Goal: Task Accomplishment & Management: Manage account settings

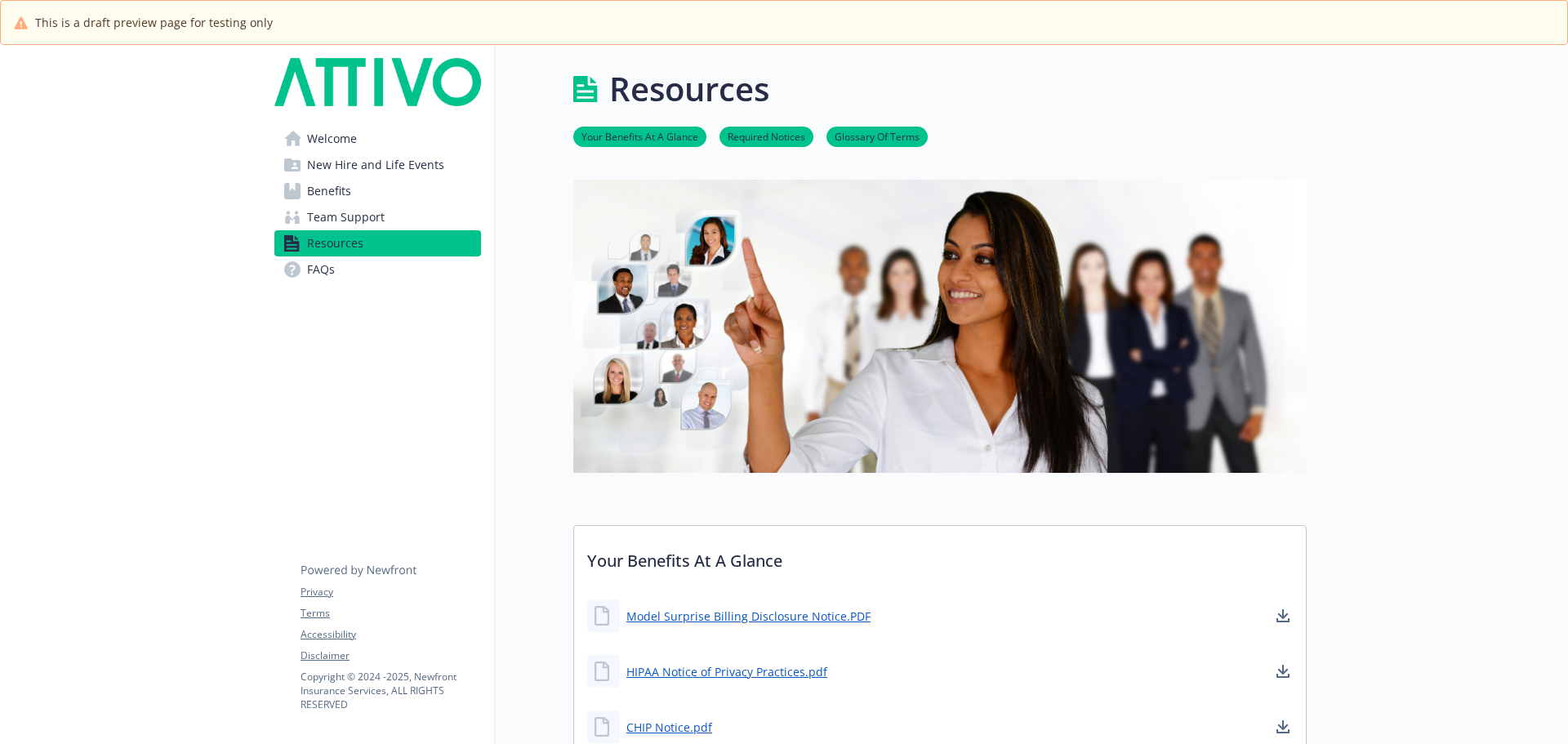
scroll to position [481, 0]
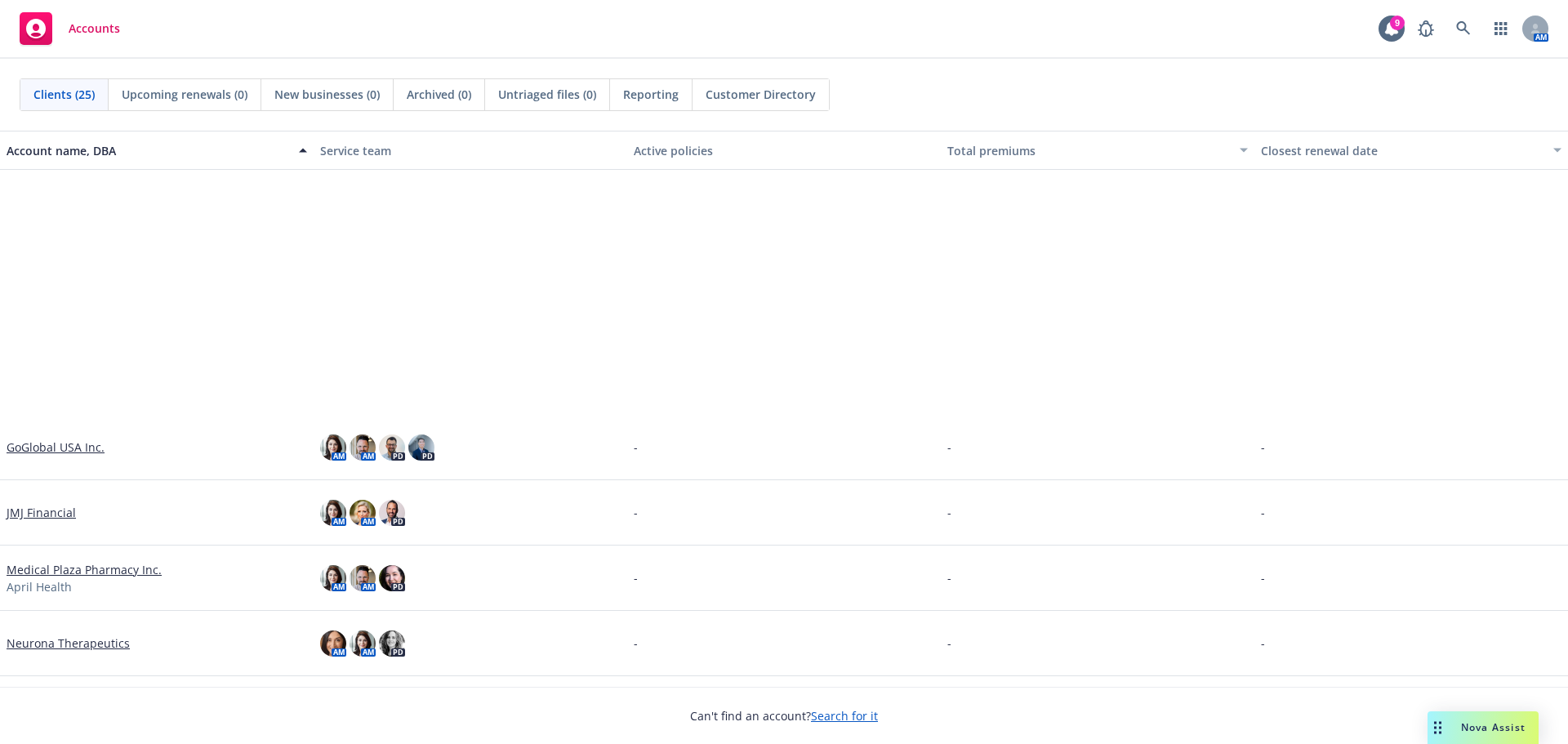
scroll to position [1062, 0]
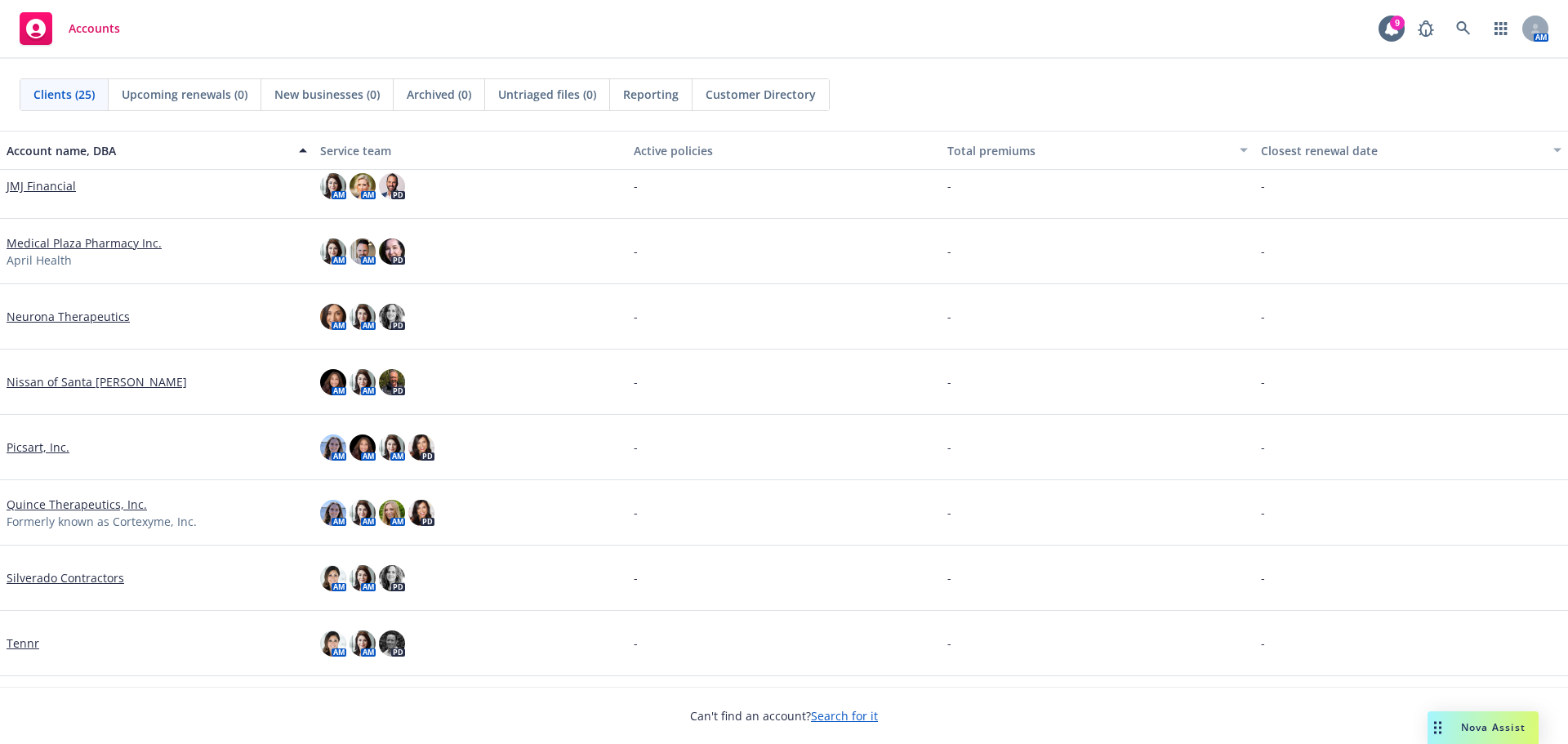
click at [64, 312] on link "Neurona Therapeutics" at bounding box center [69, 317] width 124 height 17
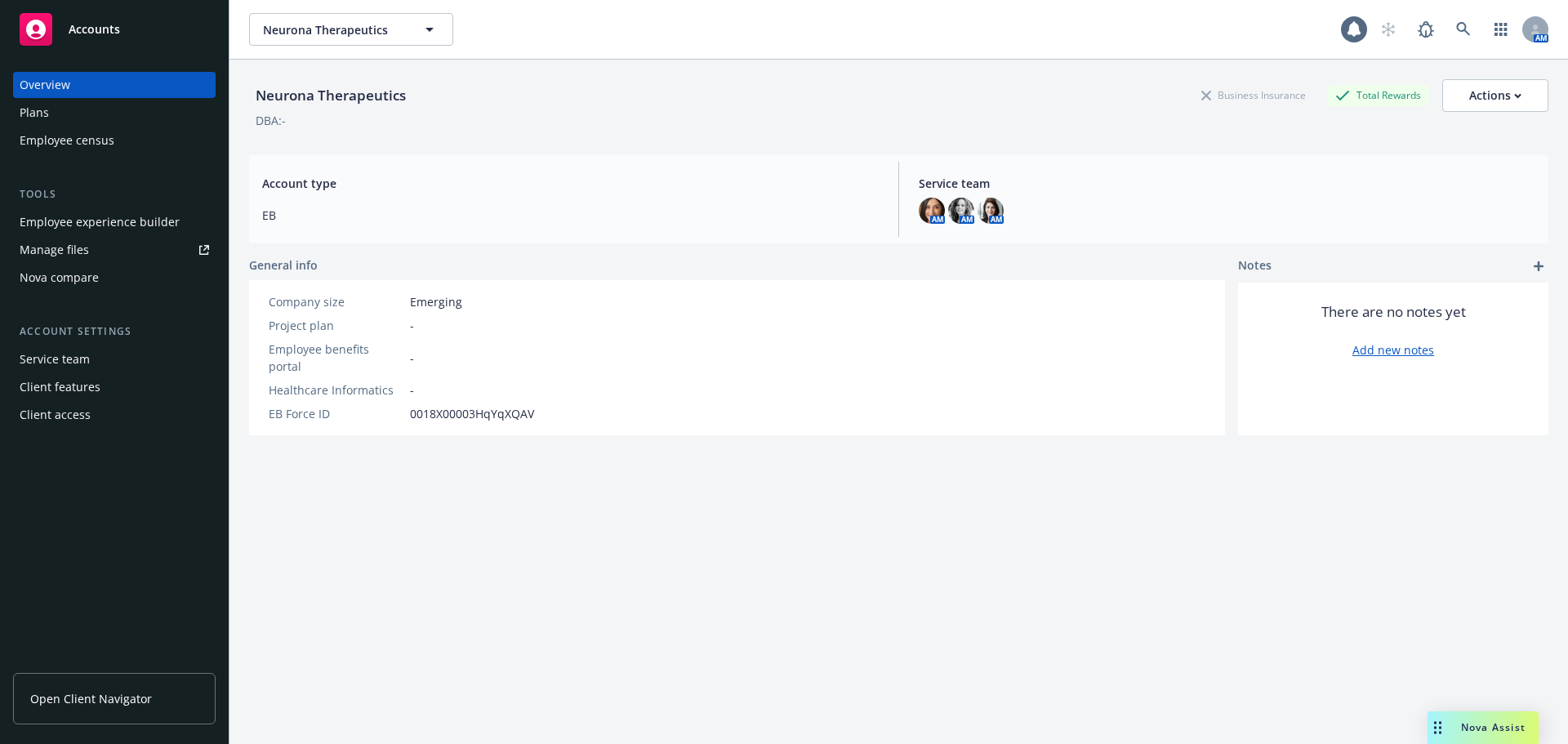
click at [45, 107] on div "Plans" at bounding box center [35, 113] width 30 height 26
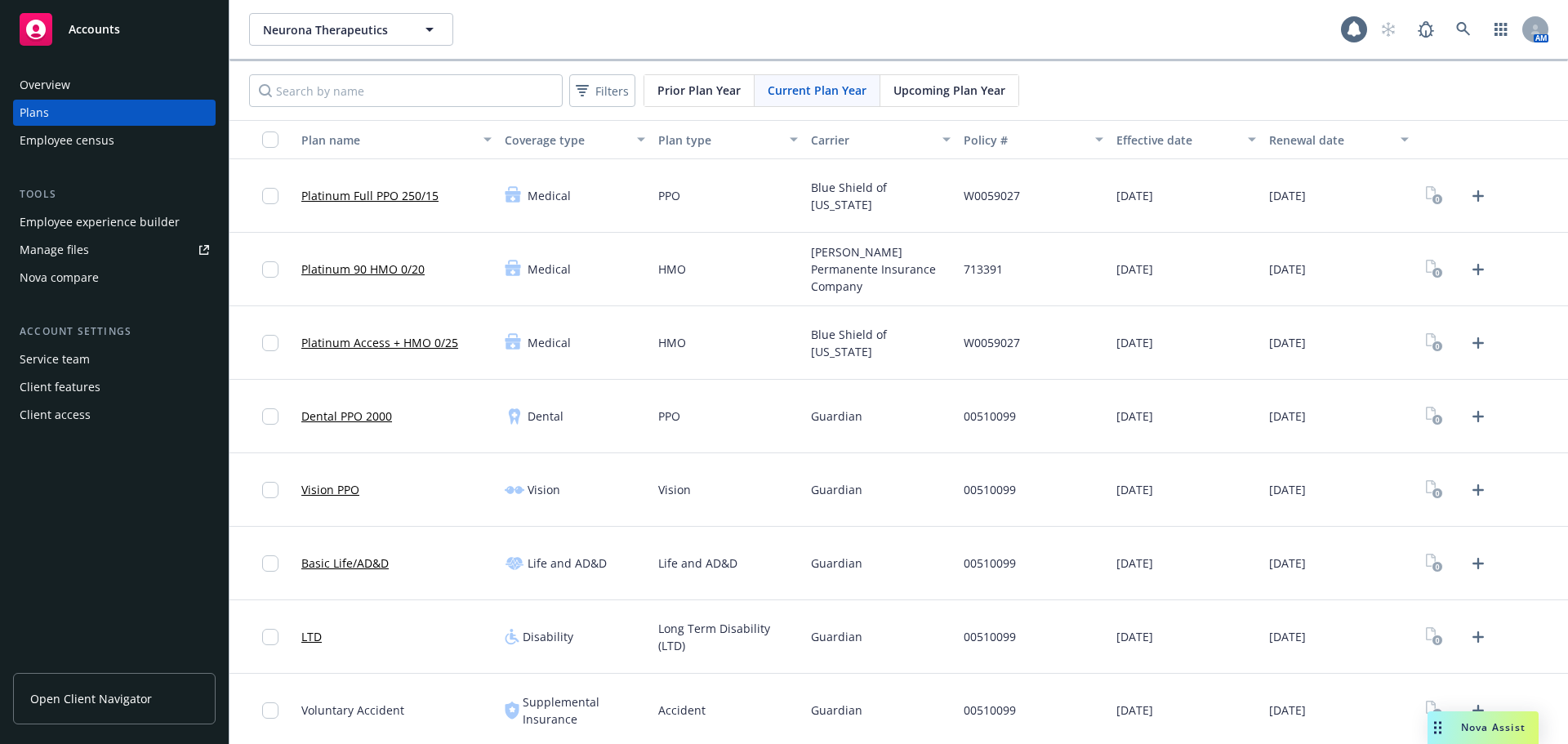
click at [338, 200] on link "Platinum Full PPO 250/15" at bounding box center [370, 196] width 137 height 17
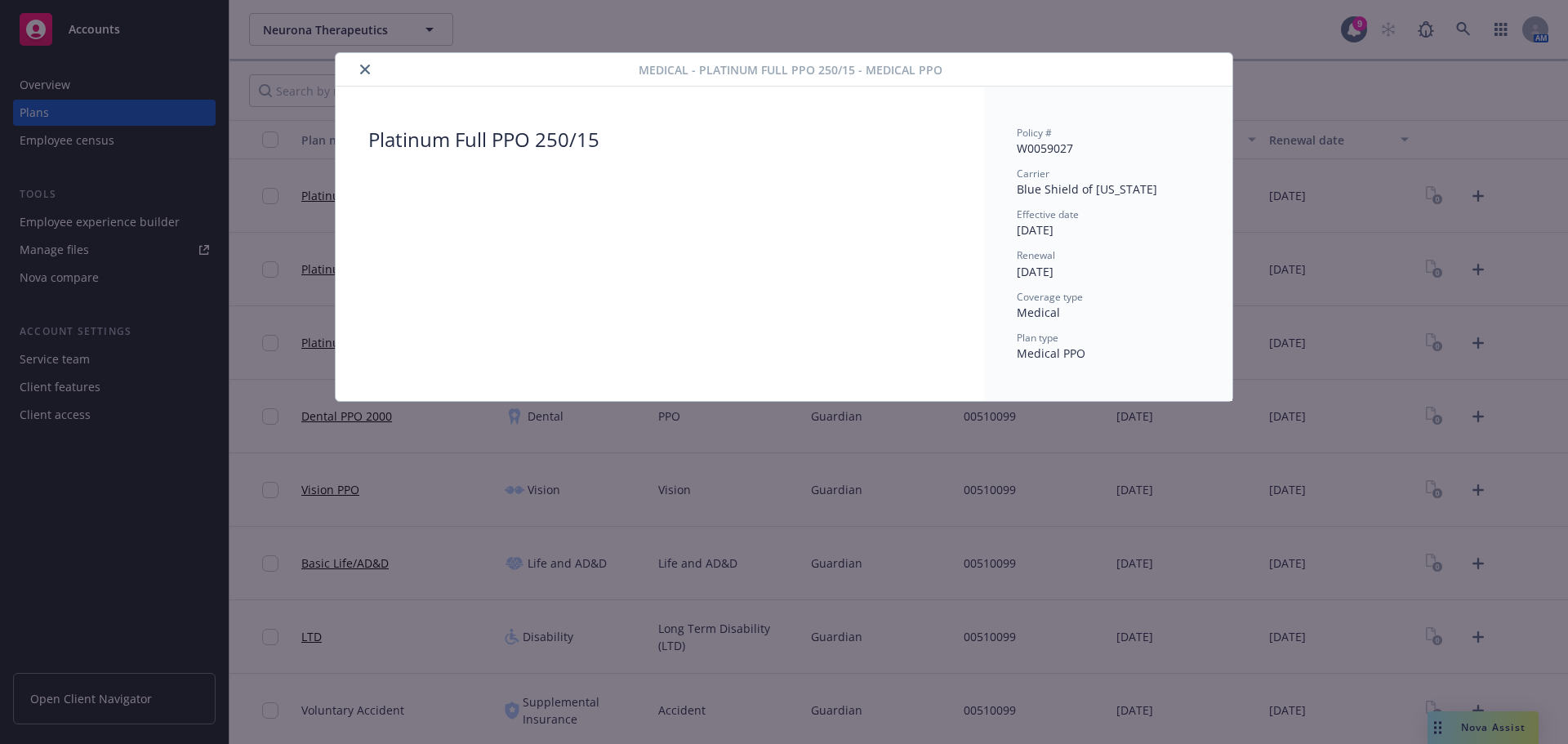
click at [359, 73] on button "close" at bounding box center [365, 70] width 20 height 20
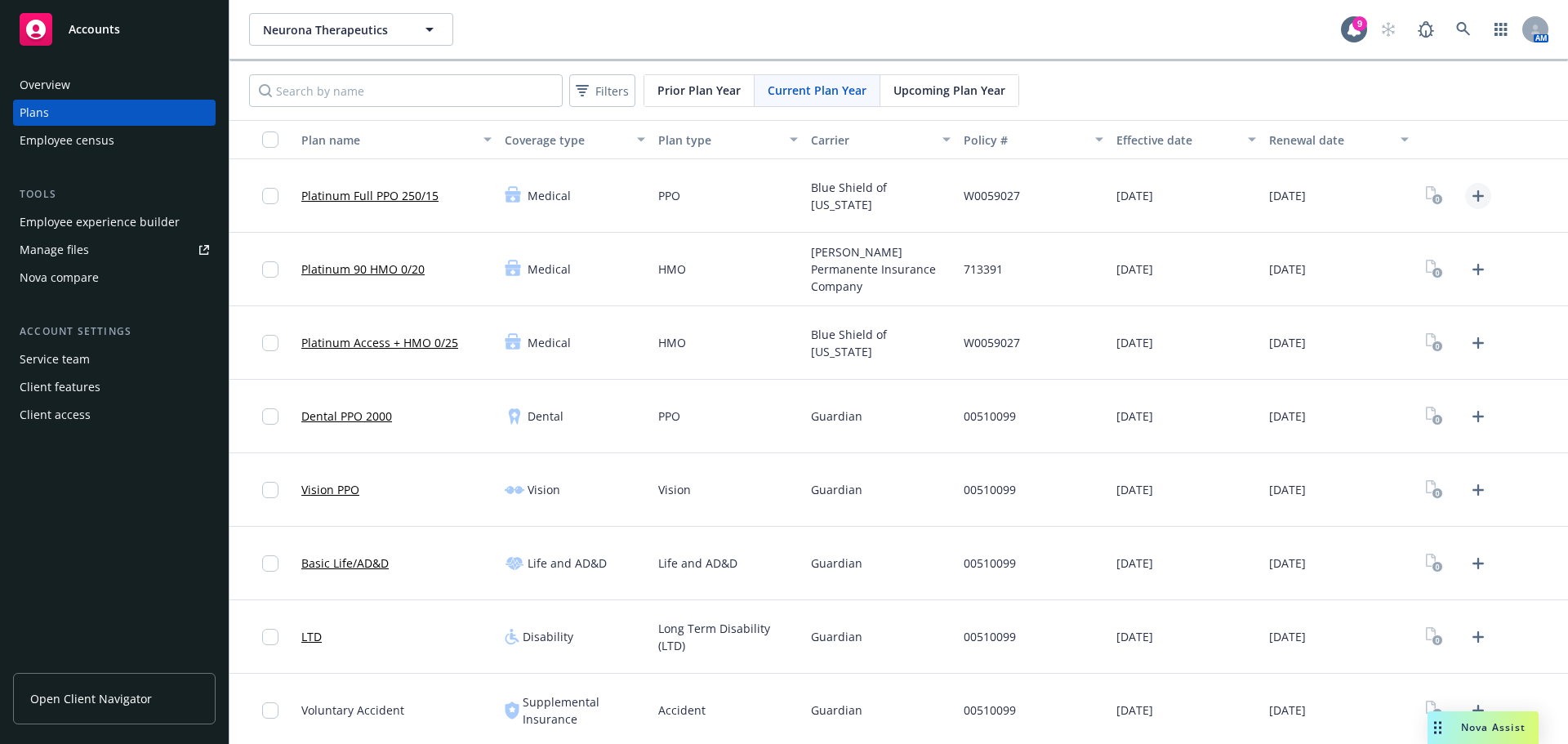
click at [1469, 192] on icon "Upload Plan Documents" at bounding box center [1478, 196] width 20 height 20
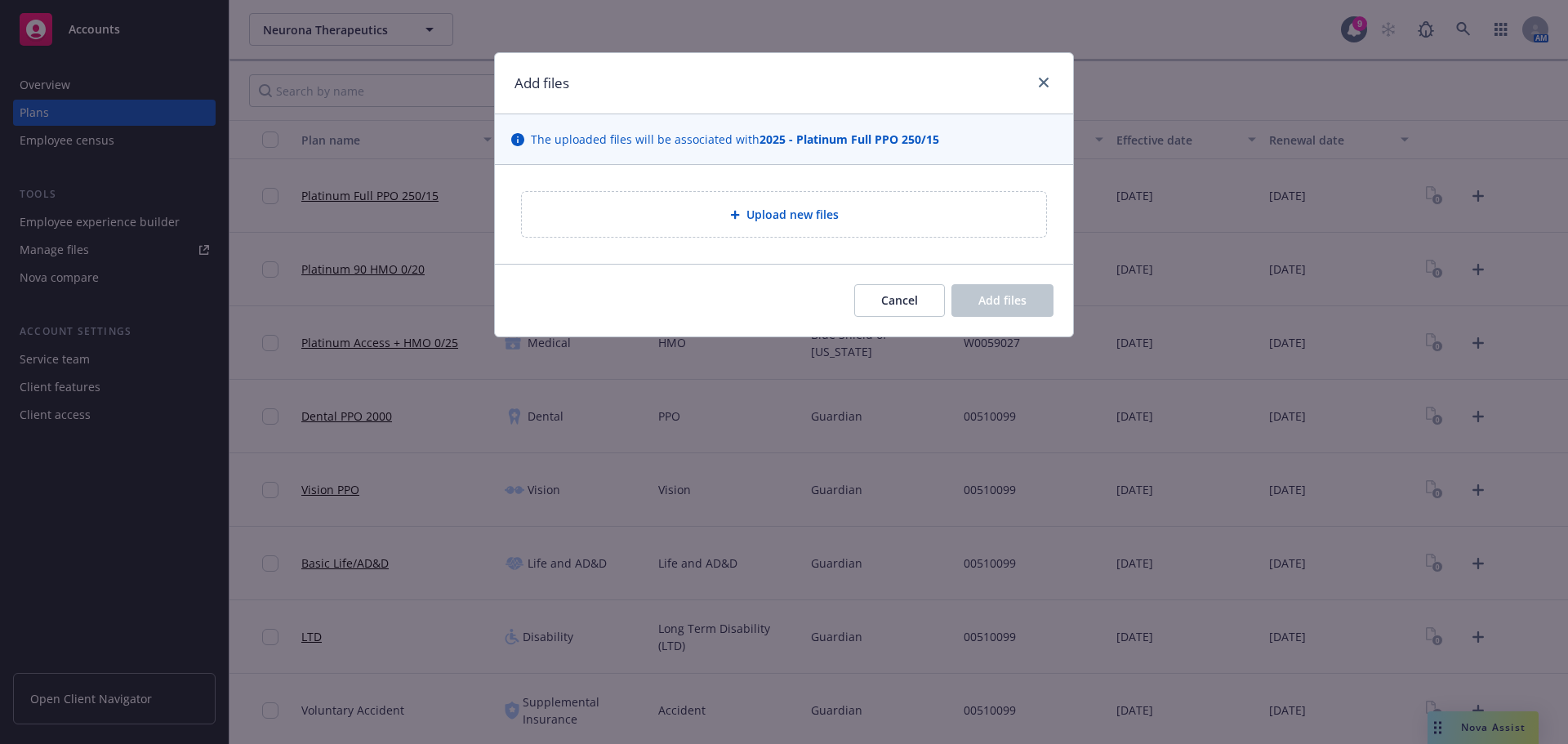
click at [715, 231] on div "Upload new files" at bounding box center [784, 215] width 525 height 45
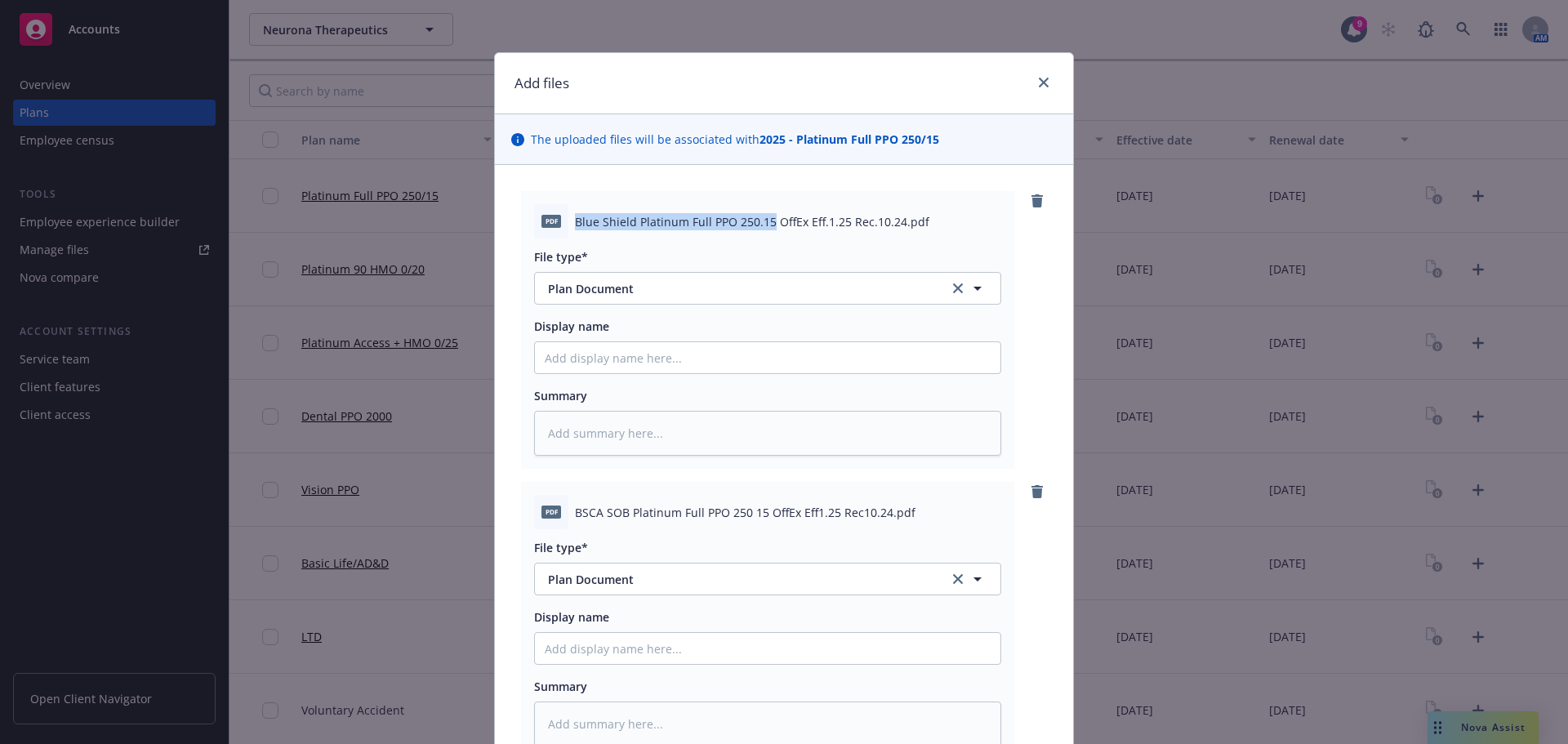
drag, startPoint x: 569, startPoint y: 217, endPoint x: 765, endPoint y: 223, distance: 196.1
click at [765, 223] on span "Blue Shield Platinum Full PPO 250.15 OffEx Eff.1.25 Rec.10.24.pdf" at bounding box center [752, 222] width 354 height 17
copy span "Blue Shield Platinum Full PPO 250.15"
click at [620, 359] on input "Display name" at bounding box center [767, 358] width 466 height 31
type textarea "x"
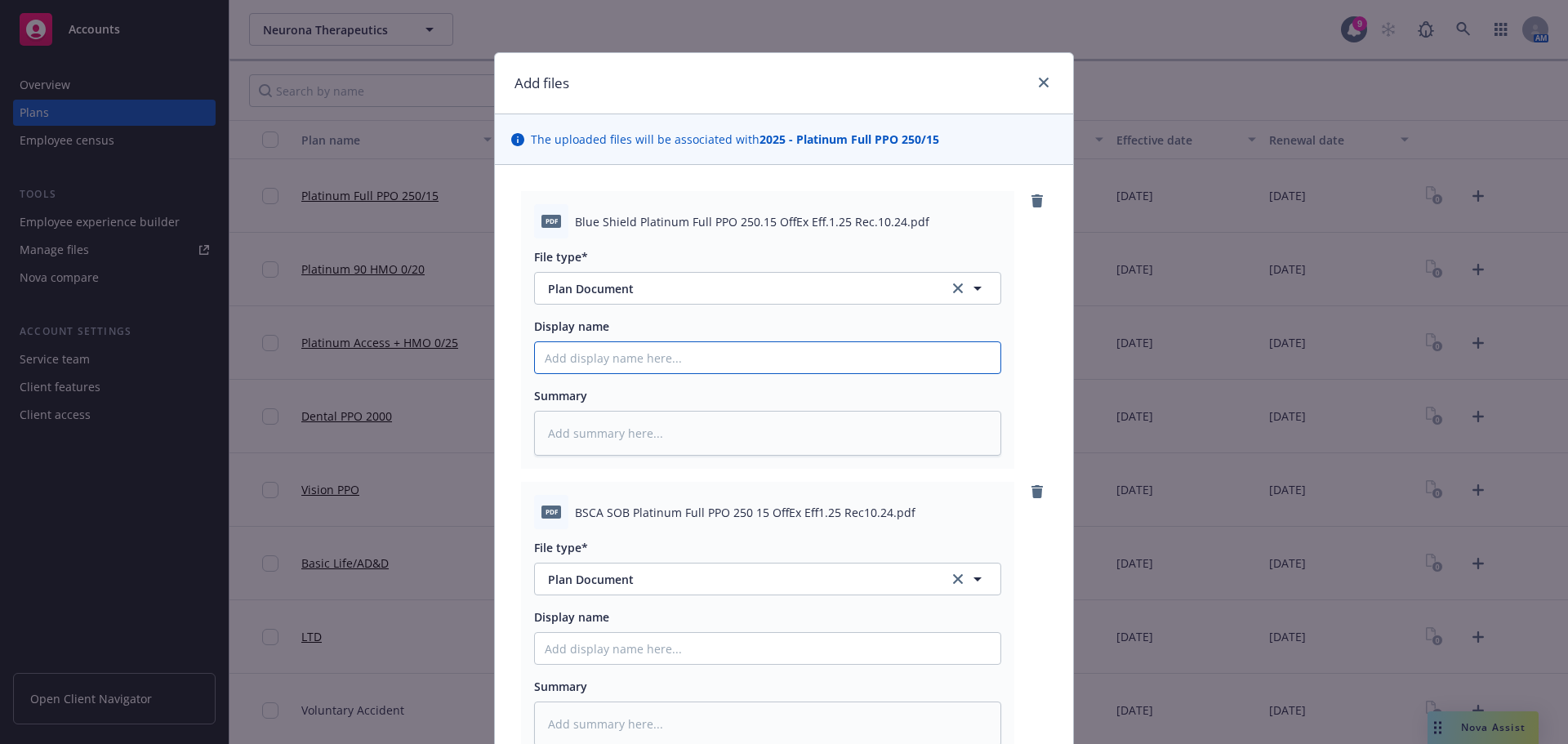
type input "2"
type textarea "x"
type input "20"
type textarea "x"
type input "202"
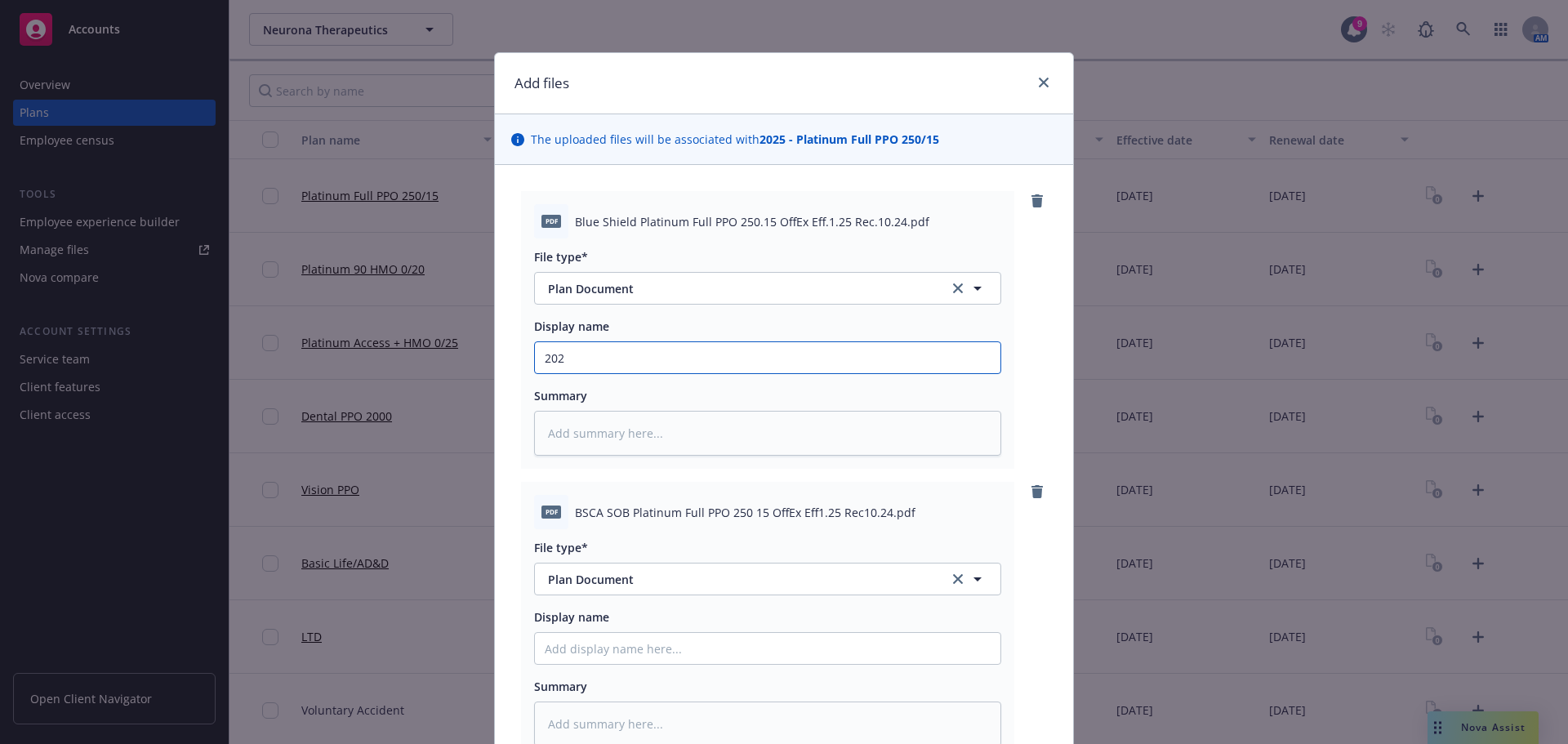
type textarea "x"
type input "2025"
type textarea "x"
type input "2025"
paste input "Blue Shield Platinum Full PPO 250.15"
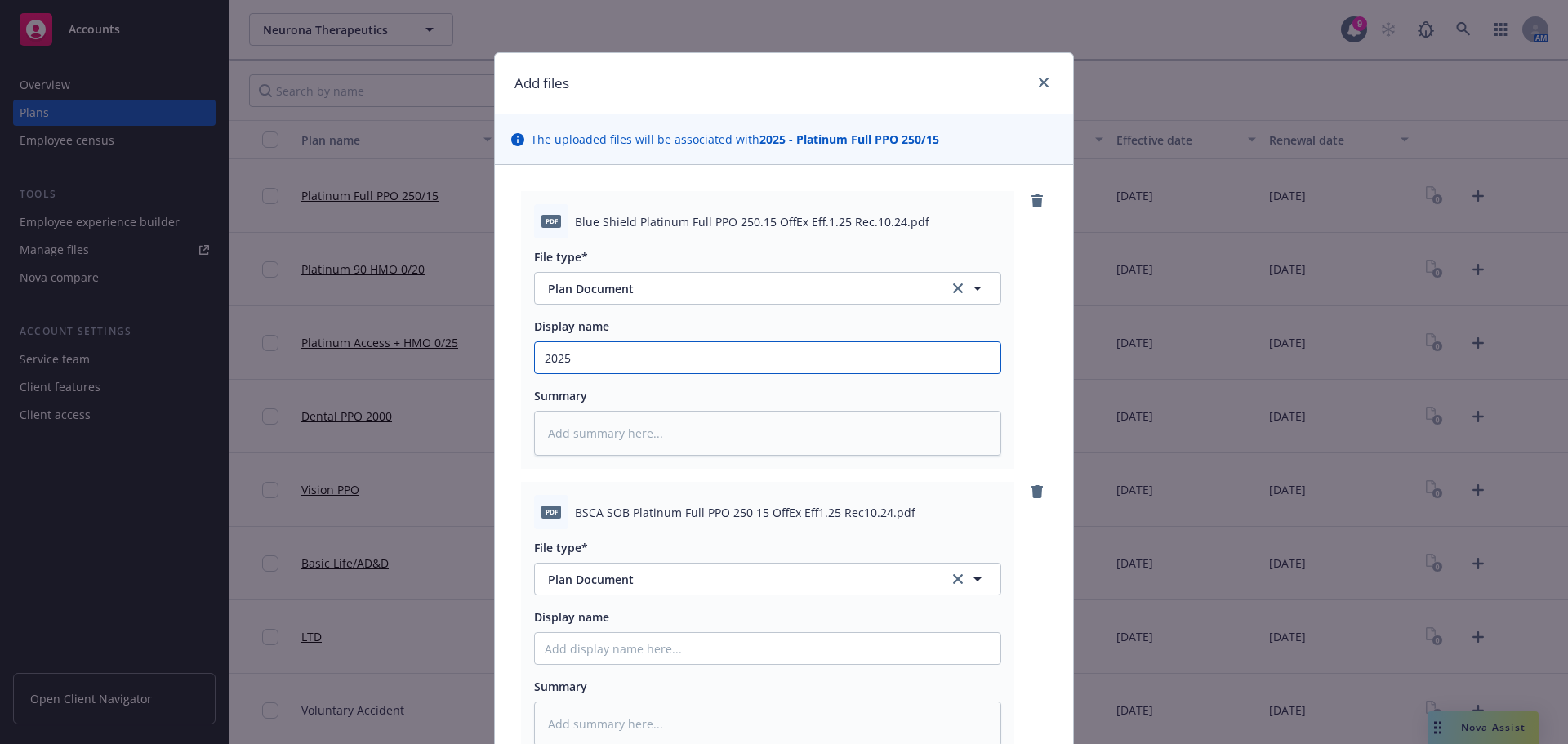
type textarea "x"
type input "2025 Blue Shield Platinum Full PPO 250.15"
type textarea "x"
type input "2025 Blue Shield Platinum Full PPO 250.1"
type textarea "x"
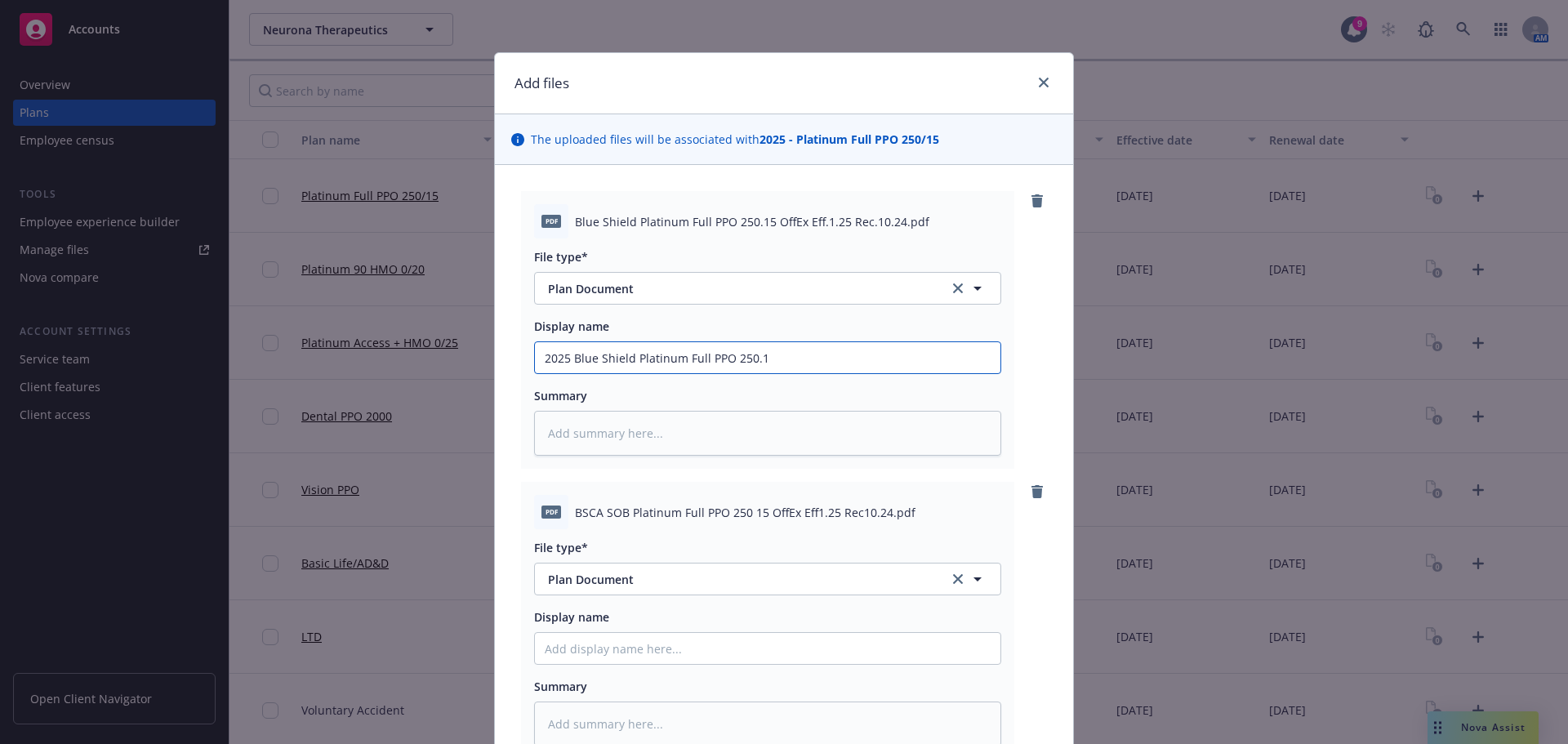
type input "2025 Blue Shield Platinum Full PPO 250."
type textarea "x"
type input "2025 Blue Shield Platinum Full PPO 250"
type textarea "x"
type input "2025 Blue Shield Platinum Full PPO 250/"
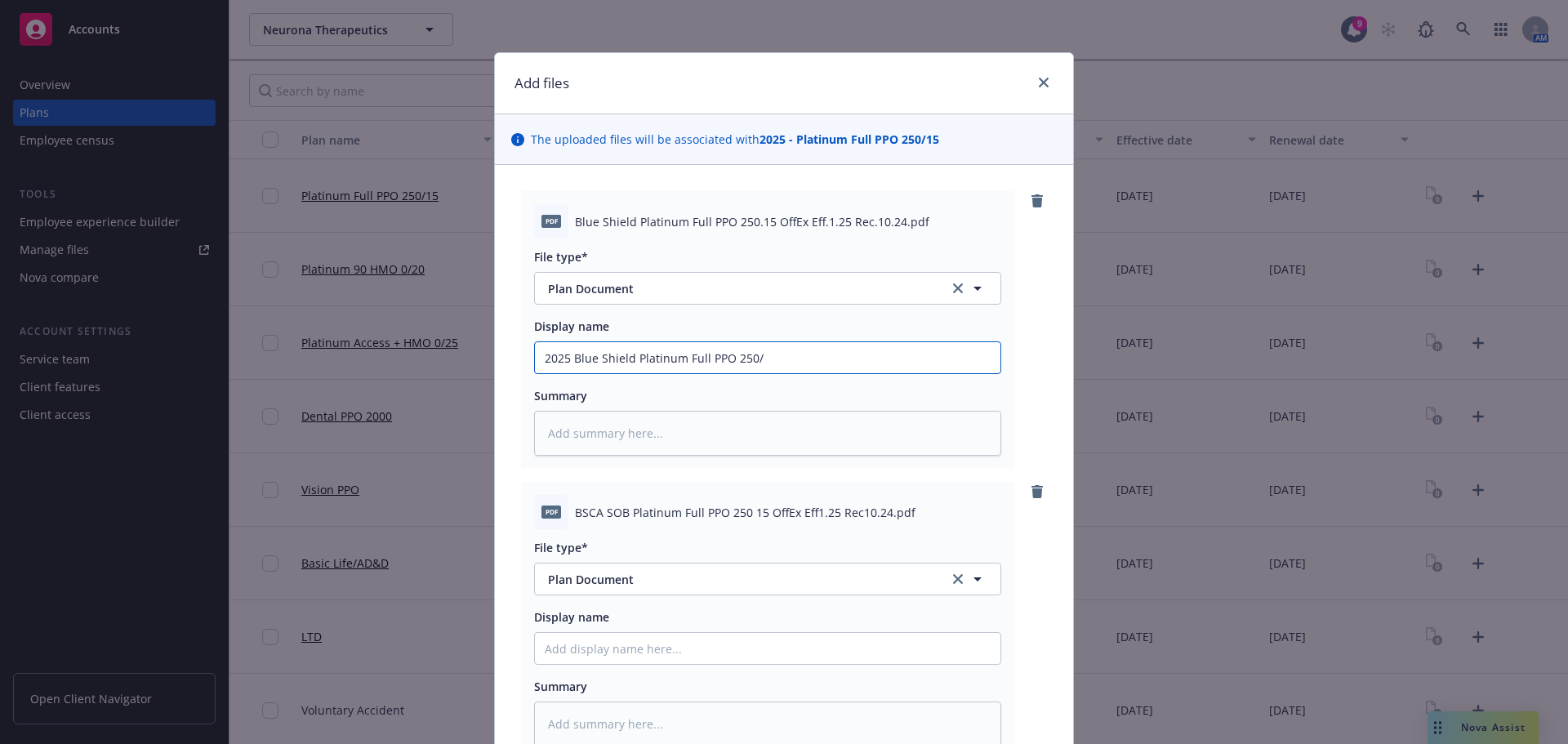
type textarea "x"
type input "2025 Blue Shield Platinum Full PPO 250/1"
type textarea "x"
type input "2025 Blue Shield Platinum Full PPO 250/15"
type textarea "x"
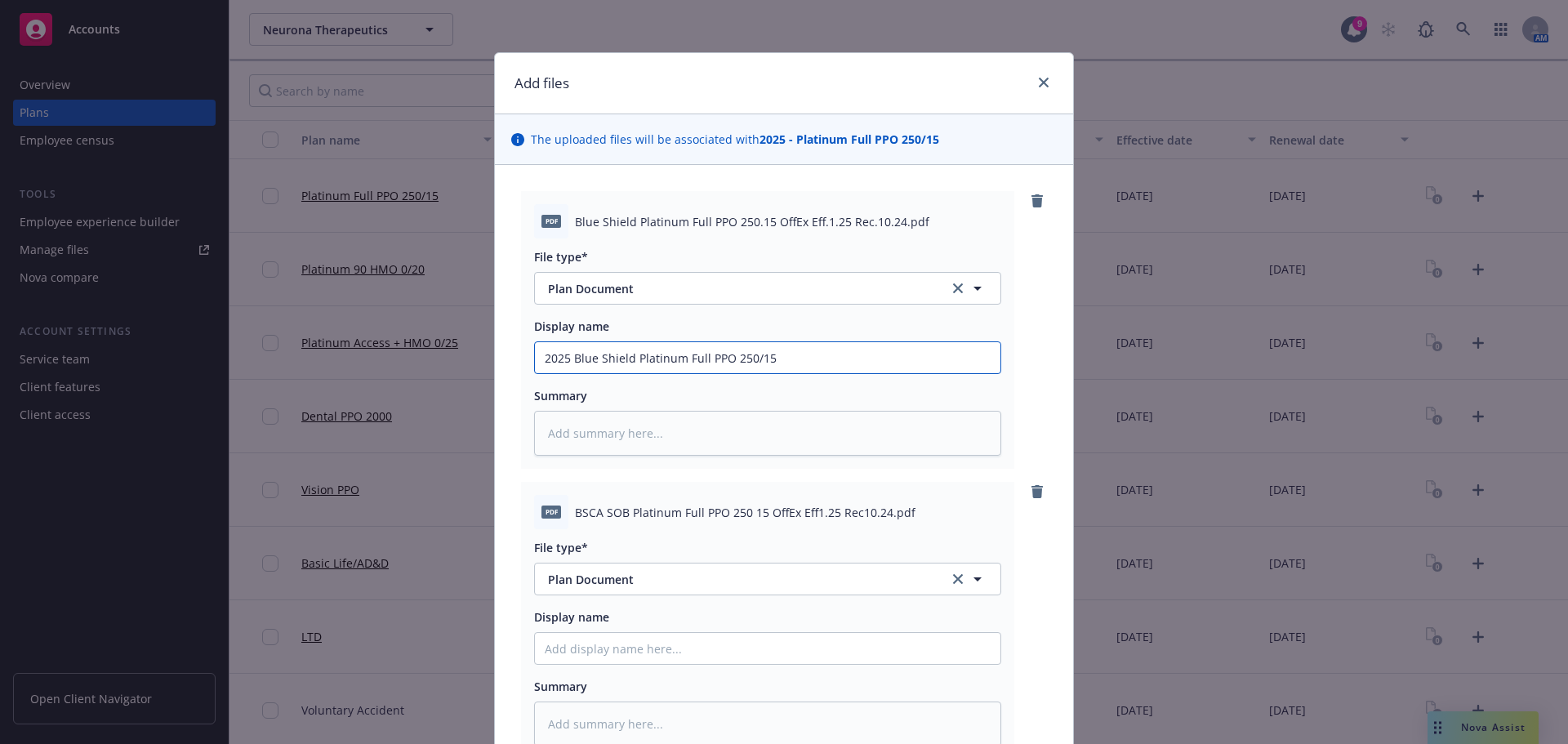
type input "2025 Blue Shield Platinum Full PPO 250/15"
type textarea "x"
type input "2025 Blue Shield Platinum Full PPO 250/15 S"
type textarea "x"
type input "2025 Blue Shield Platinum Full PPO 250/15 SB"
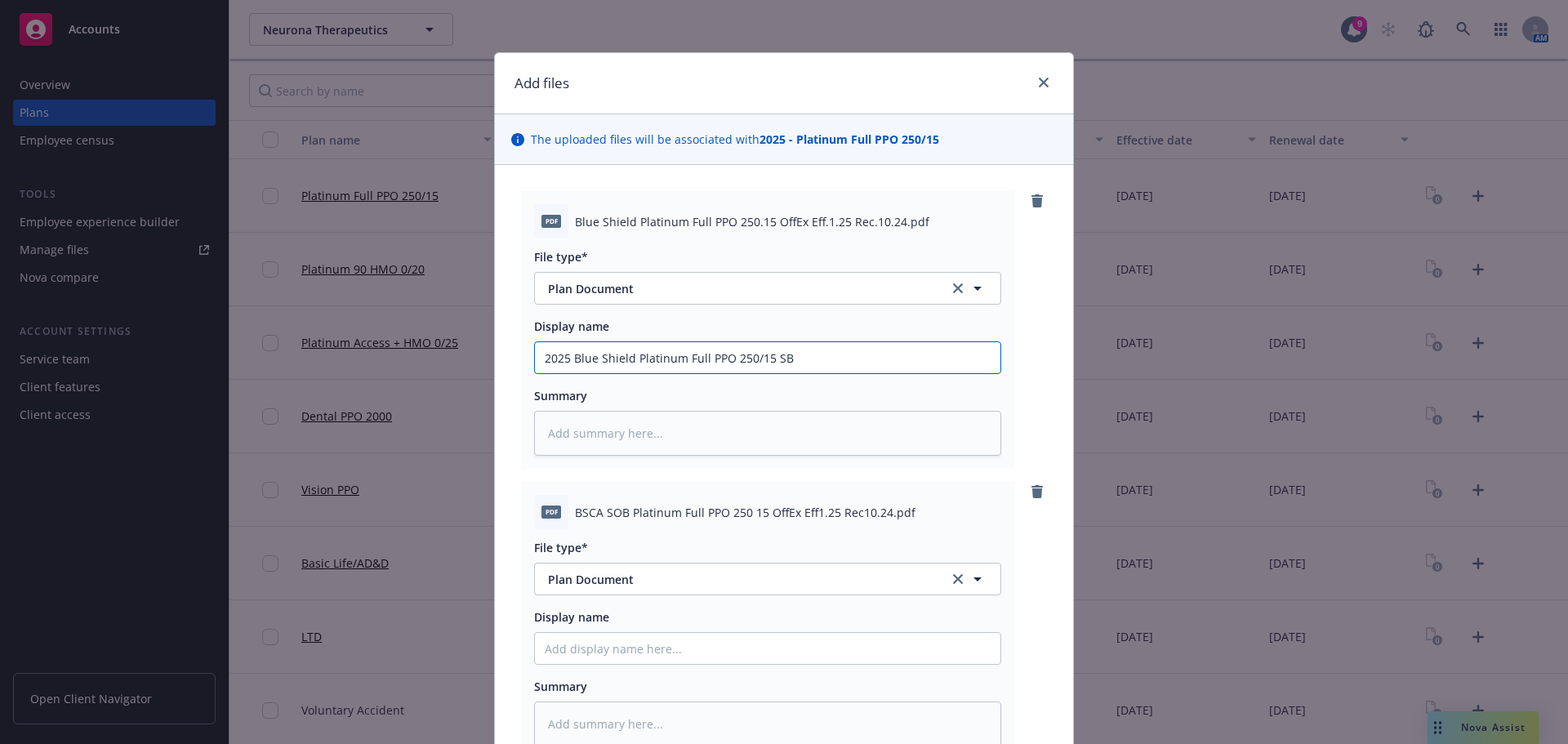
type textarea "x"
type input "2025 Blue Shield Platinum Full PPO 250/15 SBC"
type textarea "x"
type input "2025 Blue Shield Platinum Full PPO 250/15 SBC"
type textarea "x"
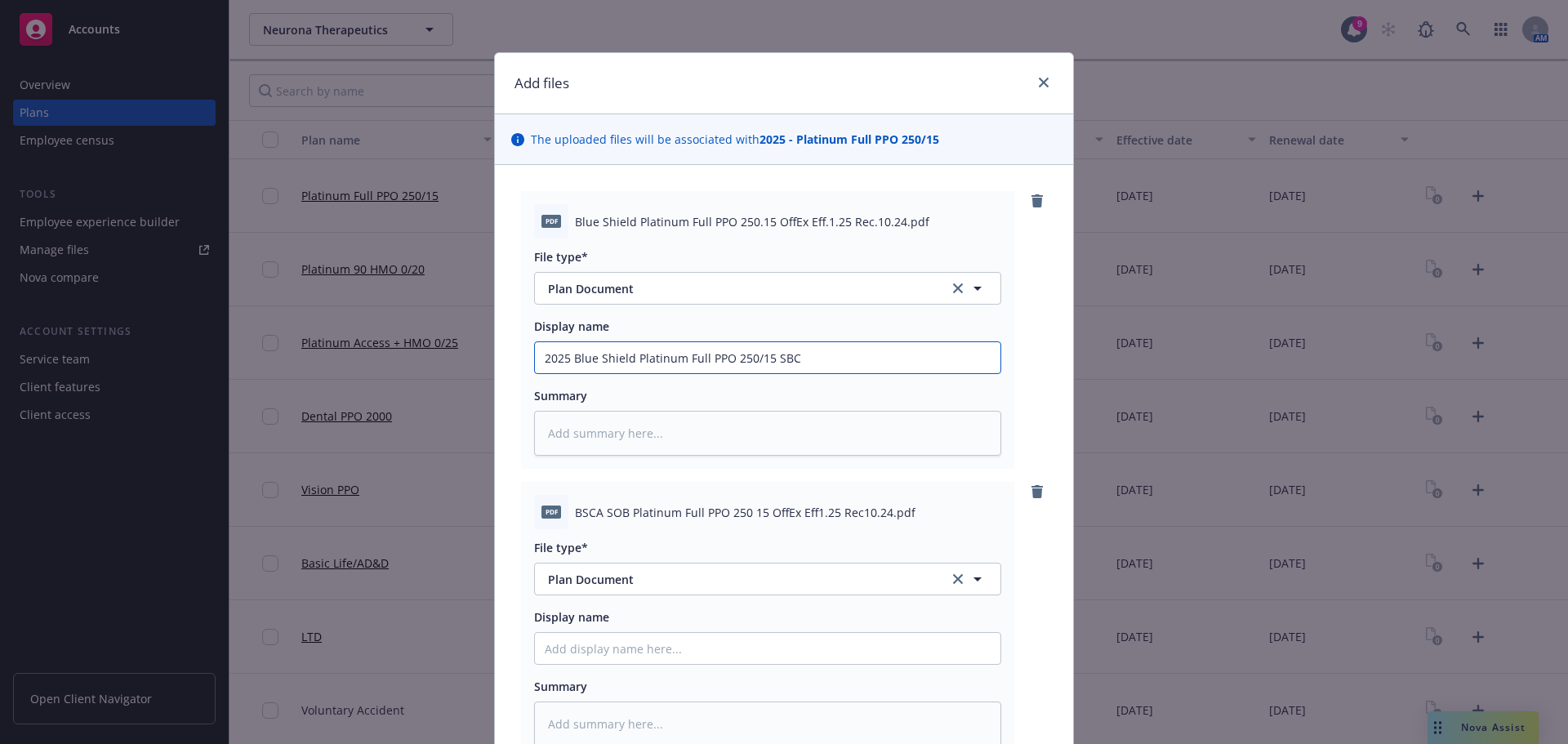
type input "2025 Blue Shield Platinum Full PPO 250/15 SBC N"
type textarea "x"
type input "2025 Blue Shield Platinum Full PPO 250/15 SBC Ne"
type textarea "x"
type input "2025 Blue Shield Platinum Full PPO 250/15 SBC Neu"
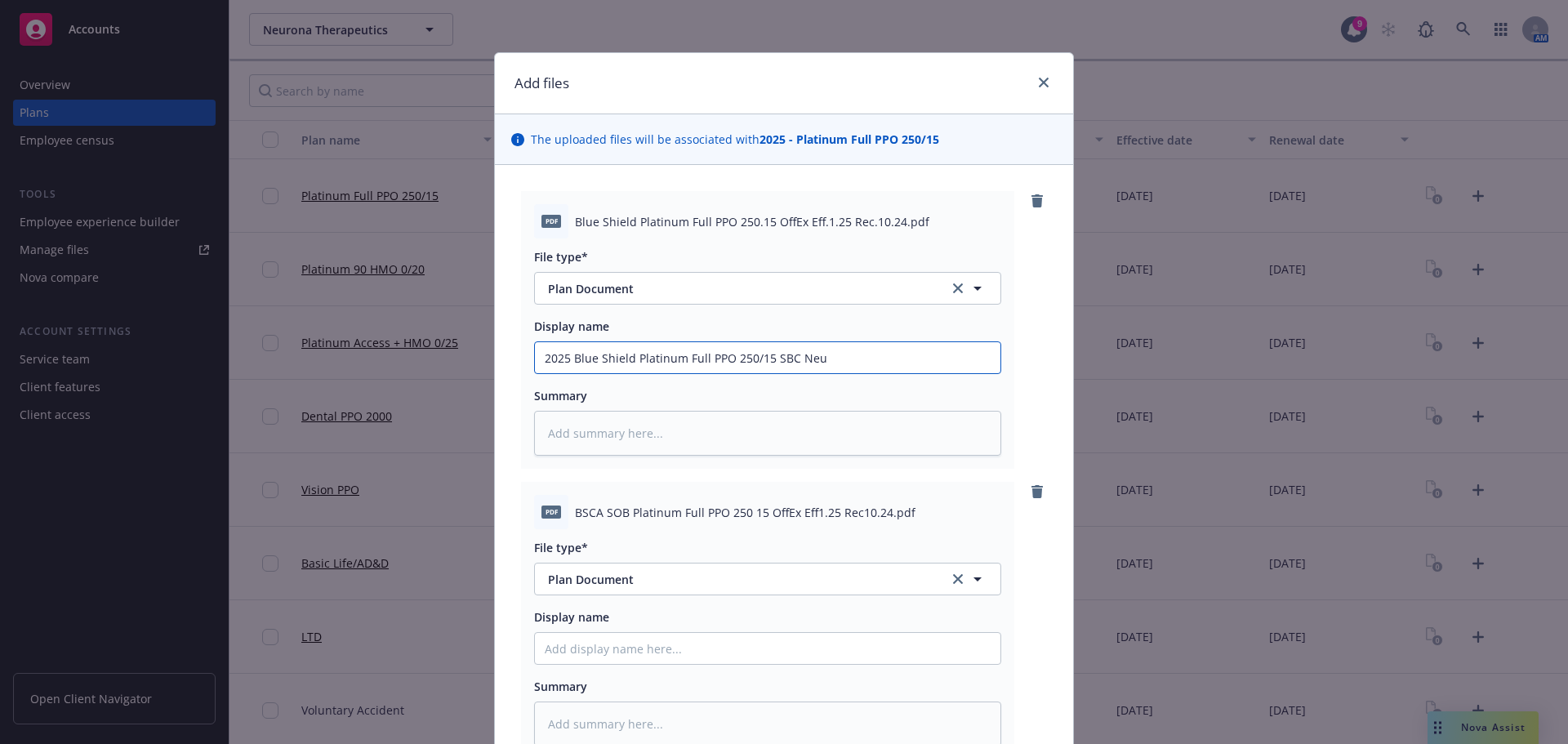
type textarea "x"
type input "2025 Blue Shield Platinum Full PPO 250/15 SBC Neur"
type textarea "x"
type input "2025 Blue Shield Platinum Full PPO 250/15 SBC Neuro"
type textarea "x"
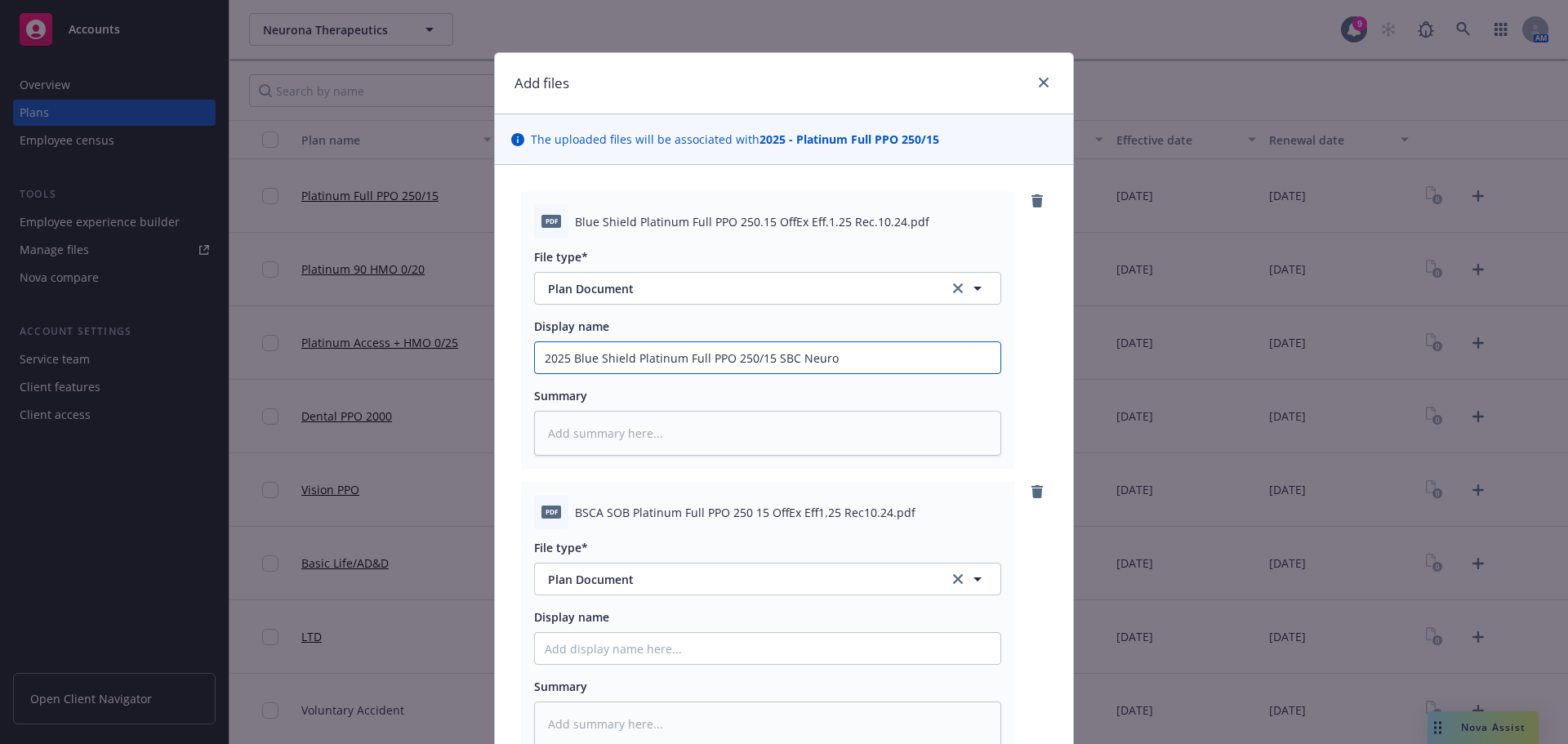
type input "2025 Blue Shield Platinum Full PPO 250/15 SBC Neuron"
type textarea "x"
type input "2025 Blue Shield Platinum Full PPO 250/15 SBC Neurona"
type textarea "x"
type input "2025 Blue Shield Platinum Full PPO 250/15 SBC Neurona"
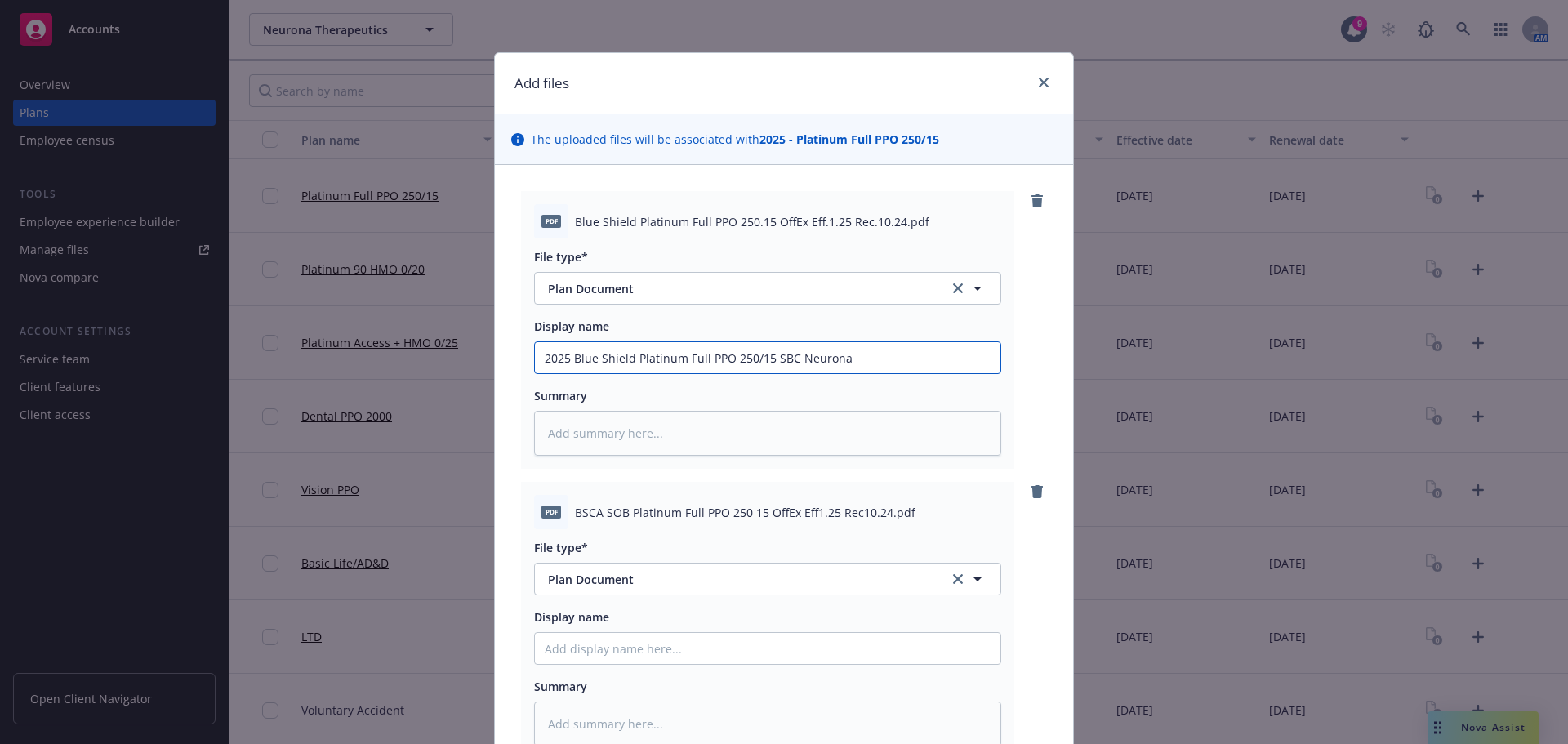
type textarea "x"
type input "2025 Blue Shield Platinum Full PPO 250/15 SBC Neurona T"
type textarea "x"
type input "2025 Blue Shield Platinum Full PPO 250/15 SBC Neurona Th"
type textarea "x"
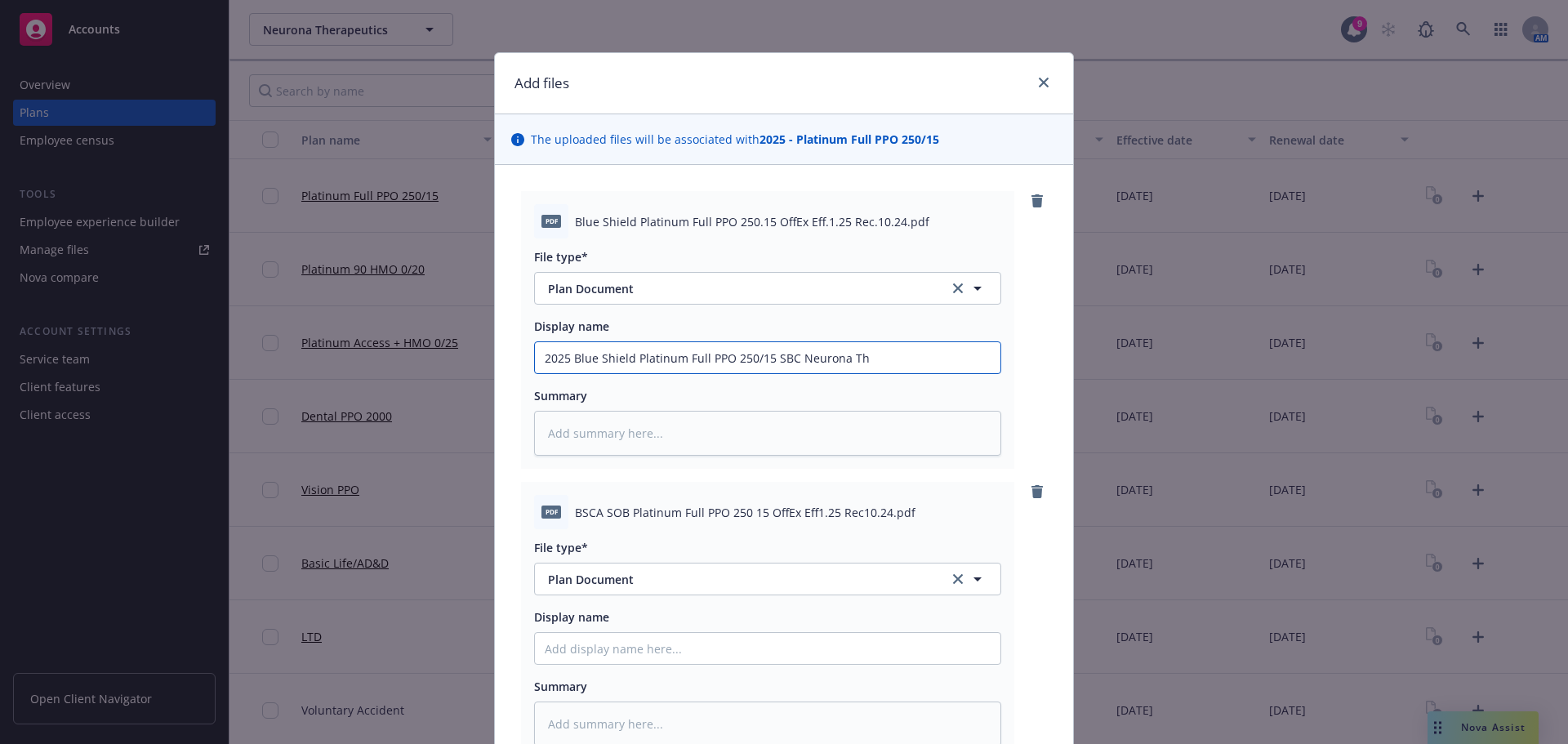
type input "2025 Blue Shield Platinum Full PPO 250/15 SBC Neurona The"
type textarea "x"
type input "2025 Blue Shield Platinum Full PPO 250/15 SBC Neurona Ther"
type textarea "x"
type input "2025 Blue Shield Platinum Full PPO 250/15 SBC Neurona Thera"
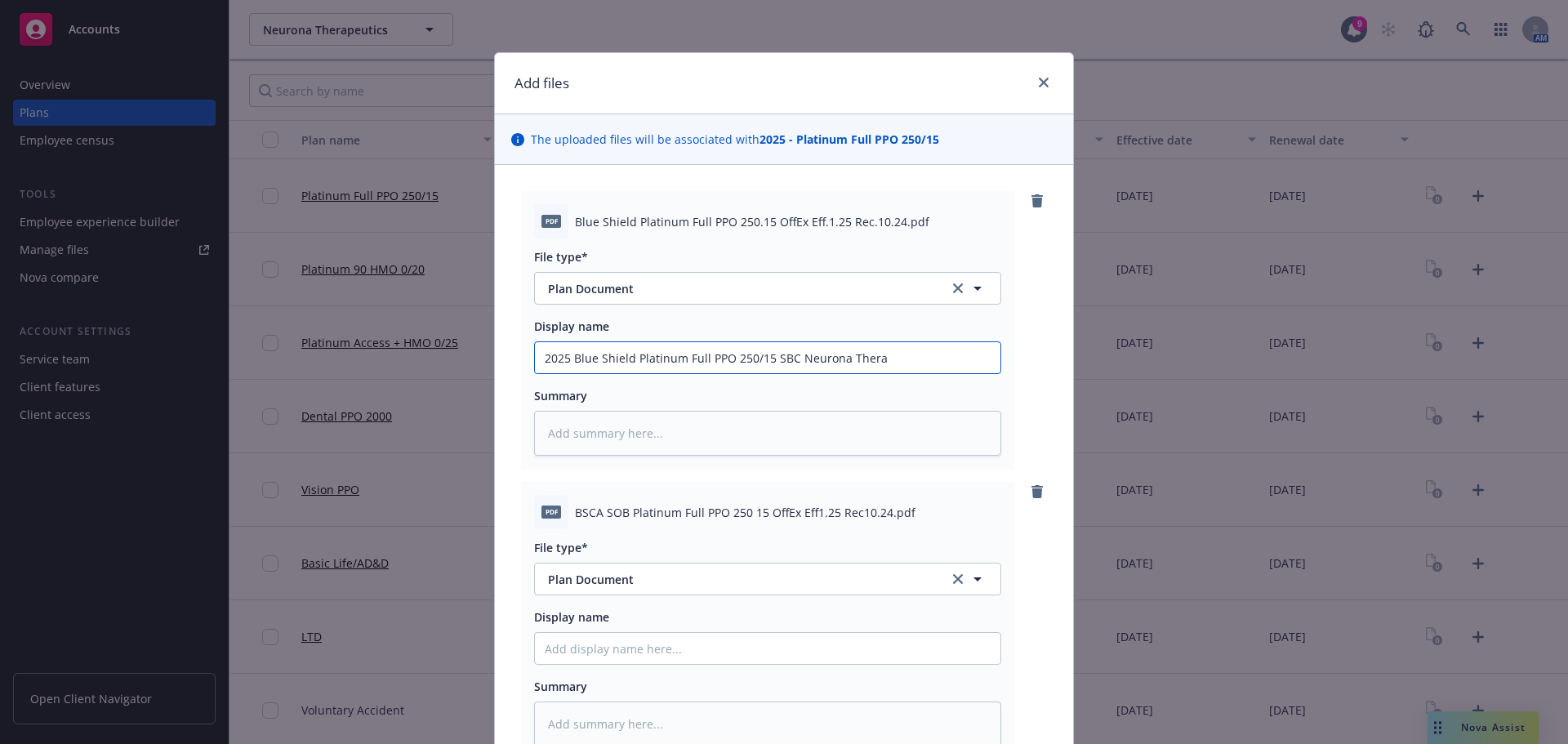
type textarea "x"
type input "2025 Blue Shield Platinum Full PPO 250/15 SBC Neurona Therap"
type textarea "x"
type input "2025 Blue Shield Platinum Full PPO 250/15 SBC Neurona Therape"
type textarea "x"
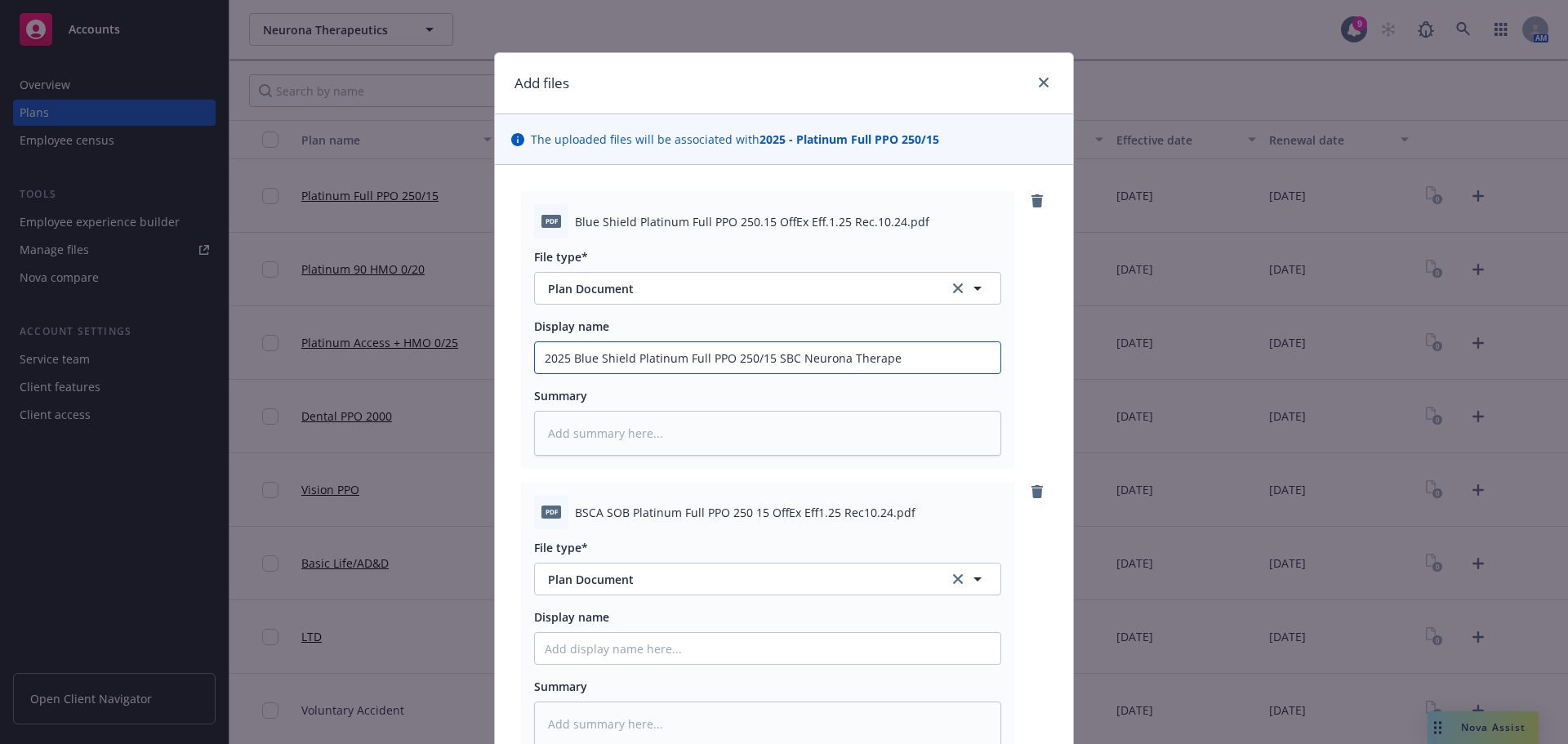
type input "2025 Blue Shield Platinum Full PPO 250/15 SBC Neurona Therapeu"
type textarea "x"
type input "2025 Blue Shield Platinum Full PPO 250/15 SBC Neurona Therapeut"
type textarea "x"
type input "2025 Blue Shield Platinum Full PPO 250/15 SBC Neurona Therapeuti"
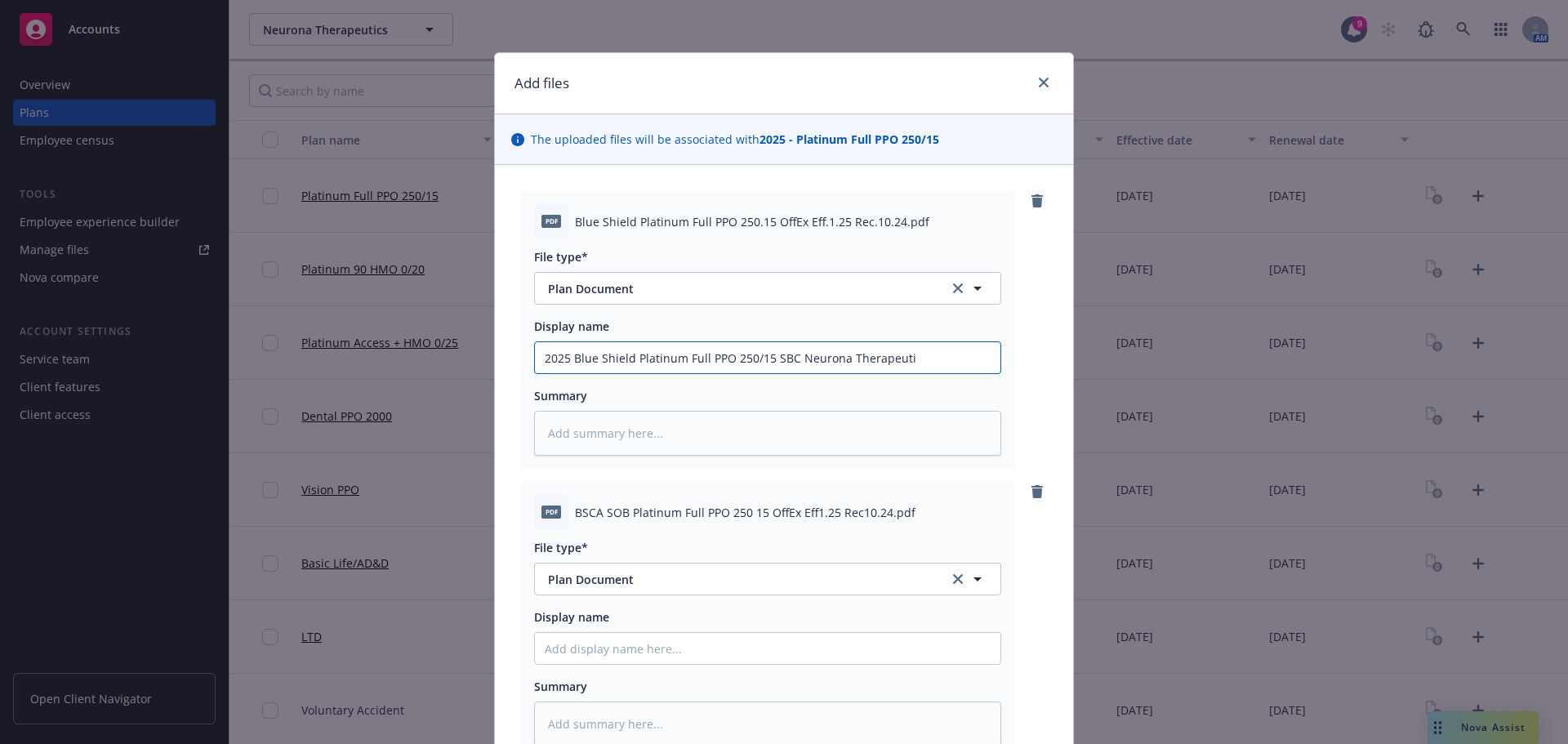
type textarea "x"
type input "2025 Blue Shield Platinum Full PPO 250/15 SBC Neurona Therapeutic"
type textarea "x"
drag, startPoint x: 968, startPoint y: 364, endPoint x: 495, endPoint y: 352, distance: 473.2
click at [495, 352] on div "pdf Blue Shield Platinum Full PPO 250.15 OffEx Eff.1.25 Rec.10.24.pdf File type…" at bounding box center [784, 506] width 579 height 680
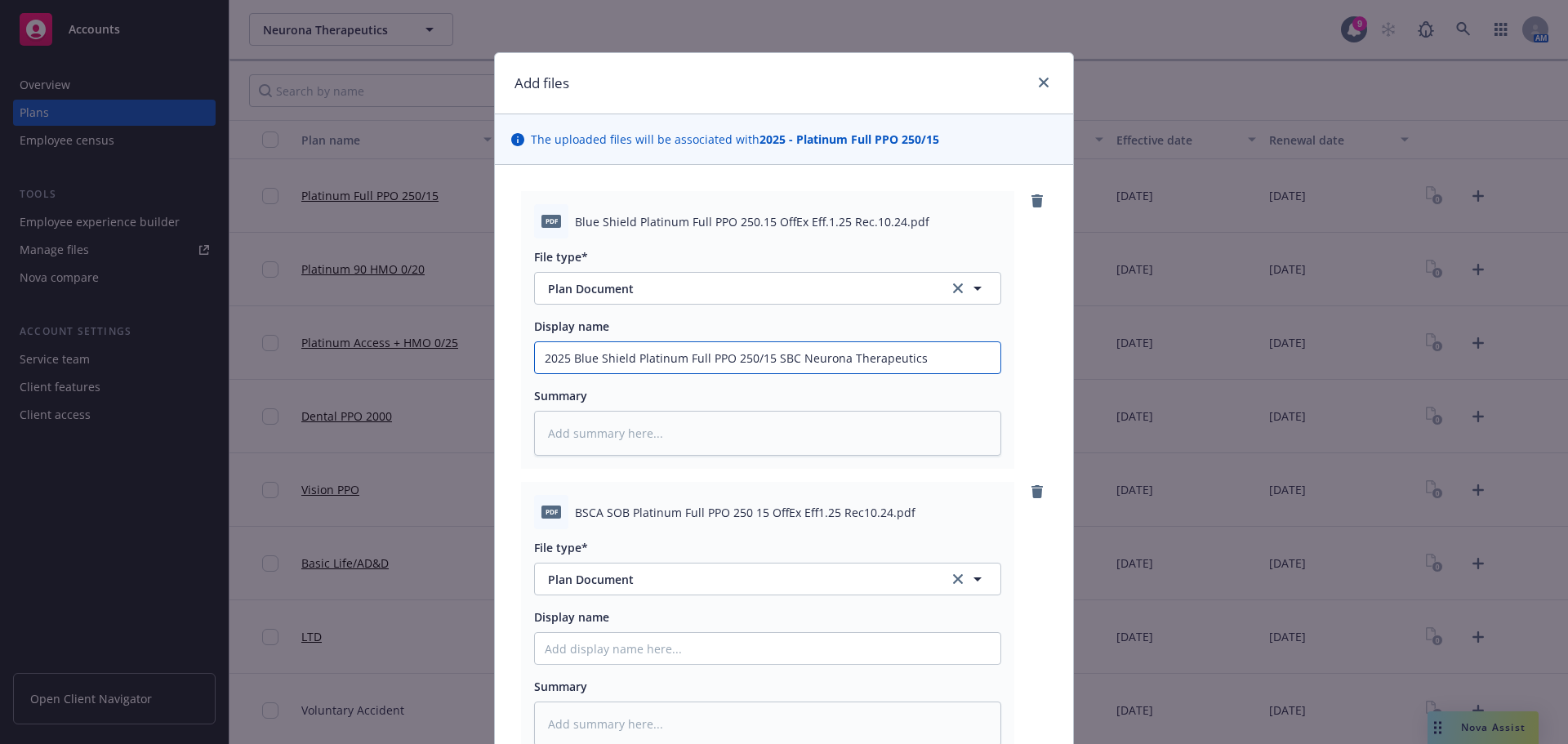
type input "2025 Blue Shield Platinum Full PPO 250/15 SBC Neurona Therapeutics"
click at [578, 646] on input "Display name" at bounding box center [767, 648] width 466 height 31
paste input "2025 Blue Shield Platinum Full PPO 250/15 SBC Neurona Therapeutics"
type textarea "x"
type input "2025 Blue Shield Platinum Full PPO 250/15 SBC Neurona Therapeutics"
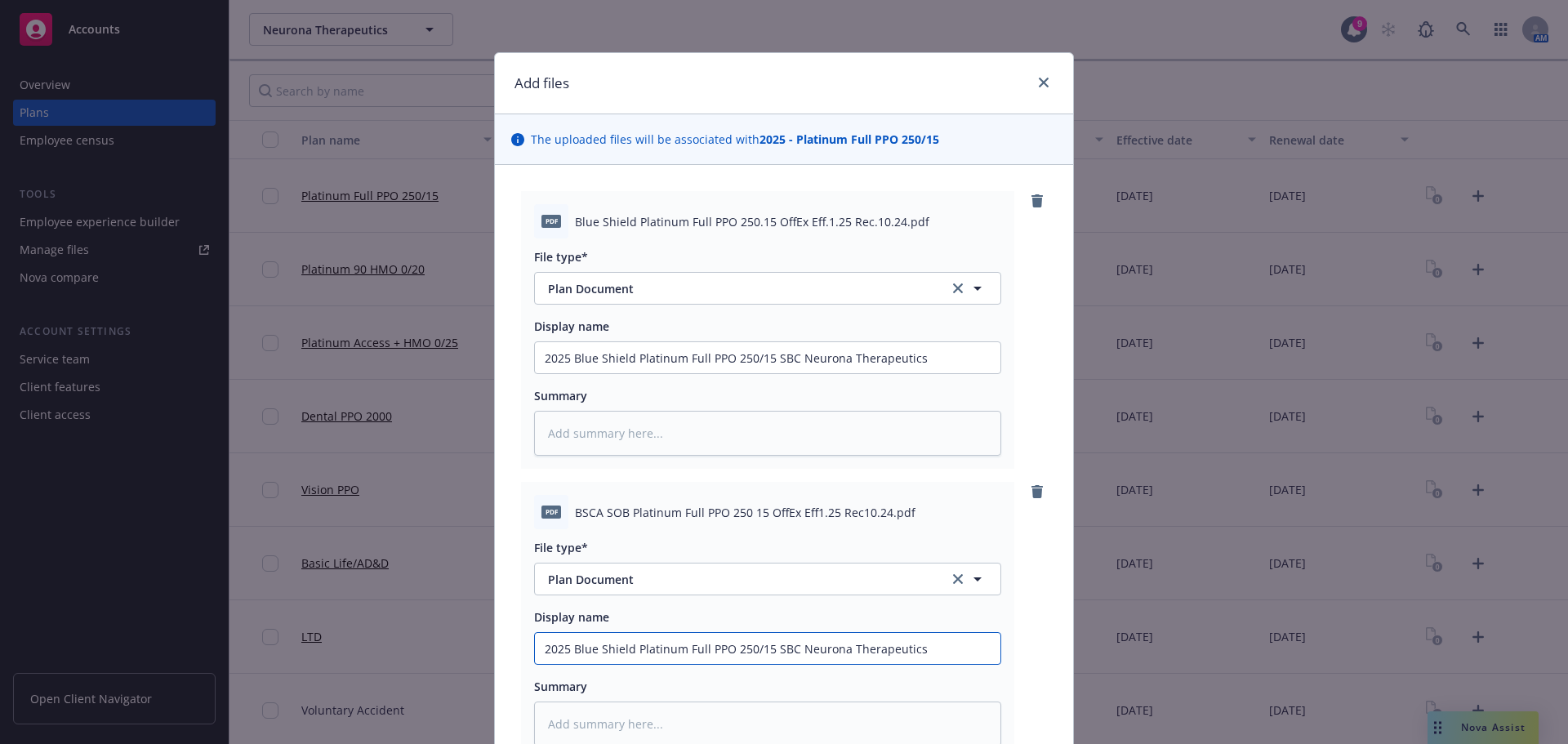
drag, startPoint x: 791, startPoint y: 652, endPoint x: 767, endPoint y: 646, distance: 24.7
click at [767, 646] on input "2025 Blue Shield Platinum Full PPO 250/15 SBC Neurona Therapeutics" at bounding box center [767, 648] width 466 height 31
type textarea "x"
type input "2025 Blue Shield Platinum Full PPO 250/15 BNeurona Therapeutics"
type textarea "x"
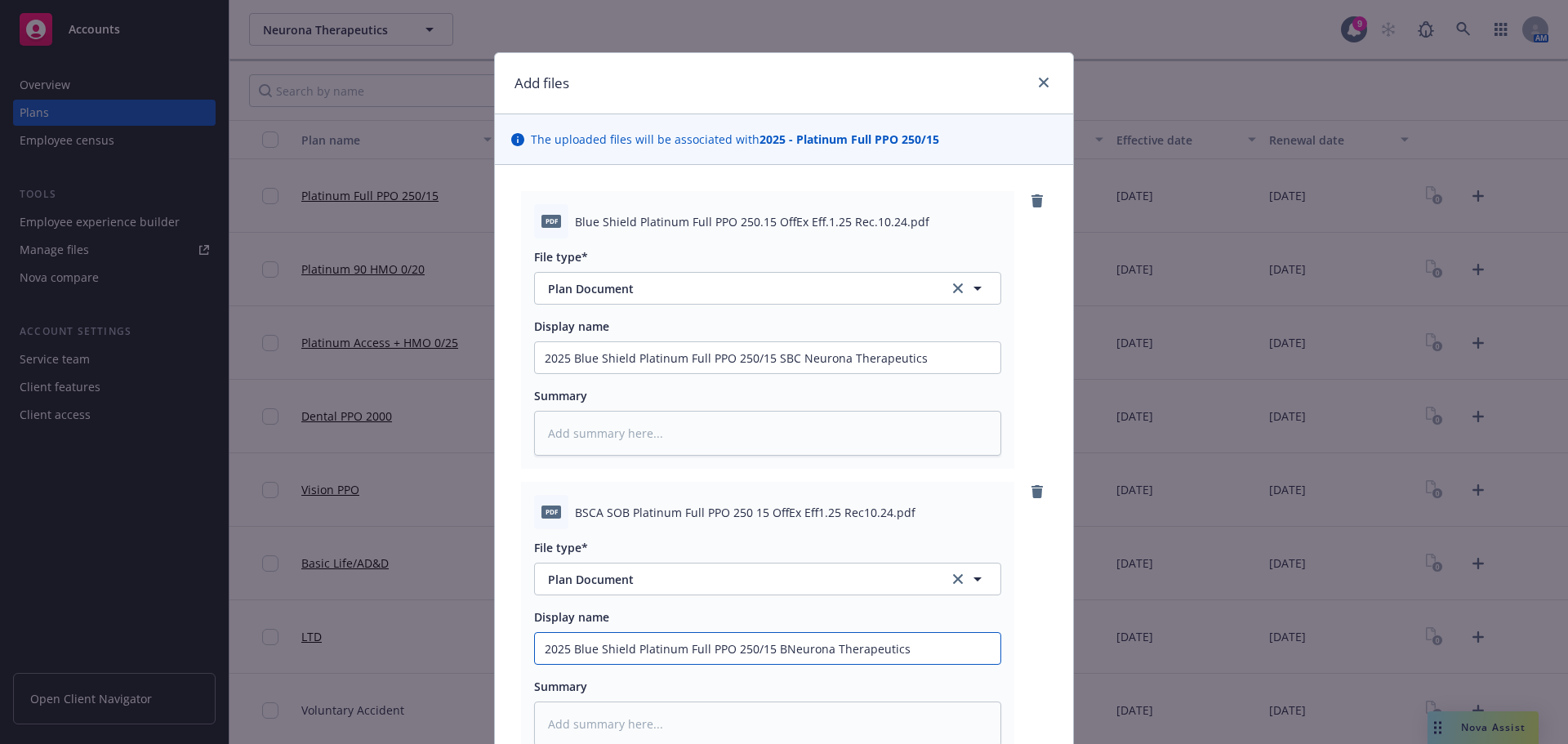
type input "2025 Blue Shield Platinum Full PPO 250/15 BeNeurona Therapeutics"
type textarea "x"
type input "2025 Blue Shield Platinum Full PPO 250/15 BenNeurona Therapeutics"
type textarea "x"
type input "2025 Blue Shield Platinum Full PPO 250/15 BeneNeurona Therapeutics"
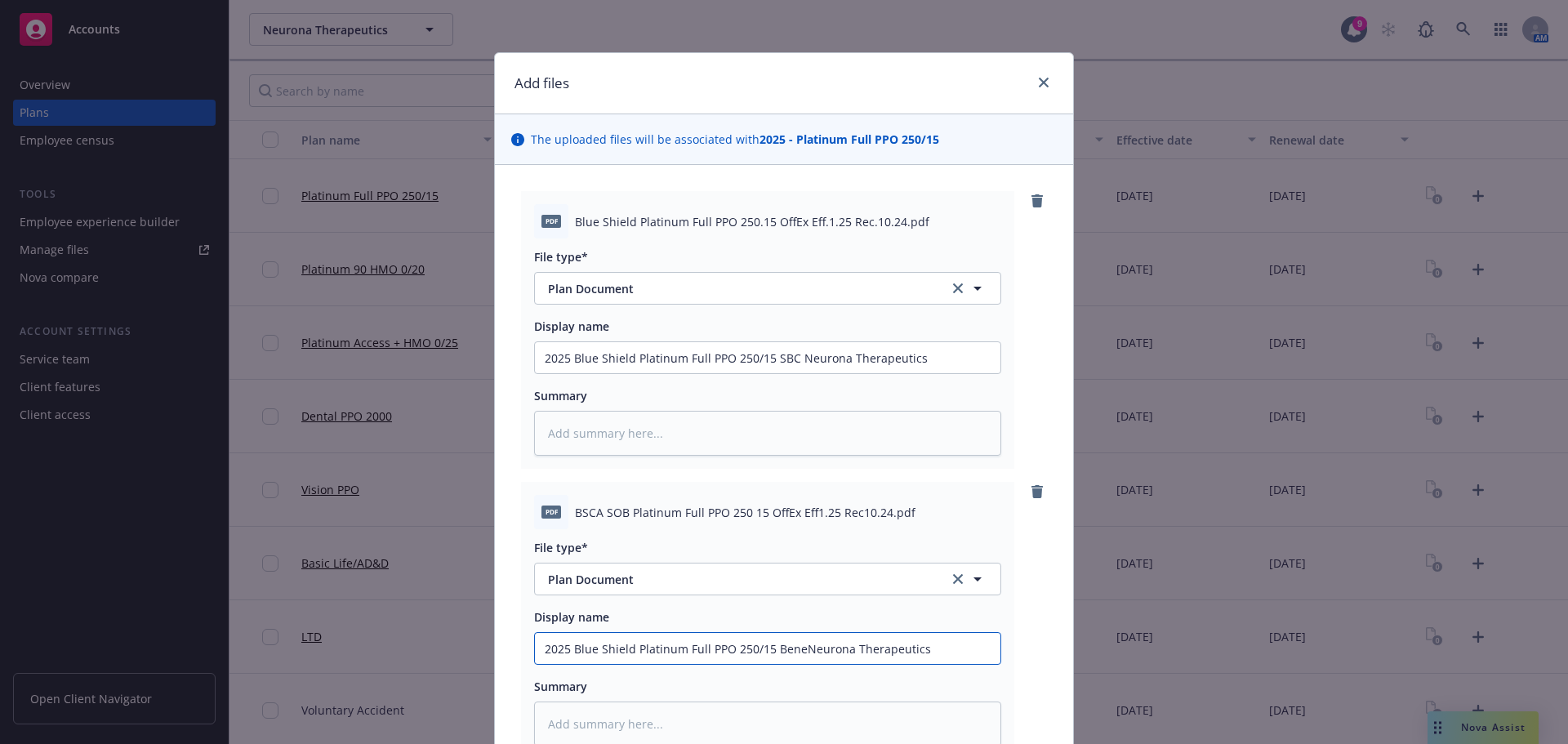
type textarea "x"
type input "2025 Blue Shield Platinum Full PPO 250/15 BenefiNeurona Therapeutics"
type textarea "x"
type input "2025 Blue Shield Platinum Full PPO 250/15 BenefitNeurona Therapeutics"
type textarea "x"
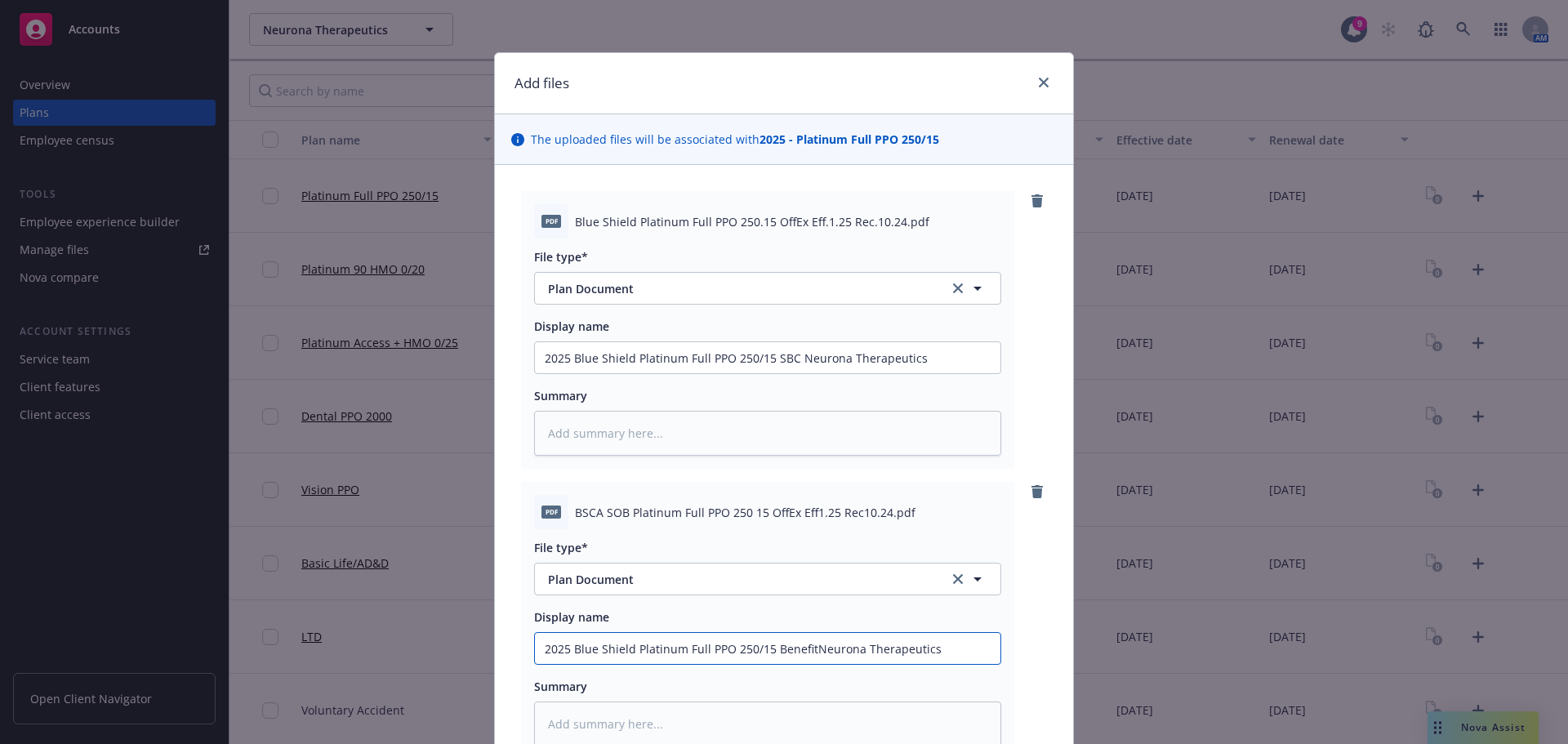
type input "2025 Blue Shield Platinum Full PPO 250/15 Benefit Neurona Therapeutics"
type textarea "x"
type input "2025 Blue Shield Platinum Full PPO 250/15 Benefit SNeurona Therapeutics"
type textarea "x"
type input "2025 Blue Shield Platinum Full PPO 250/15 Benefit SuNeurona Therapeutics"
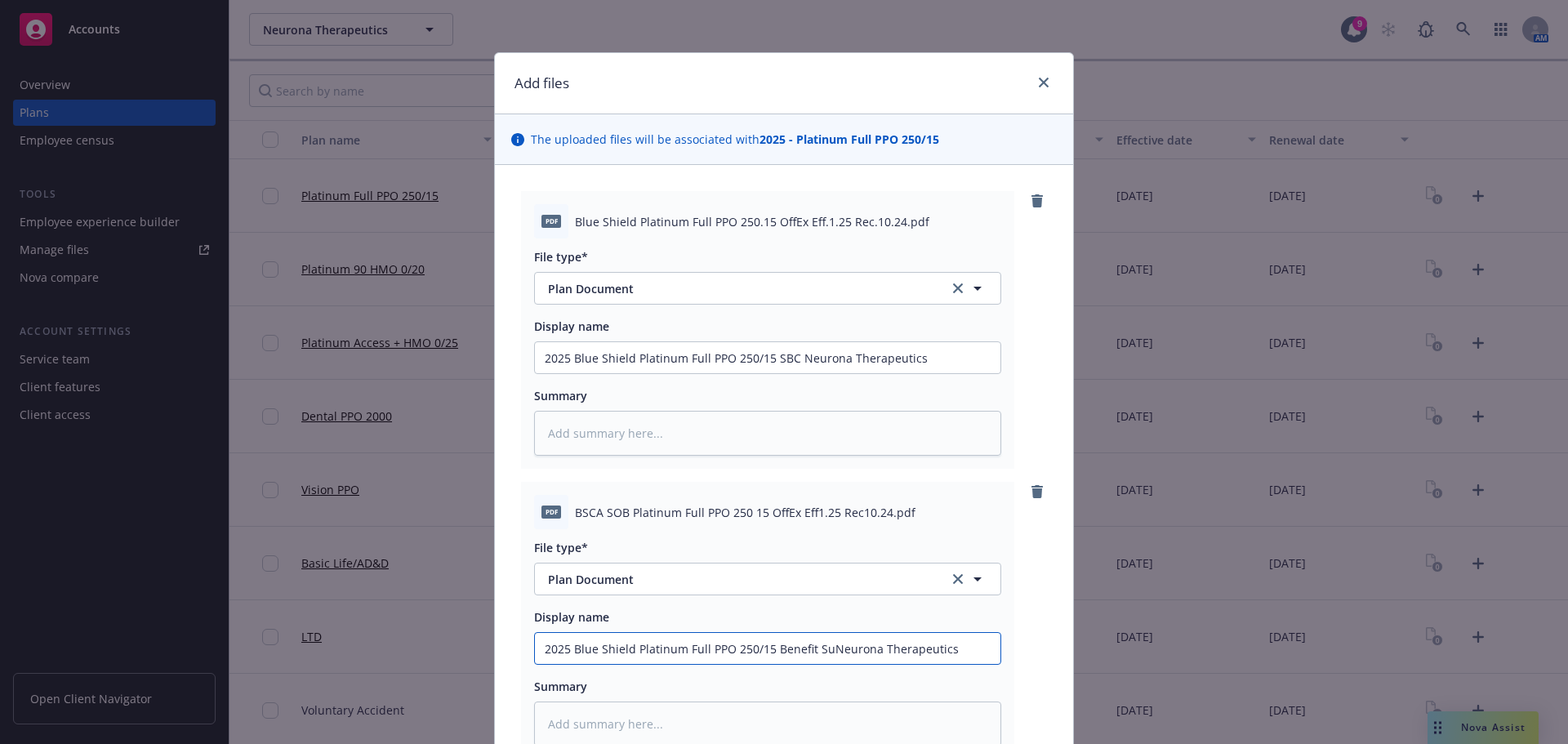
type textarea "x"
type input "2025 Blue Shield Platinum Full PPO 250/15 Benefit SumNeurona Therapeutics"
type textarea "x"
type input "2025 Blue Shield Platinum Full PPO 250/15 Benefit SummNeurona Therapeutics"
type textarea "x"
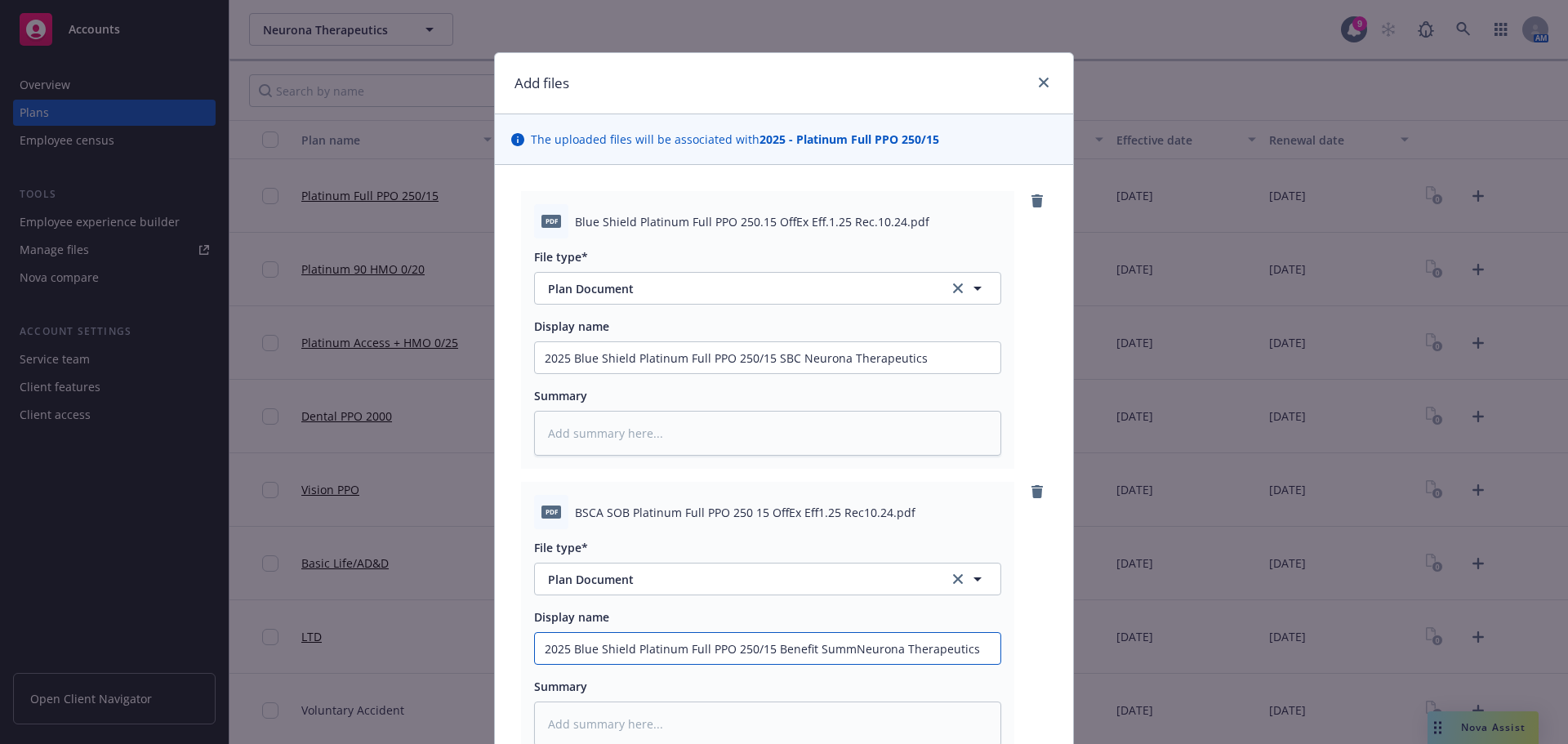
type input "2025 Blue Shield Platinum Full PPO 250/15 Benefit SummaNeurona Therapeutics"
type textarea "x"
type input "2025 Blue Shield Platinum Full PPO 250/15 Benefit SummarNeurona Therapeutics"
type textarea "x"
type input "2025 Blue Shield Platinum Full PPO 250/15 Benefit SummaryNeurona Therapeutics"
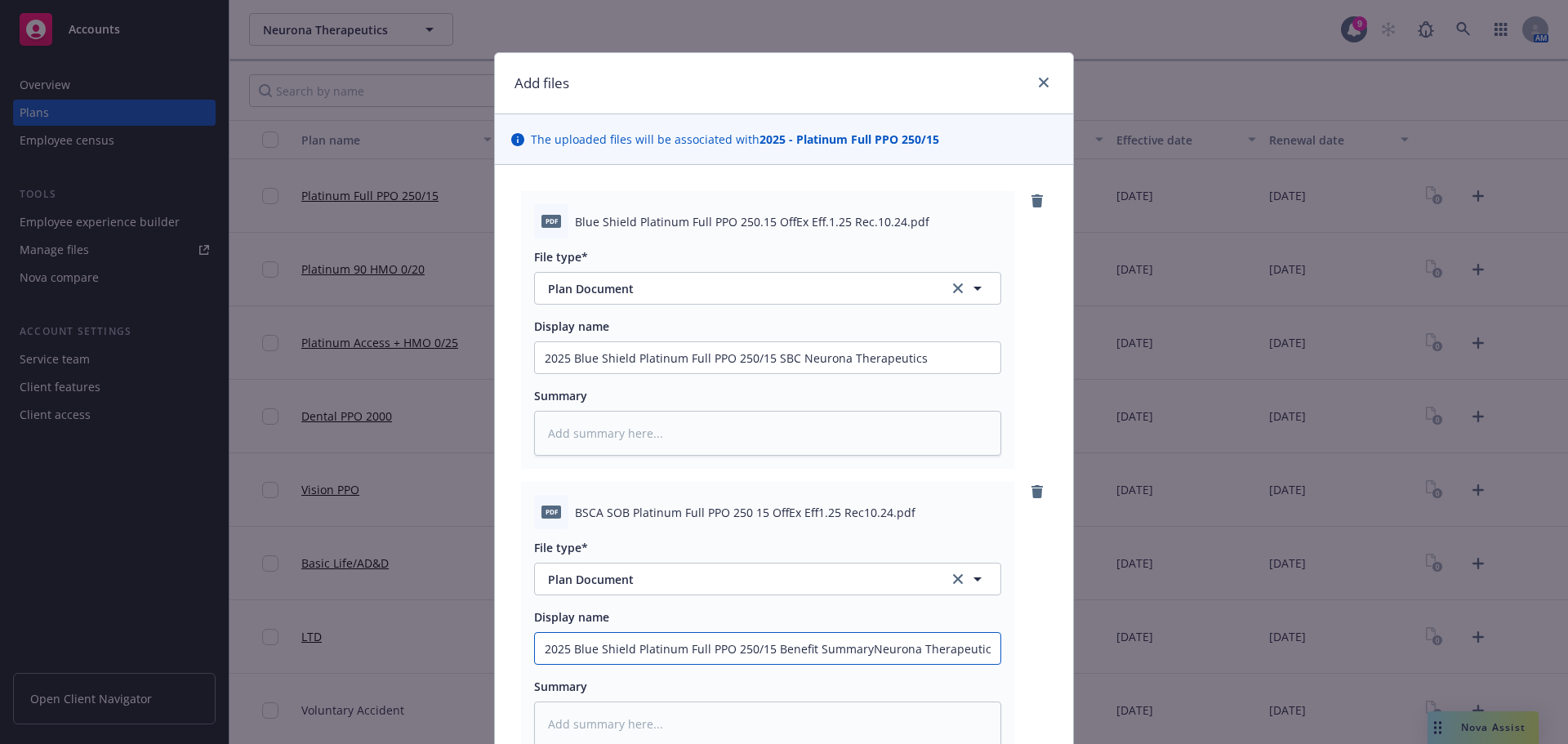
type textarea "x"
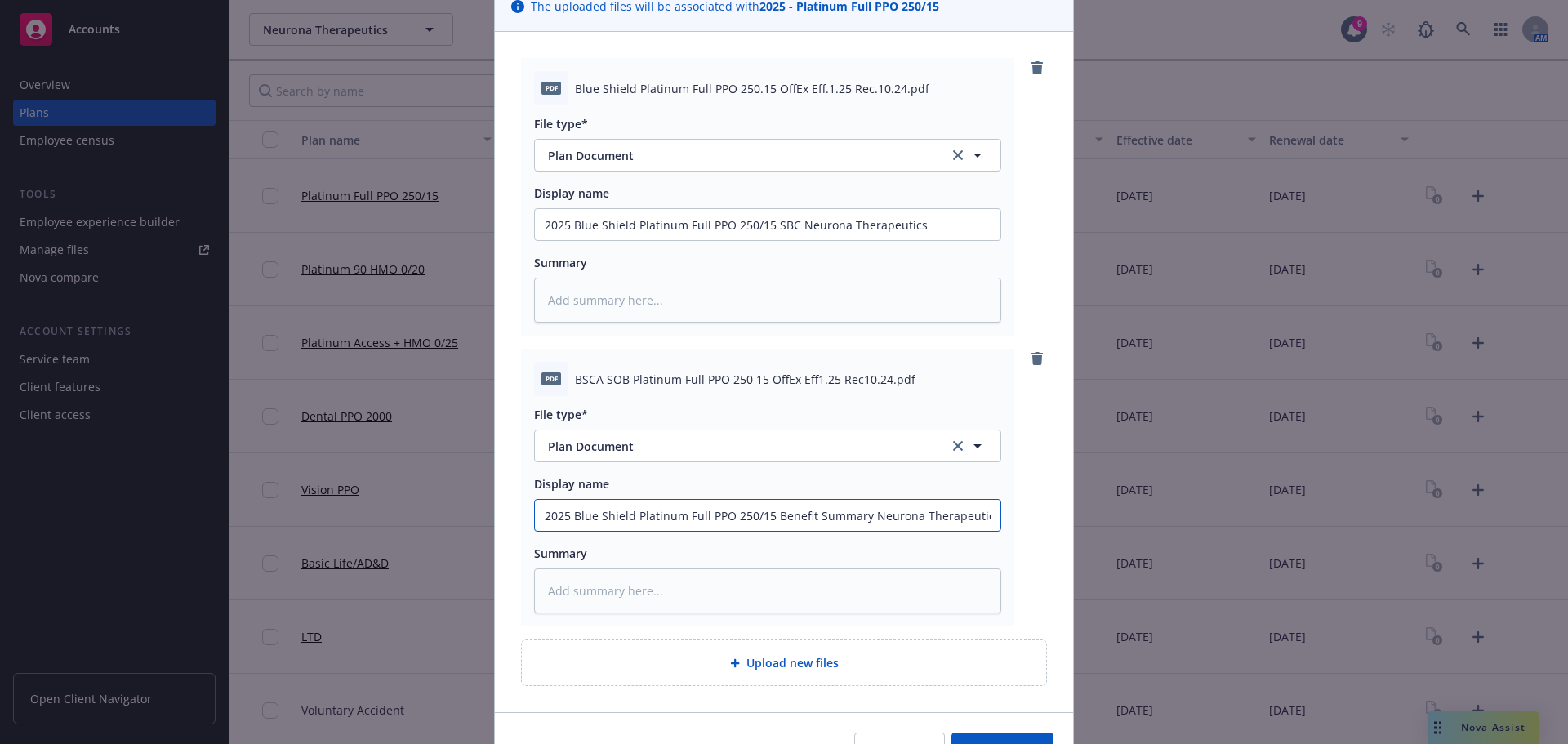
scroll to position [227, 0]
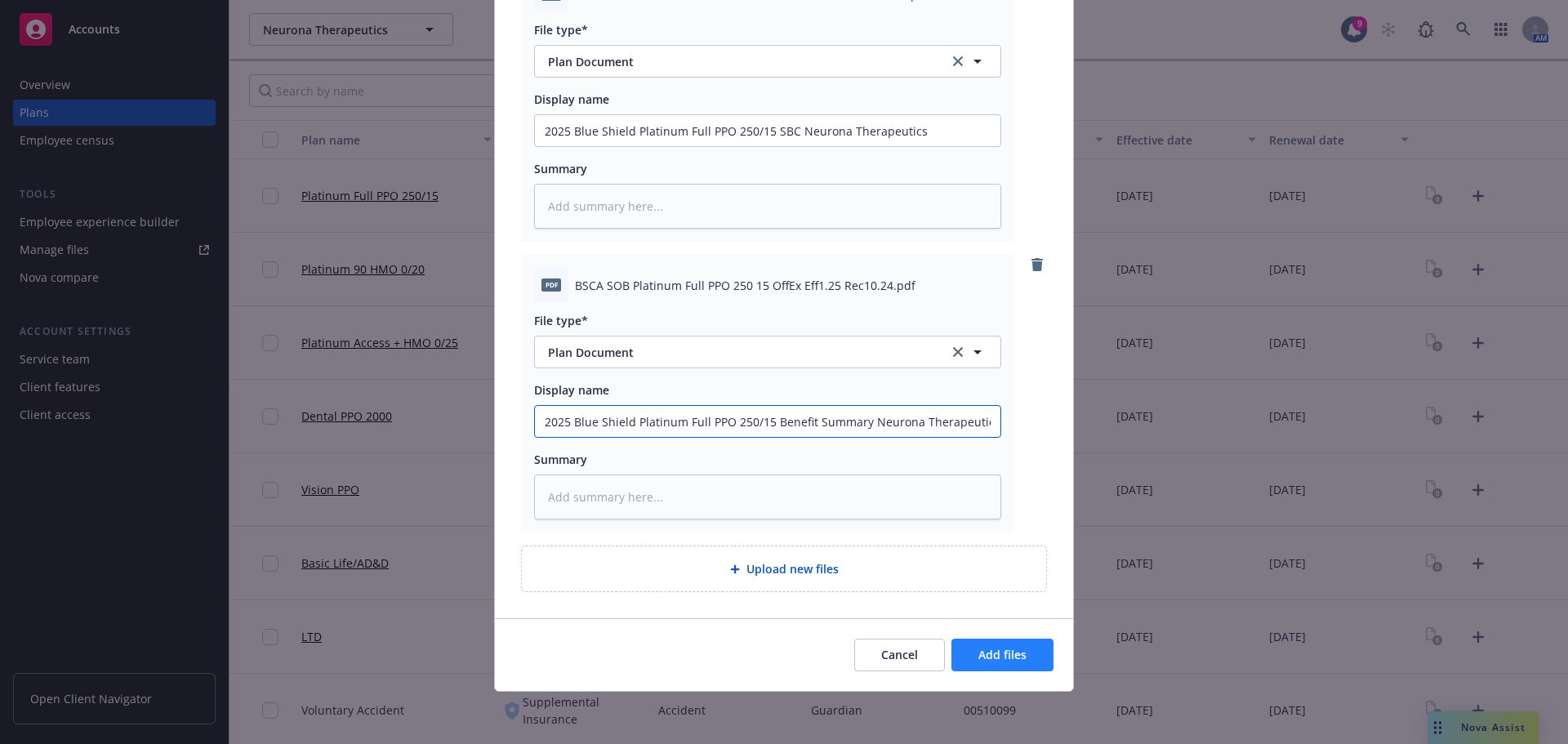
type input "2025 Blue Shield Platinum Full PPO 250/15 Benefit Summary Neurona Therapeutics"
click at [997, 656] on span "Add files" at bounding box center [1002, 654] width 48 height 16
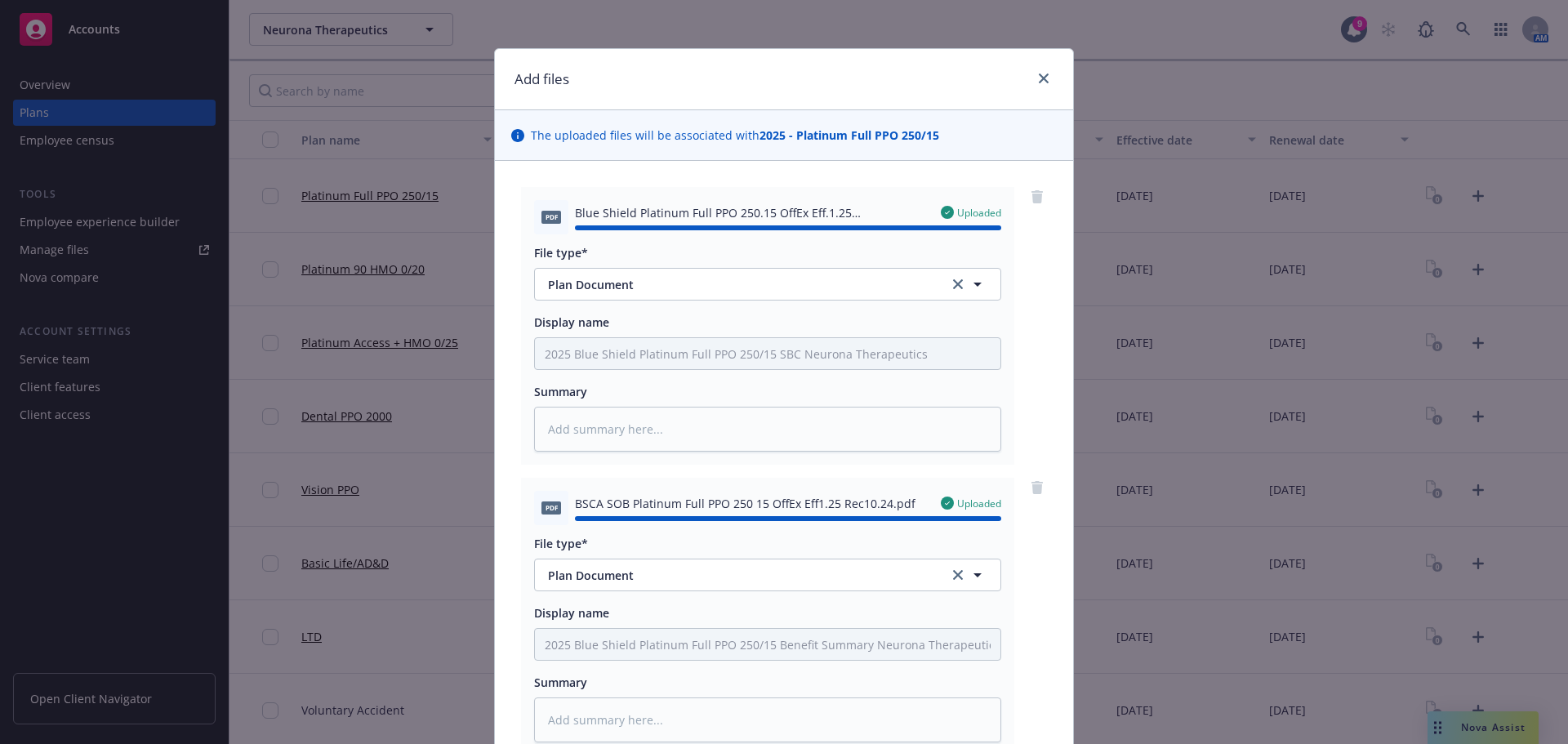
scroll to position [0, 0]
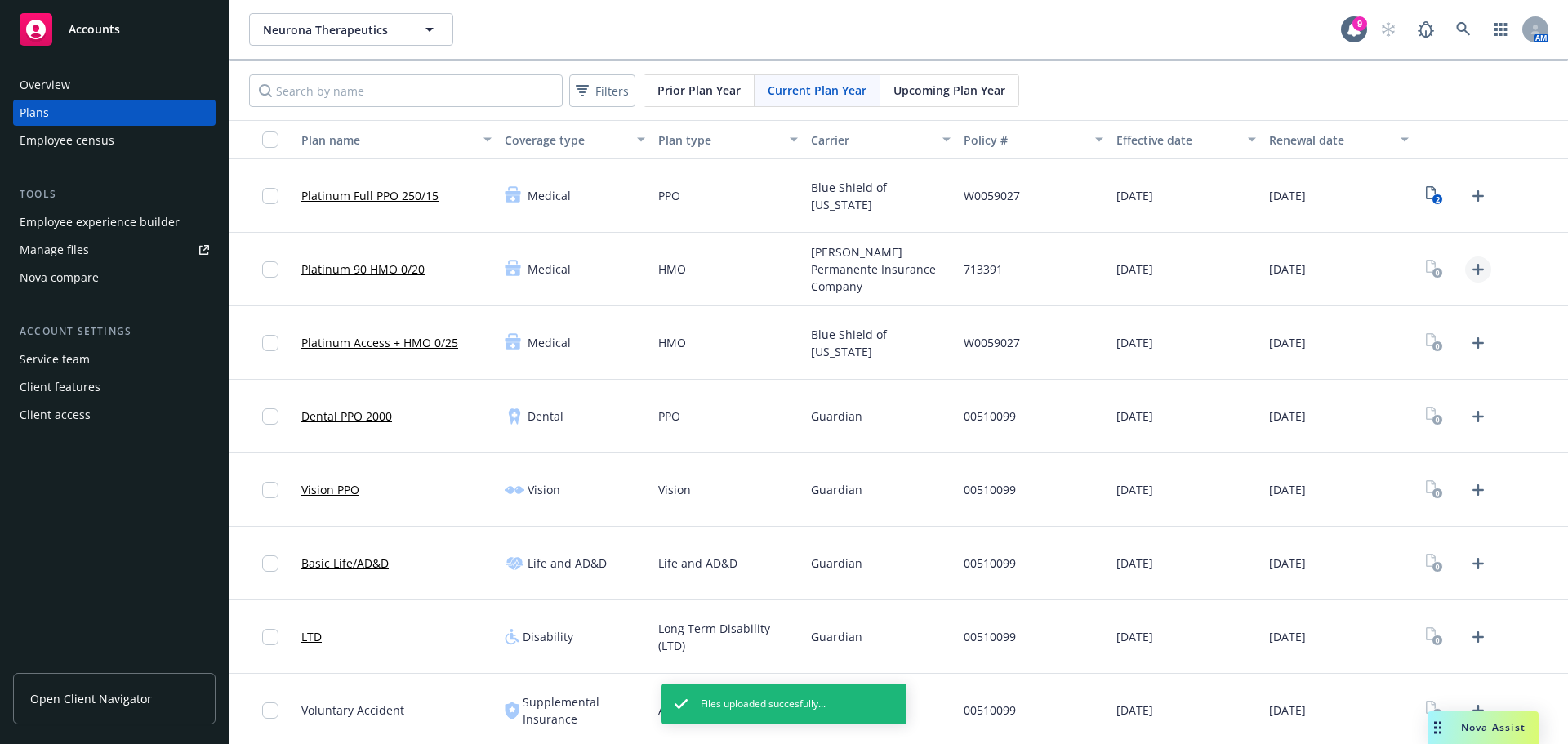
click at [1466, 258] on link "Upload Plan Documents" at bounding box center [1478, 270] width 26 height 26
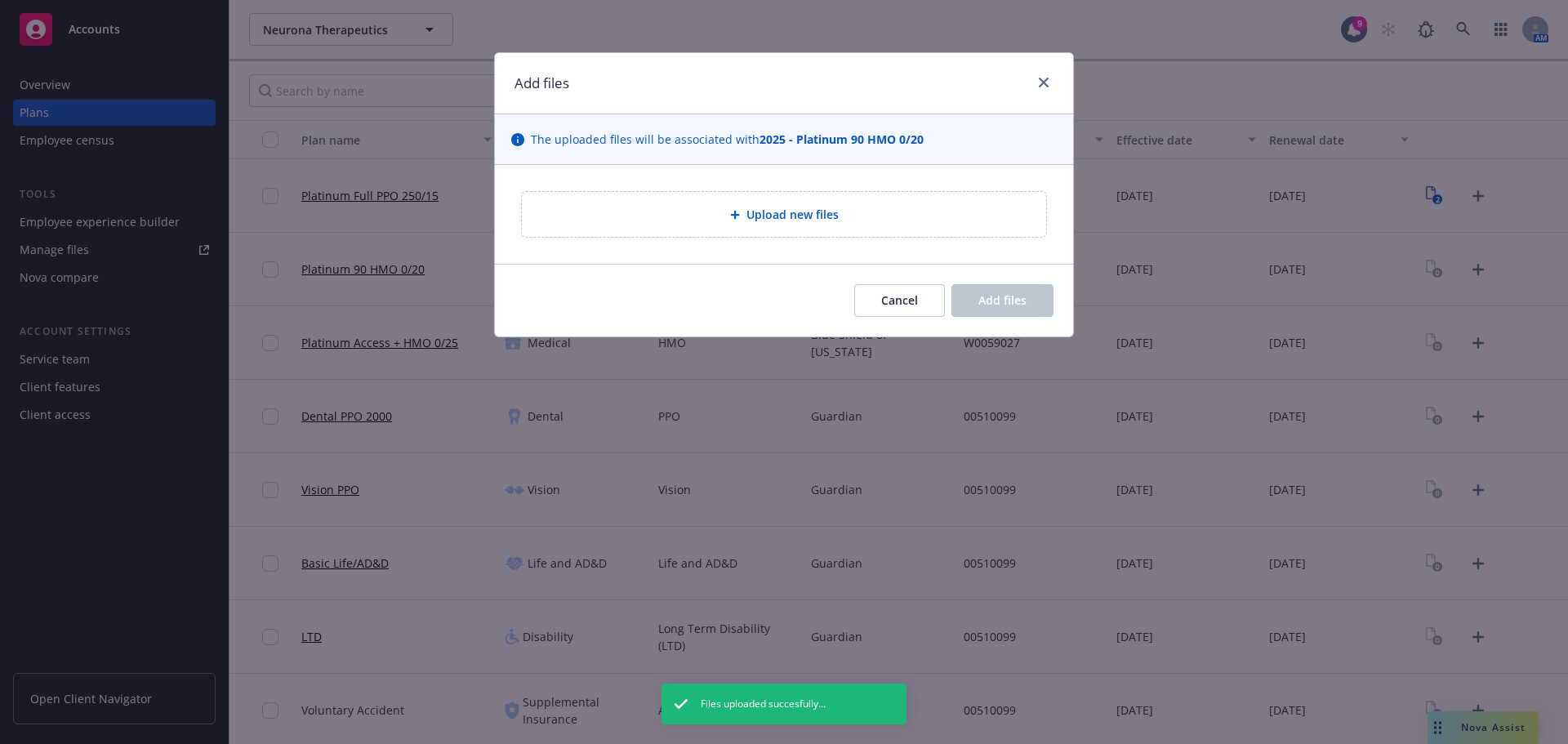
click at [831, 211] on span "Upload new files" at bounding box center [793, 215] width 92 height 17
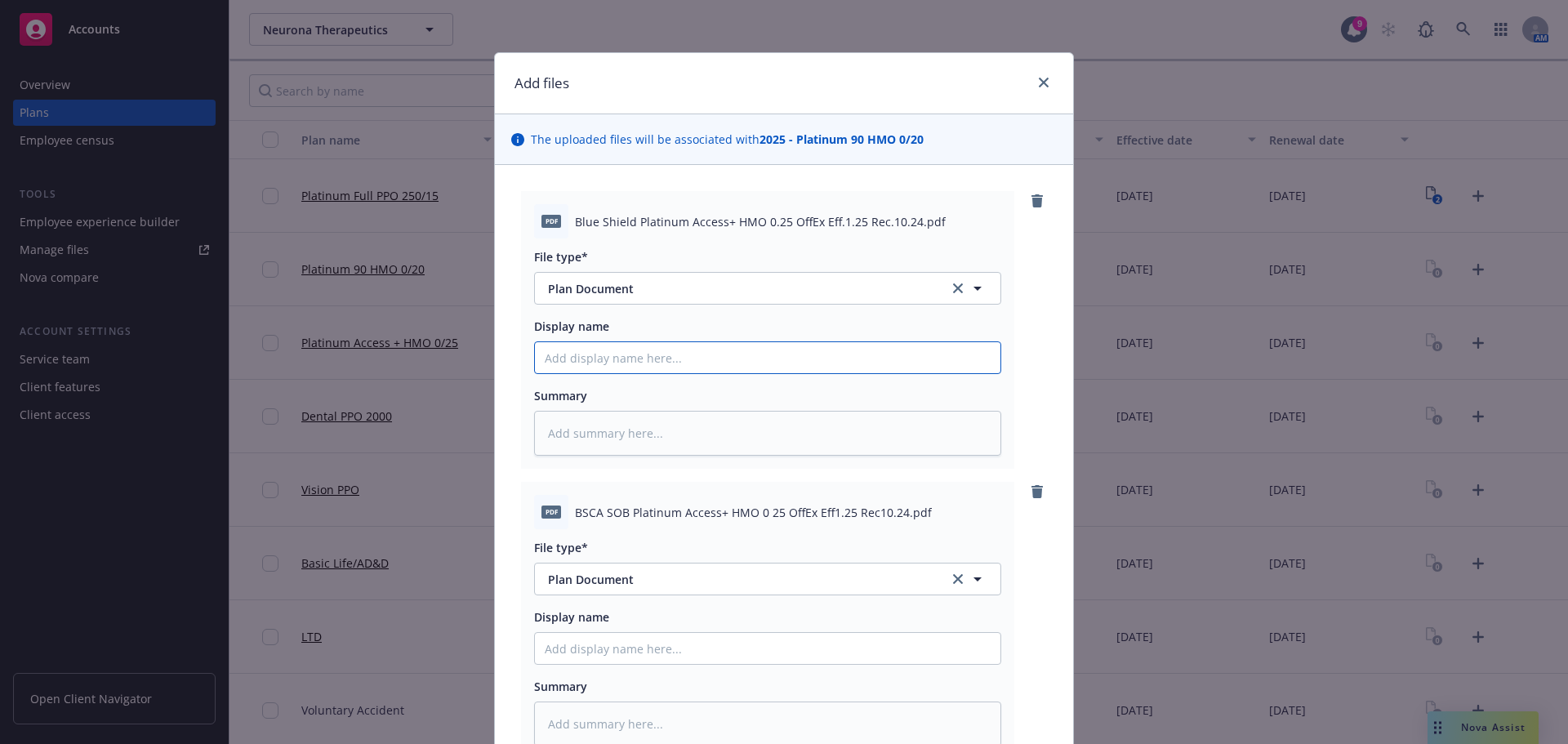
click at [633, 356] on input "Display name" at bounding box center [767, 358] width 466 height 31
type textarea "x"
type input "2"
type textarea "x"
type input "20"
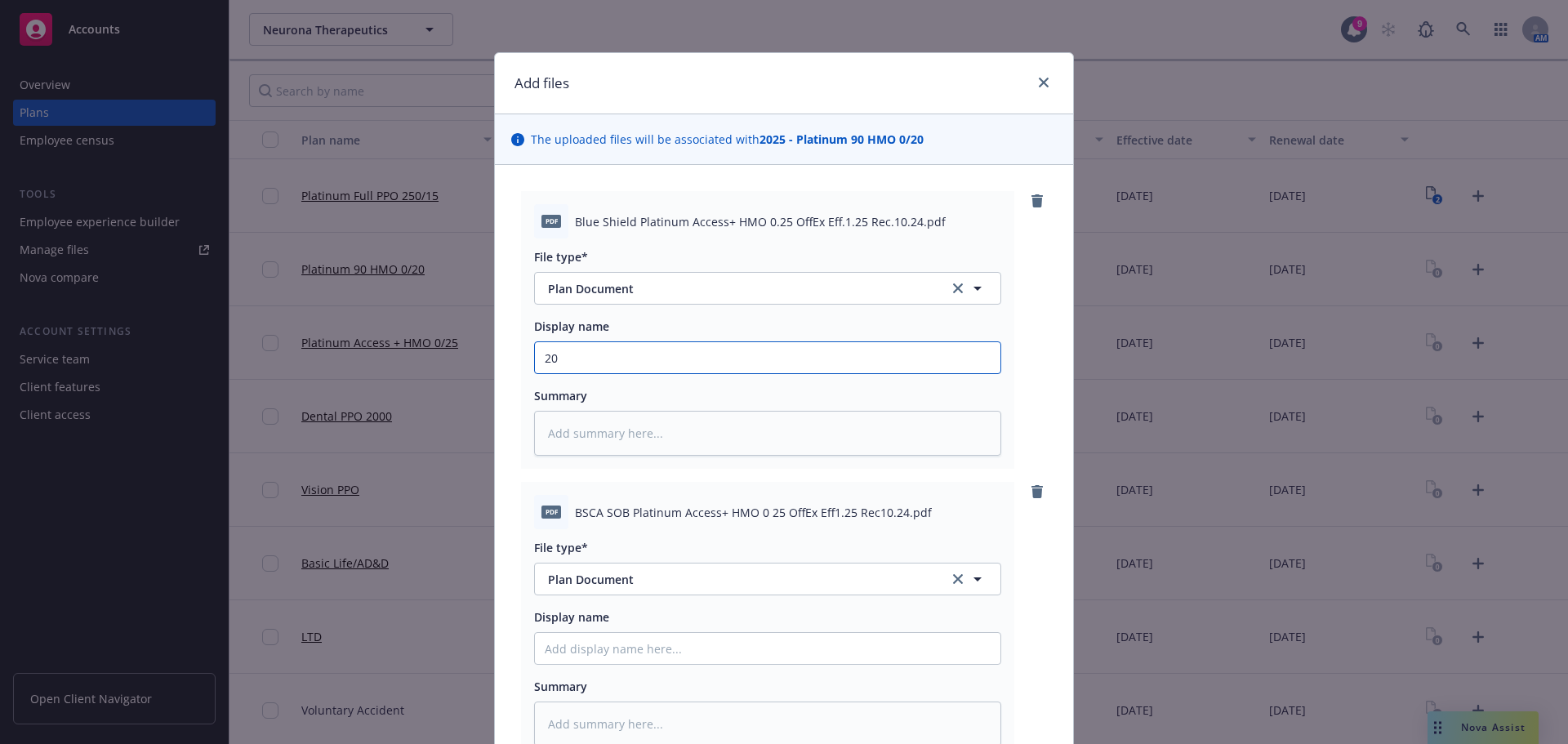
type textarea "x"
type input "202"
type textarea "x"
type input "2025"
type textarea "x"
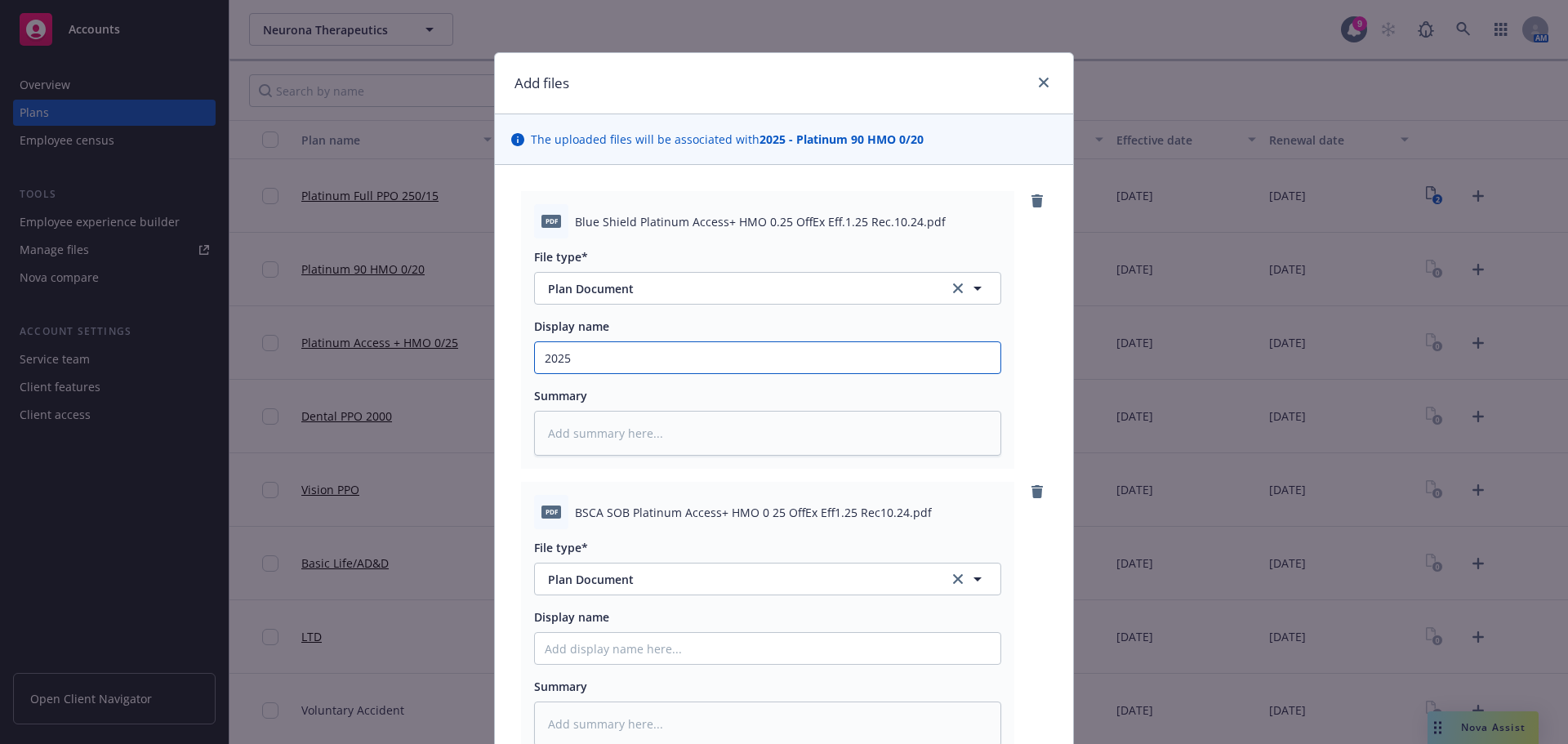
type input "2025"
type textarea "x"
type input "2025 B"
type textarea "x"
type input "2025 Bl"
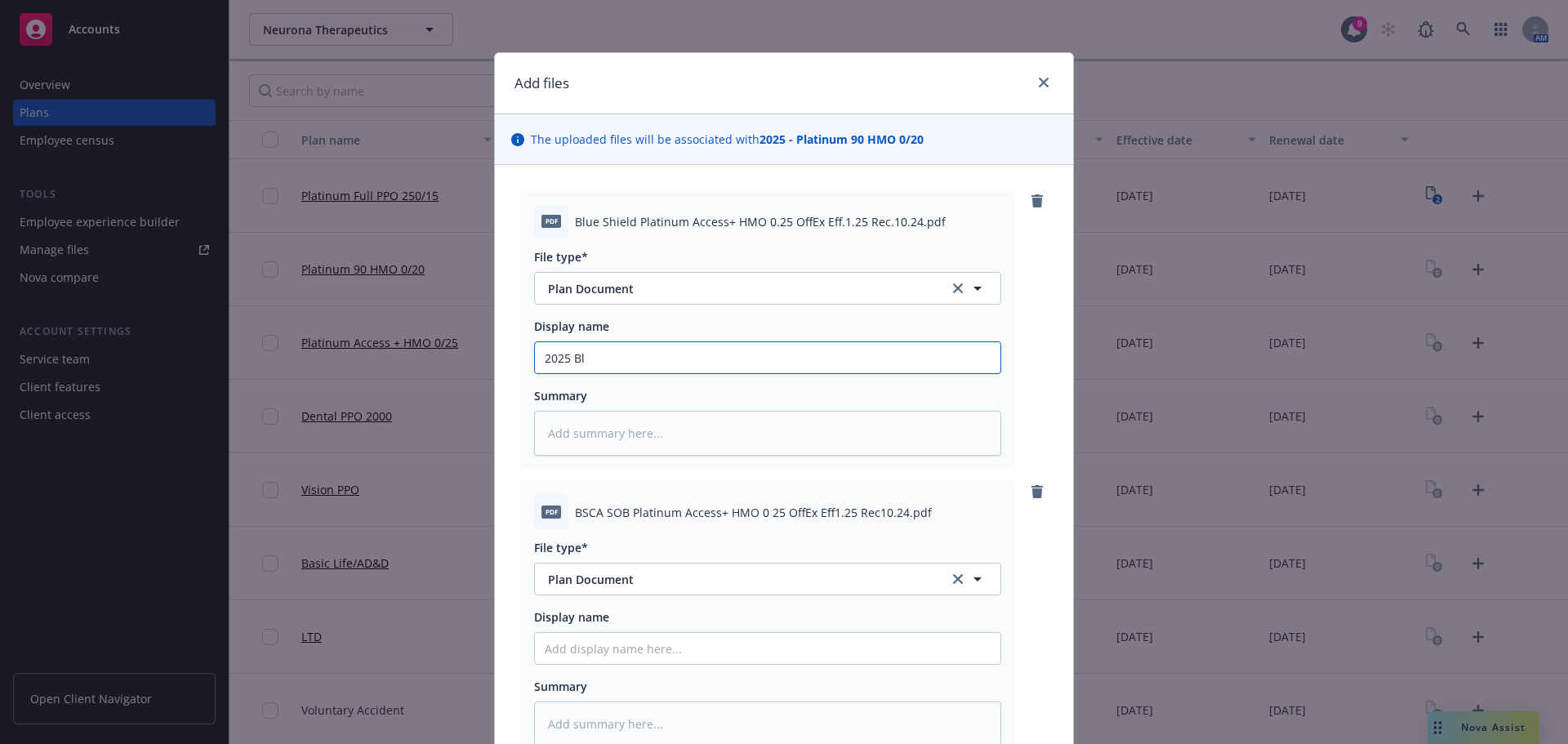
type textarea "x"
type input "2025 Blu"
type textarea "x"
type input "2025 Blue"
type textarea "x"
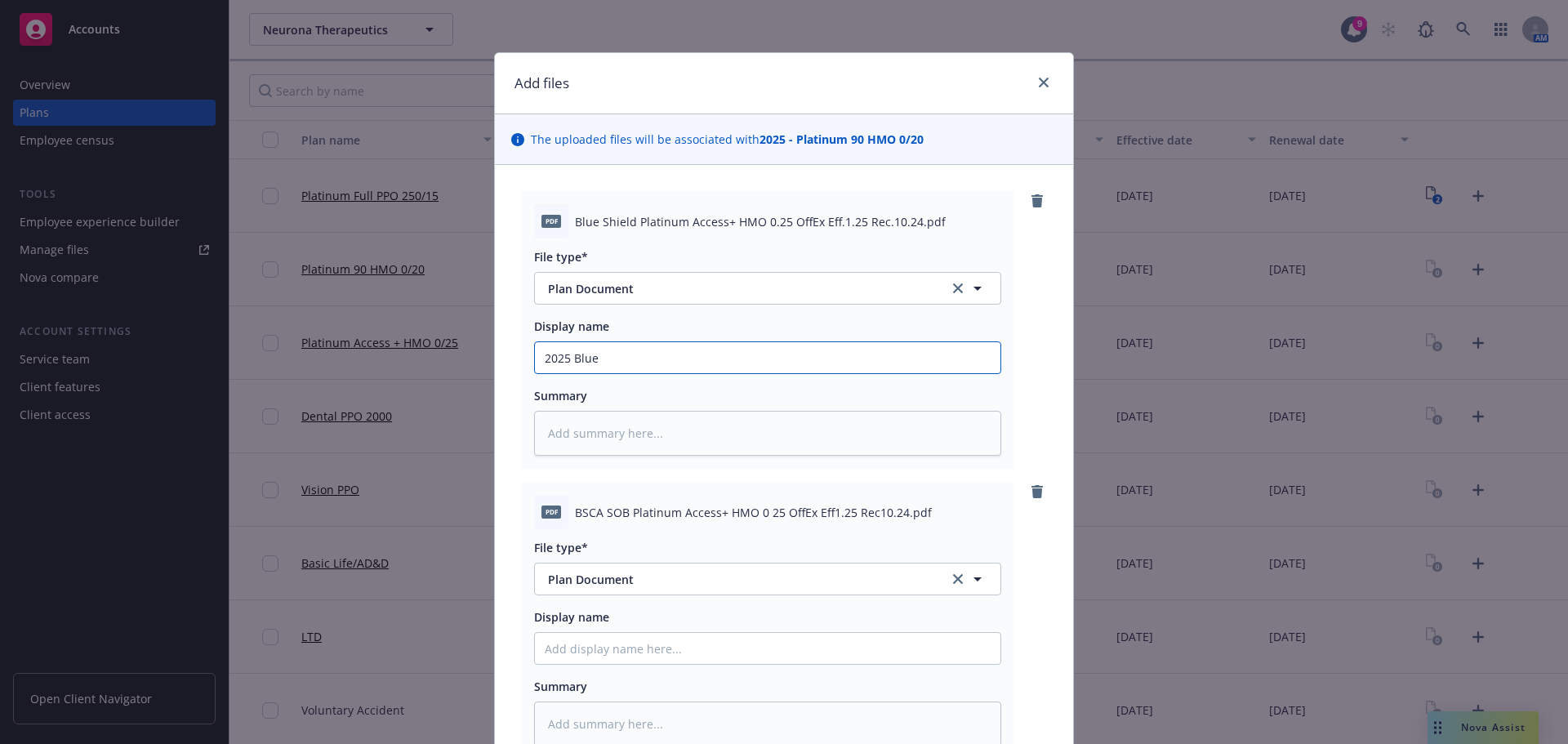
type input "2025 Blue"
type textarea "x"
type input "2025 Blue S"
type textarea "x"
type input "2025 Blue Sh"
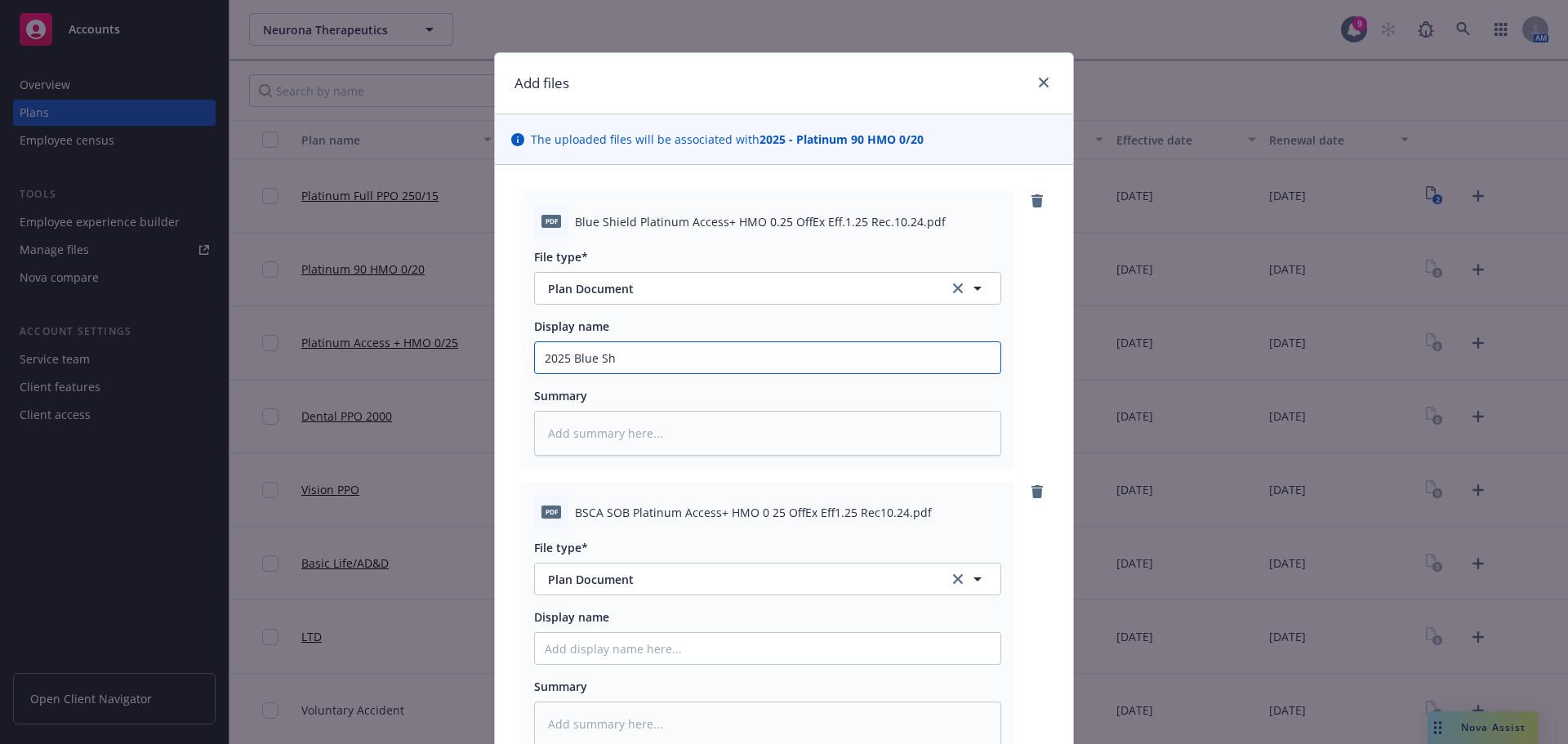
type textarea "x"
type input "2025 Blue Shi"
type textarea "x"
type input "2025 Blue Shie"
type textarea "x"
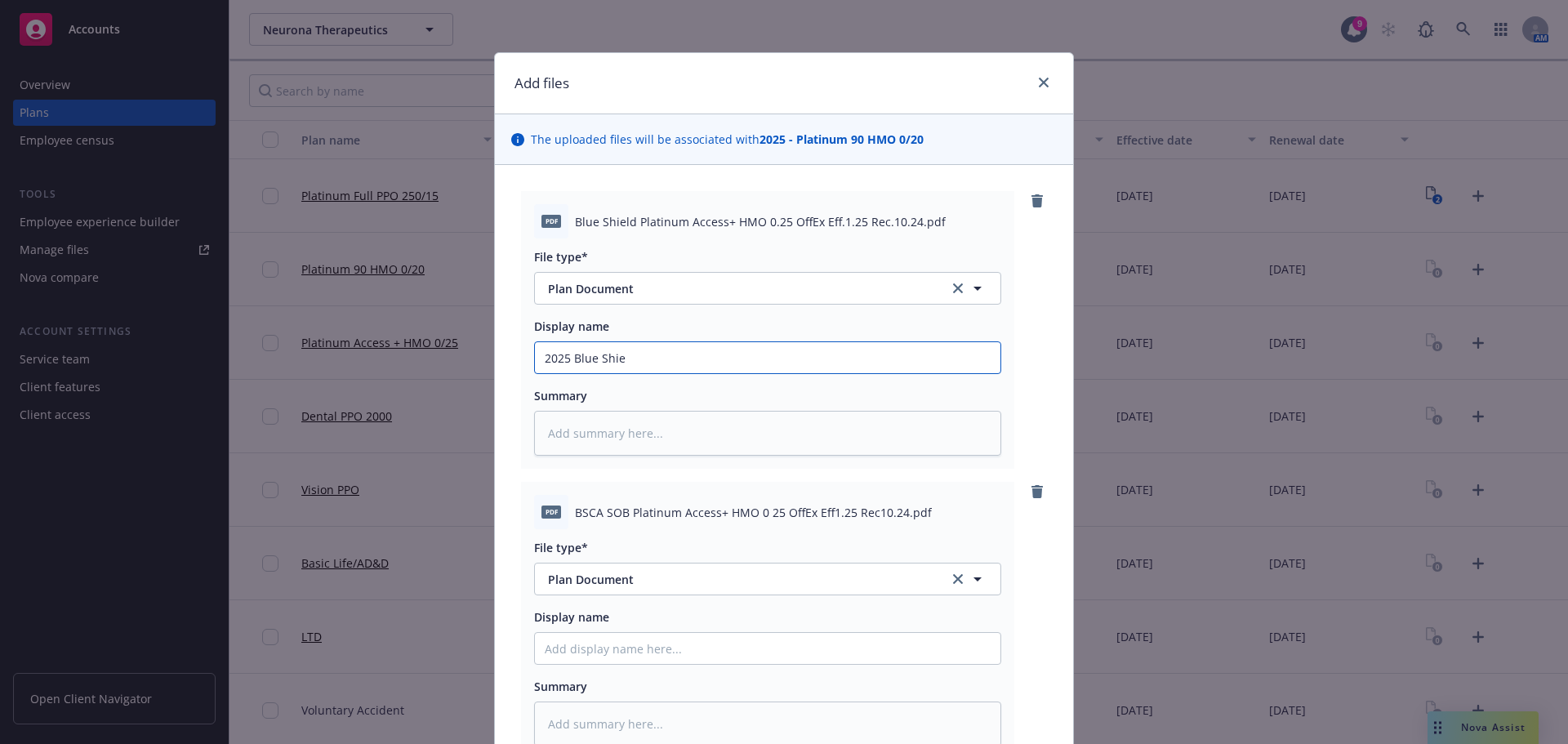
type input "2025 Blue [PERSON_NAME]"
type textarea "x"
type input "2025 Blue Shield"
type textarea "x"
type input "2025 Blue Shield"
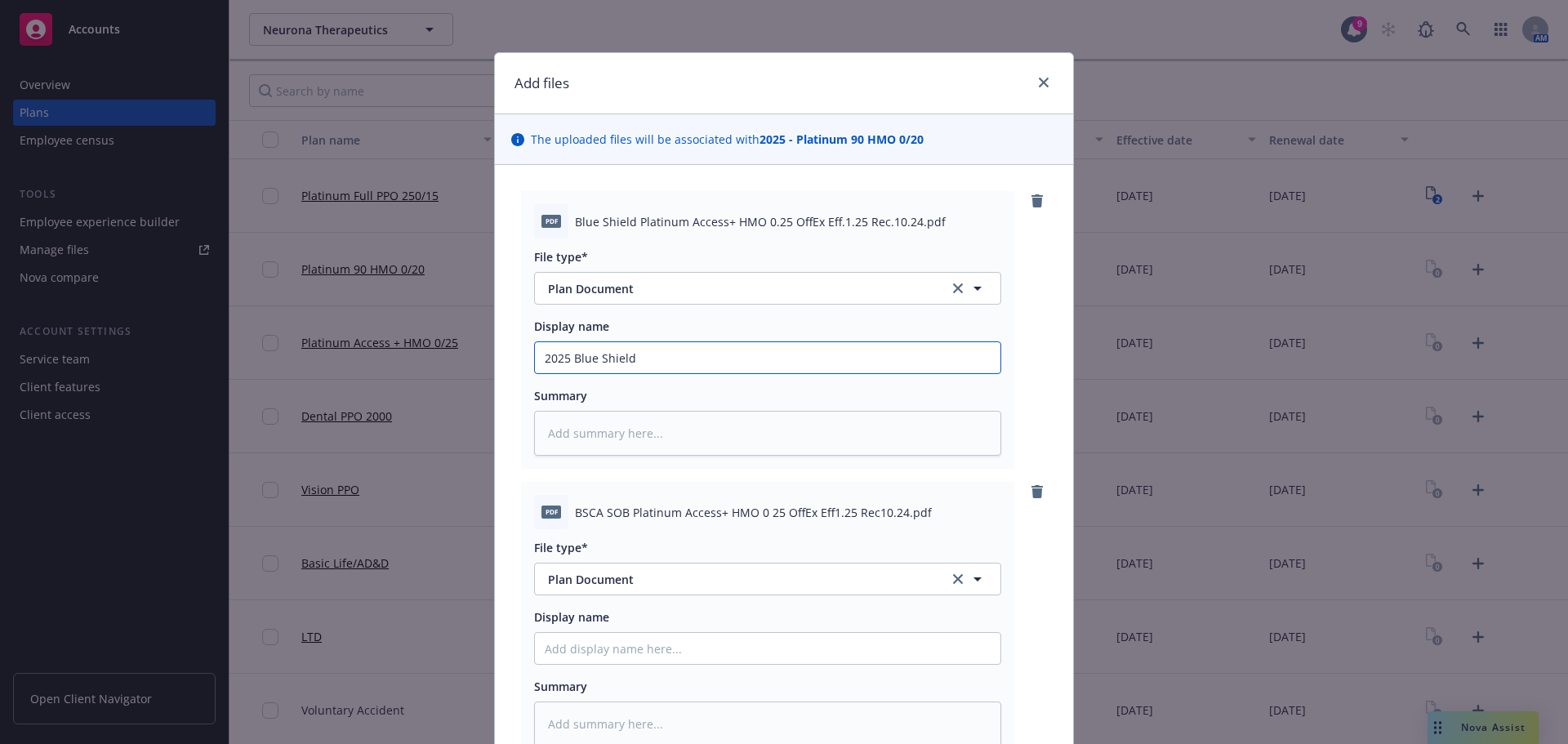
type textarea "x"
type input "2025 Blue Shield P"
type textarea "x"
type input "2025 Blue Shield Pa"
type textarea "x"
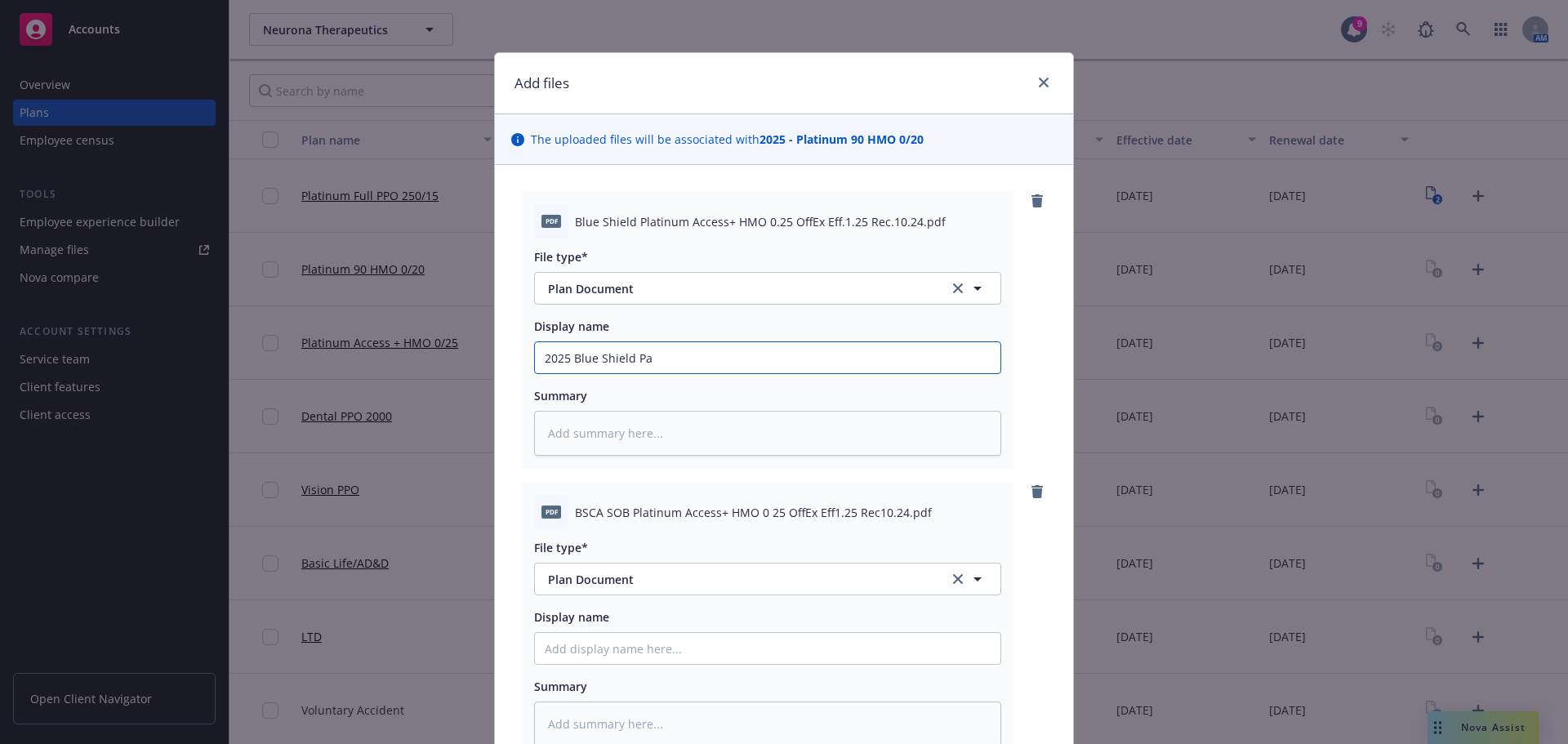
type input "2025 Blue Shield Pal"
type textarea "x"
type input "2025 Blue Shield Pa"
type textarea "x"
type input "2025 Blue Shield P"
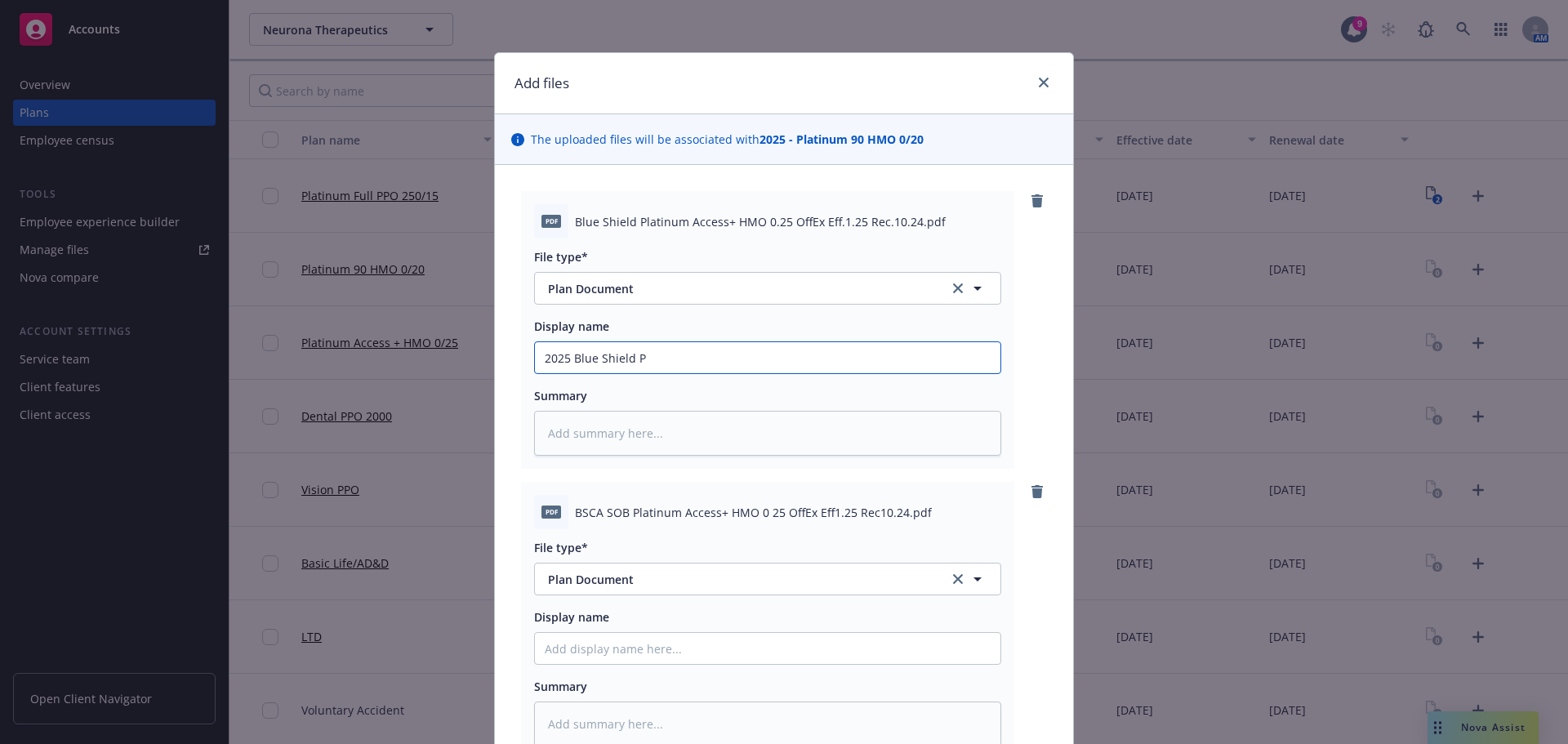
type textarea "x"
type input "2025 Blue Shield Pl"
type textarea "x"
type input "2025 Blue Shield Pla"
type textarea "x"
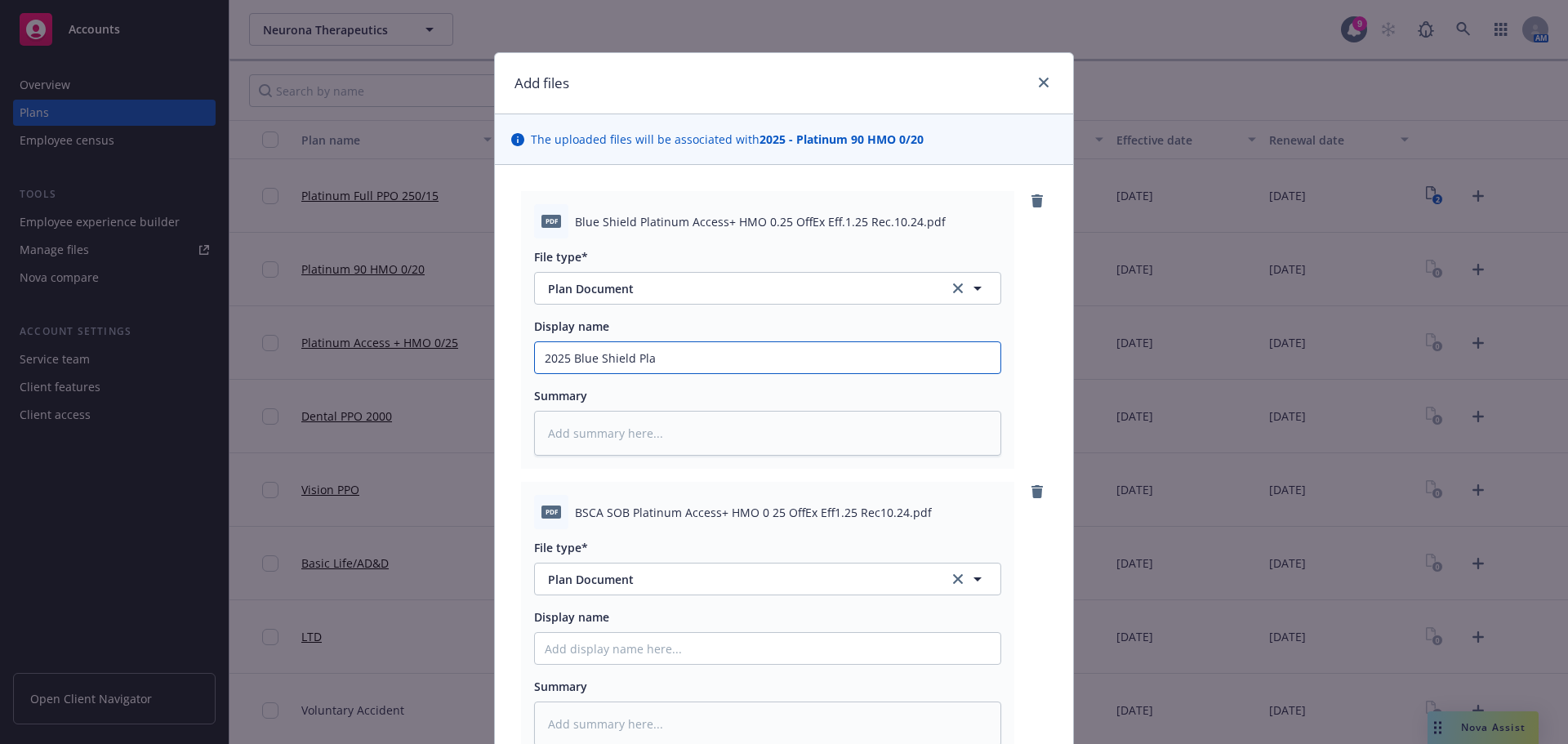
type input "2025 Blue Shield Plat"
type textarea "x"
type input "2025 Blue Shield Plati"
type textarea "x"
type input "2025 Blue Shield Platin"
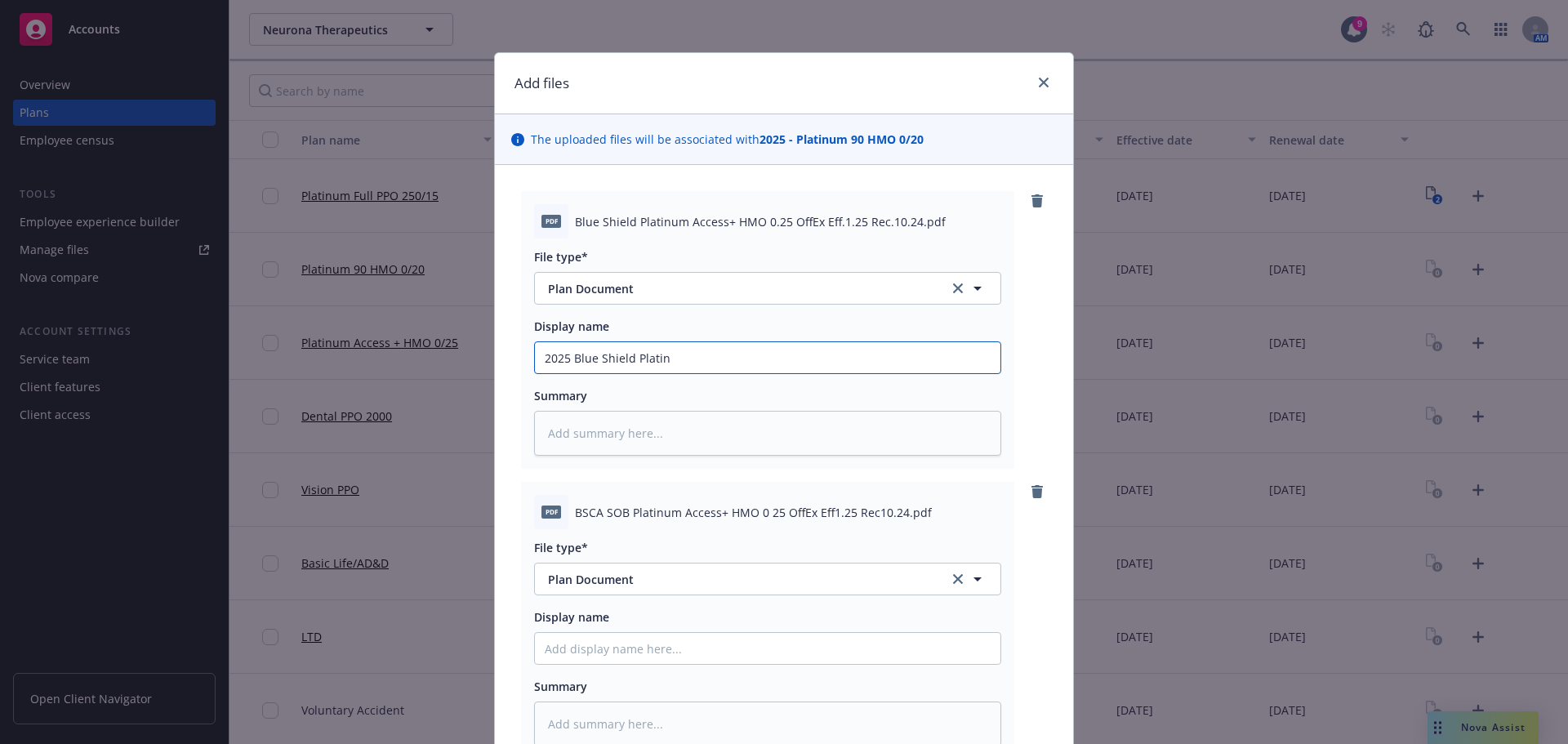
type textarea "x"
type input "2025 Blue Shield Platinu"
type textarea "x"
type input "2025 Blue Shield Platinum"
type textarea "x"
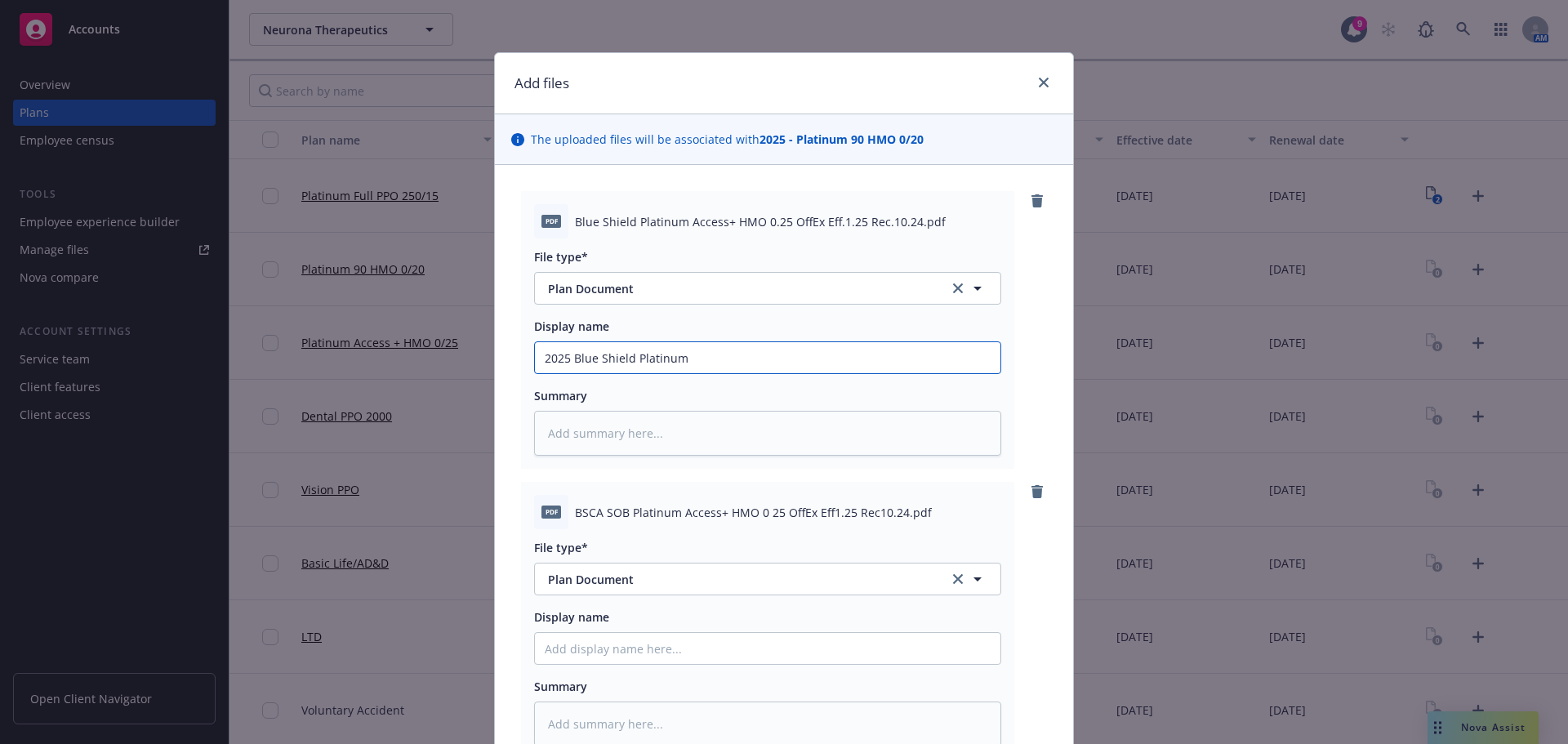
type input "2025 Blue Shield Platinum"
type textarea "x"
type input "2025 Blue Shield Platinum A"
type textarea "x"
type input "2025 Blue Shield Platinum Ac"
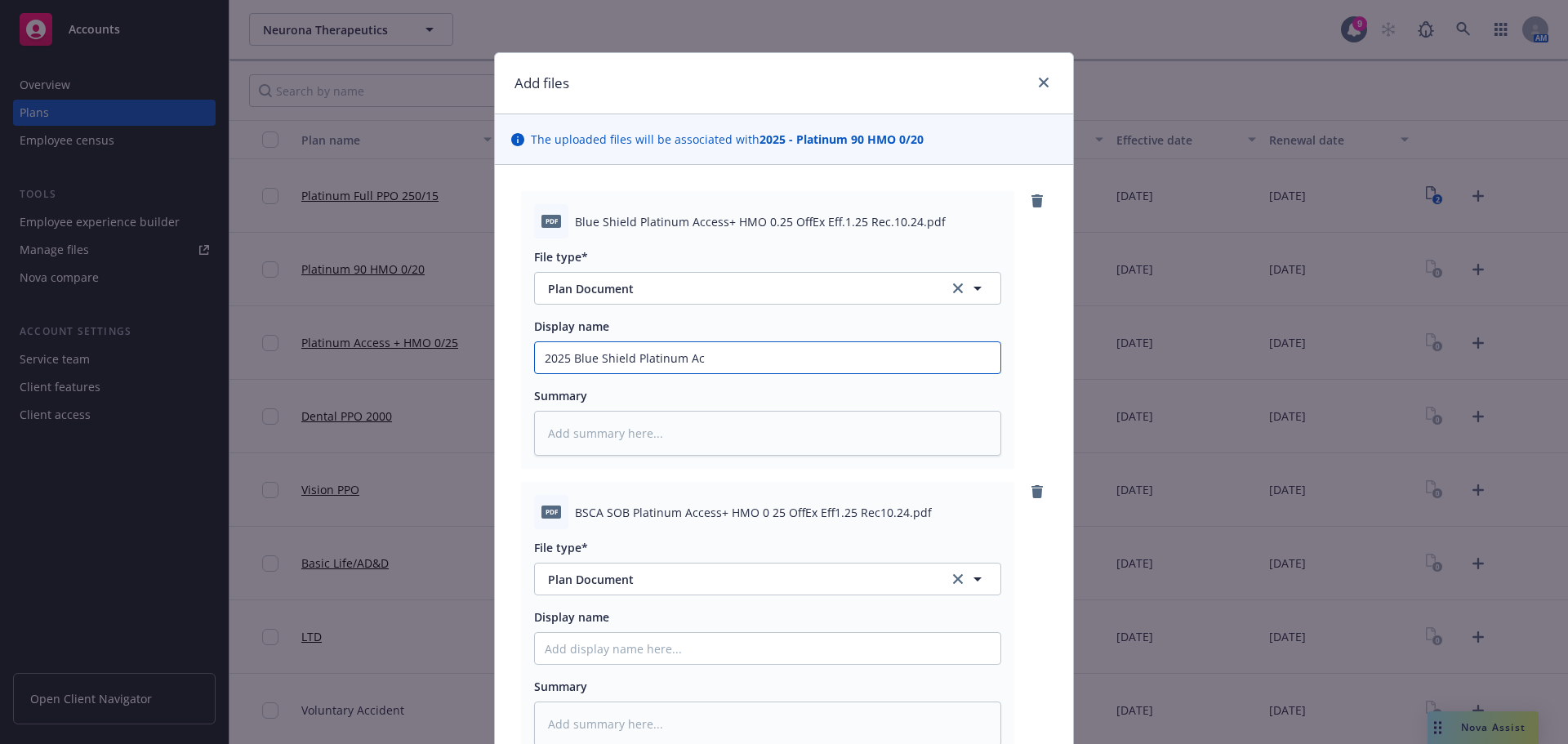
type textarea "x"
type input "2025 Blue Shield Platinum Acc"
type textarea "x"
type input "2025 Blue Shield Platinum Acce"
type textarea "x"
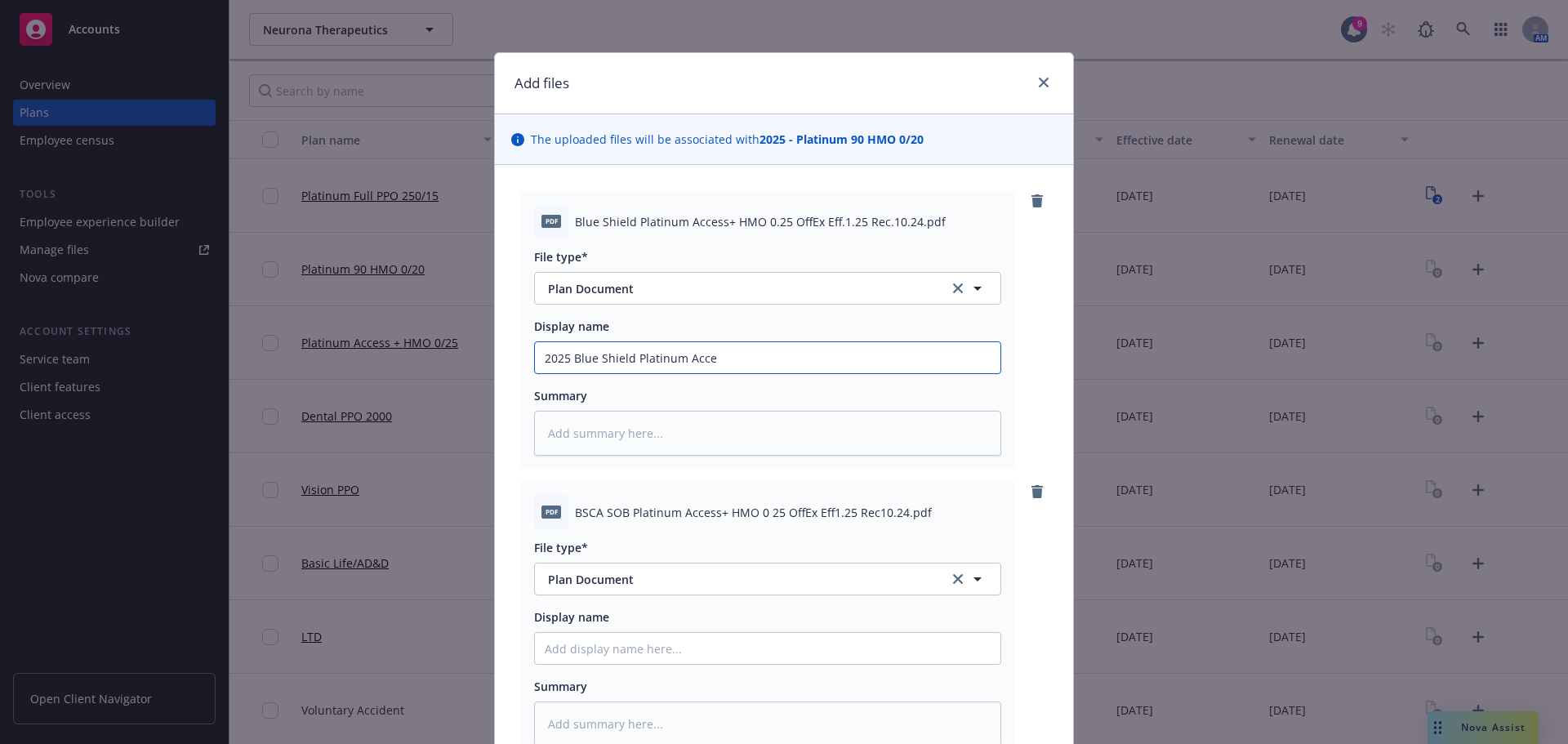
type input "2025 Blue Shield Platinum Acces"
type textarea "x"
type input "2025 Blue Shield Platinum Access"
type textarea "x"
type input "2025 Blue Shield Platinum Access"
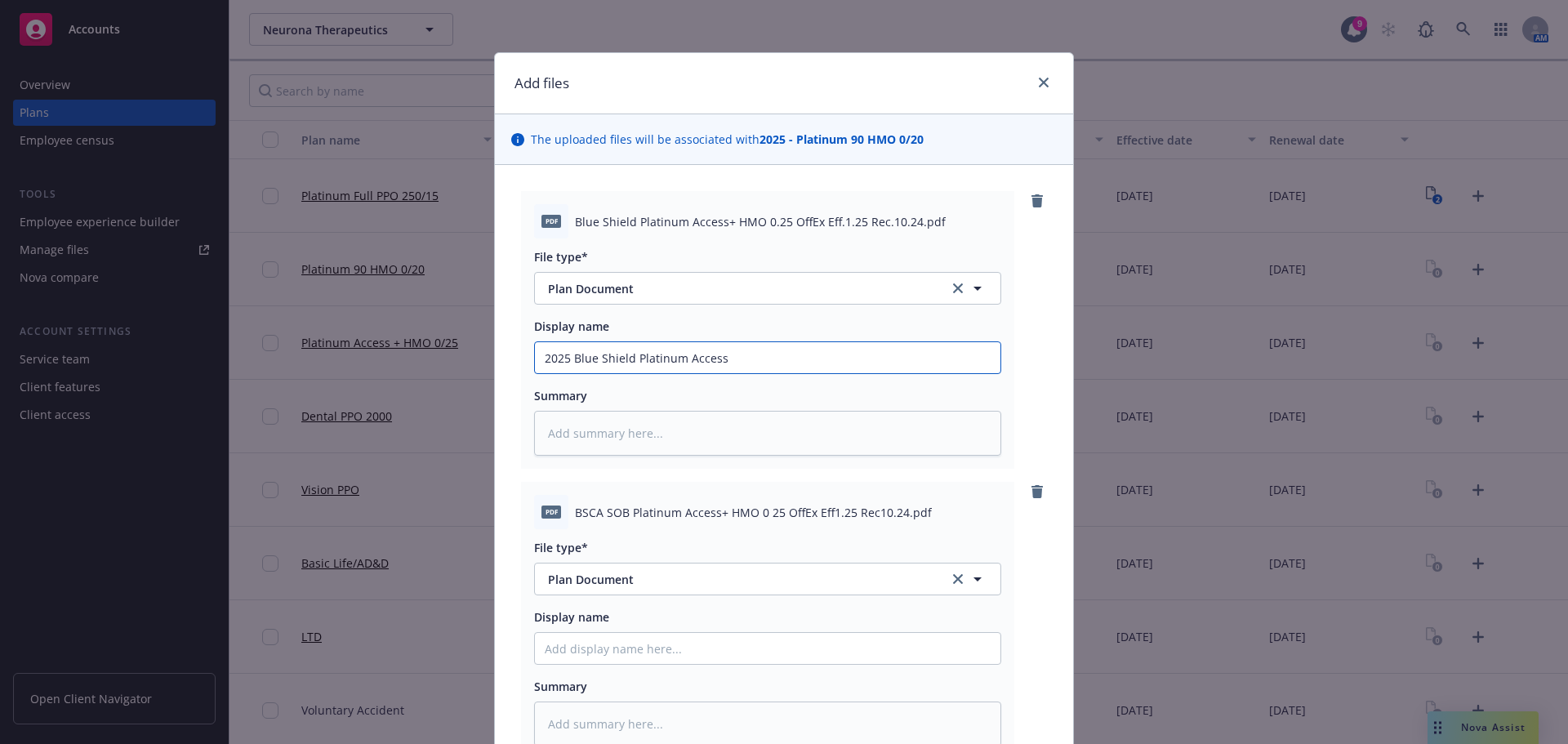
type textarea "x"
type input "2025 Blue Shield Platinum Access +"
type textarea "x"
type input "2025 Blue Shield Platinum Access +H"
type textarea "x"
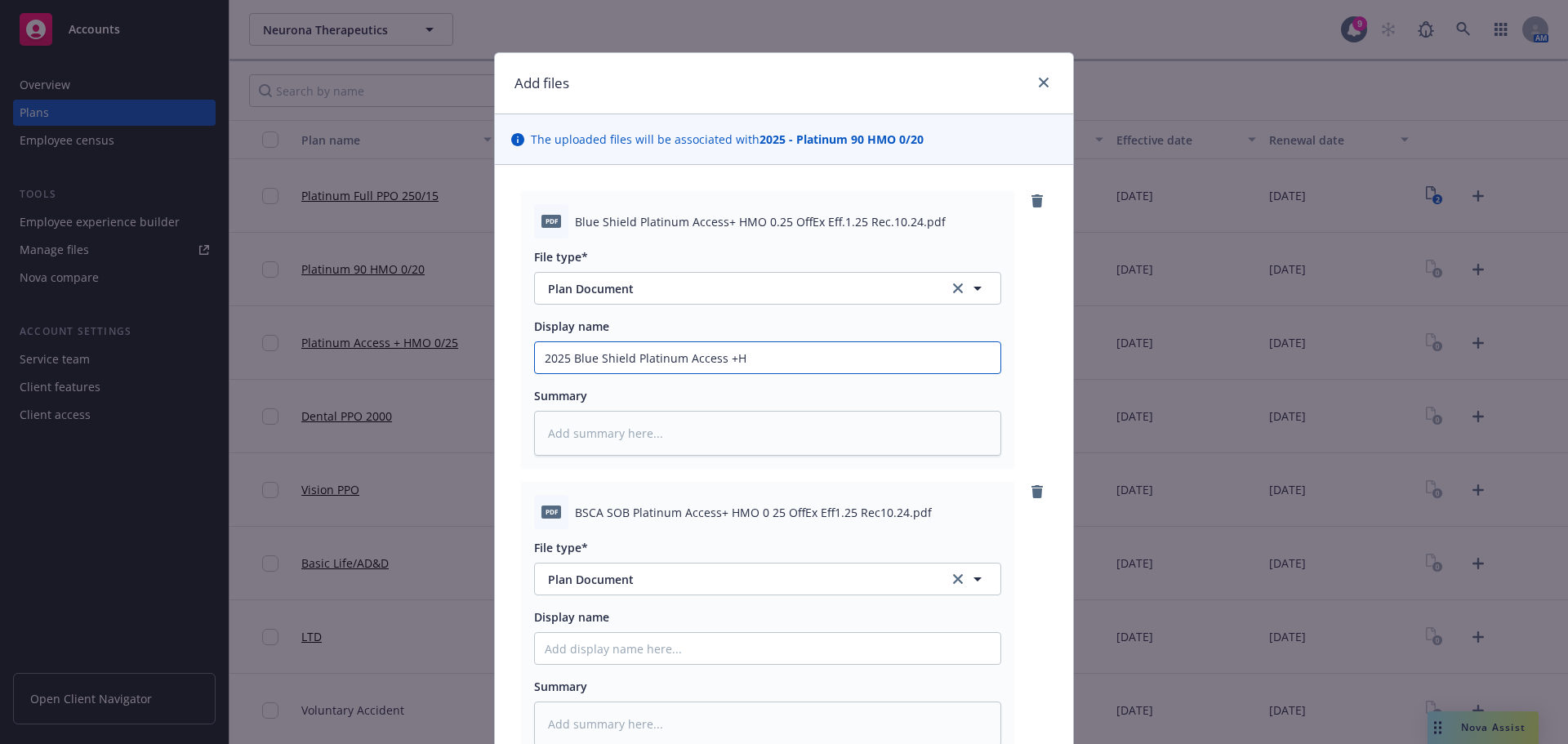
type input "2025 Blue Shield Platinum Access +HM"
type textarea "x"
type input "2025 Blue Shield Platinum Access +HMO"
type textarea "x"
type input "2025 Blue Shield Platinum Access +HMO"
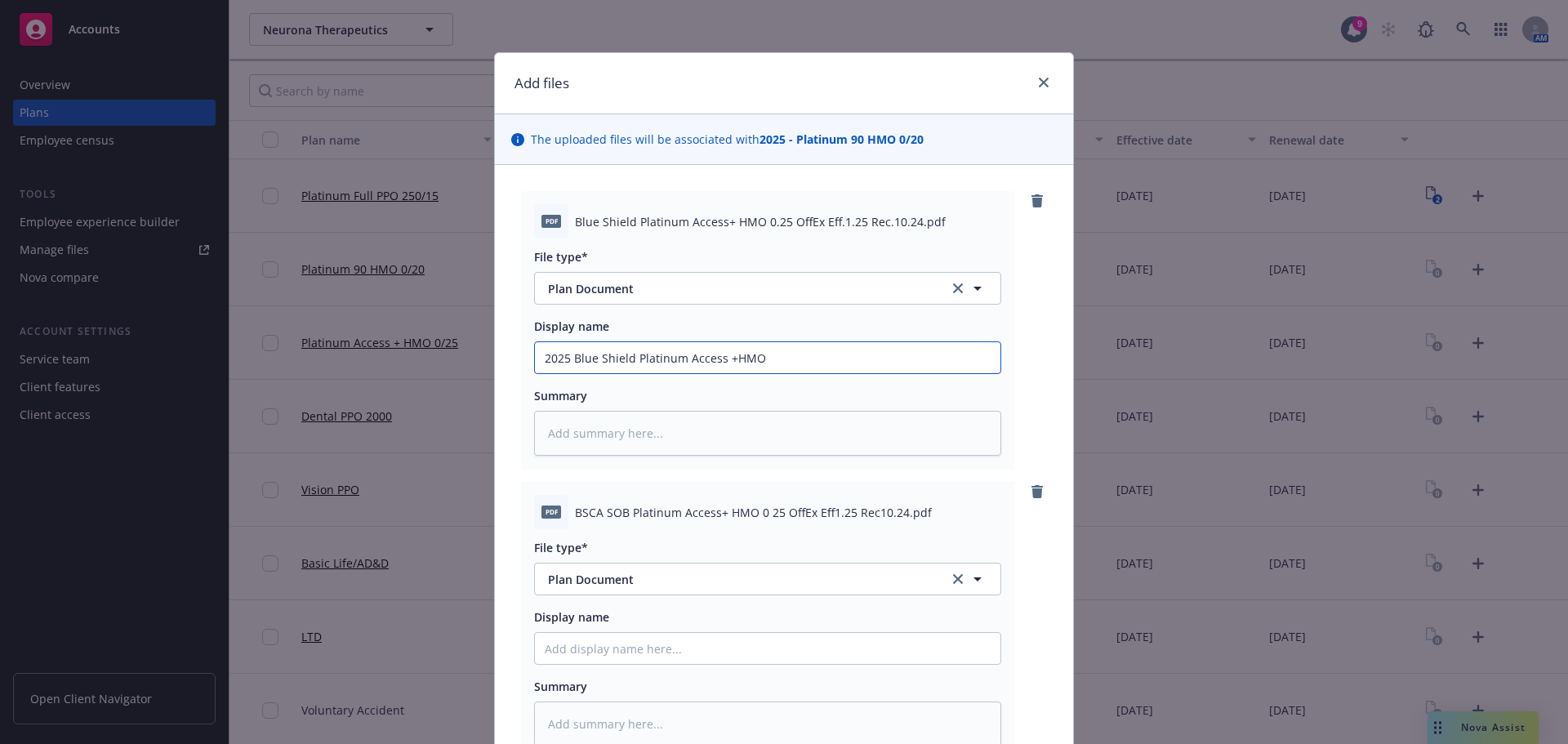
type textarea "x"
type input "2025 Blue Shield Platinum Access +HMO 0"
type textarea "x"
type input "2025 Blue Shield Platinum Access +HMO 0/"
type textarea "x"
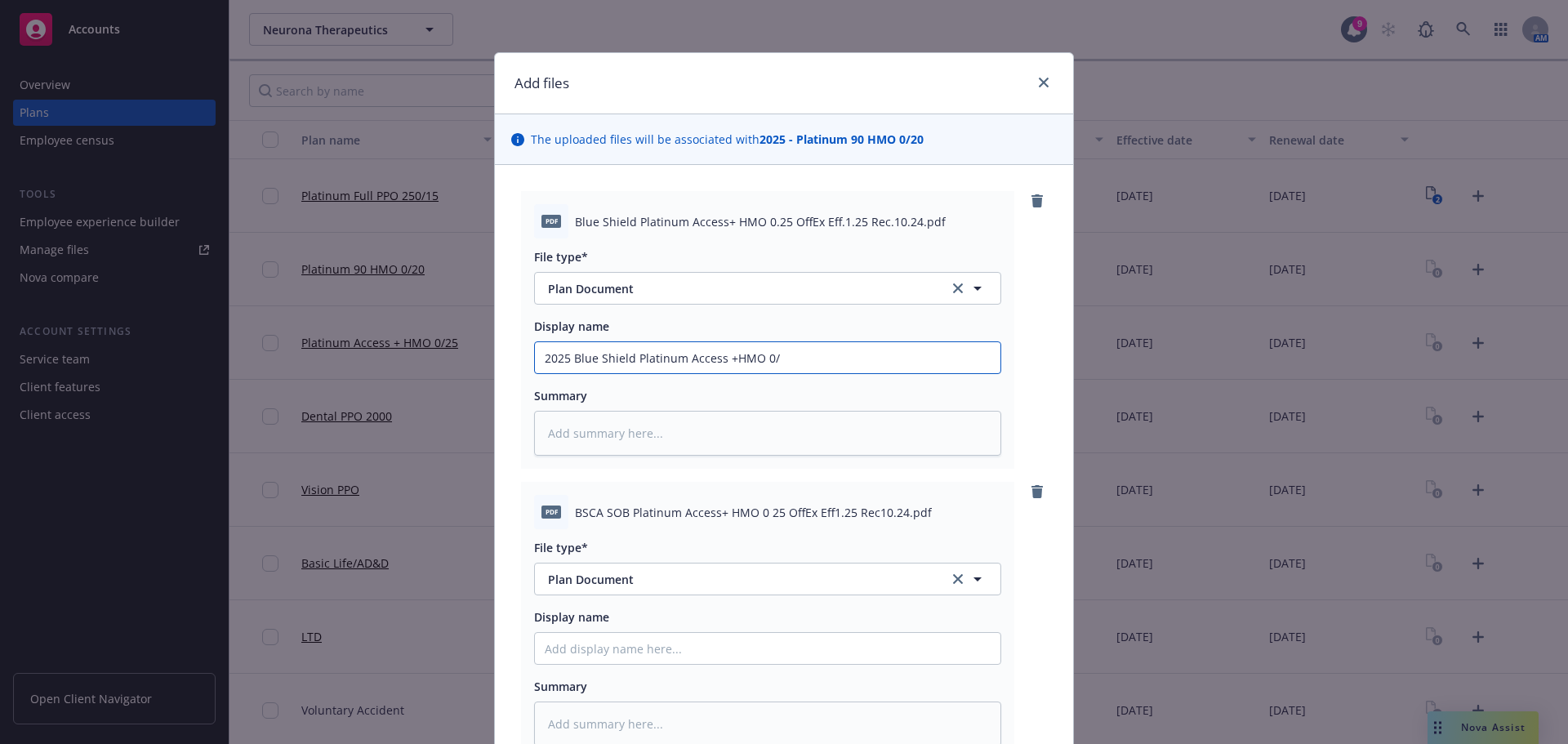
type input "2025 Blue Shield Platinum Access +HMO 0/2"
type textarea "x"
type input "2025 Blue Shield Platinum Access +HMO 0/25"
type textarea "x"
type input "2025 Blue Shield Platinum Access +HMO 0/25"
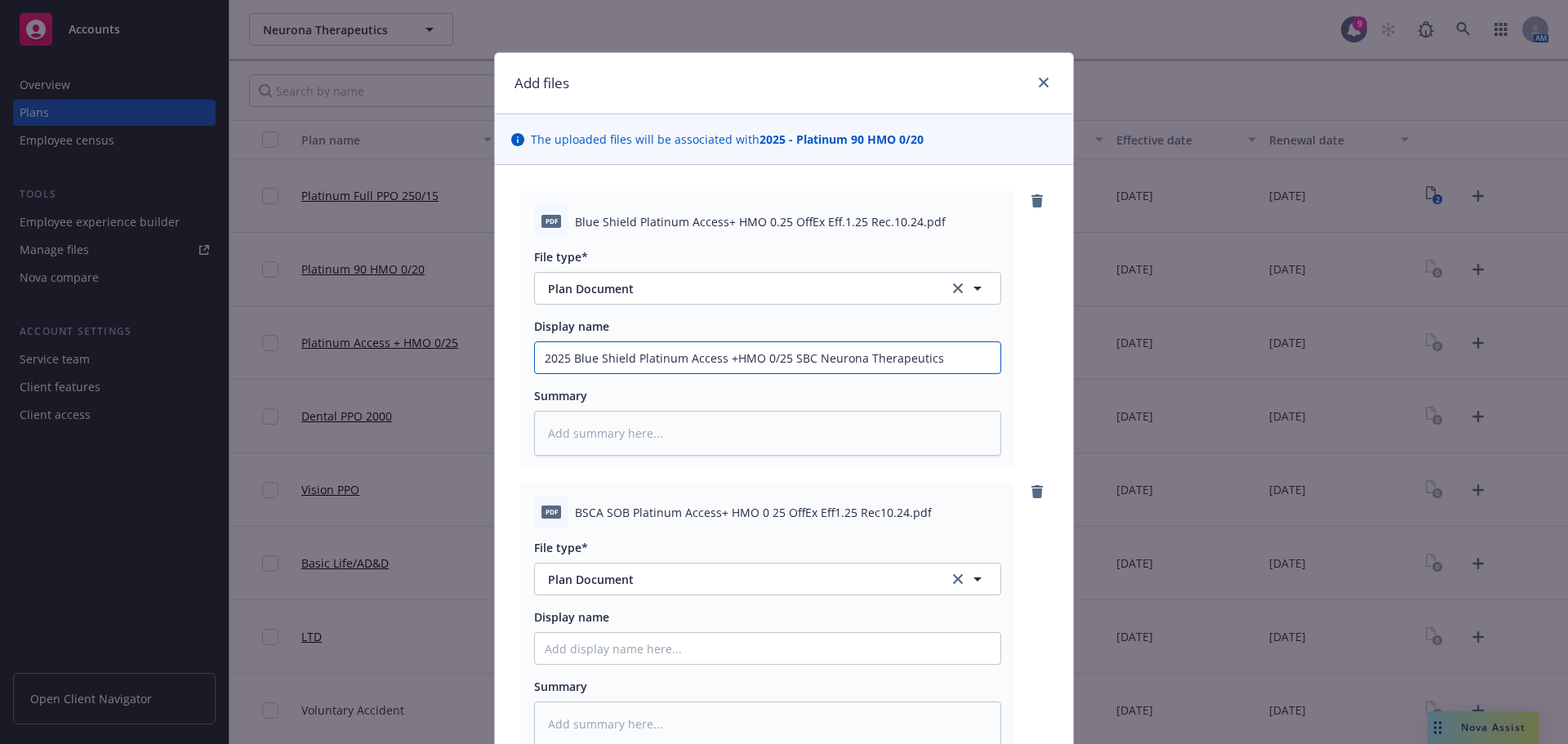
drag, startPoint x: 938, startPoint y: 362, endPoint x: 394, endPoint y: 379, distance: 544.3
click at [375, 379] on div "Add files The uploaded files will be associated with 2025 - Platinum 90 HMO 0/2…" at bounding box center [784, 372] width 1568 height 744
click at [693, 638] on input "Display name" at bounding box center [767, 648] width 466 height 31
paste input "2025 Blue Shield Platinum Access +HMO 0/25 SBC Neurona Therapeutics"
drag, startPoint x: 803, startPoint y: 646, endPoint x: 785, endPoint y: 642, distance: 18.4
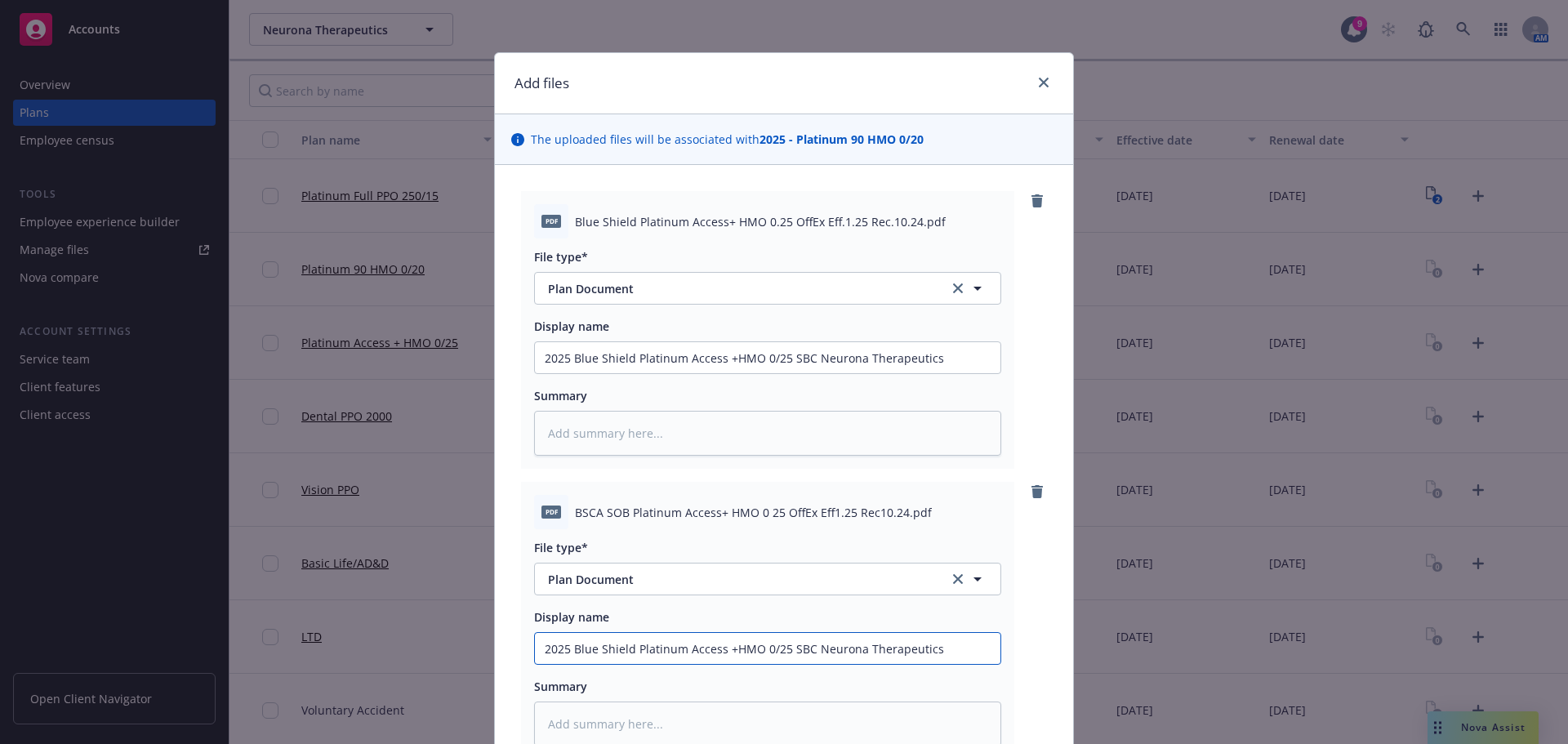
click at [785, 642] on input "2025 Blue Shield Platinum Access +HMO 0/25 SBC Neurona Therapeutics" at bounding box center [767, 648] width 466 height 31
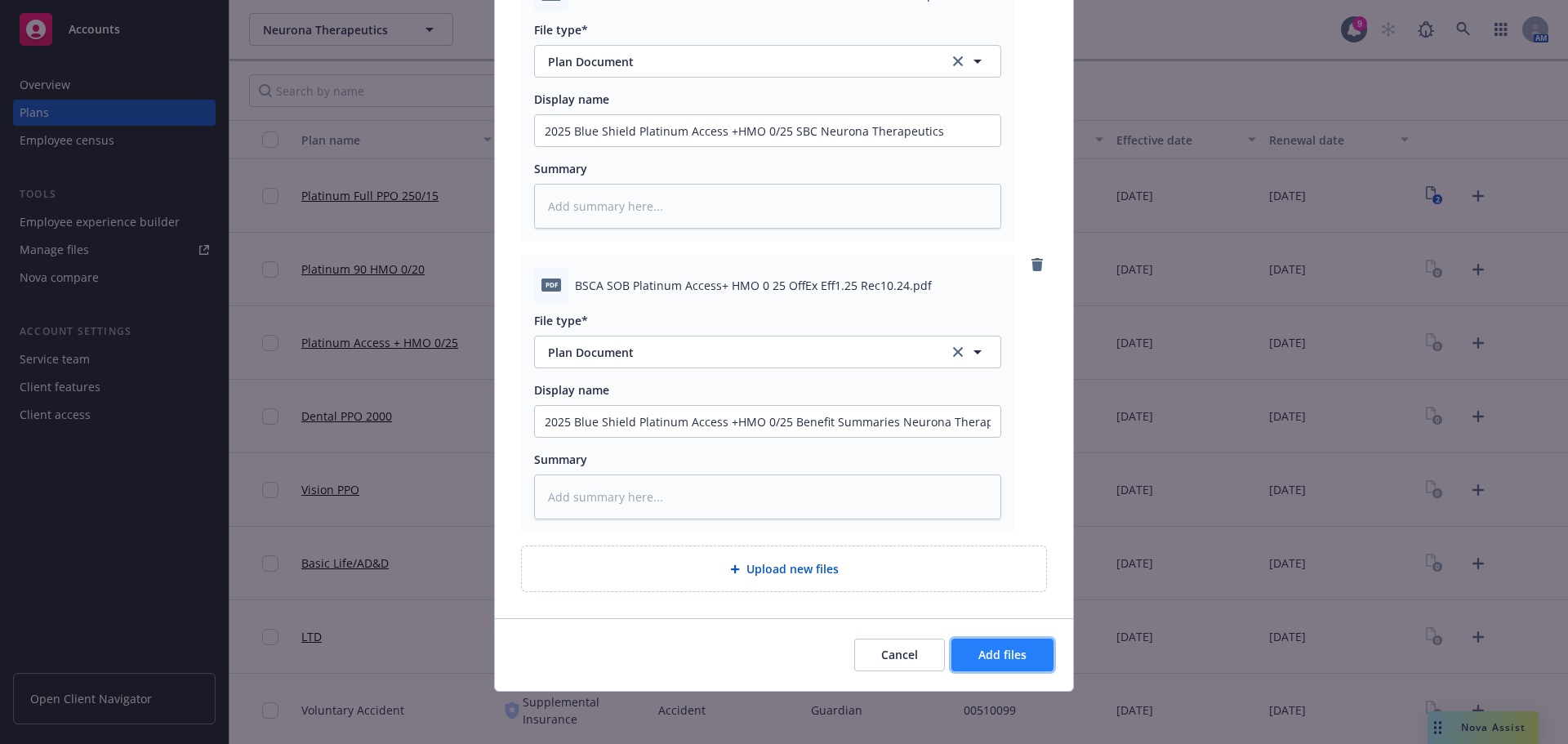
click at [1008, 647] on span "Add files" at bounding box center [1002, 654] width 48 height 16
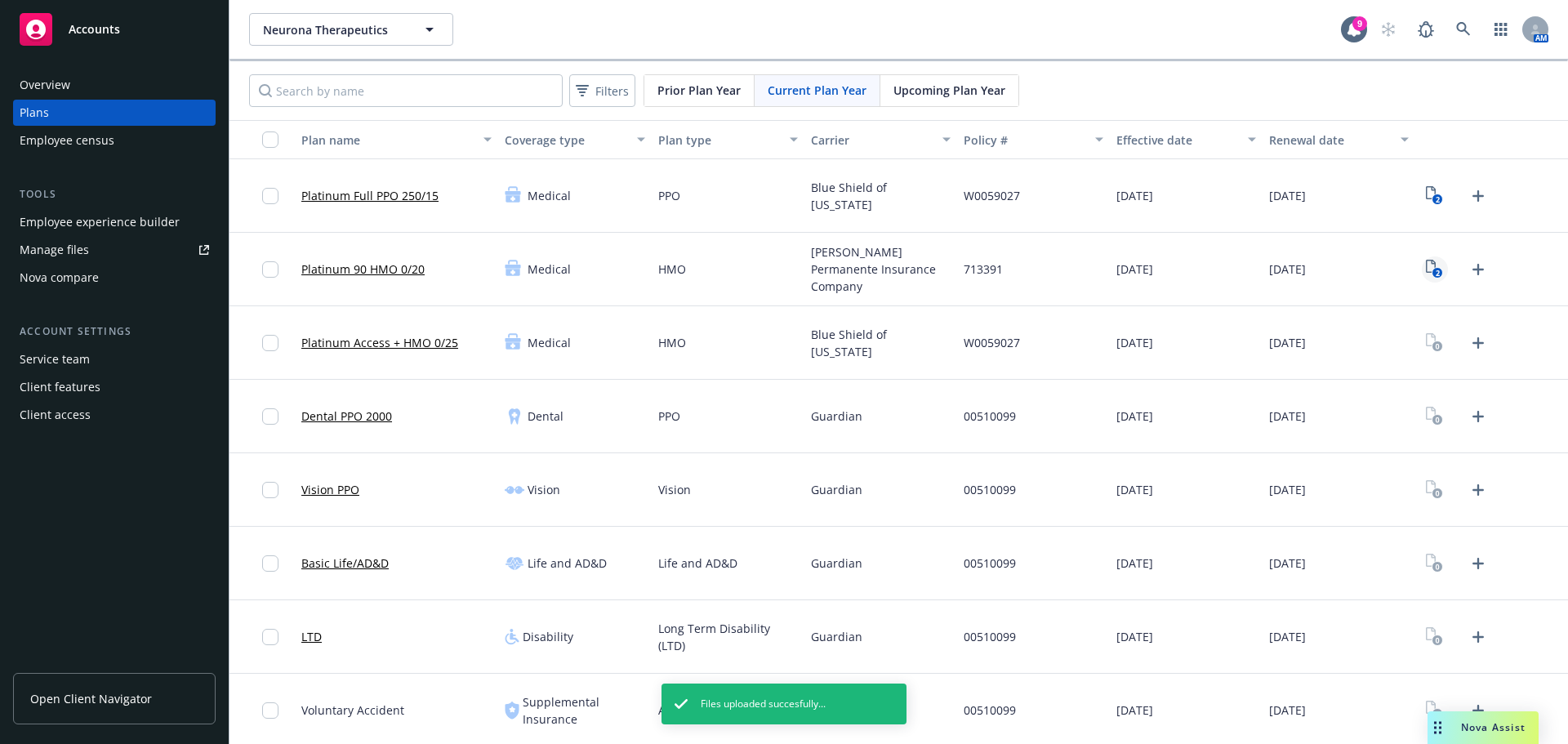
click at [1422, 267] on link "2" at bounding box center [1435, 270] width 26 height 26
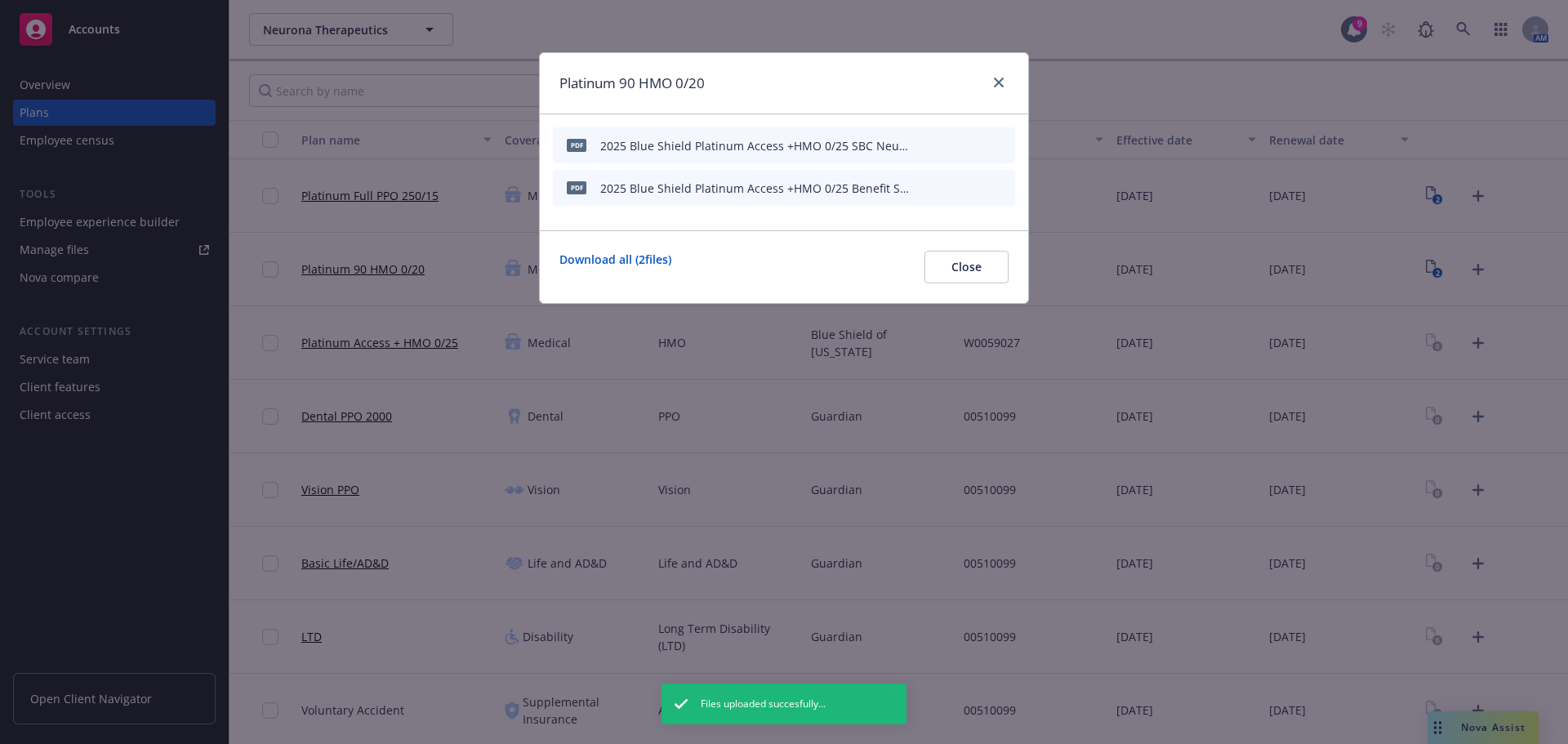
click at [1005, 141] on icon "archive file" at bounding box center [1000, 144] width 13 height 13
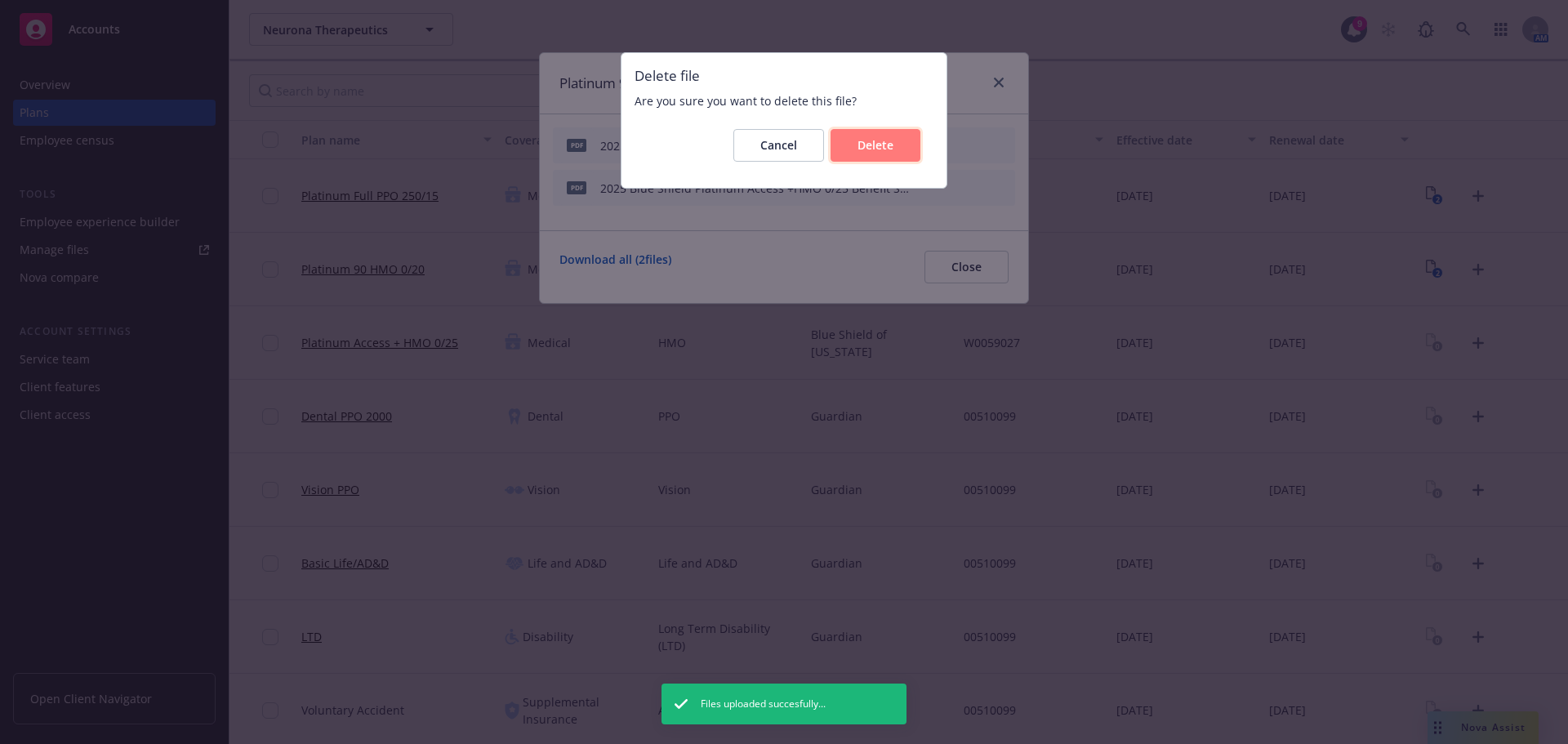
click at [901, 140] on button "Delete" at bounding box center [875, 145] width 90 height 33
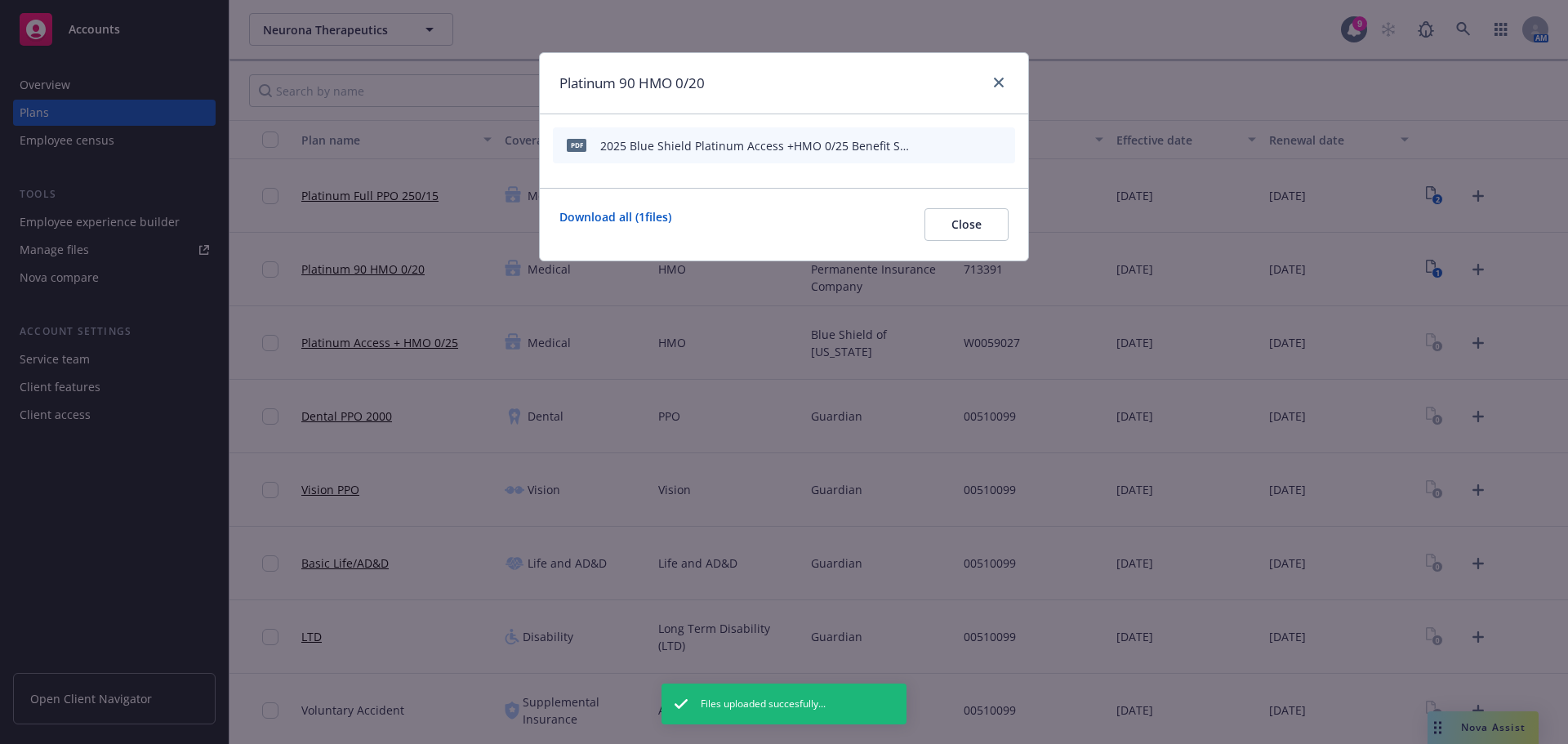
click at [1004, 145] on icon "archive file" at bounding box center [1000, 144] width 11 height 13
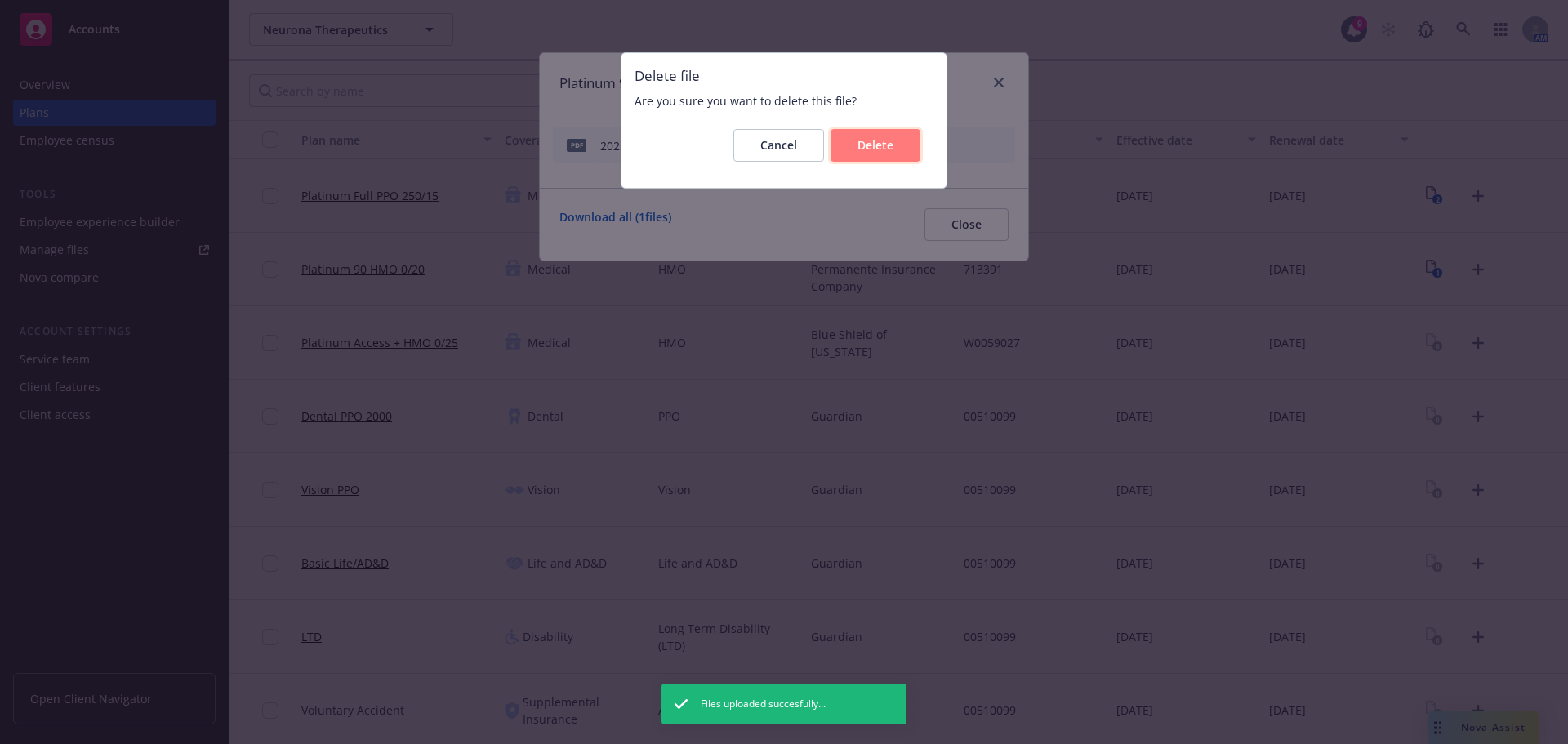
click at [890, 146] on span "Delete" at bounding box center [875, 145] width 36 height 16
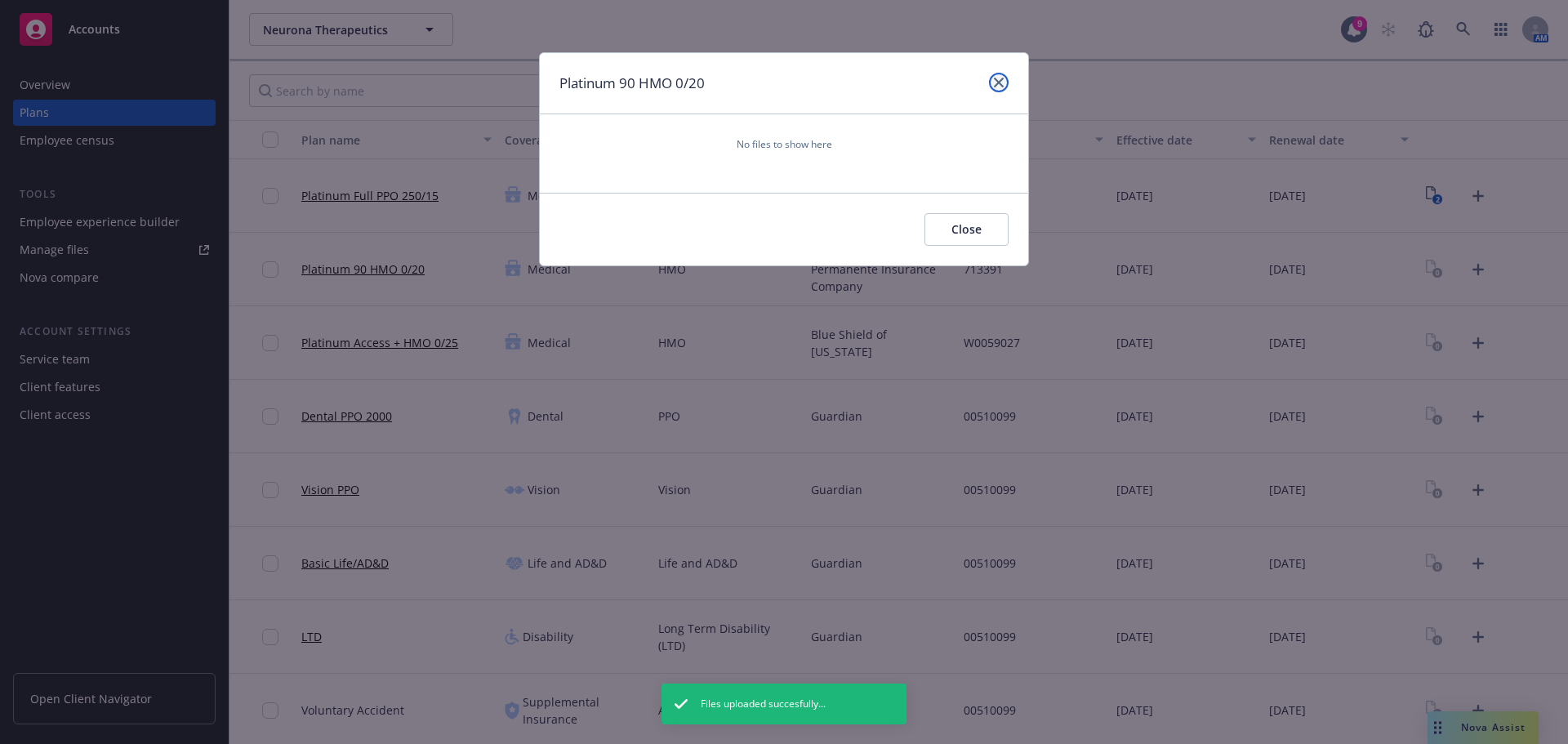
click at [1000, 83] on icon "close" at bounding box center [998, 82] width 10 height 10
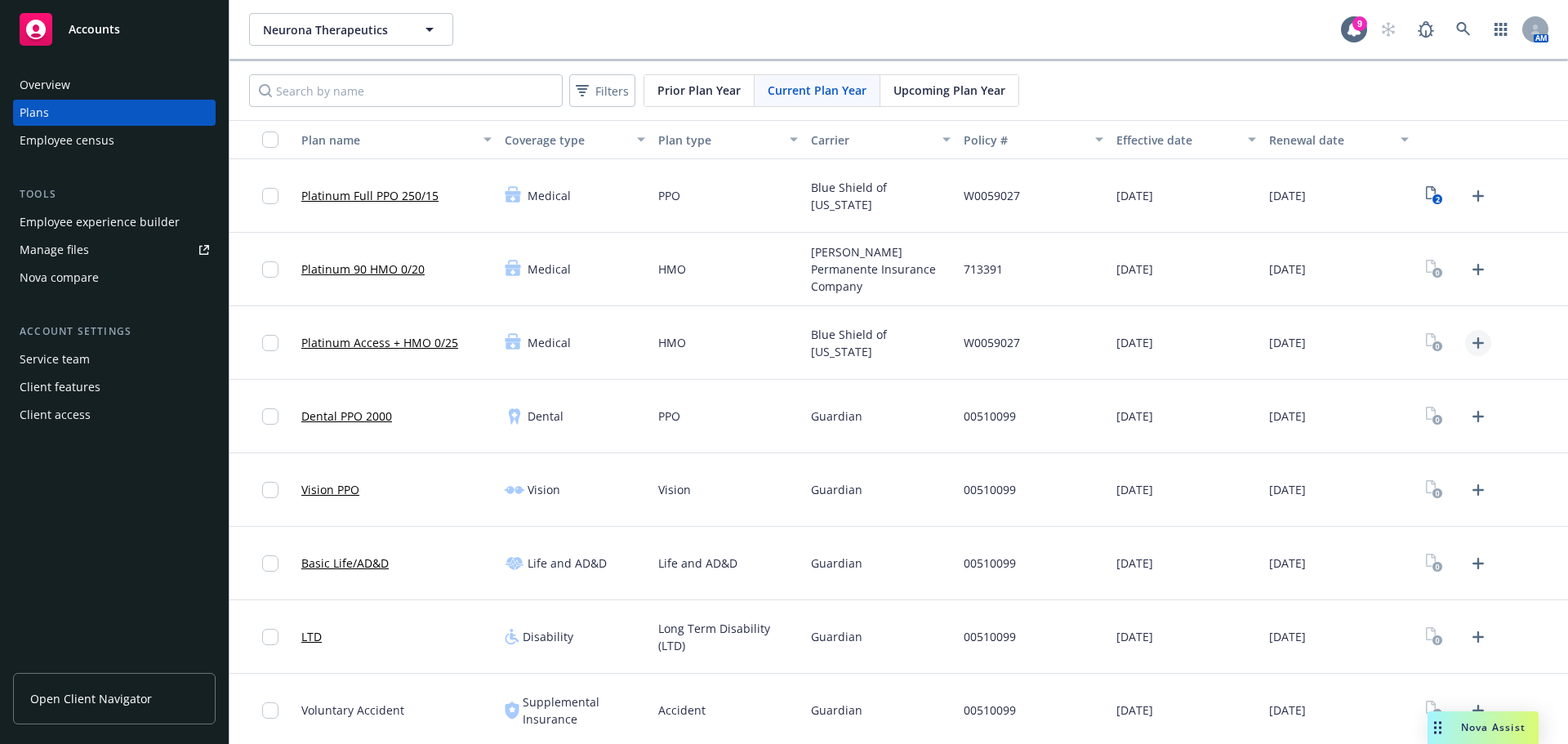
click at [1469, 335] on icon "Upload Plan Documents" at bounding box center [1478, 343] width 20 height 20
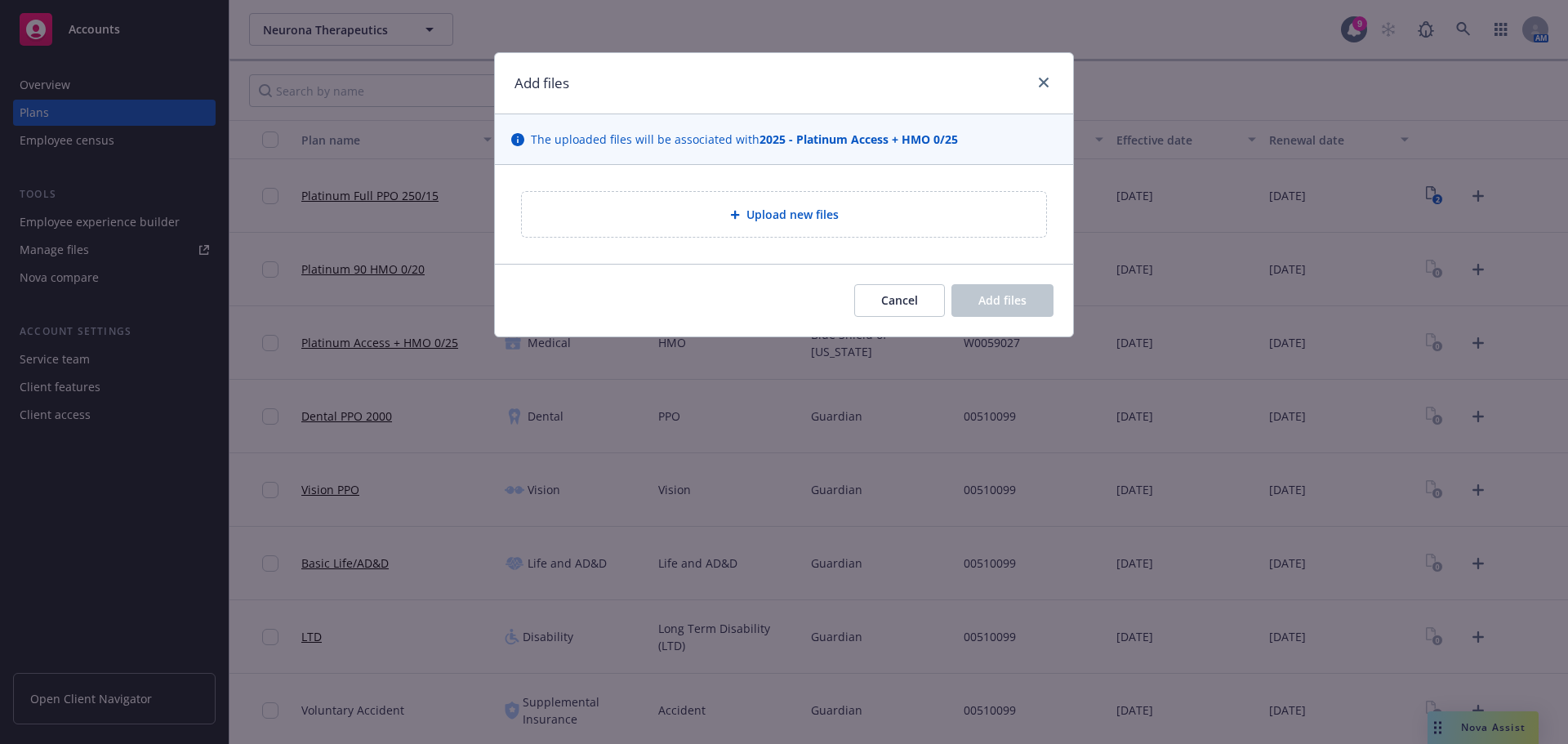
click at [930, 204] on div "Upload new files" at bounding box center [784, 215] width 525 height 45
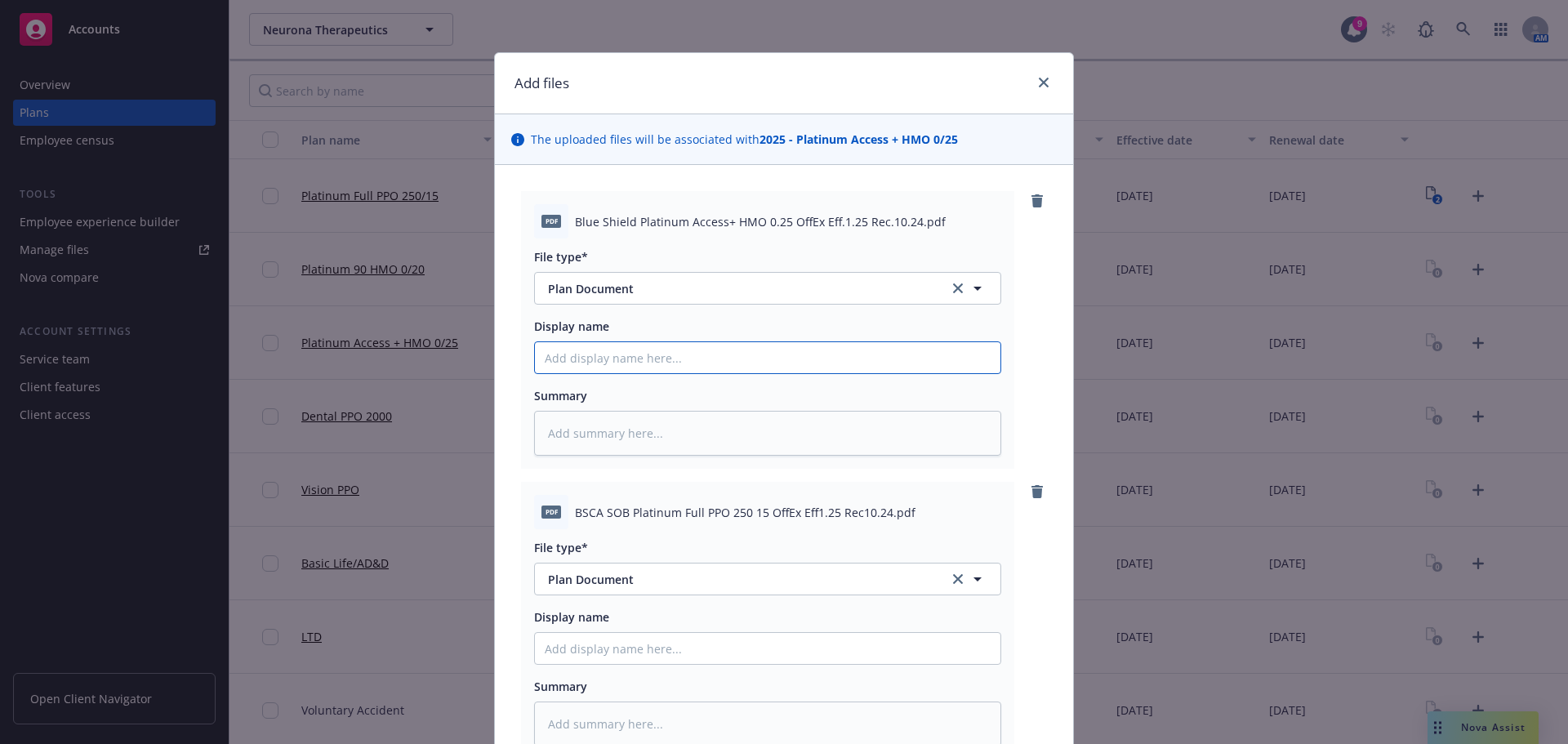
paste input "2025 Blue Shield Platinum Access +HMO 0/25 SBC Neurona Therapeutics"
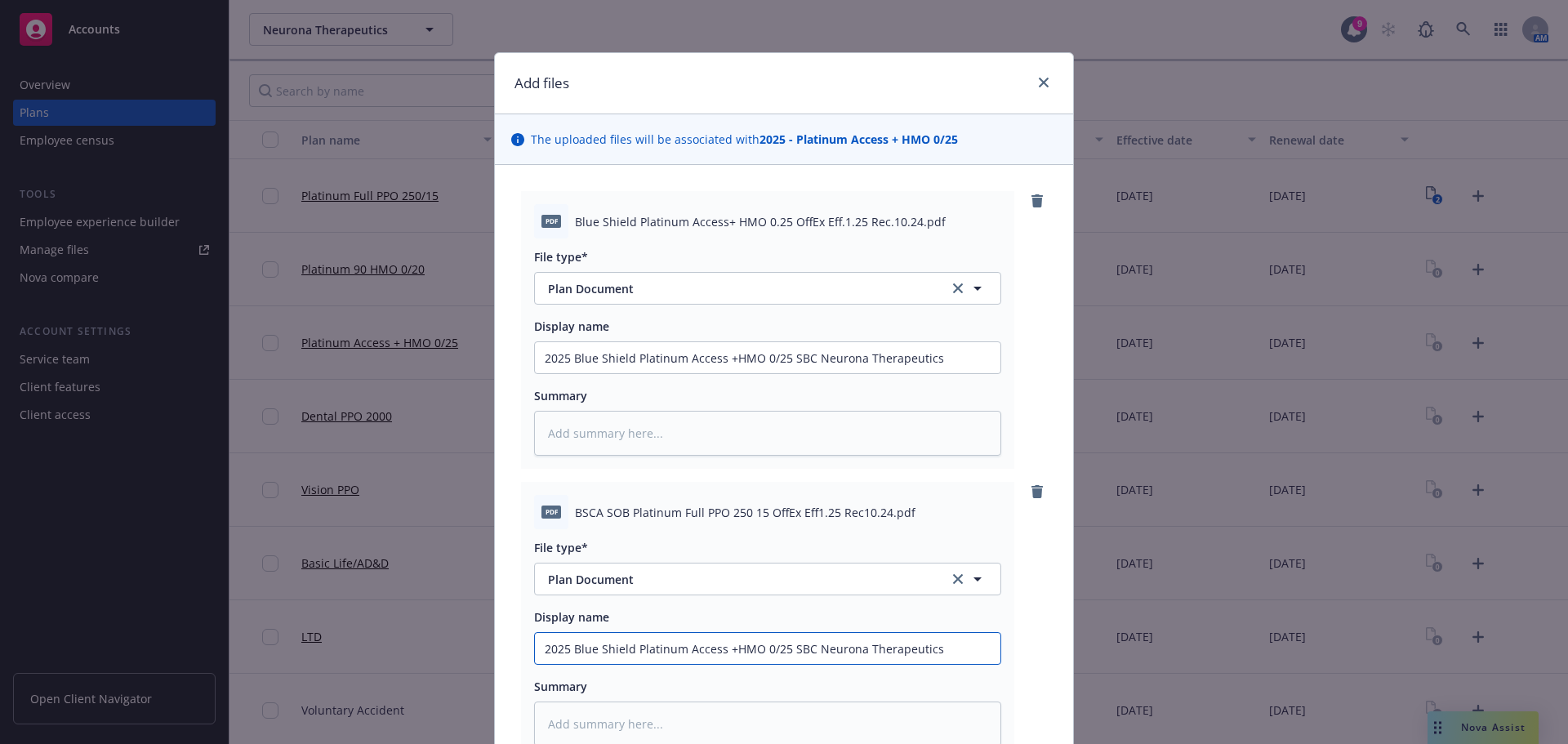
drag, startPoint x: 805, startPoint y: 649, endPoint x: 783, endPoint y: 645, distance: 22.4
click at [783, 645] on input "2025 Blue Shield Platinum Access +HMO 0/25 SBC Neurona Therapeutics" at bounding box center [767, 648] width 466 height 31
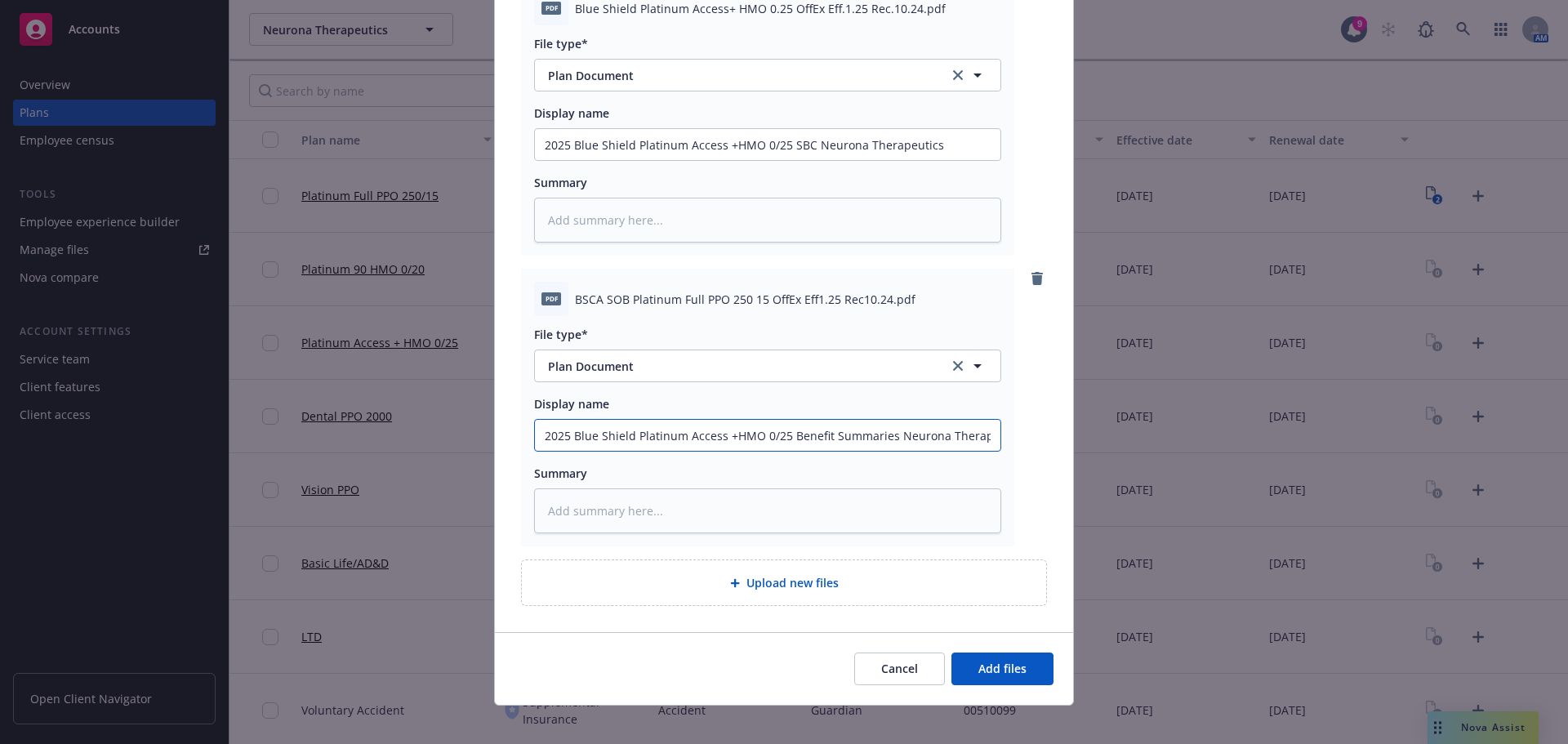
scroll to position [227, 0]
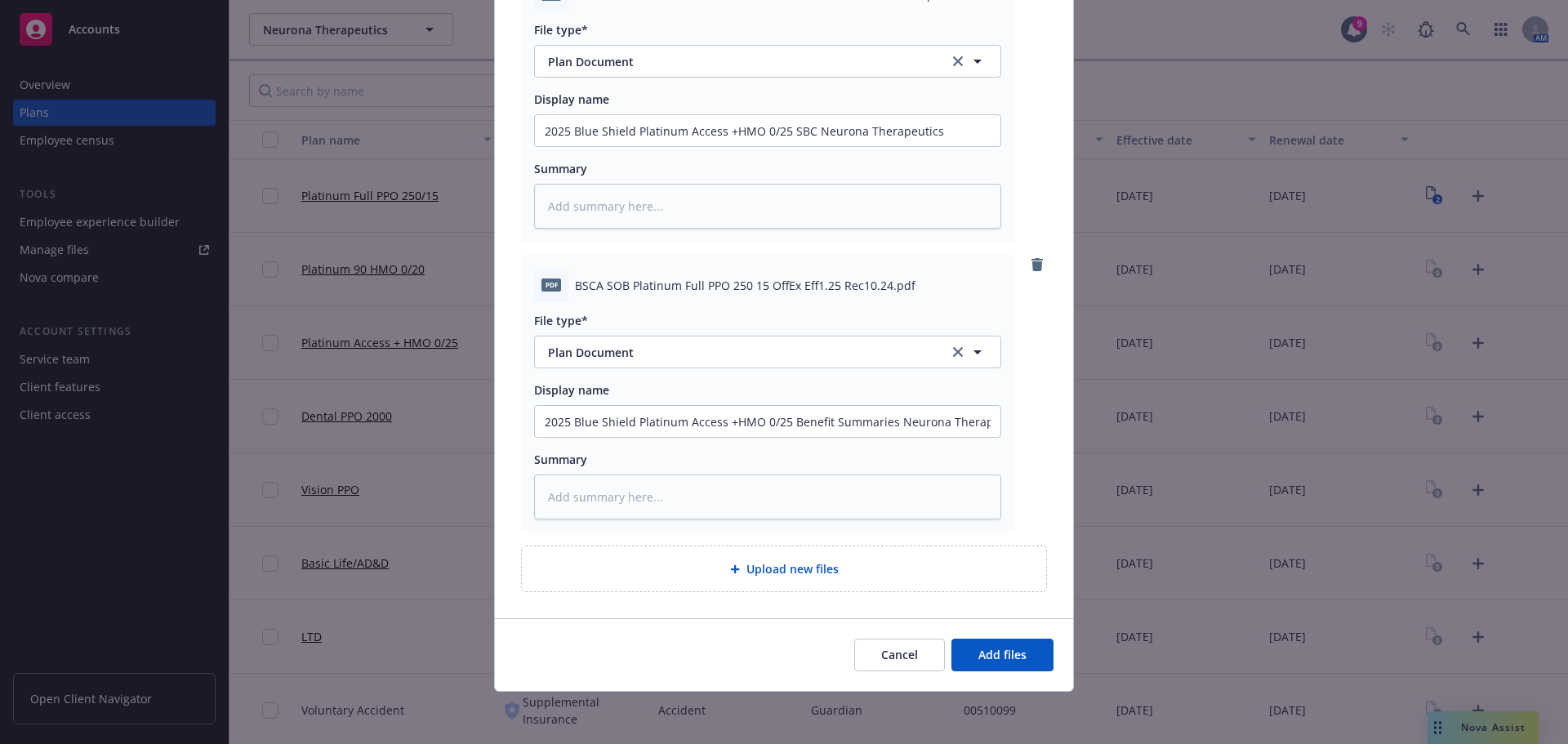
click at [972, 687] on div "Cancel Add files" at bounding box center [784, 655] width 579 height 73
click at [979, 656] on span "Add files" at bounding box center [1002, 654] width 48 height 16
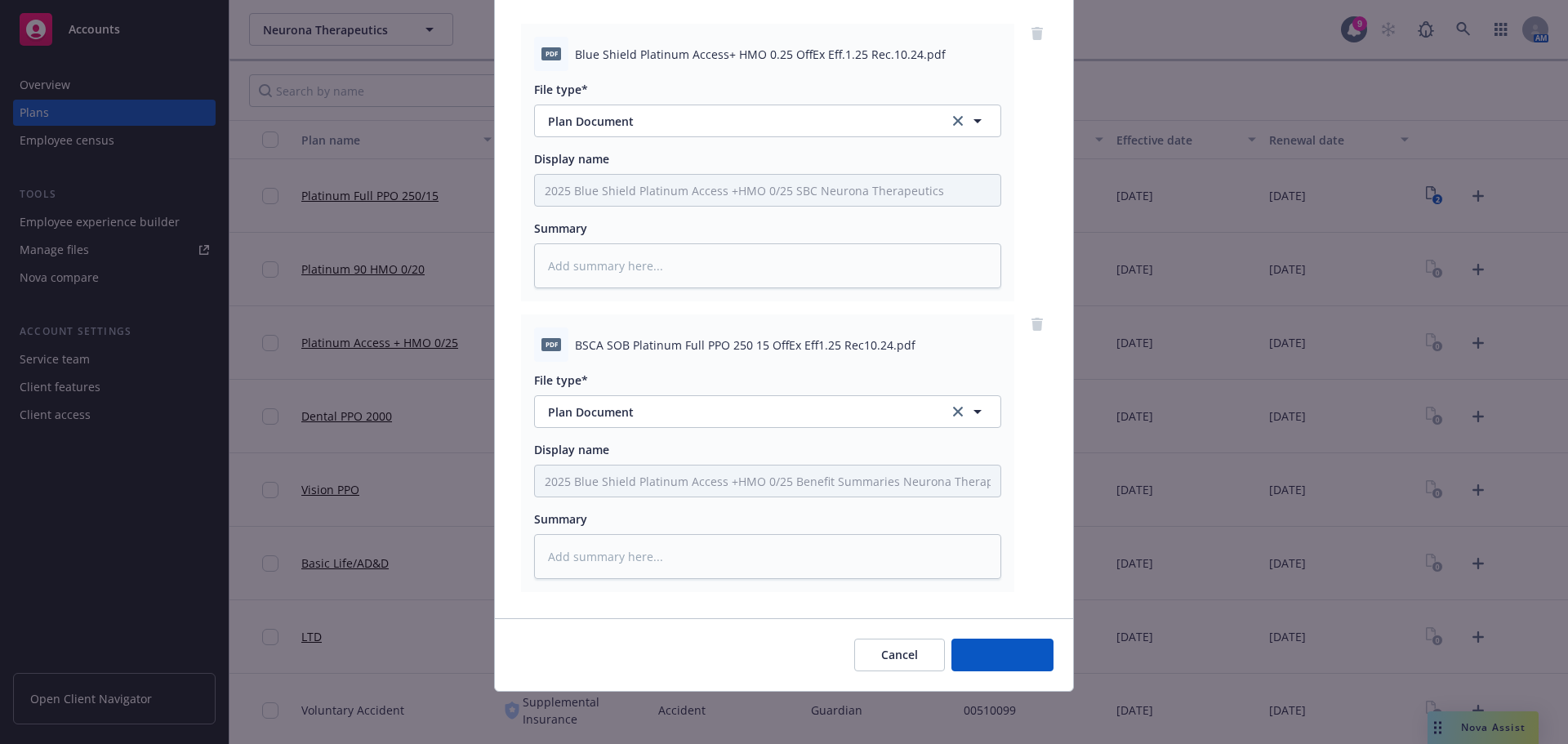
scroll to position [167, 0]
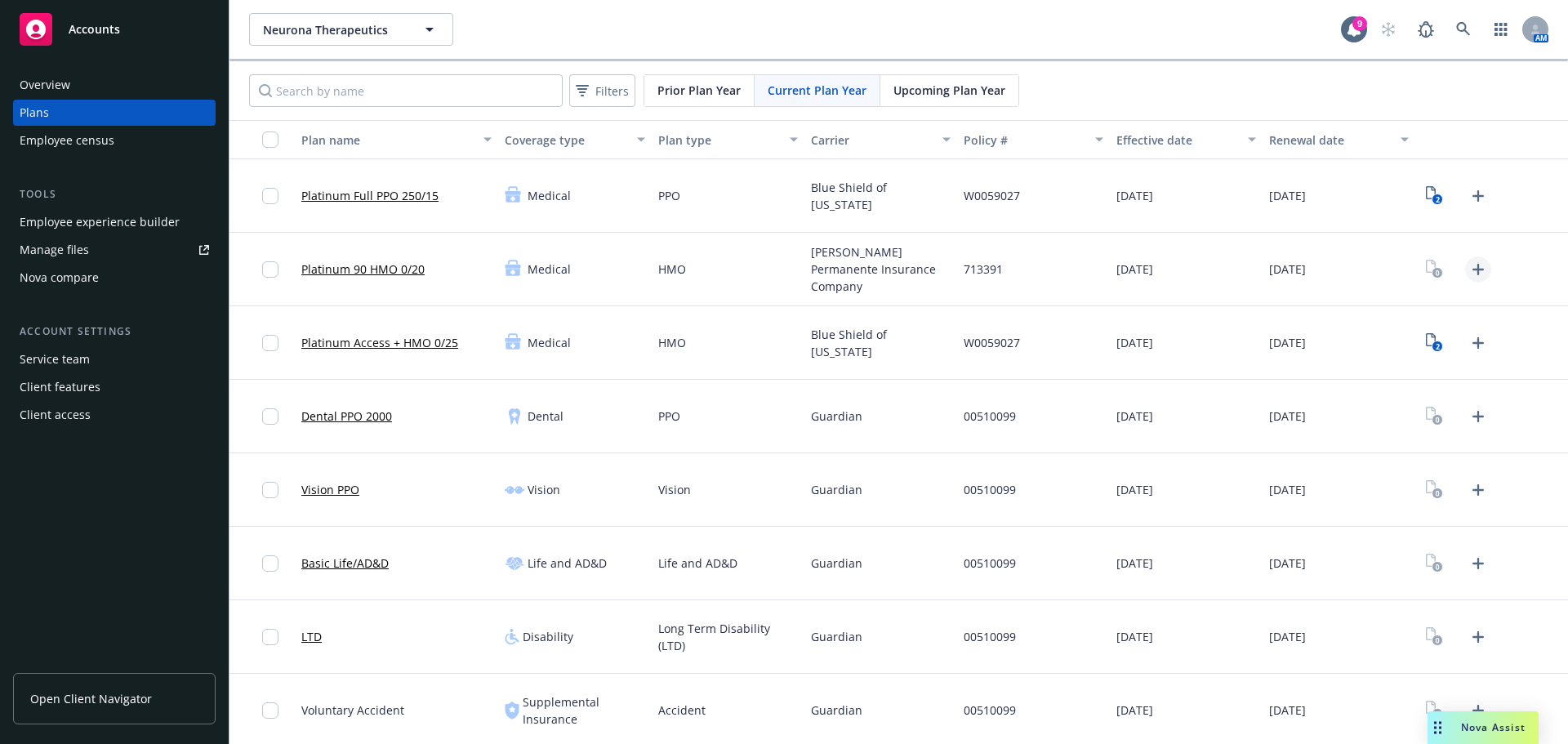
click at [1469, 271] on icon "Upload Plan Documents" at bounding box center [1478, 269] width 20 height 20
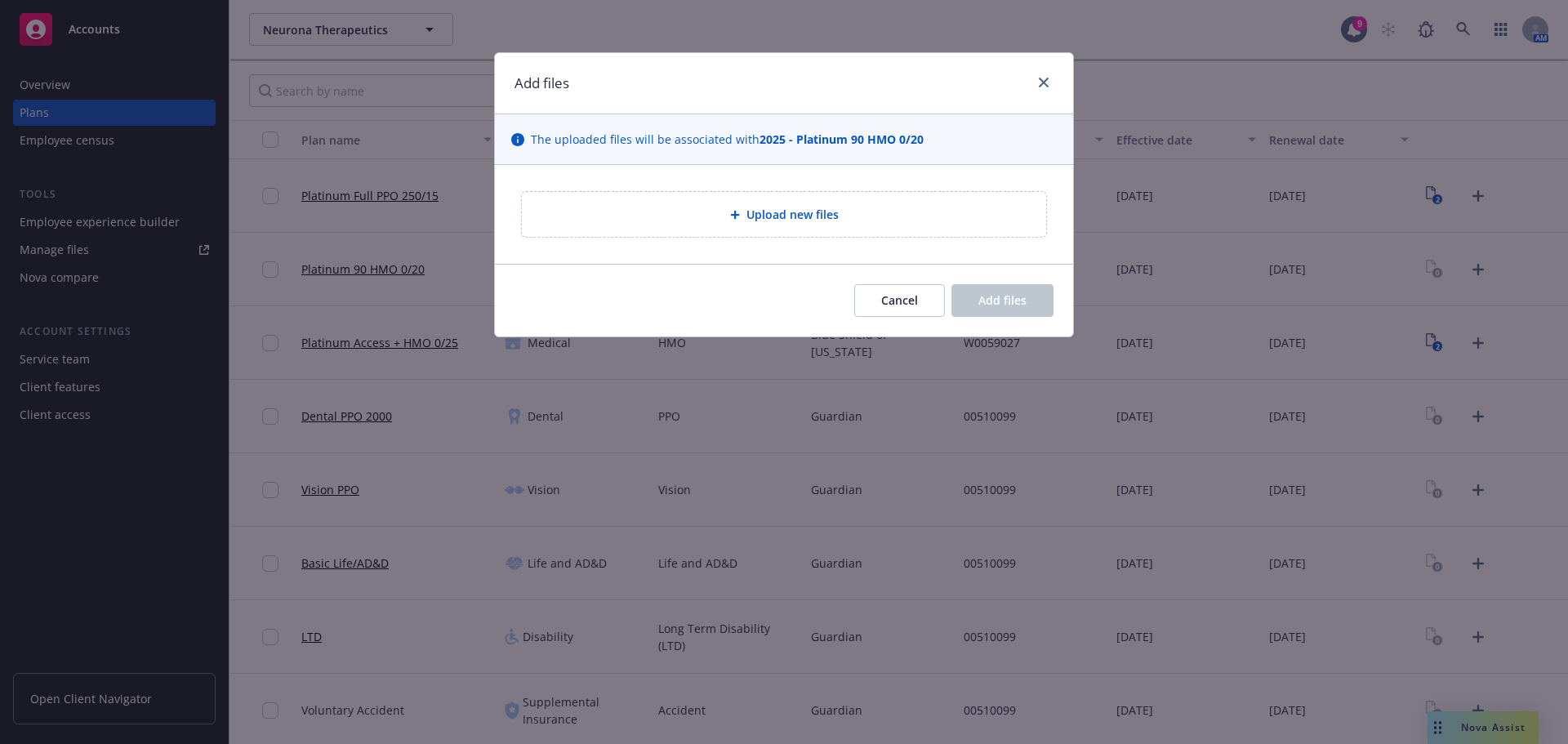
click at [934, 221] on div "Upload new files" at bounding box center [784, 215] width 499 height 19
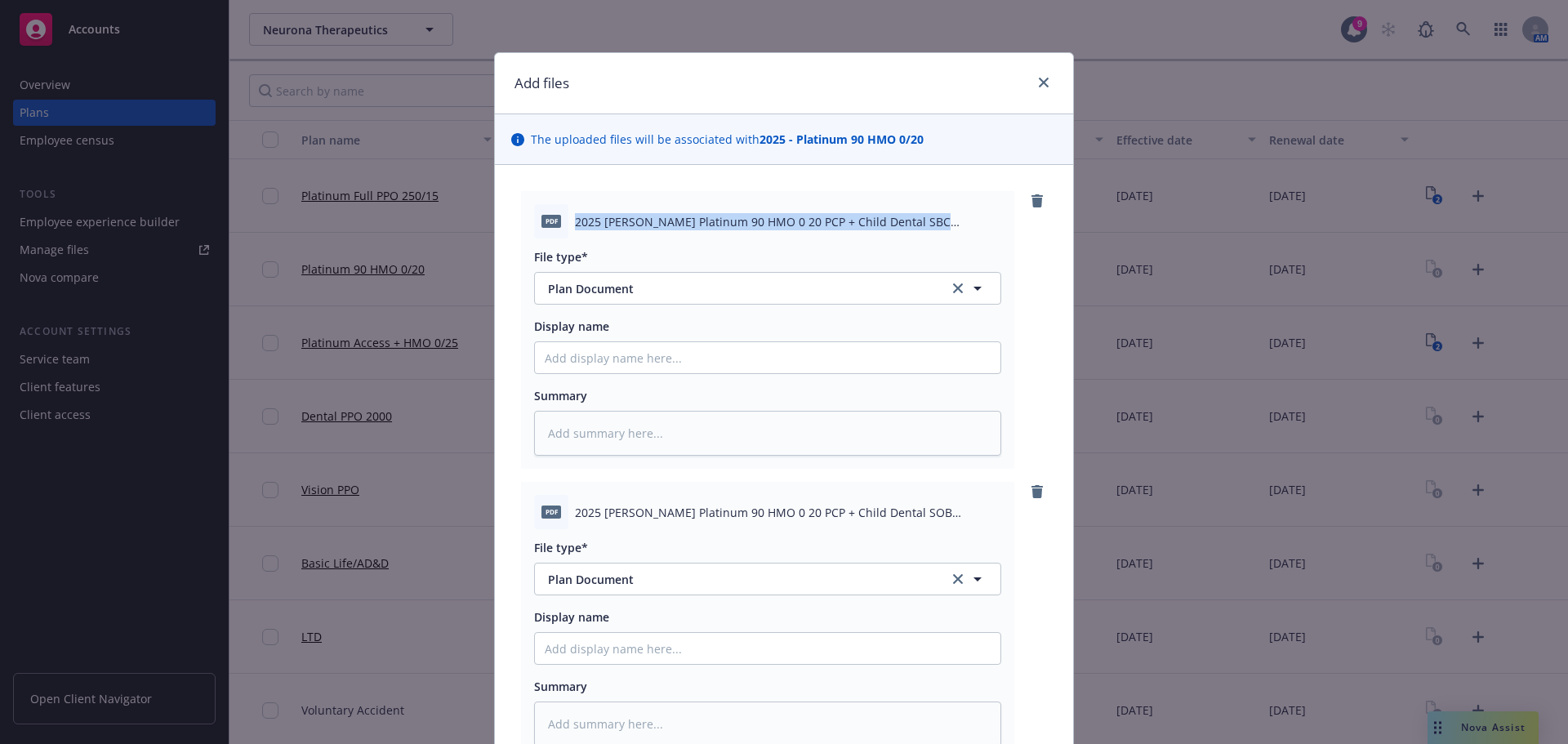
drag, startPoint x: 569, startPoint y: 221, endPoint x: 914, endPoint y: 211, distance: 345.1
click at [928, 223] on span "2025 [PERSON_NAME] Platinum 90 HMO 0 20 PCP + Child Dental SBC Neurona.pdf" at bounding box center [788, 222] width 426 height 17
copy span "2025 [PERSON_NAME] Platinum 90 HMO 0 20 PCP + Child Dental SBC Neurona"
paste input "2025 [PERSON_NAME] Platinum 90 HMO 0 20 PCP + Child Dental SBC Neurona"
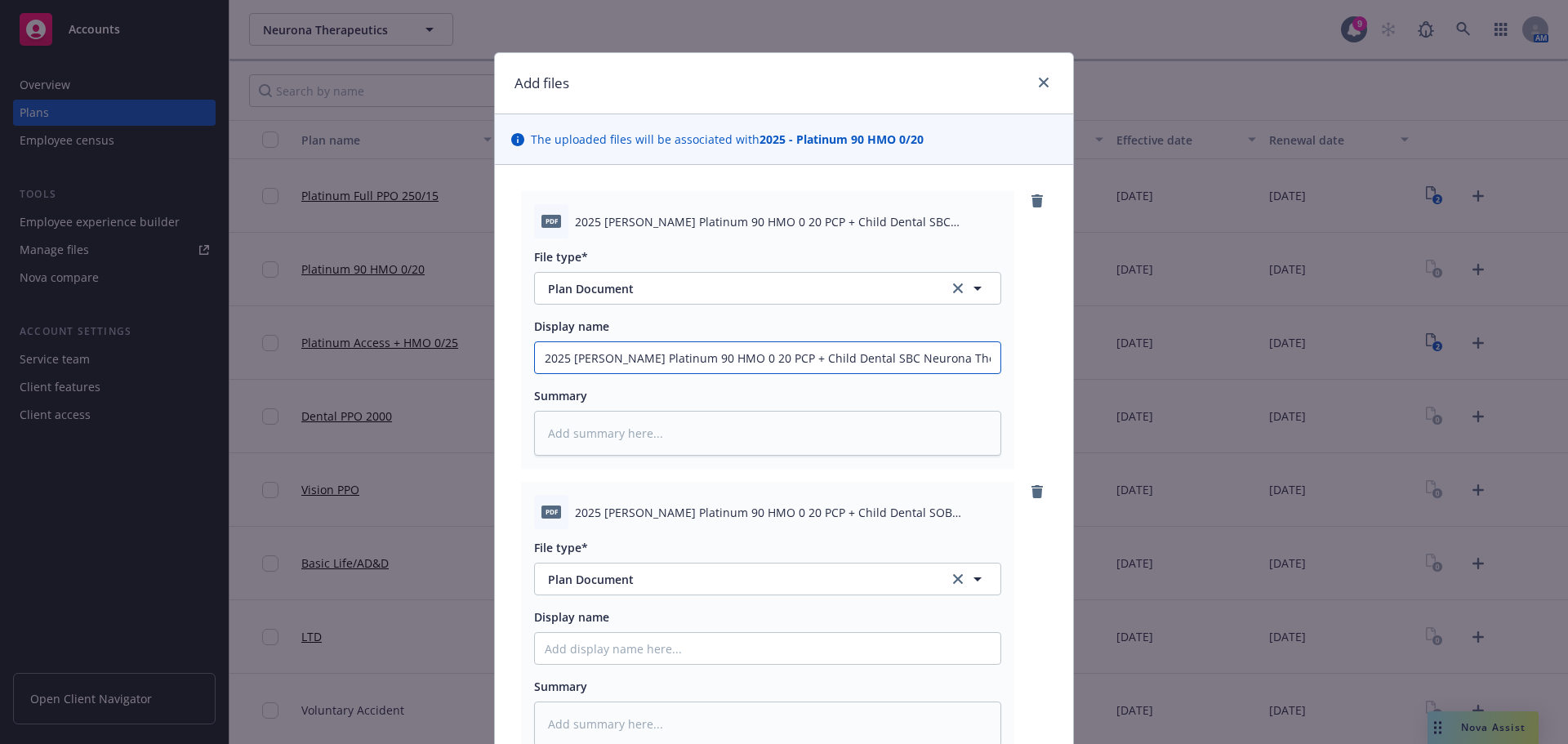
drag, startPoint x: 980, startPoint y: 358, endPoint x: 915, endPoint y: 352, distance: 65.3
click at [903, 350] on input "2025 [PERSON_NAME] Platinum 90 HMO 0 20 PCP + Child Dental SBC Neurona Therapeu…" at bounding box center [767, 358] width 466 height 31
drag, startPoint x: 916, startPoint y: 352, endPoint x: 782, endPoint y: 366, distance: 134.7
click at [782, 366] on input "2025 [PERSON_NAME] Platinum 90 HMO 0 20 PCP + Child Dental SBC Neurona Therapeu…" at bounding box center [767, 358] width 466 height 31
drag, startPoint x: 978, startPoint y: 354, endPoint x: 527, endPoint y: 366, distance: 451.2
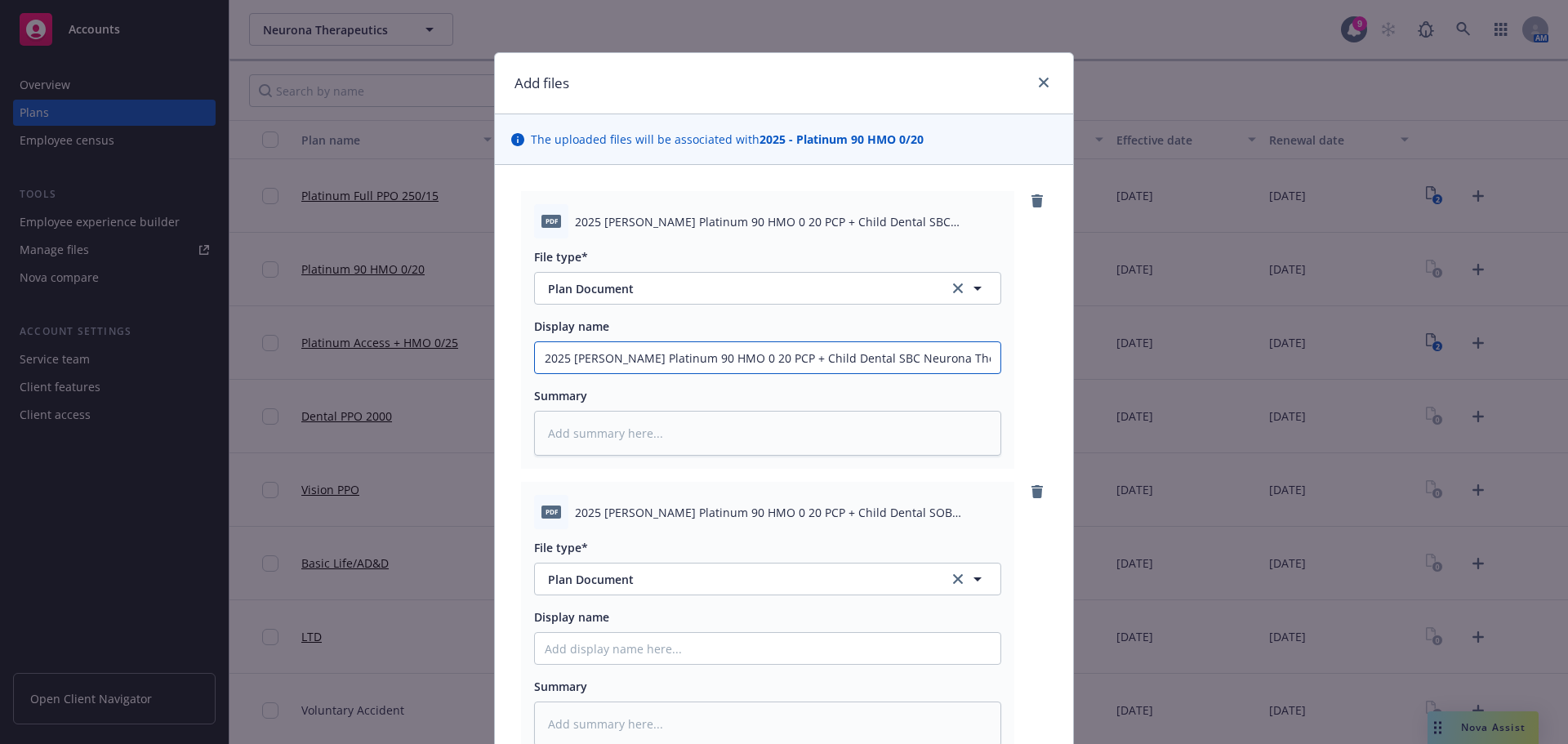
click at [534, 366] on div "2025 [PERSON_NAME] Platinum 90 HMO 0 20 PCP + Child Dental SBC Neurona Therapeu…" at bounding box center [767, 358] width 467 height 33
paste input "2025 [PERSON_NAME] Platinum 90 HMO 0 20 PCP + Child Dental SBC Neurona Therapeu…"
drag, startPoint x: 848, startPoint y: 652, endPoint x: 828, endPoint y: 644, distance: 21.5
click at [828, 644] on input "2025 [PERSON_NAME] Platinum 90 HMO 0 20 PCP + Child Dental SBC Neurona Therapeu…" at bounding box center [767, 648] width 466 height 31
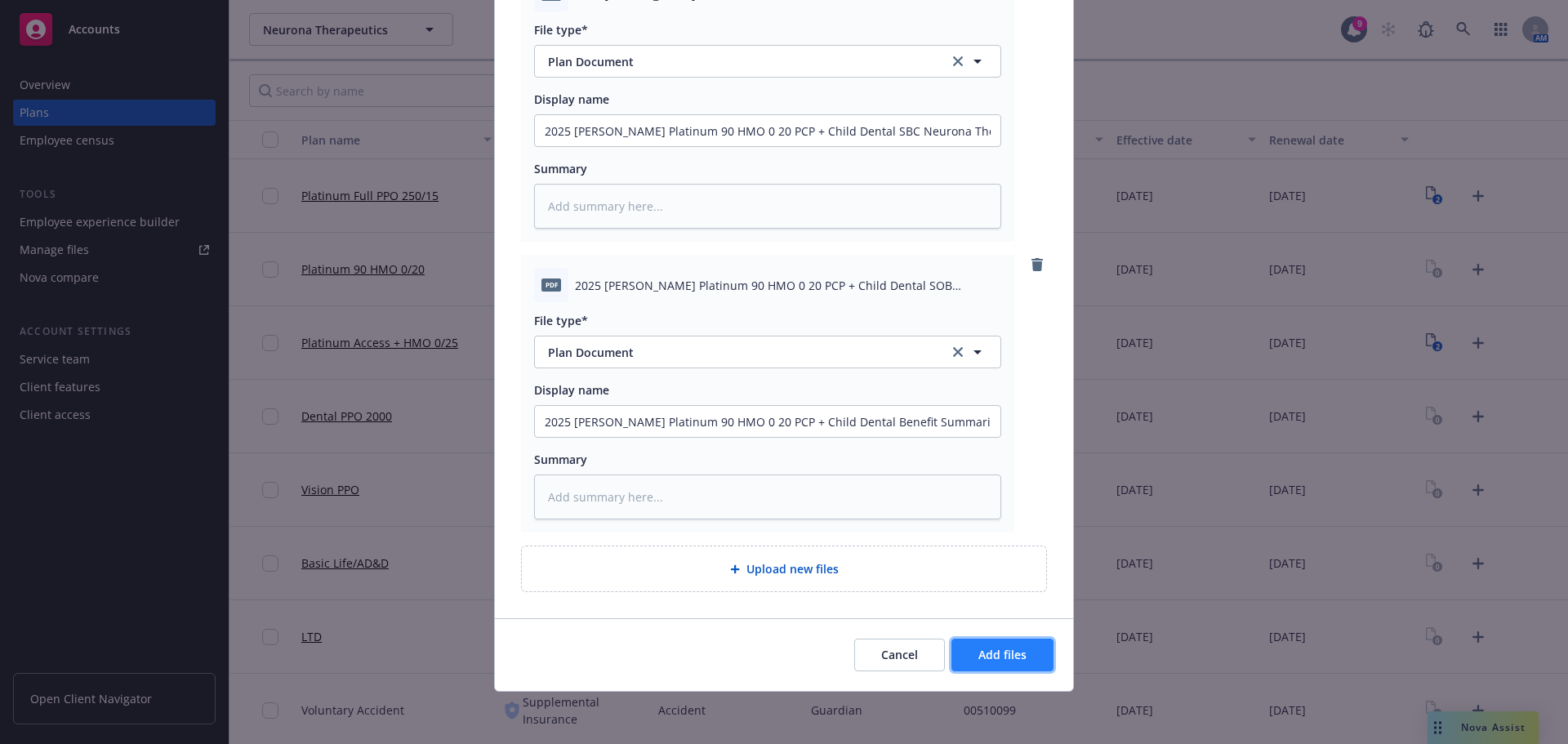
click at [978, 656] on span "Add files" at bounding box center [1002, 654] width 48 height 16
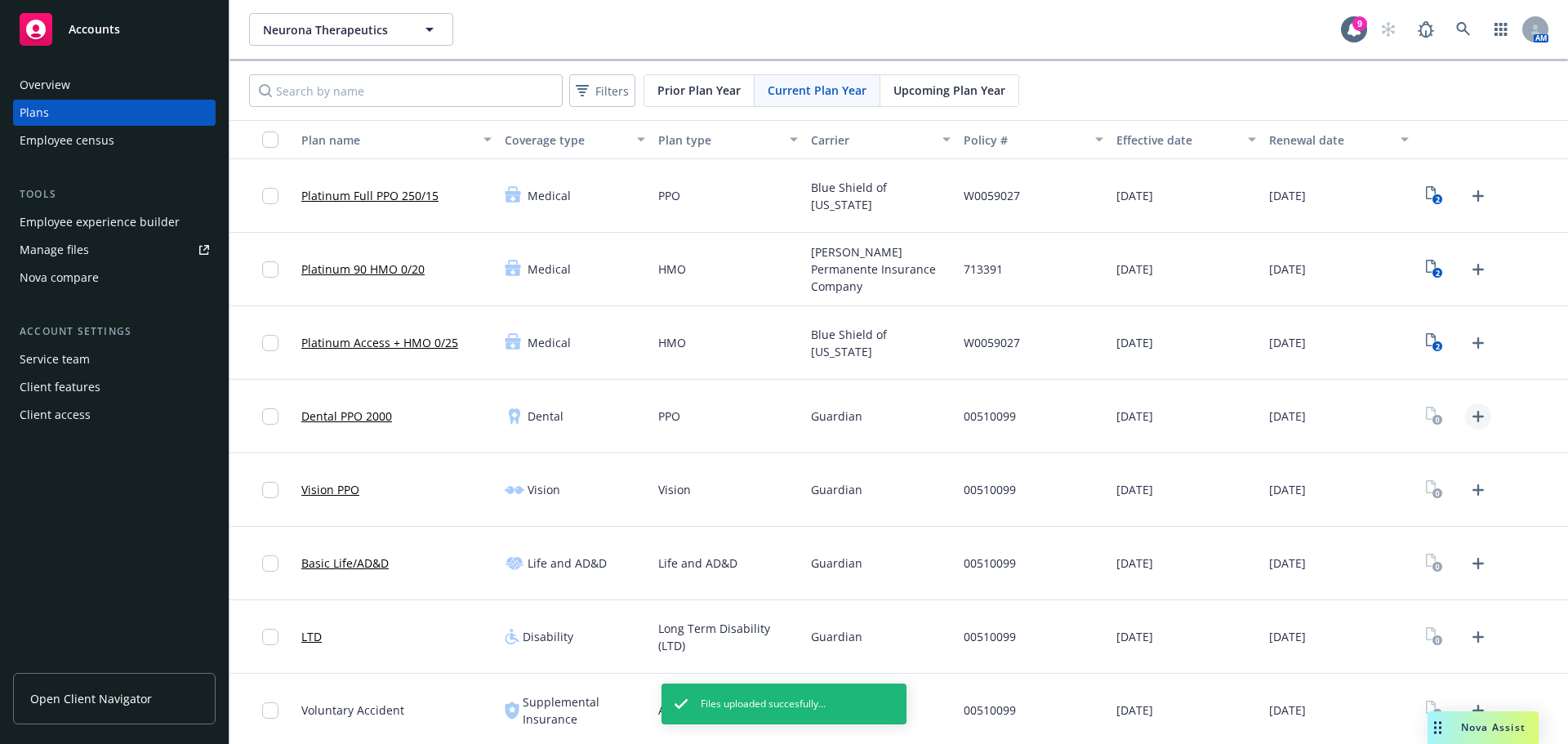
click at [1469, 418] on icon "Upload Plan Documents" at bounding box center [1478, 416] width 20 height 20
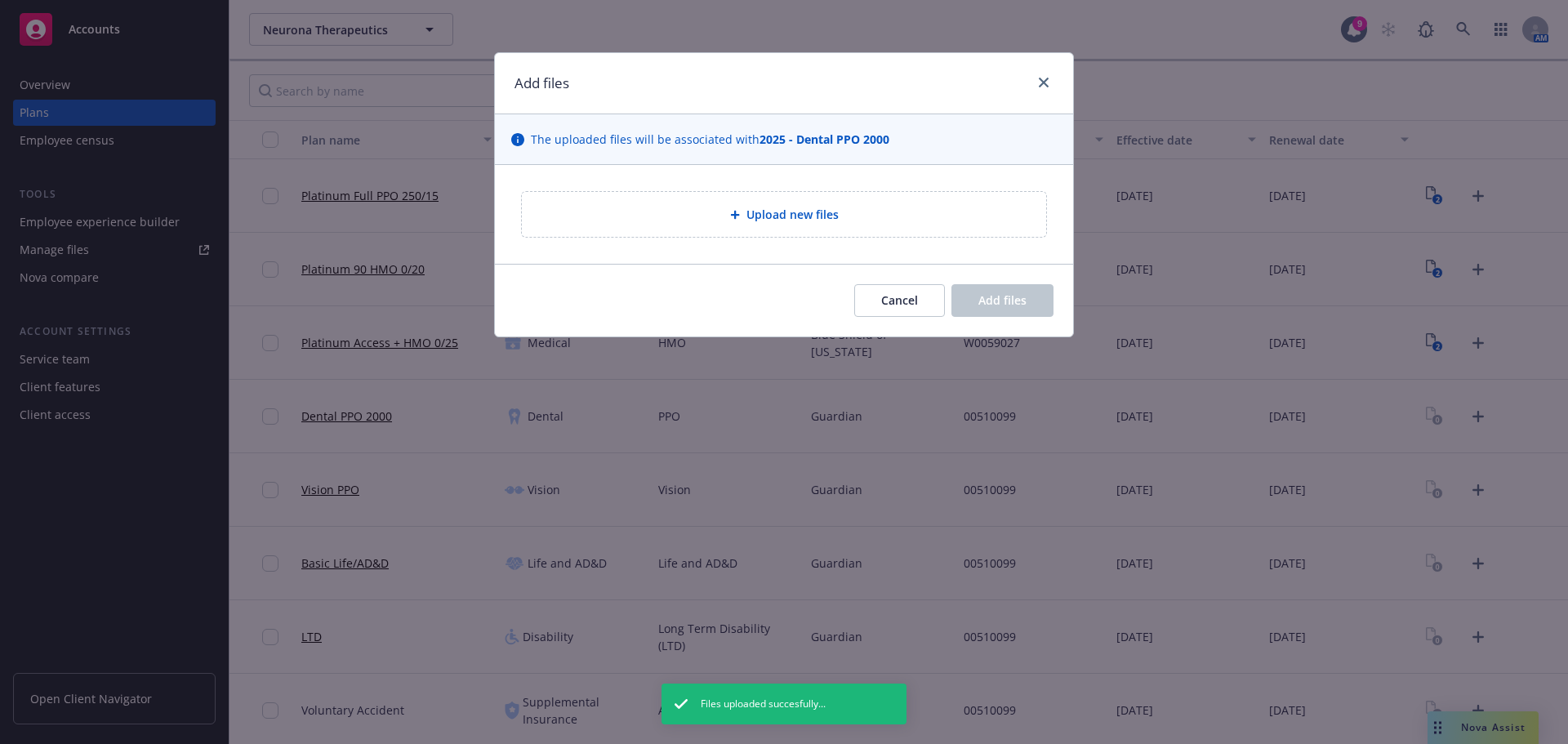
click at [745, 223] on div "Upload new files" at bounding box center [784, 215] width 499 height 19
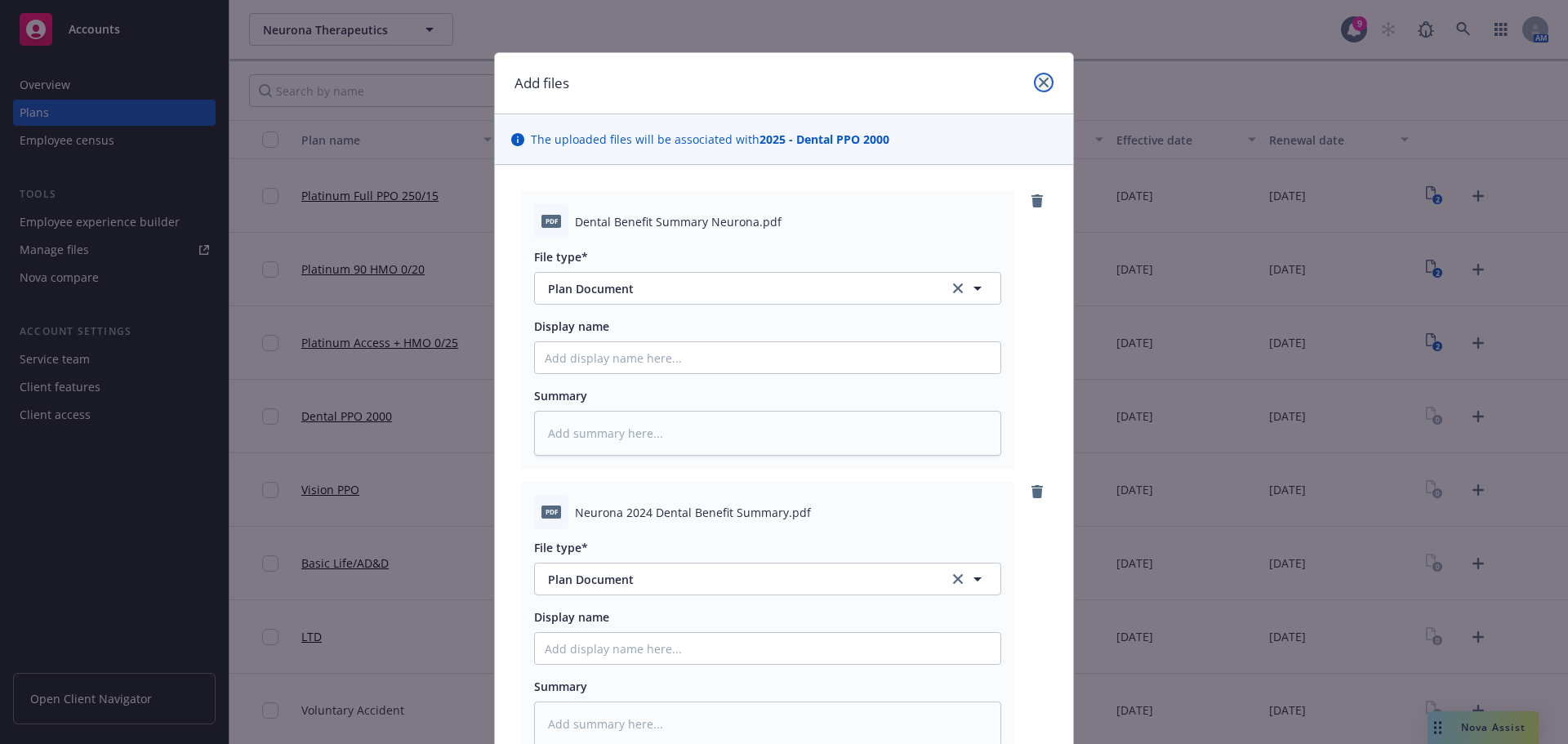
click at [1041, 88] on link "close" at bounding box center [1043, 83] width 20 height 20
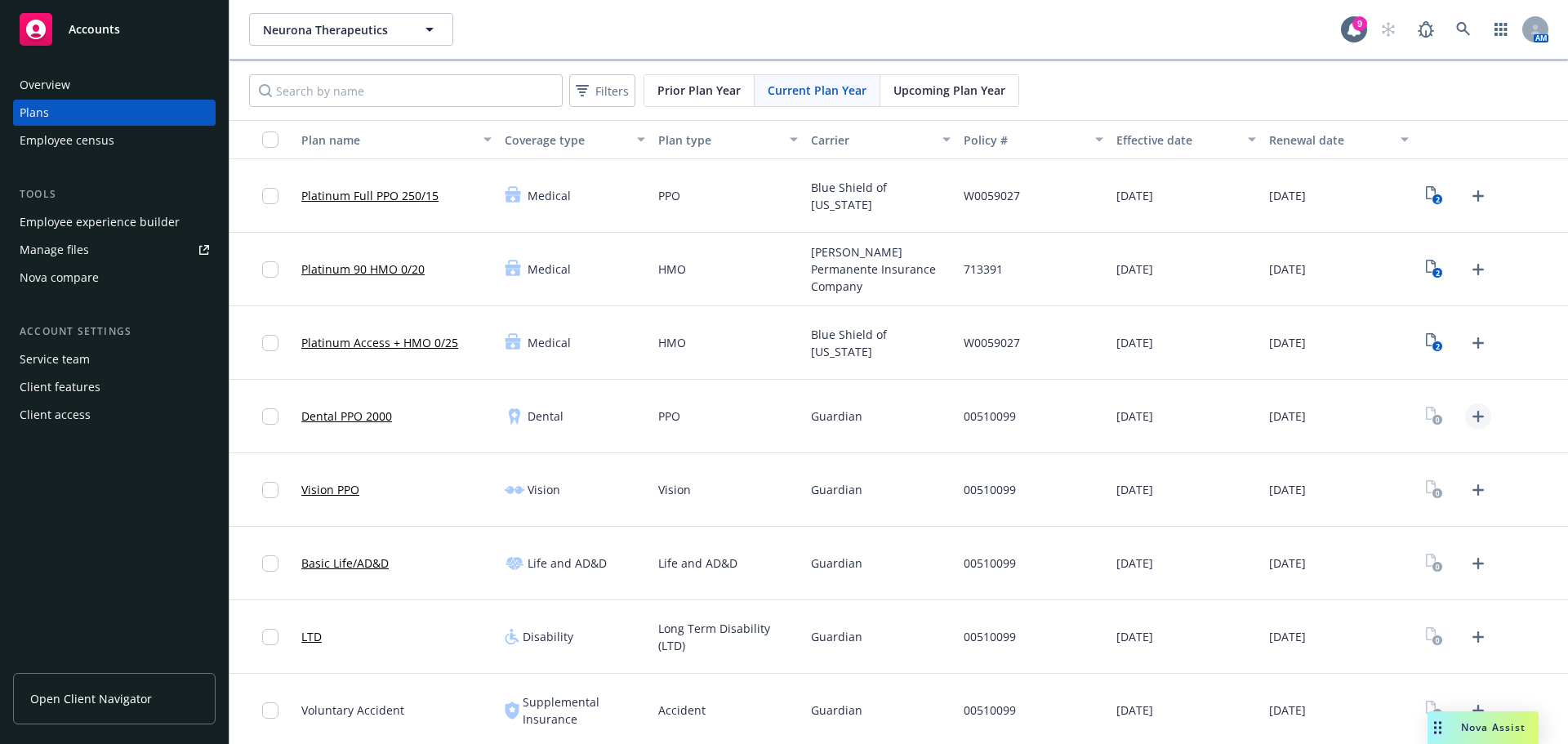
click at [1469, 410] on icon "Upload Plan Documents" at bounding box center [1478, 416] width 20 height 20
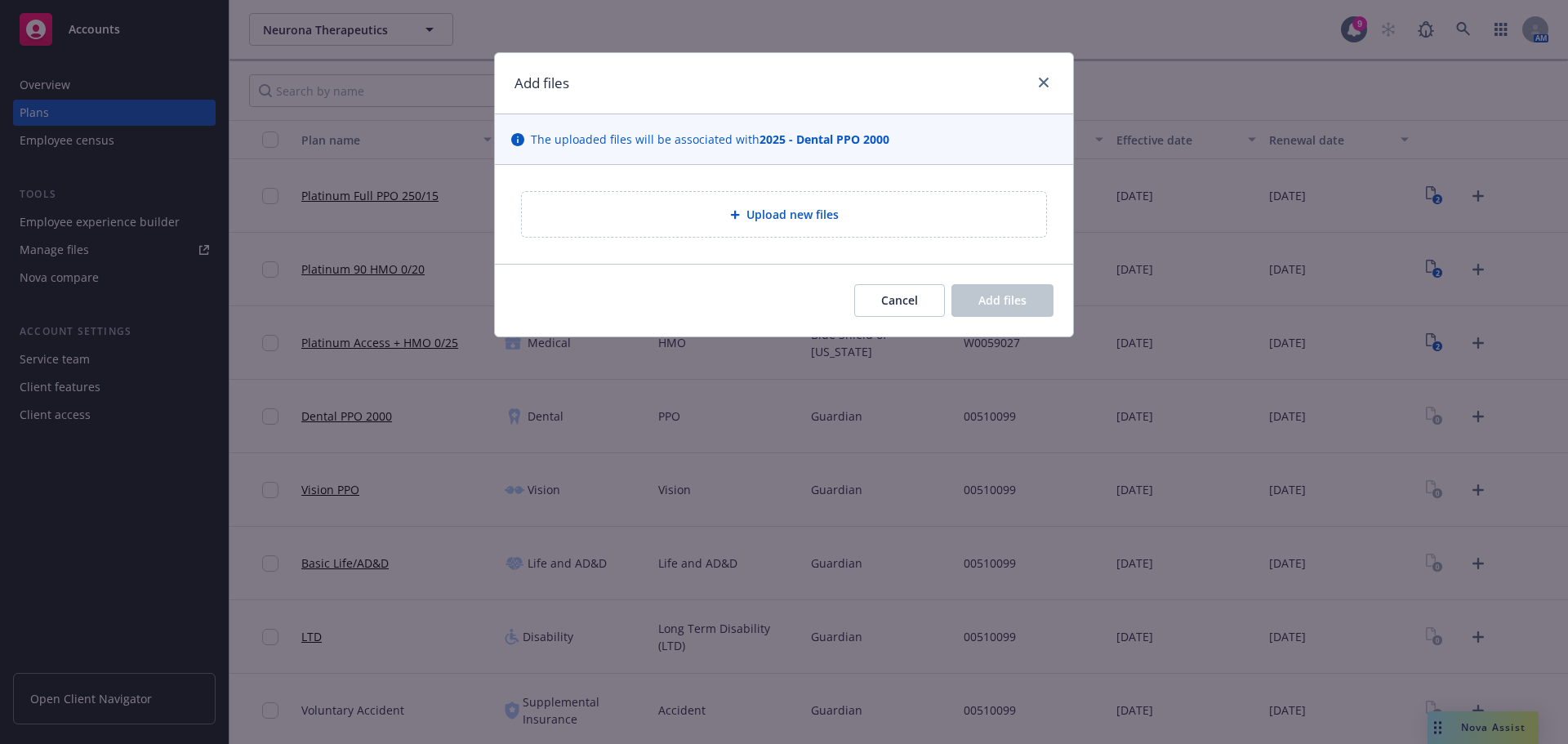
click at [650, 218] on div "Upload new files" at bounding box center [784, 215] width 499 height 19
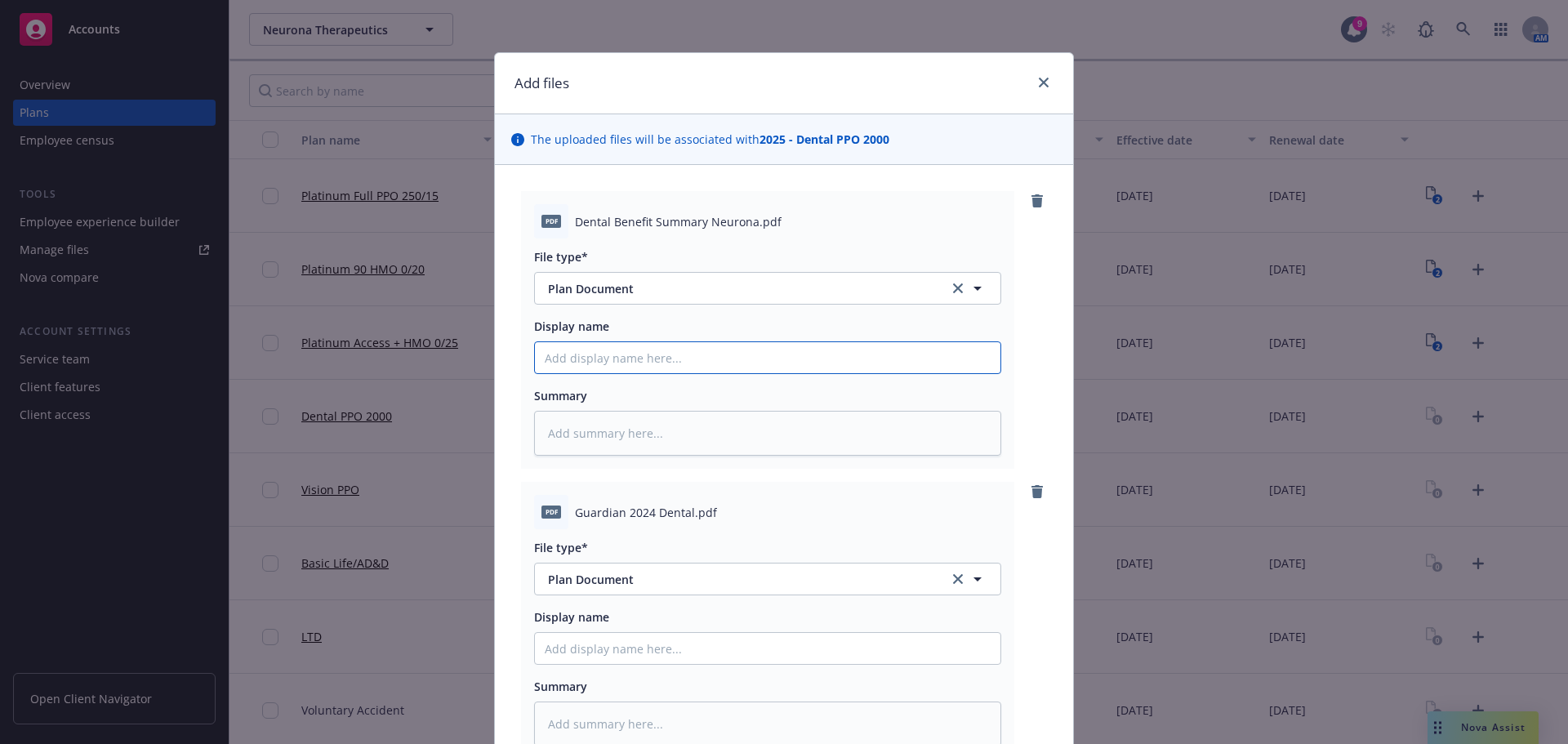
click at [623, 361] on input "Display name" at bounding box center [767, 358] width 466 height 31
click at [707, 359] on input "2025 Guardian Dental Benefit Summary Neurona Therapeutics" at bounding box center [767, 358] width 466 height 31
click at [646, 647] on input "Display name" at bounding box center [767, 648] width 466 height 31
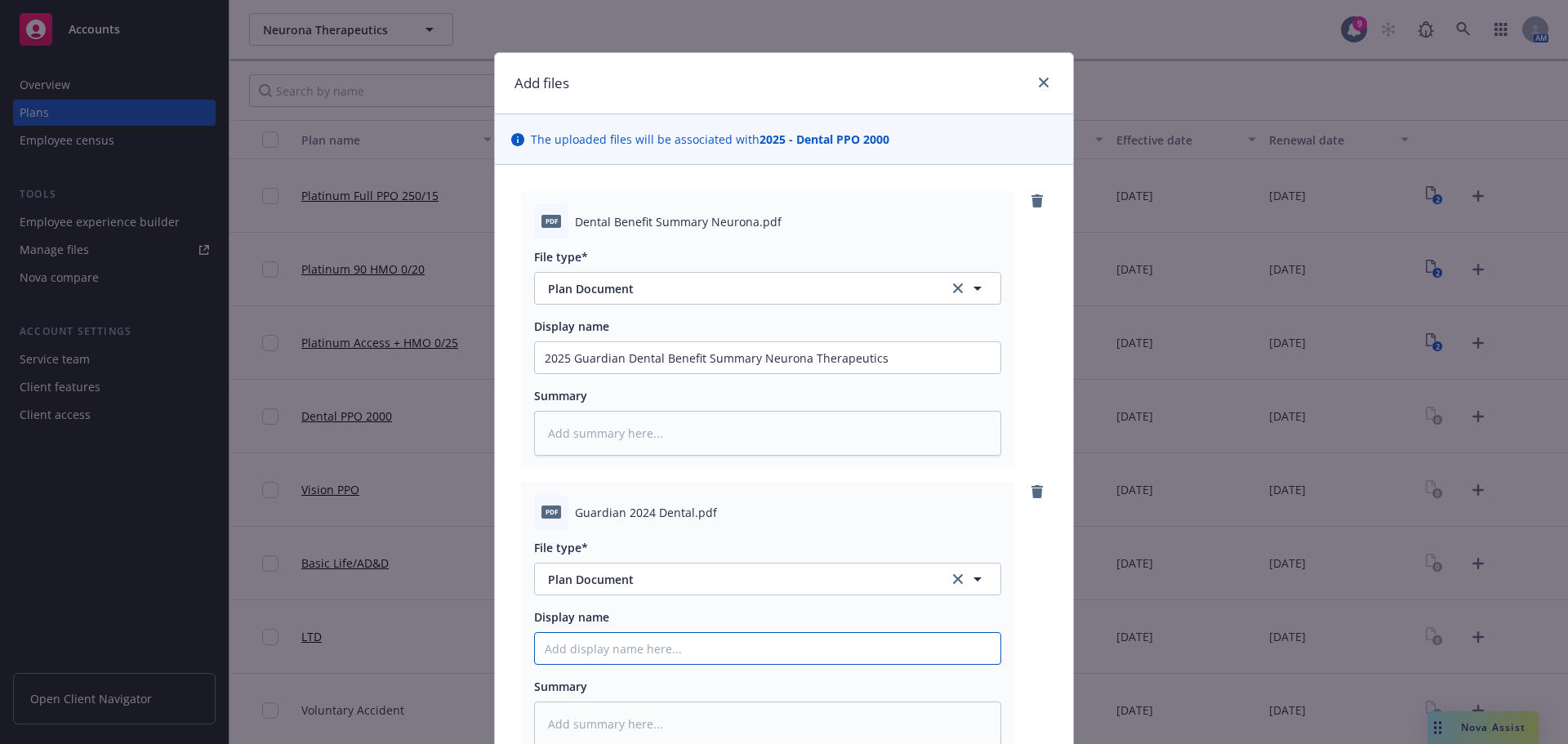
paste input "2025 Guardian Dental Benefit Summary Neurona Therapeutics"
drag, startPoint x: 748, startPoint y: 645, endPoint x: 660, endPoint y: 615, distance: 93.0
click at [660, 615] on div "Display name 2025 Guardian Dental Benefit Summary Neurona Therapeutics" at bounding box center [767, 636] width 467 height 57
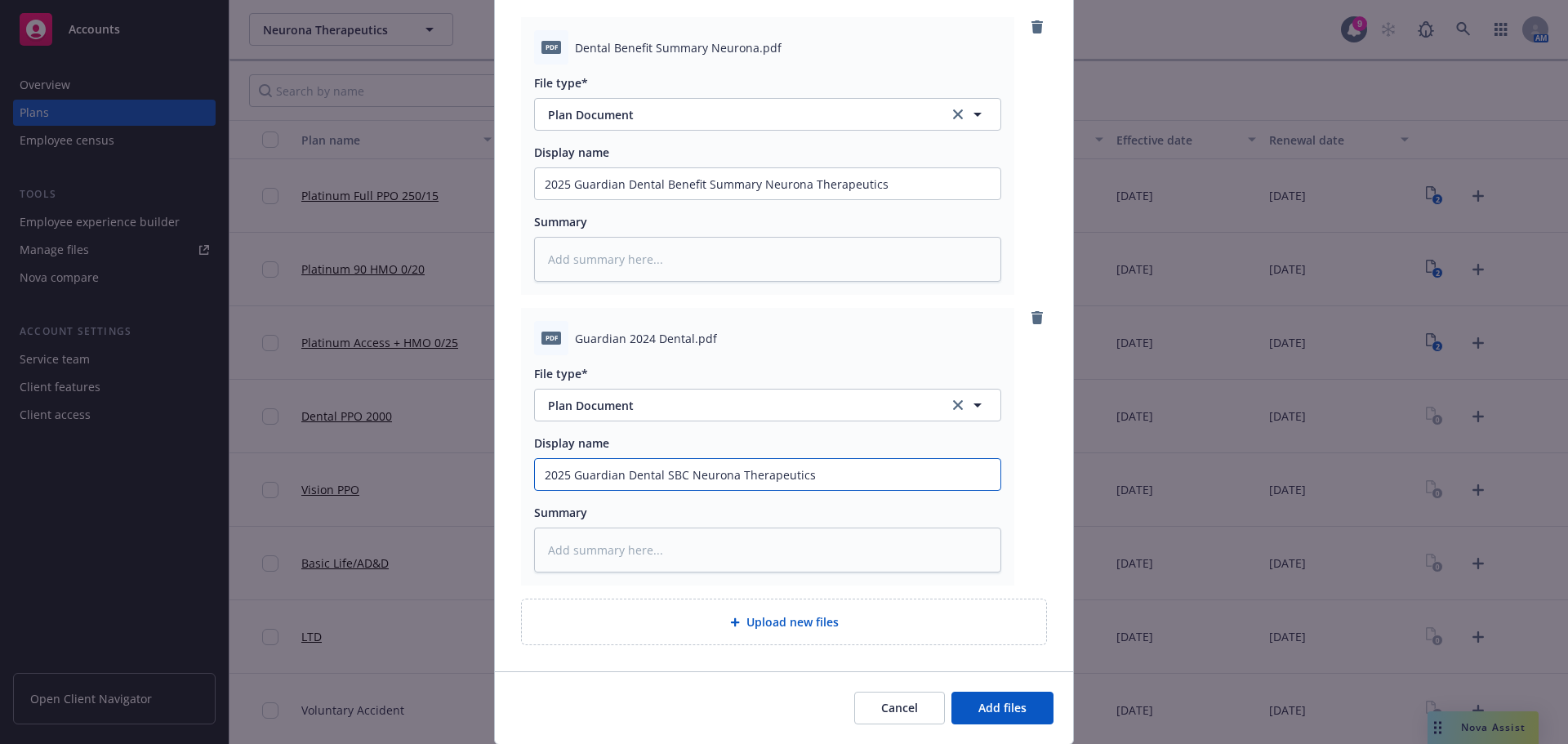
scroll to position [227, 0]
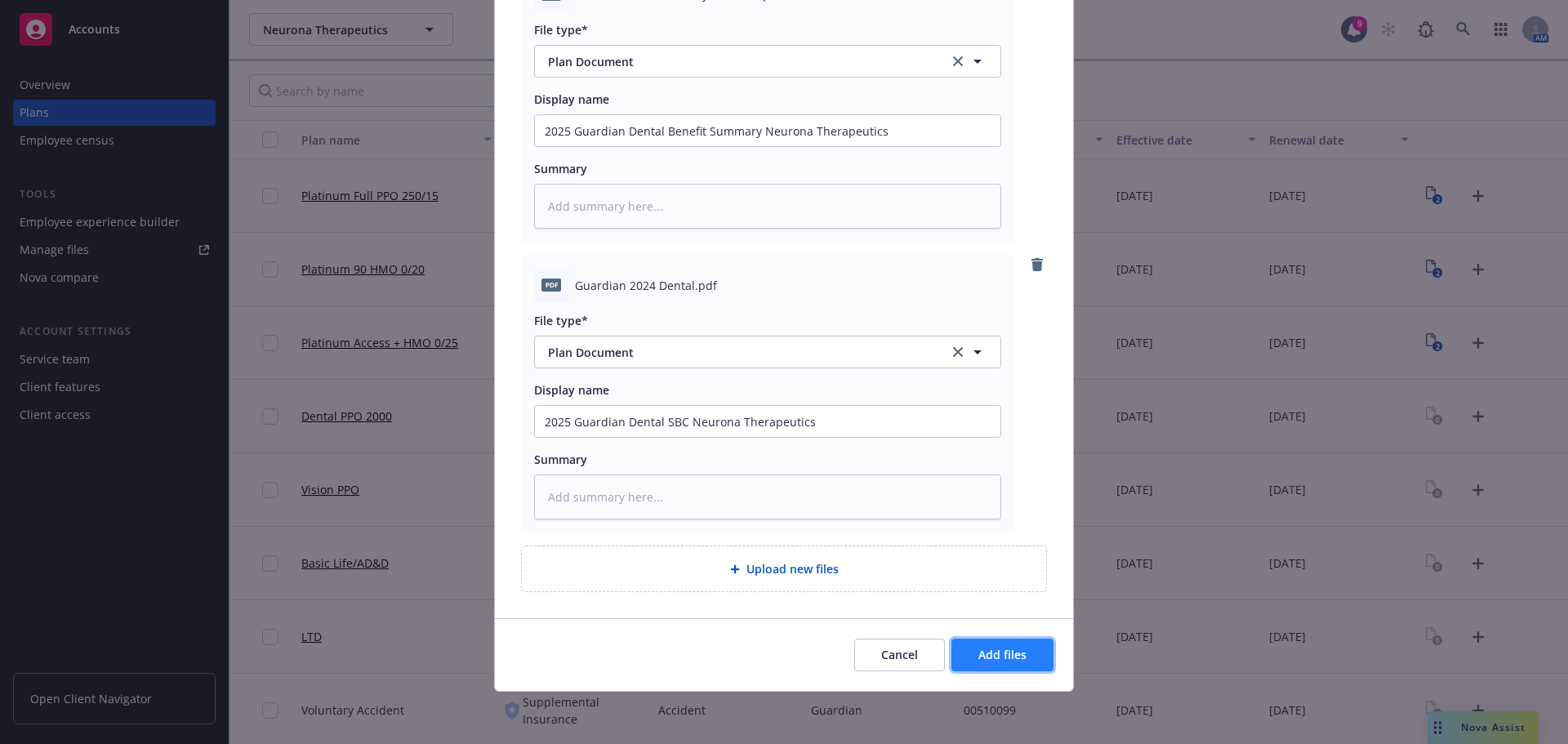
click at [1000, 658] on span "Add files" at bounding box center [1002, 654] width 48 height 16
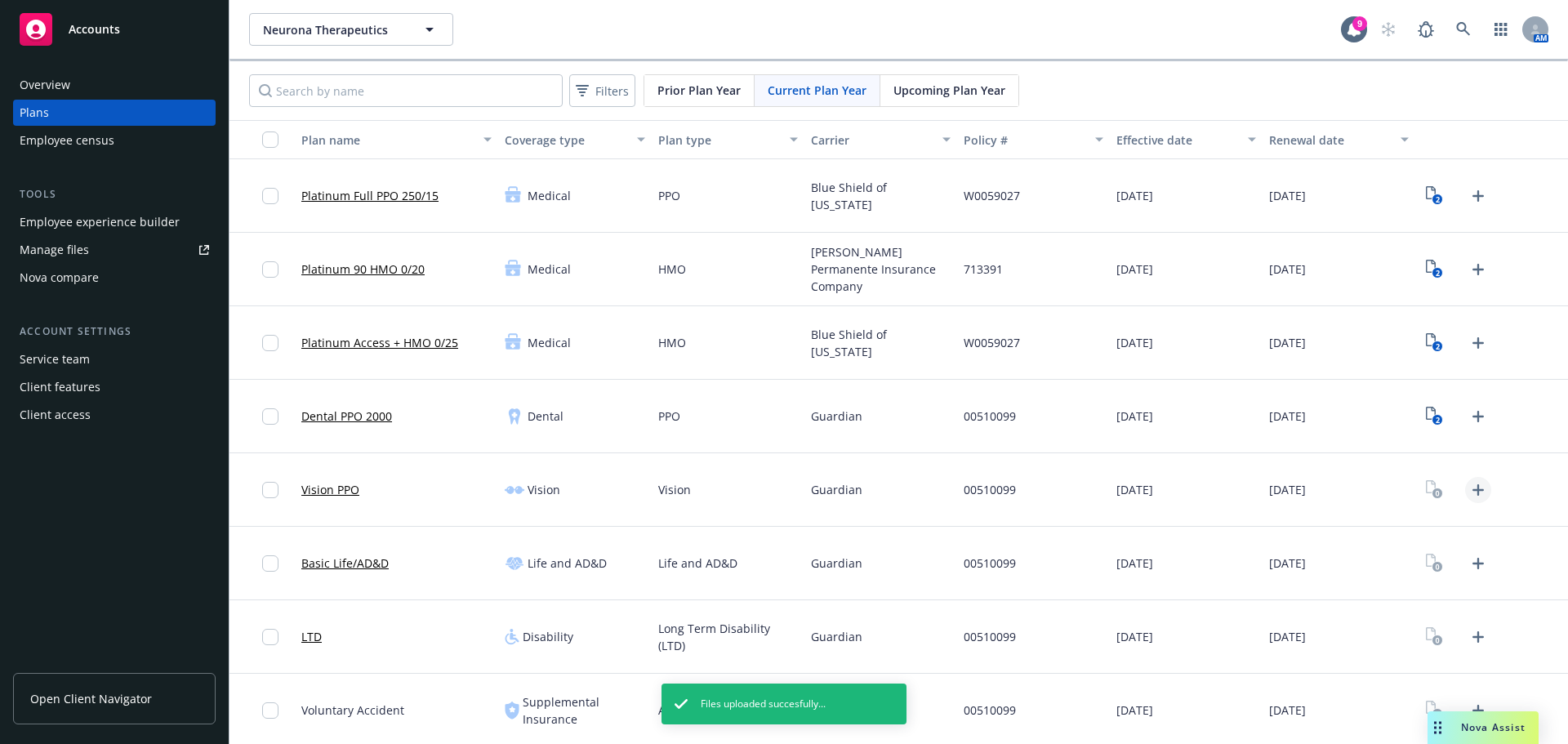
click at [1472, 486] on icon "Upload Plan Documents" at bounding box center [1478, 490] width 11 height 11
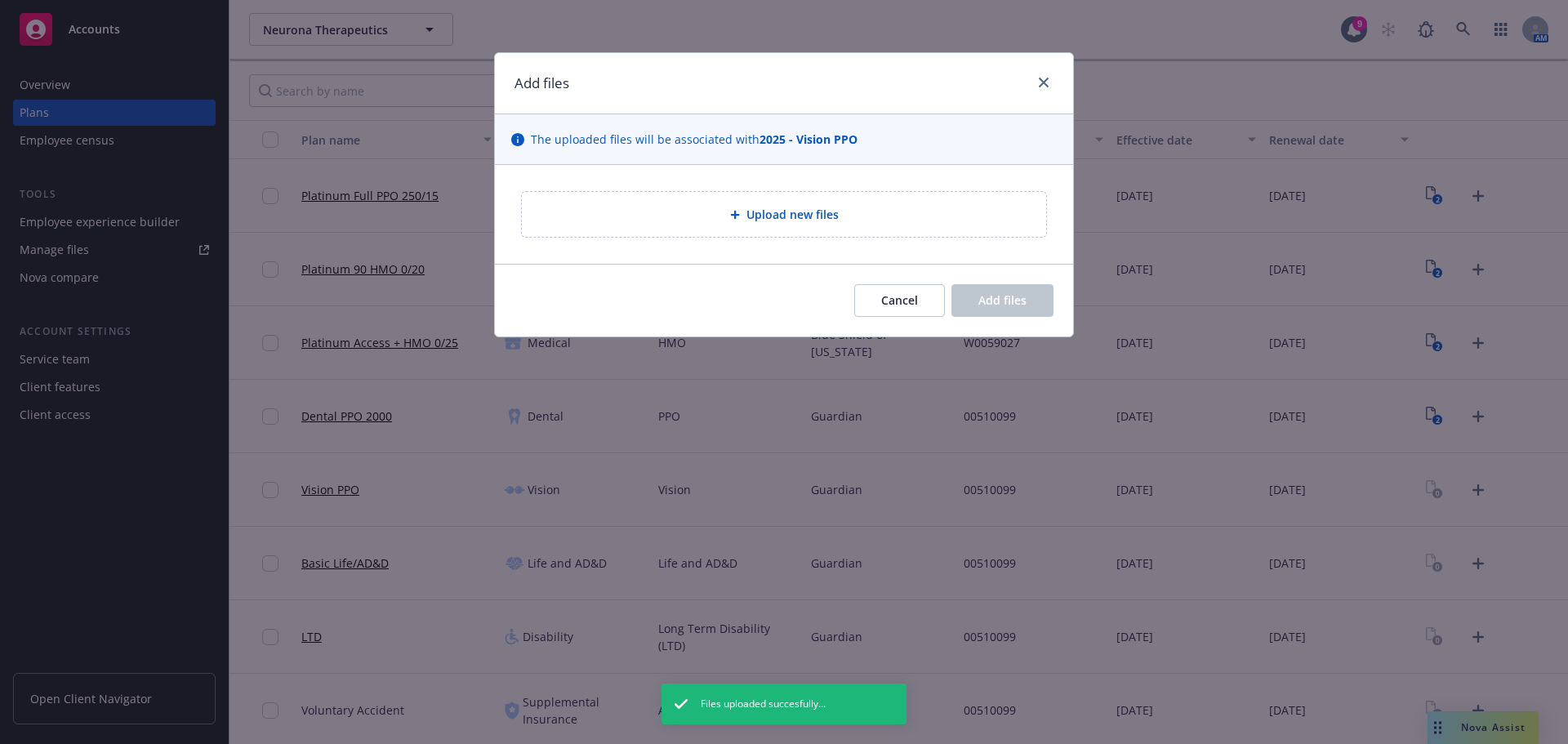
click at [718, 215] on div "Upload new files" at bounding box center [784, 215] width 499 height 19
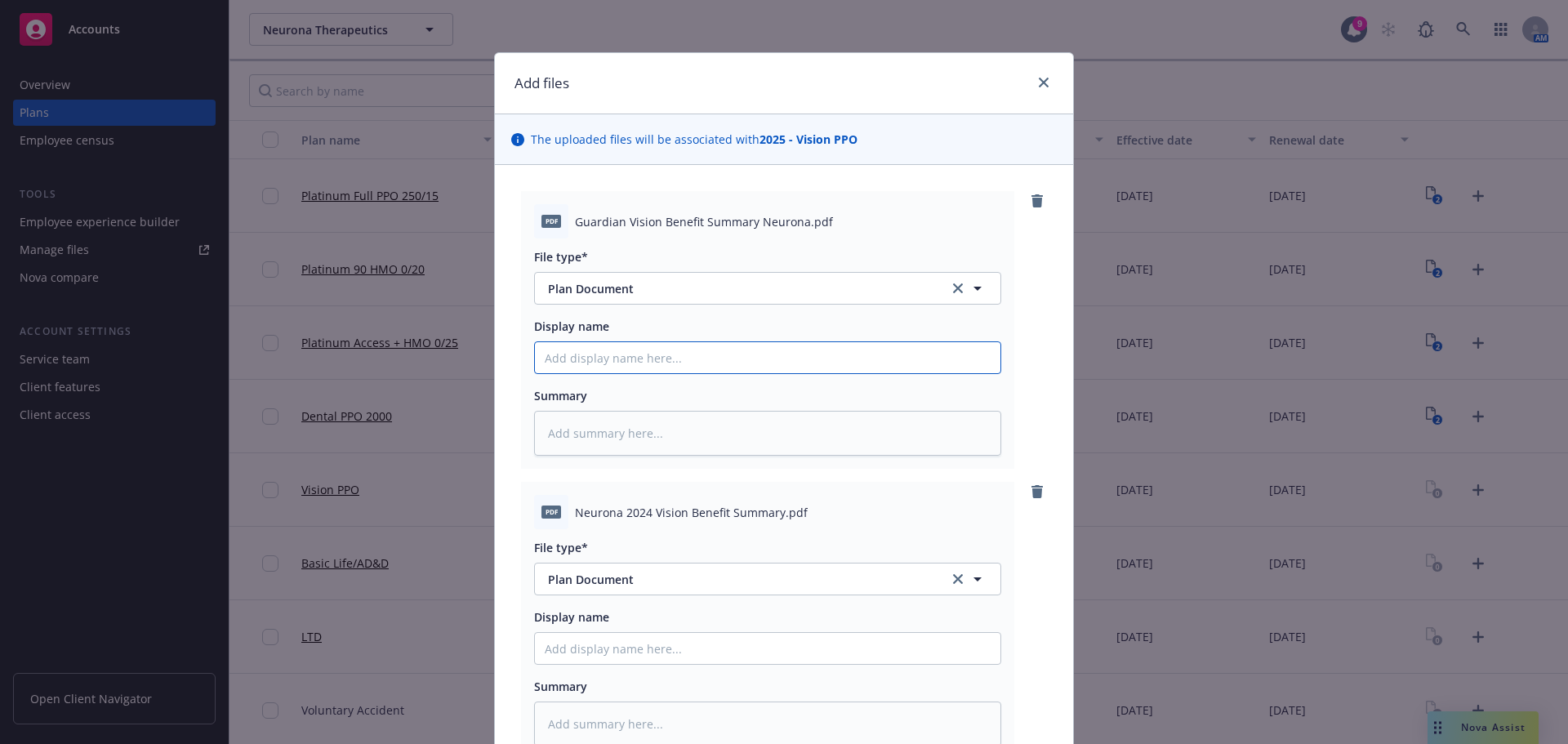
paste input "2025 Guardian Dental Benefit Summary Neurona Therapeutics"
drag, startPoint x: 654, startPoint y: 356, endPoint x: 619, endPoint y: 350, distance: 35.5
click at [619, 350] on input "2025 Guardian Dental Benefit Summary Neurona Therapeutics" at bounding box center [767, 358] width 466 height 31
click at [569, 353] on input "2025 Guardian Vision Benefit Summary Neurona Therapeutics" at bounding box center [767, 358] width 466 height 31
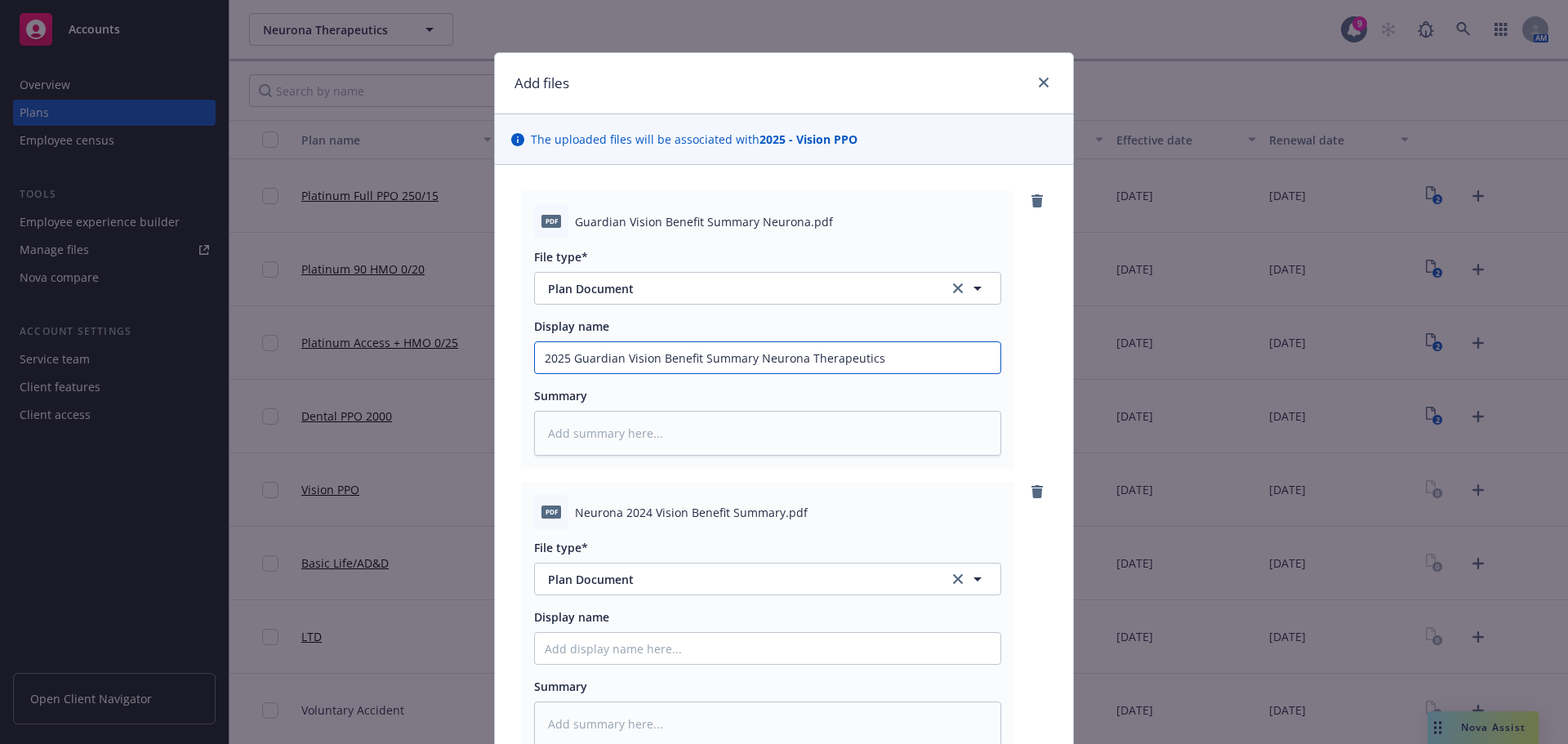
click at [569, 353] on input "2025 Guardian Vision Benefit Summary Neurona Therapeutics" at bounding box center [767, 358] width 466 height 31
click at [595, 645] on input "Display name" at bounding box center [767, 648] width 466 height 31
paste input "2025 Guardian Vision Benefit Summary Neurona Therapeutics"
click at [751, 641] on input "2025 Guardian Vision Benefit Summary Neurona Therapeutics" at bounding box center [767, 648] width 466 height 31
drag, startPoint x: 747, startPoint y: 643, endPoint x: 654, endPoint y: 632, distance: 93.6
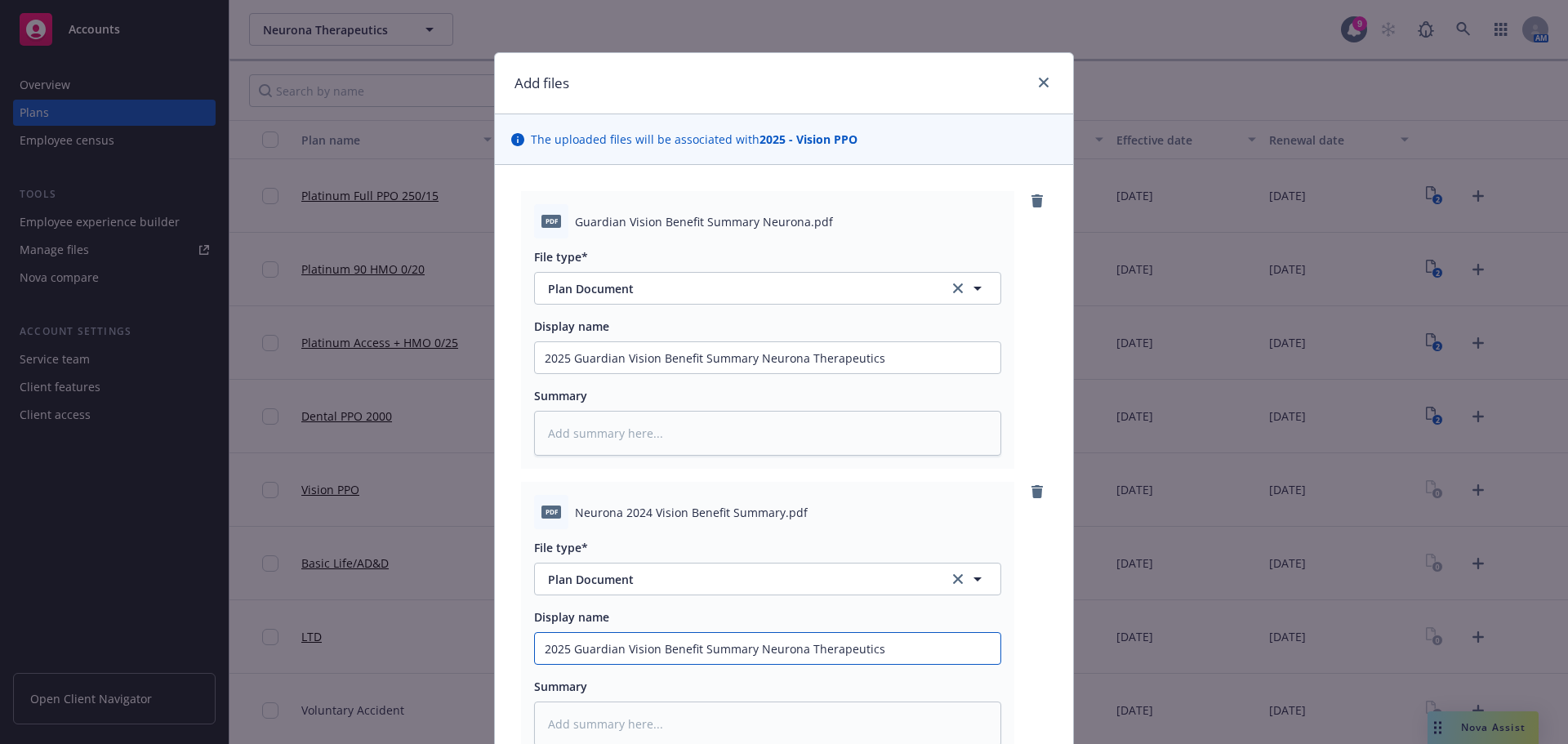
click at [654, 632] on div "2025 Guardian Vision Benefit Summary Neurona Therapeutics" at bounding box center [767, 648] width 467 height 33
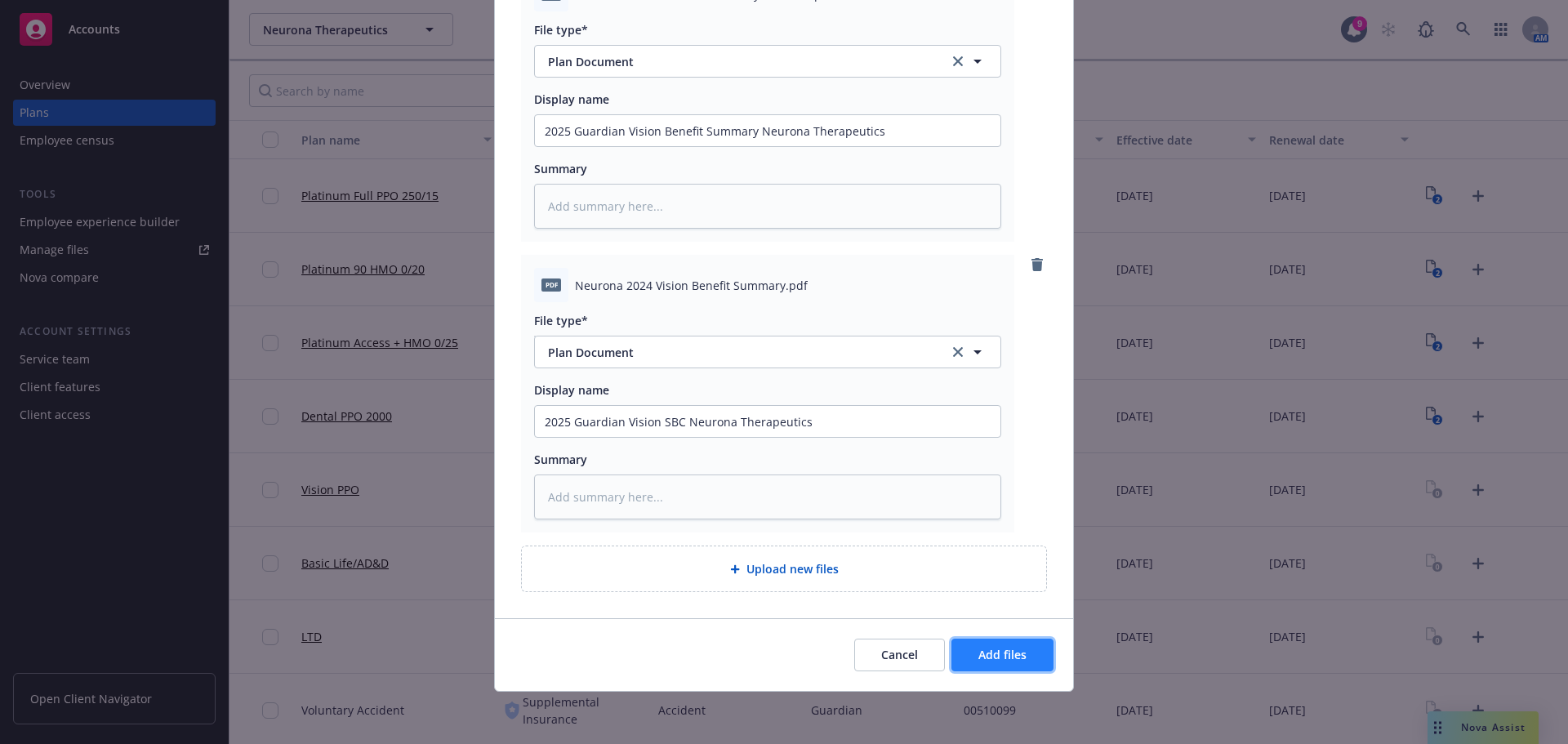
click at [1016, 656] on span "Add files" at bounding box center [1002, 654] width 48 height 16
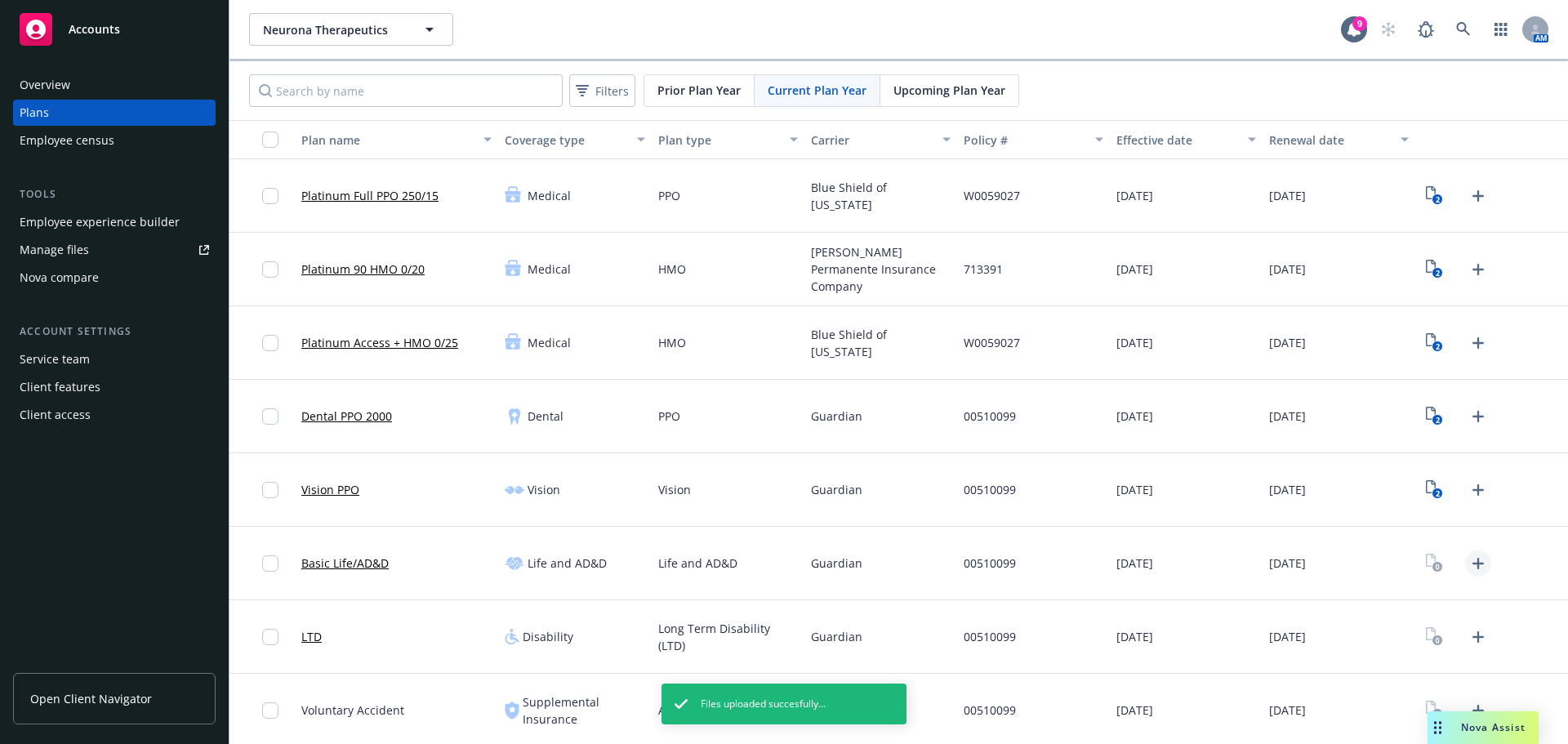
click at [1472, 558] on icon "Upload Plan Documents" at bounding box center [1478, 563] width 20 height 20
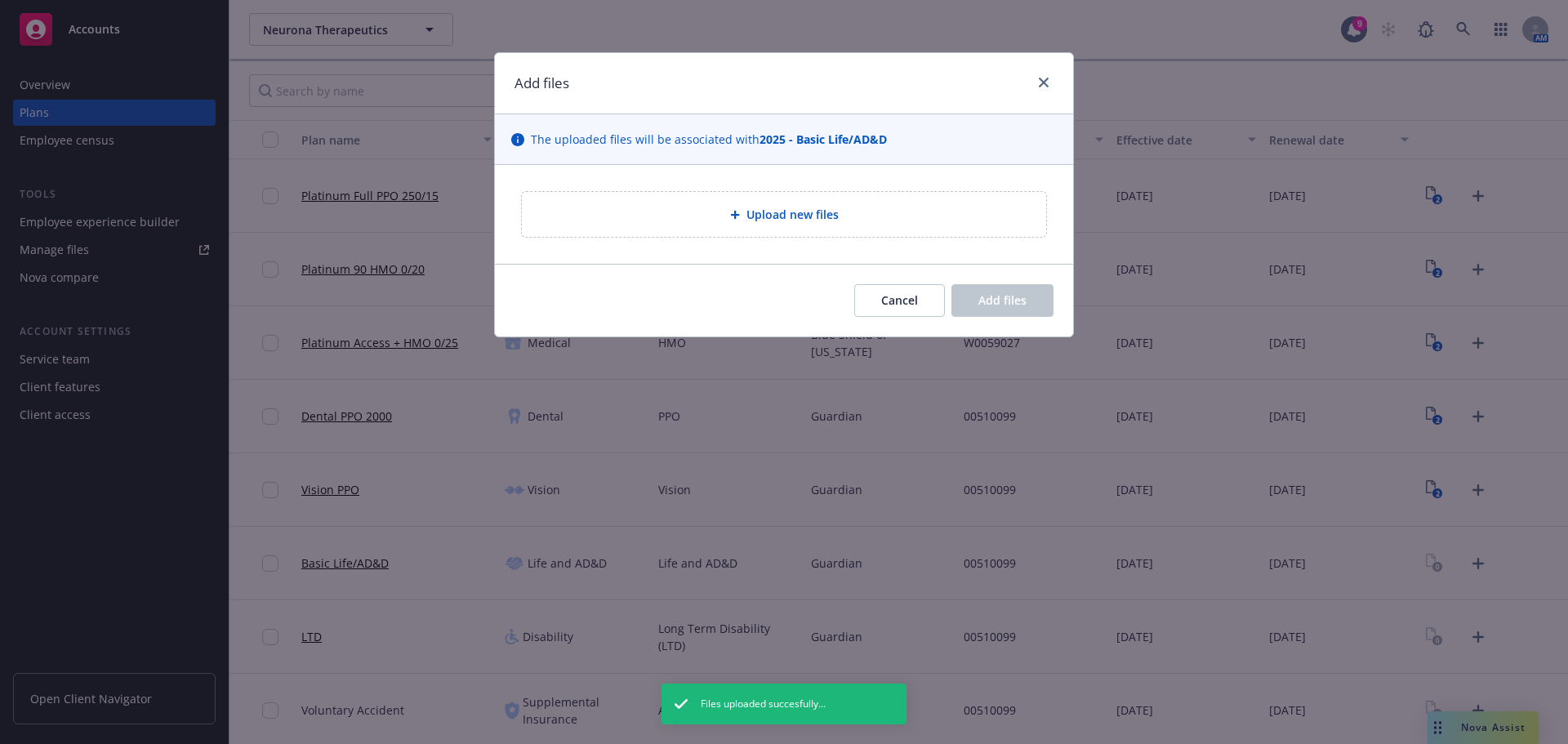
click at [737, 227] on div "Upload new files" at bounding box center [784, 215] width 525 height 45
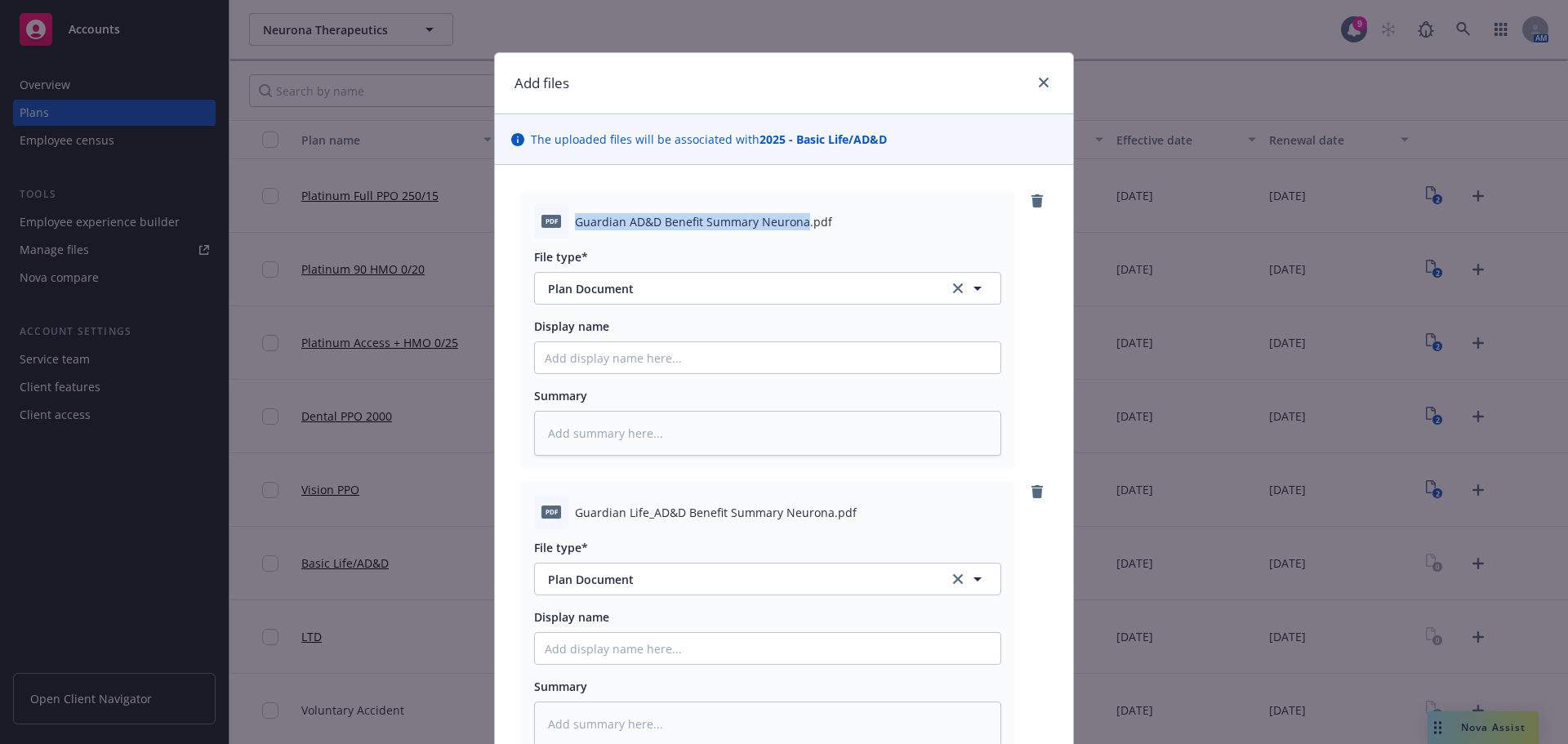
drag, startPoint x: 568, startPoint y: 218, endPoint x: 796, endPoint y: 220, distance: 228.0
click at [796, 220] on span "Guardian AD&D Benefit Summary Neurona.pdf" at bounding box center [704, 222] width 258 height 17
copy span "Guardian AD&D Benefit Summary Neurona"
click at [647, 352] on input "Display name" at bounding box center [767, 358] width 466 height 31
paste input "Guardian AD&D Benefit Summary Neurona"
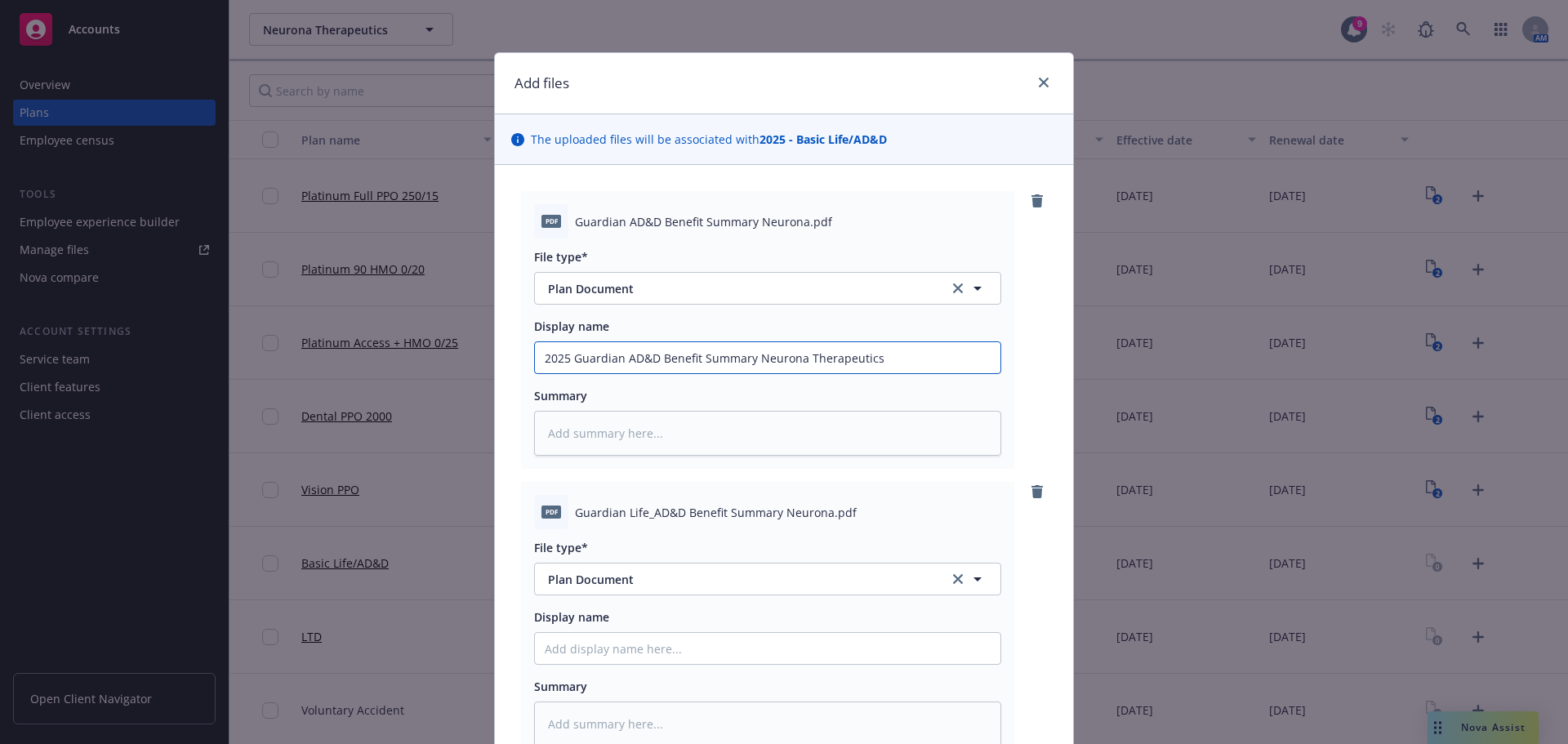
drag, startPoint x: 924, startPoint y: 356, endPoint x: 494, endPoint y: 377, distance: 430.5
click at [495, 377] on div "pdf Guardian AD&D Benefit Summary Neurona.pdf File type* Plan Document Plan Doc…" at bounding box center [784, 506] width 579 height 680
paste input "2025 Guardian AD&D Benefit Summary Neurona Therapeutics"
drag, startPoint x: 649, startPoint y: 651, endPoint x: 618, endPoint y: 641, distance: 32.6
click at [618, 641] on input "2025 Guardian AD&D Benefit Summary Neurona Therapeutics" at bounding box center [767, 648] width 466 height 31
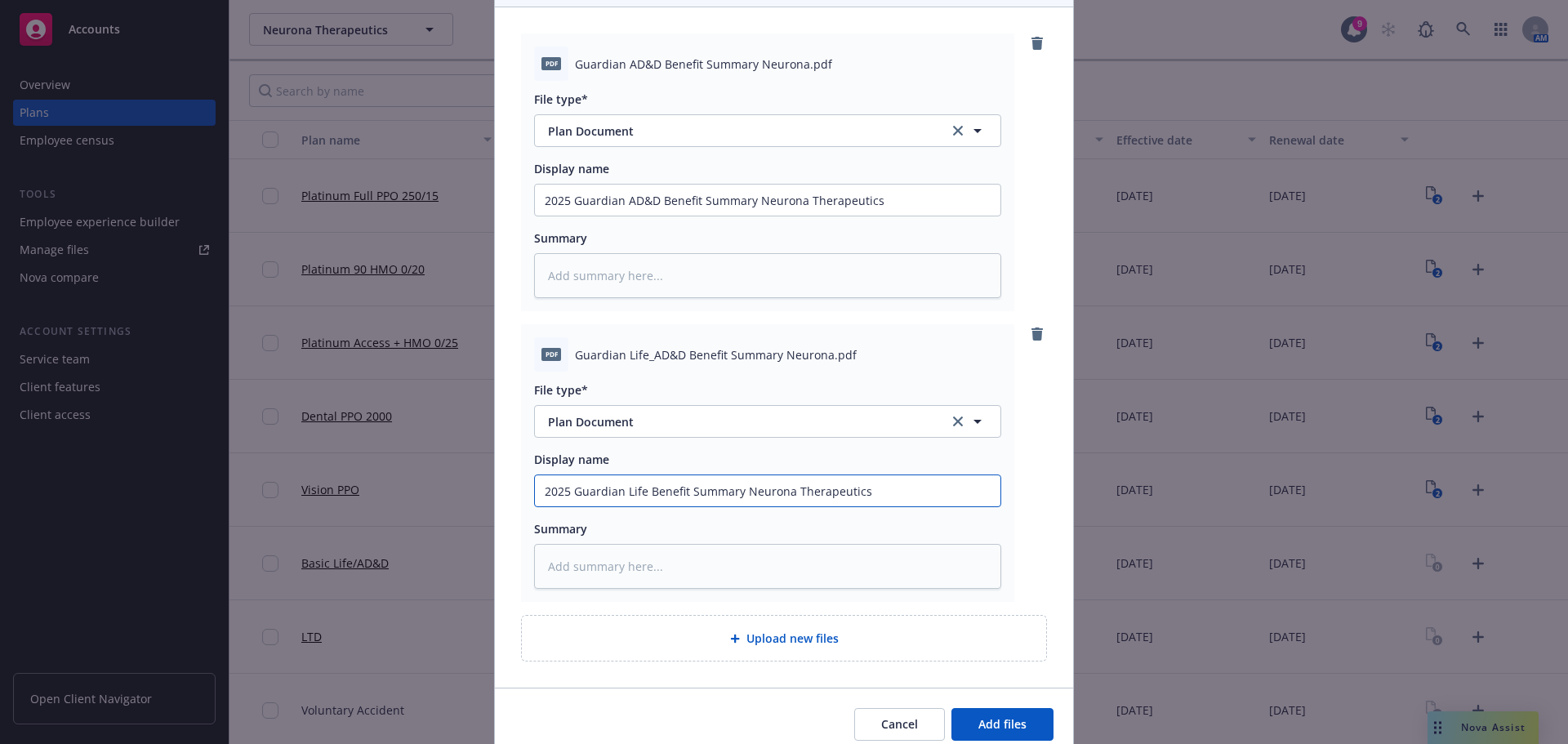
scroll to position [164, 0]
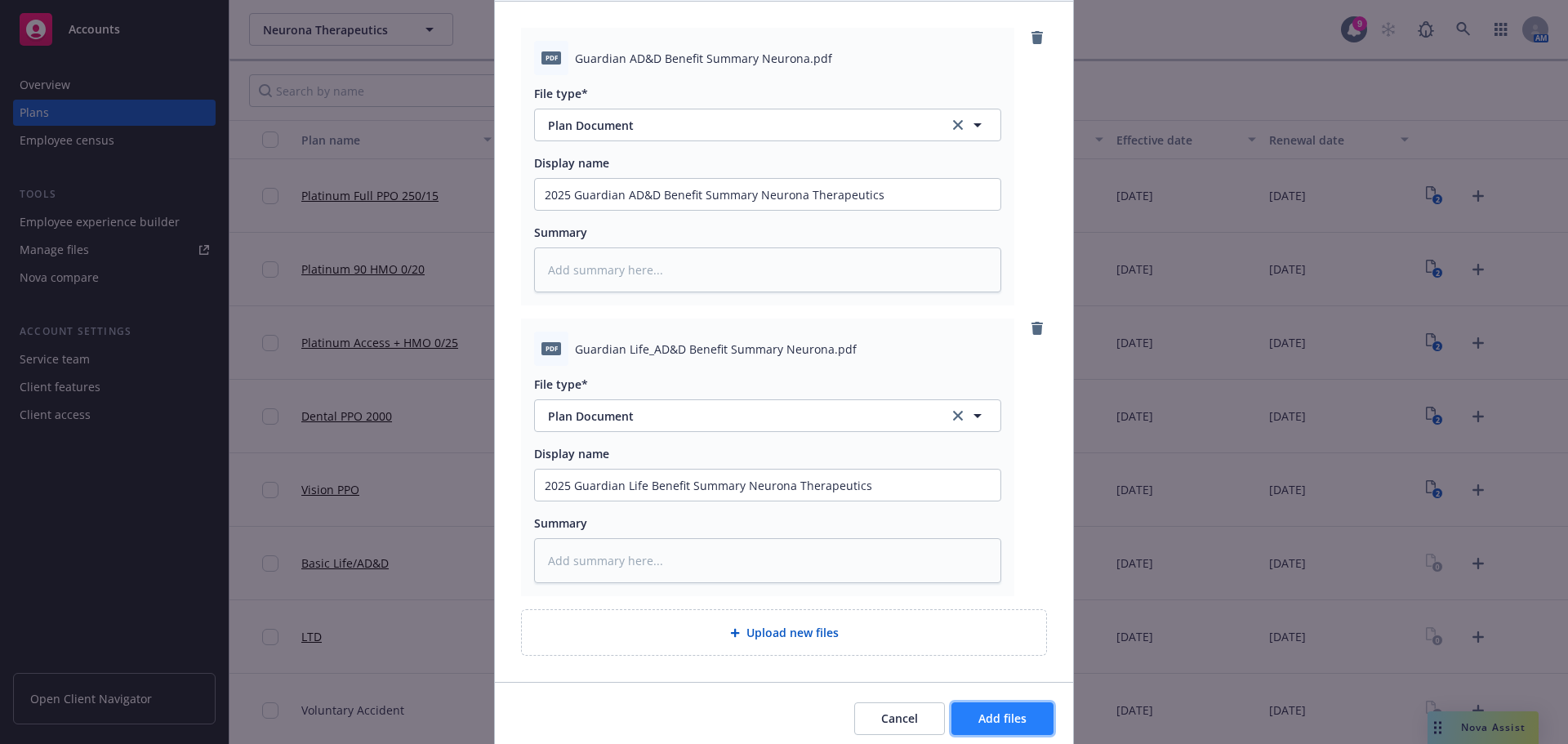
click at [1011, 715] on span "Add files" at bounding box center [1002, 719] width 48 height 16
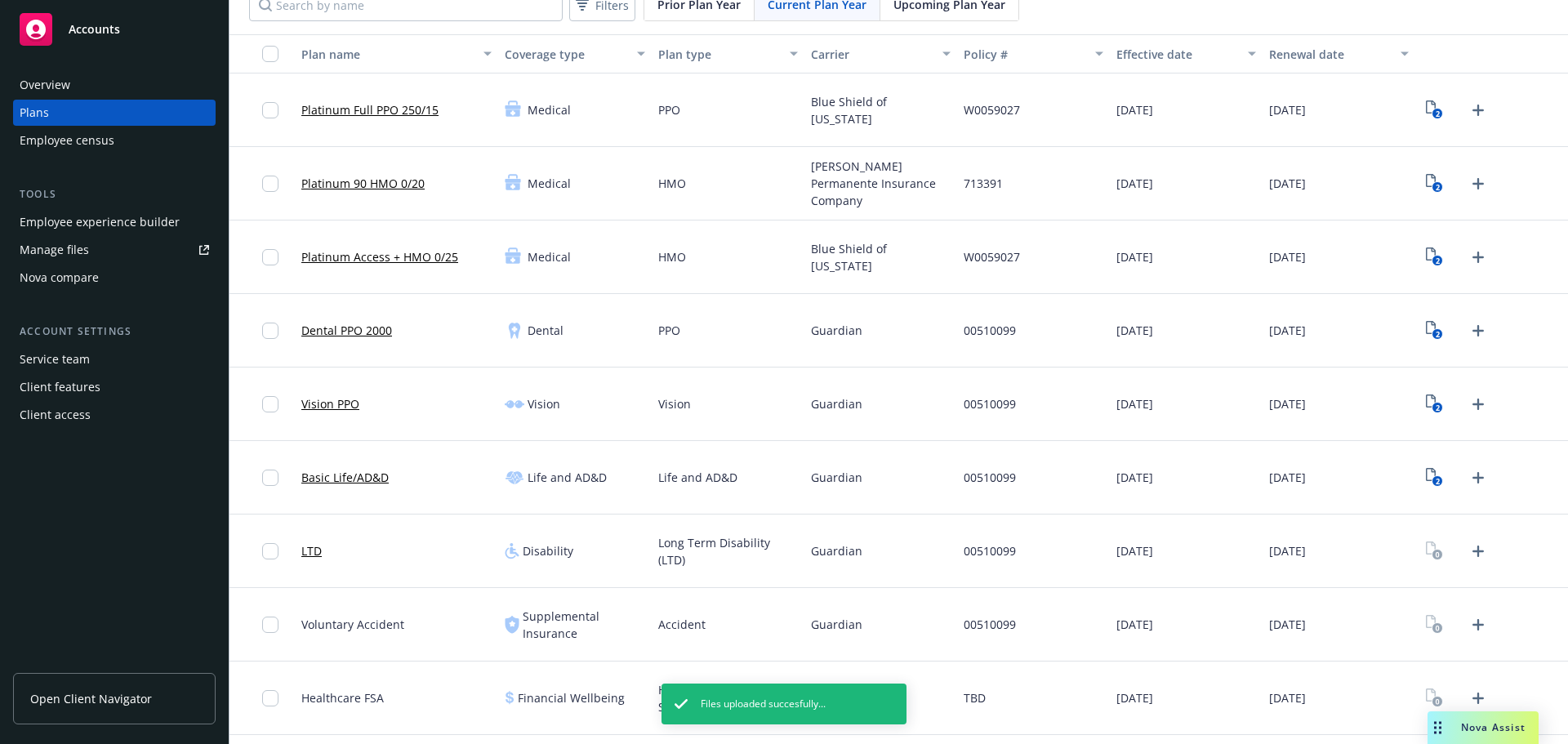
scroll to position [164, 0]
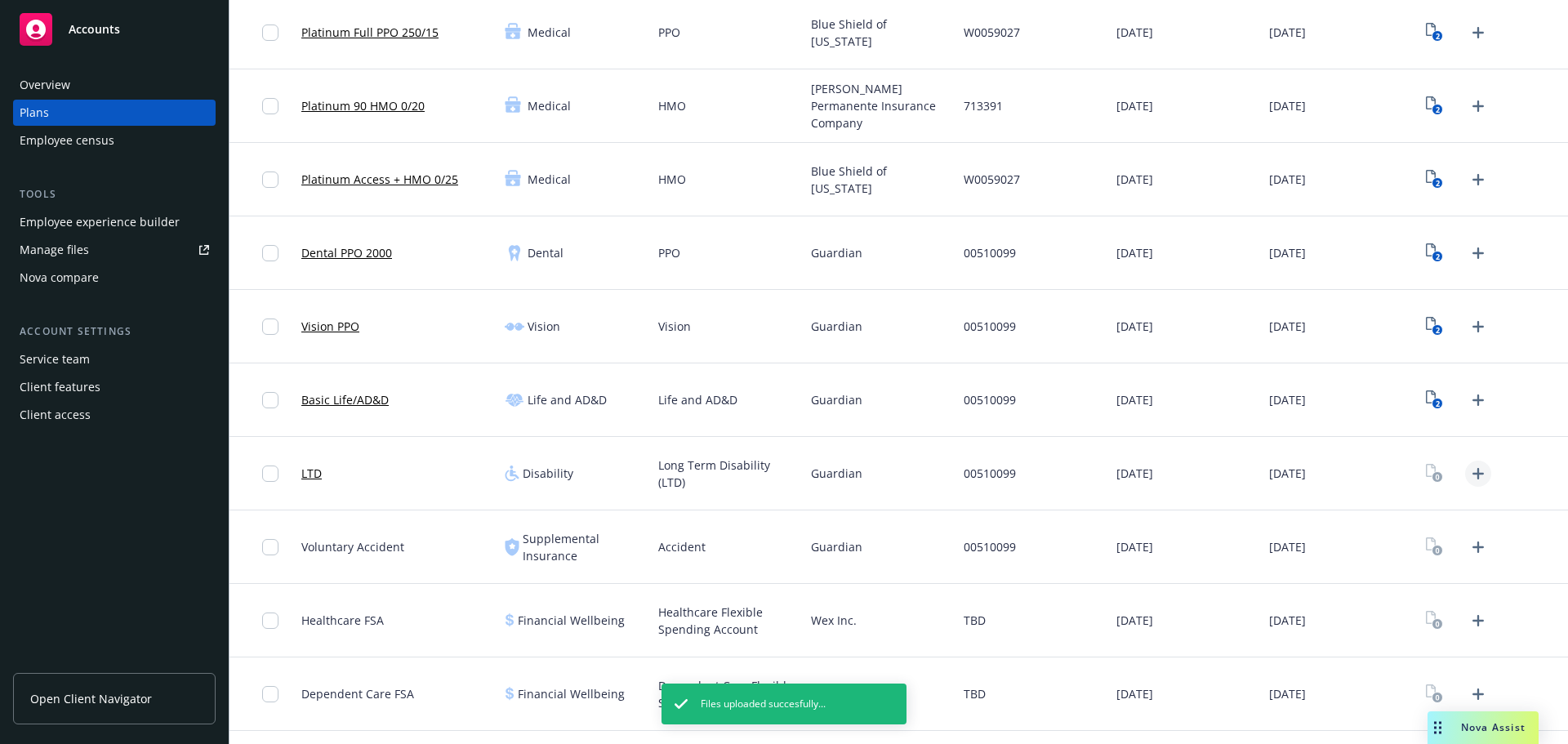
click at [1469, 471] on icon "Upload Plan Documents" at bounding box center [1478, 473] width 20 height 20
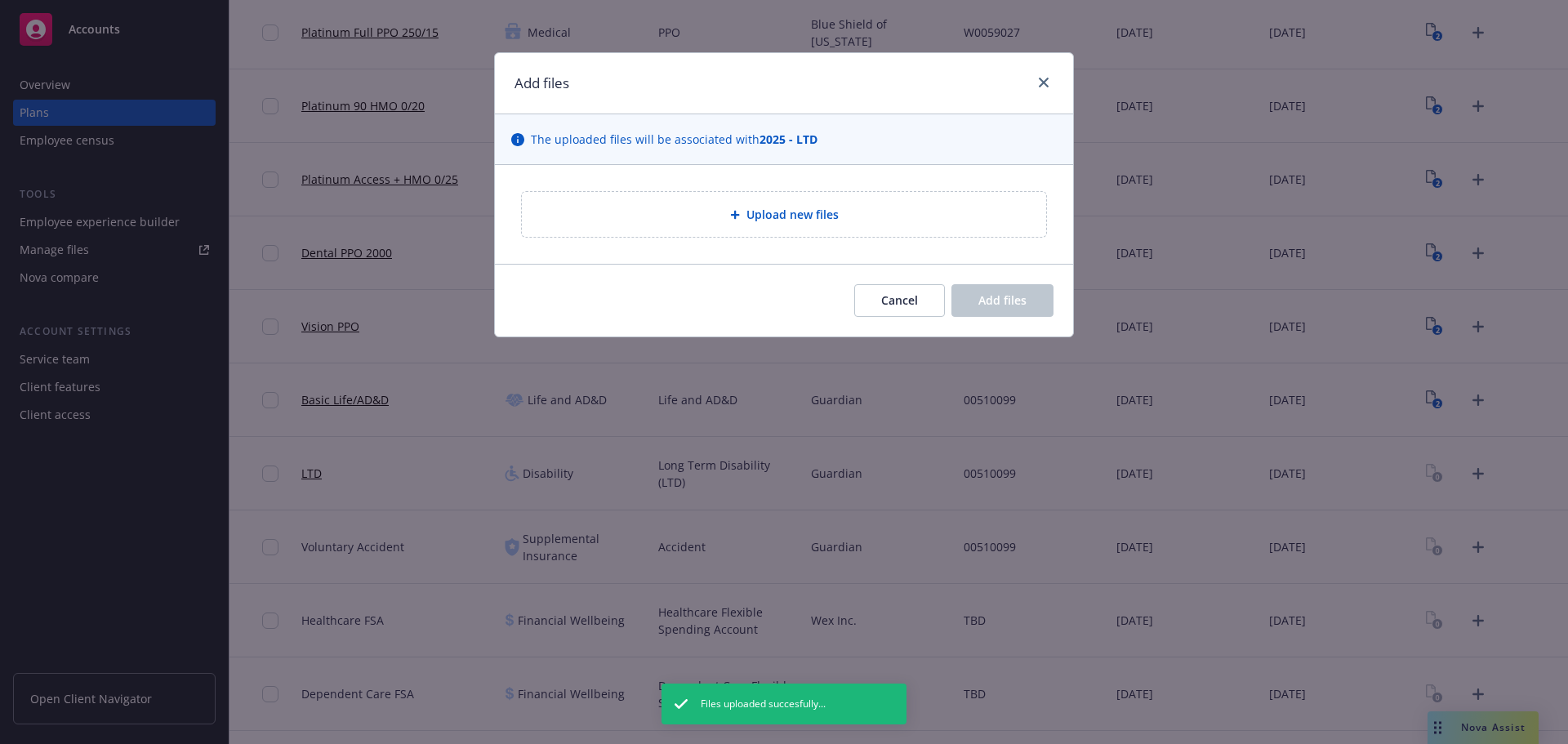
click at [841, 237] on div "Upload new files" at bounding box center [784, 215] width 525 height 45
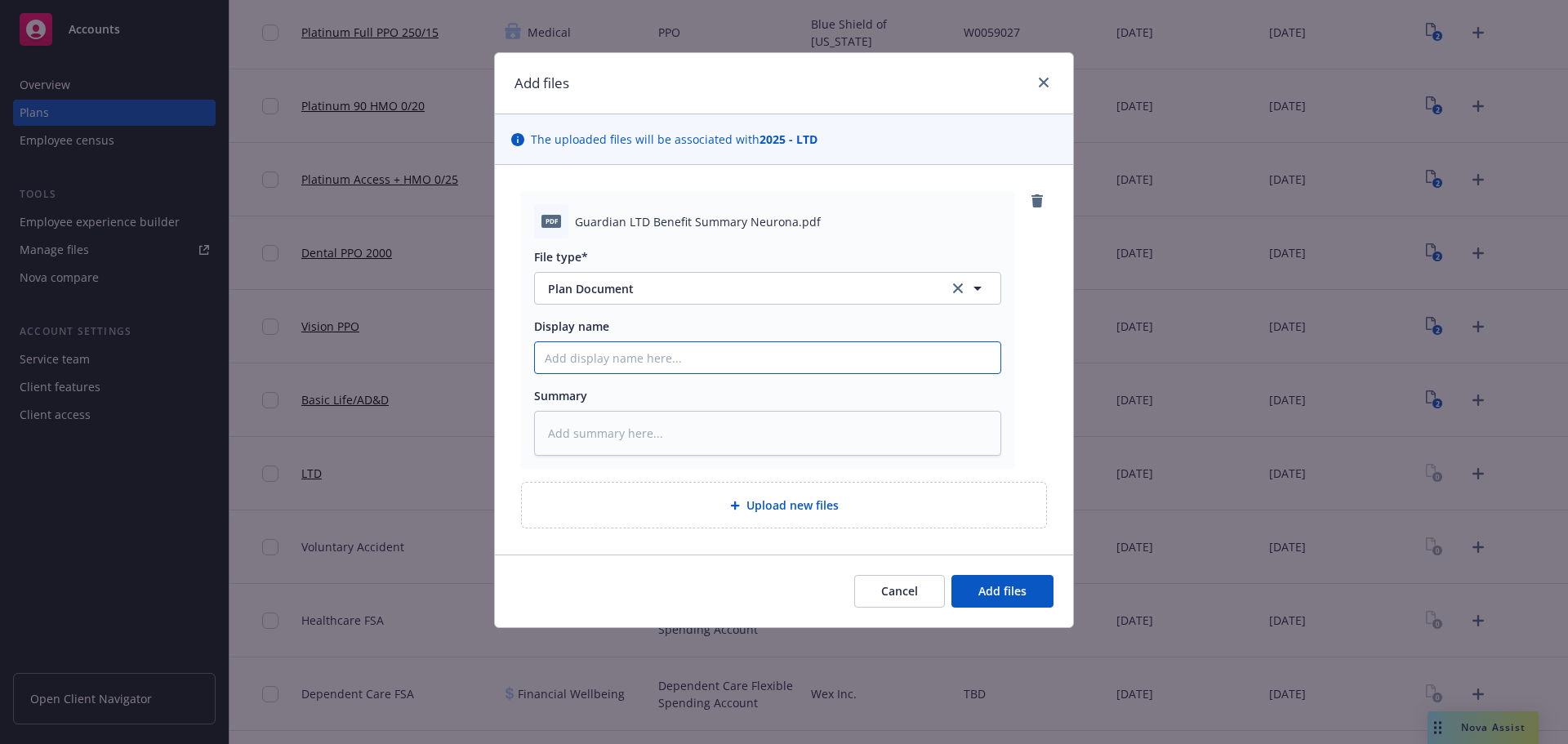
click at [574, 357] on input "Display name" at bounding box center [767, 358] width 466 height 31
paste input "2025 Guardian AD&D Benefit Summary Neurona Therapeutics"
drag, startPoint x: 658, startPoint y: 355, endPoint x: 629, endPoint y: 359, distance: 29.3
click at [629, 359] on input "2025 Guardian AD&D Benefit Summary Neurona Therapeutics" at bounding box center [767, 358] width 466 height 31
click at [1010, 587] on span "Add files" at bounding box center [1002, 591] width 48 height 16
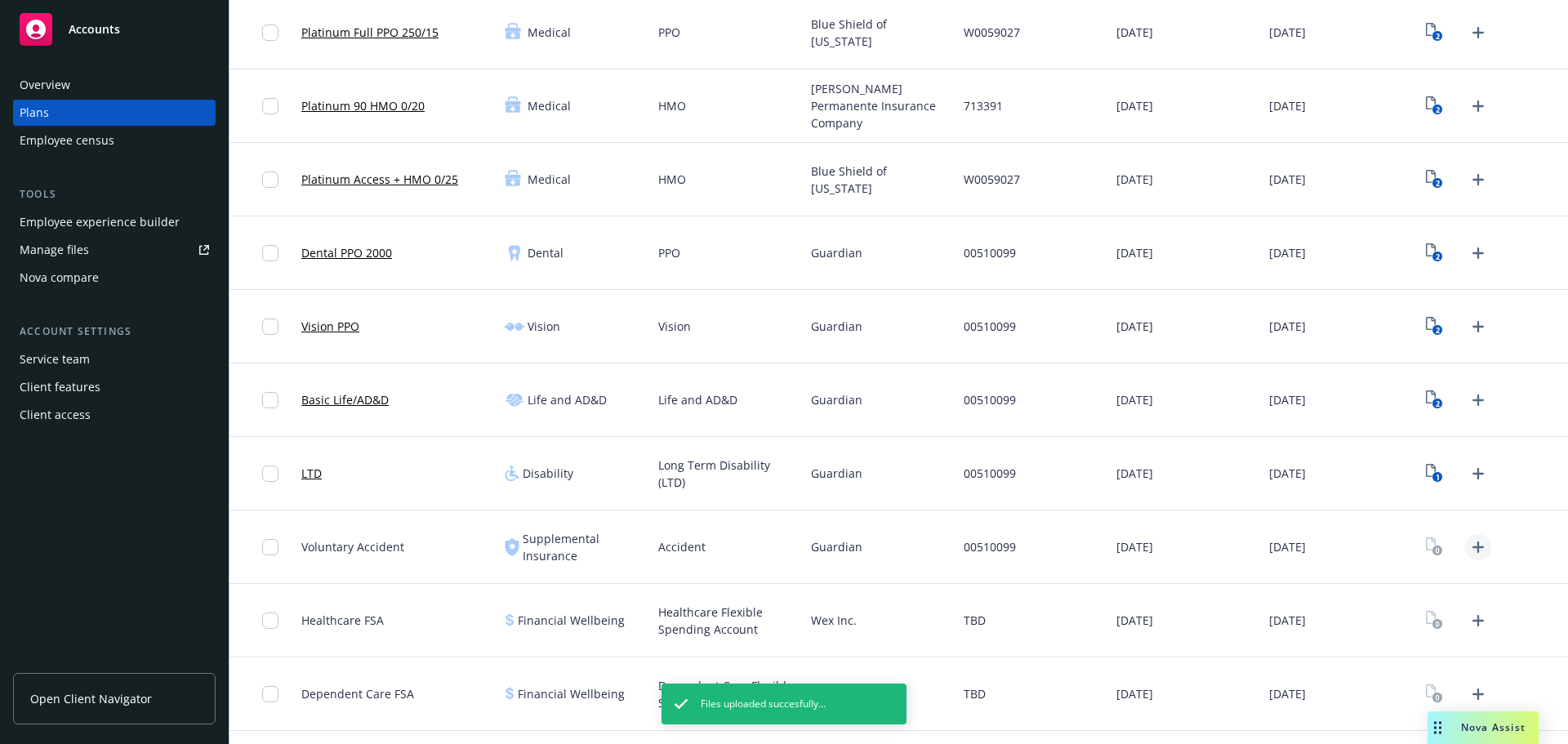
click at [1472, 549] on icon "Upload Plan Documents" at bounding box center [1478, 546] width 11 height 11
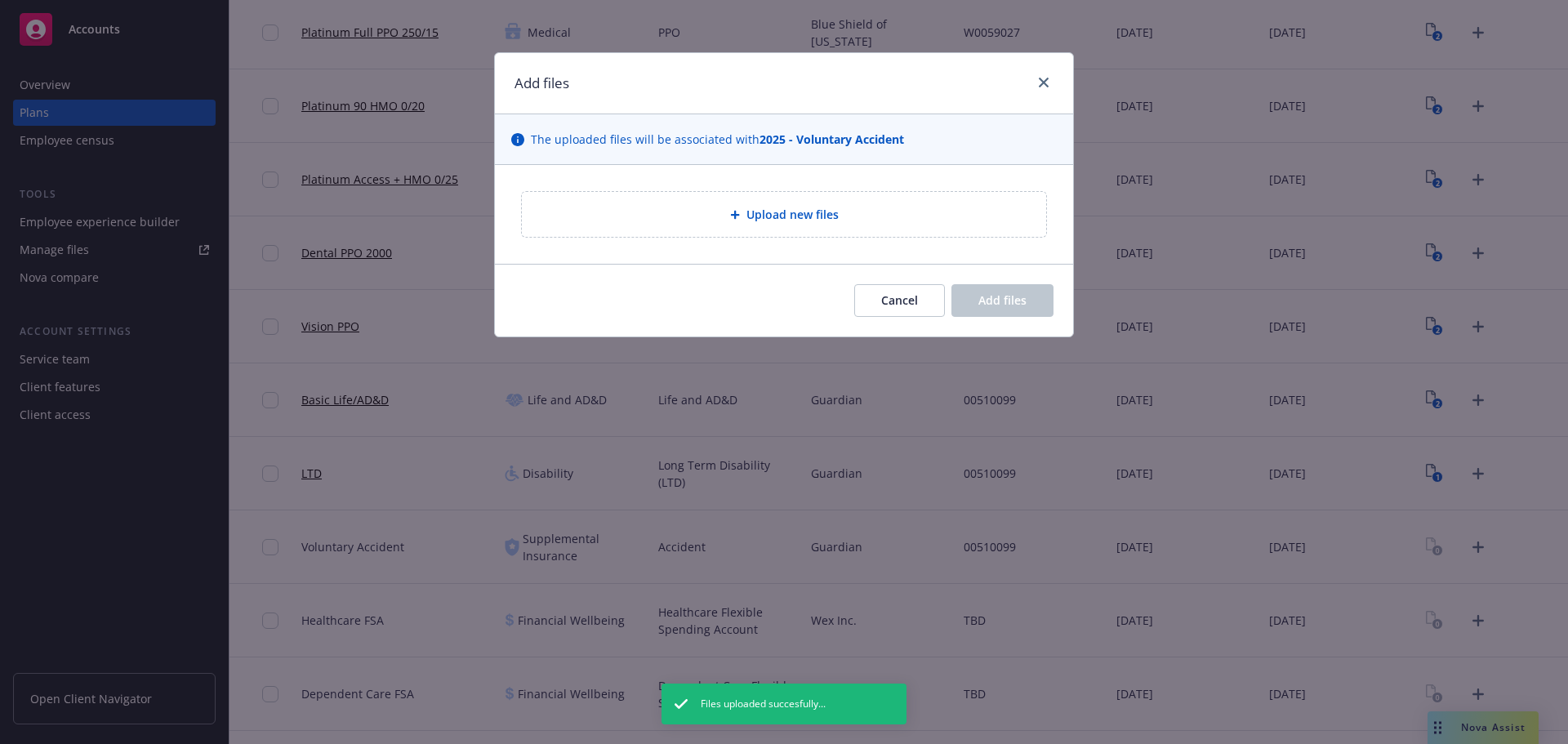
click at [678, 217] on div "Upload new files" at bounding box center [784, 215] width 499 height 19
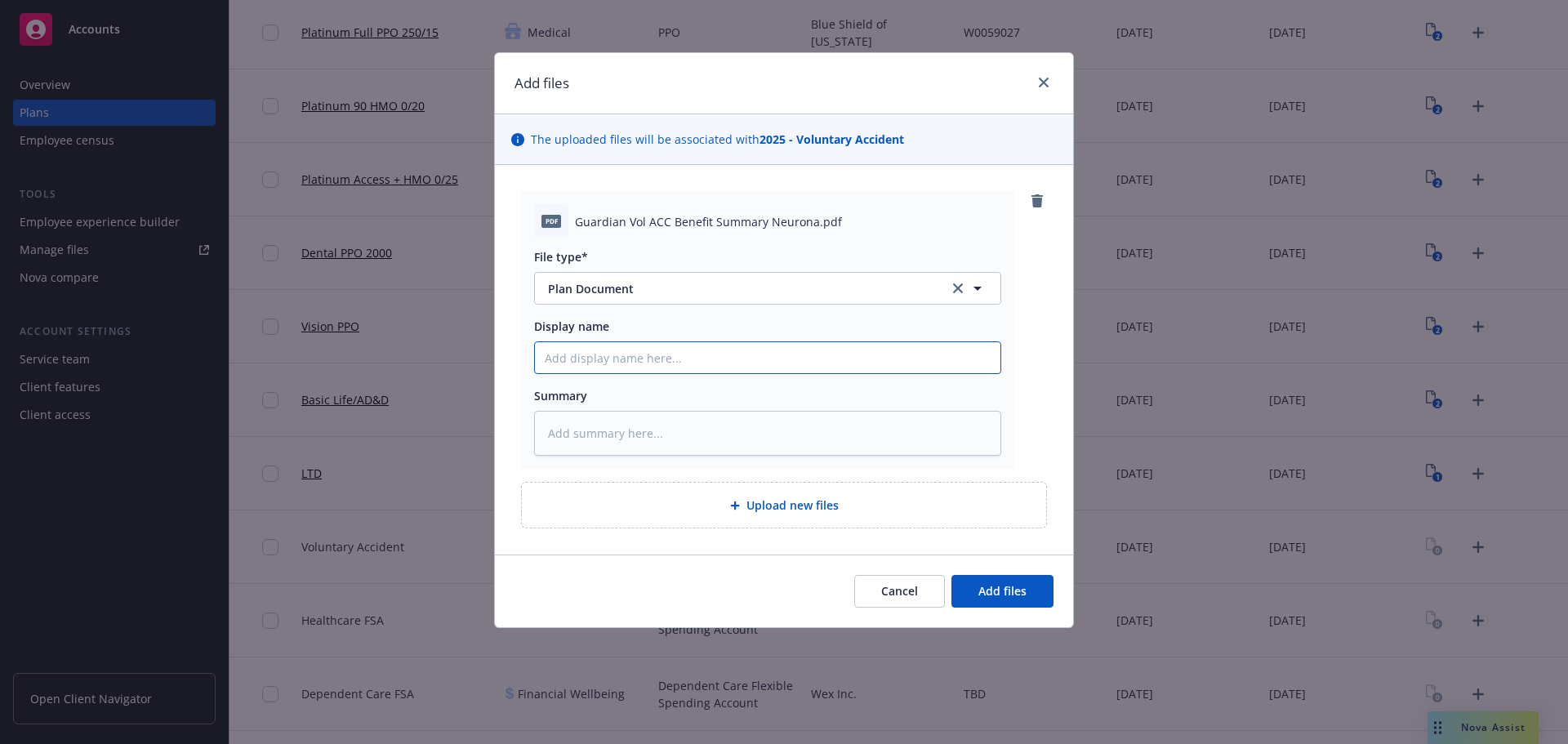
click at [568, 357] on input "Display name" at bounding box center [767, 358] width 466 height 31
paste input "2025 Guardian AD&D Benefit Summary Neurona Therapeutics"
drag, startPoint x: 660, startPoint y: 357, endPoint x: 626, endPoint y: 341, distance: 37.6
click at [626, 341] on div "2025 Guardian AD&D Benefit Summary Neurona Therapeutics" at bounding box center [767, 358] width 467 height 33
click at [1048, 593] on button "Add files" at bounding box center [1002, 592] width 102 height 33
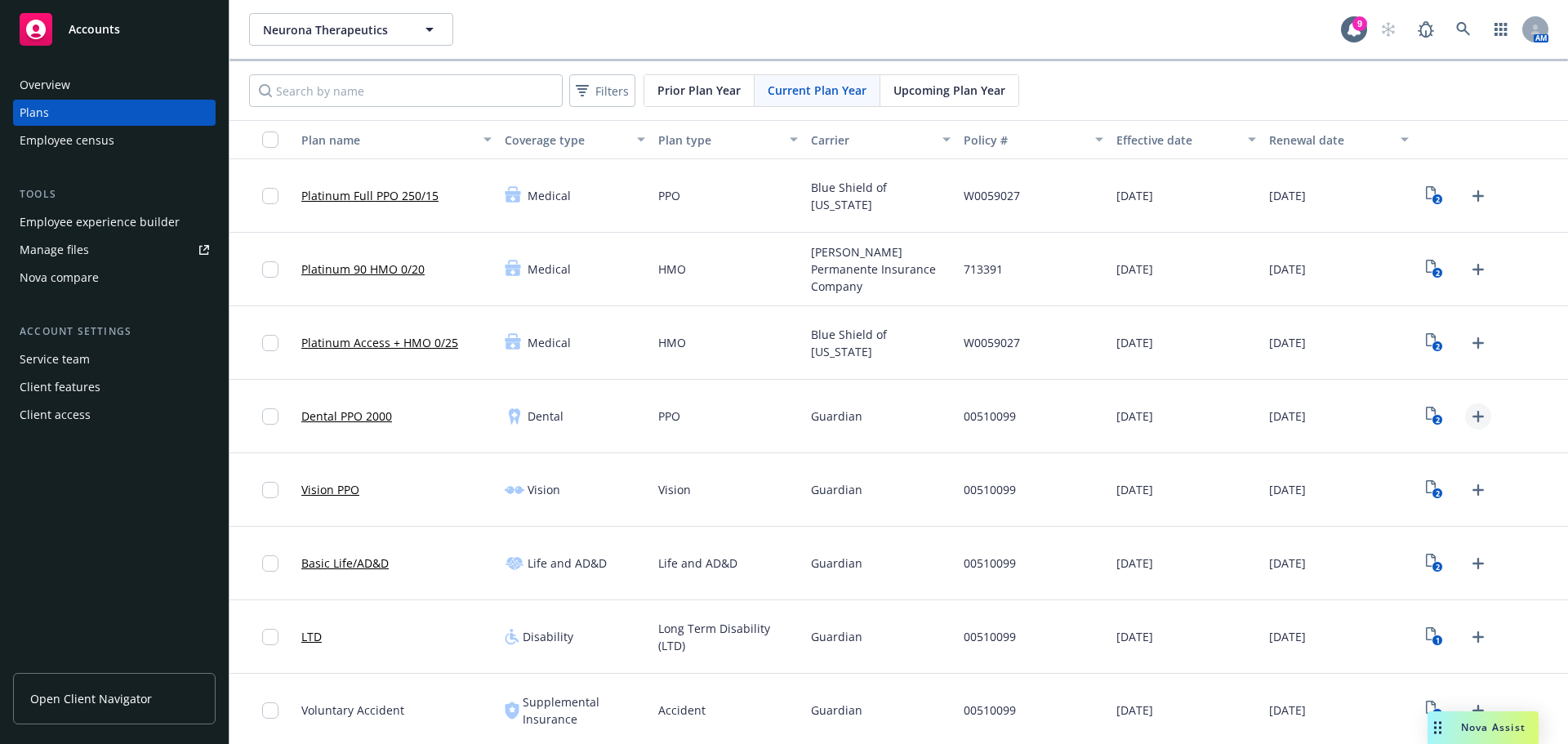
click at [1473, 407] on icon "Upload Plan Documents" at bounding box center [1478, 416] width 20 height 20
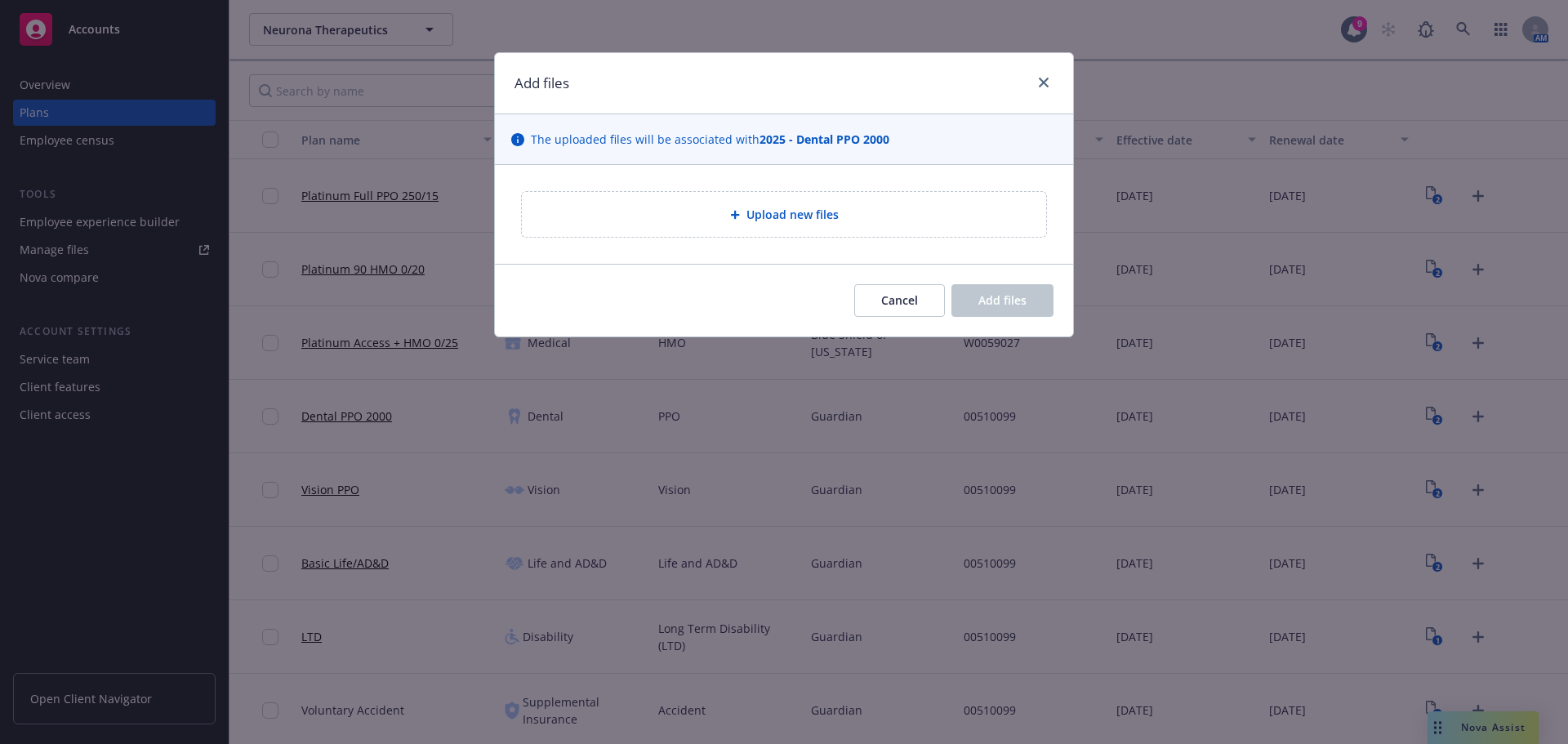
click at [722, 202] on div "Upload new files" at bounding box center [784, 215] width 525 height 45
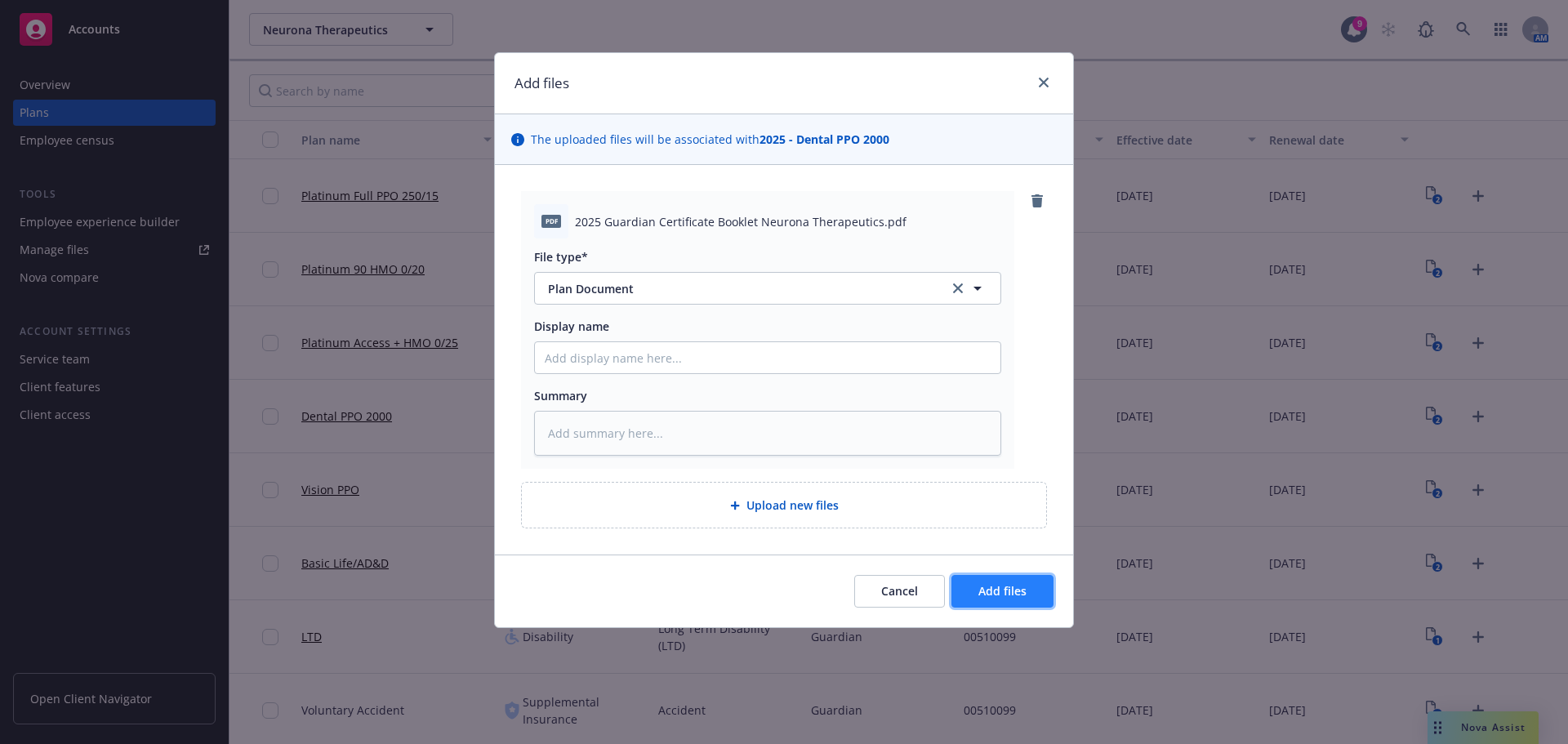
click at [990, 598] on span "Add files" at bounding box center [1002, 591] width 48 height 16
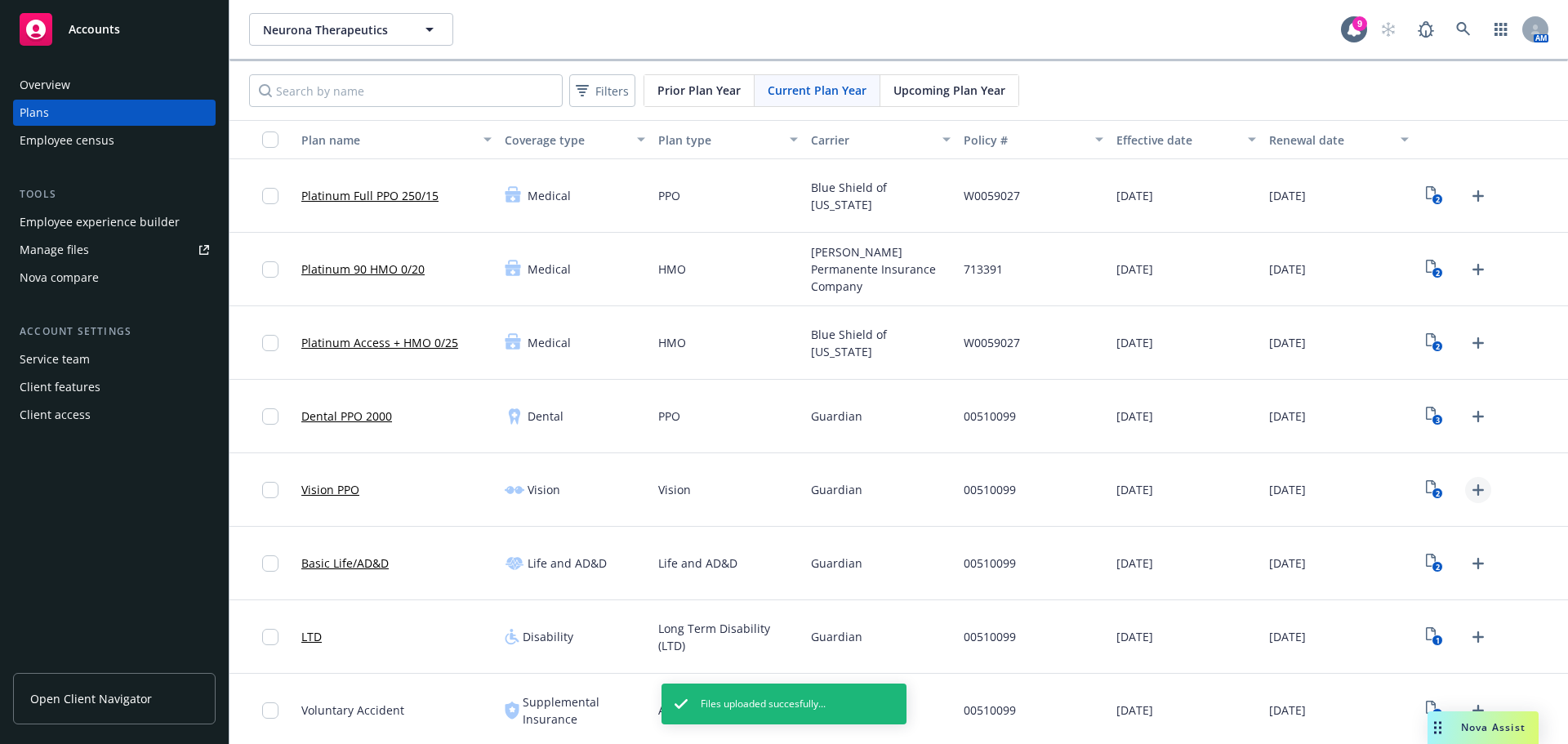
click at [1471, 493] on icon "Upload Plan Documents" at bounding box center [1478, 490] width 20 height 20
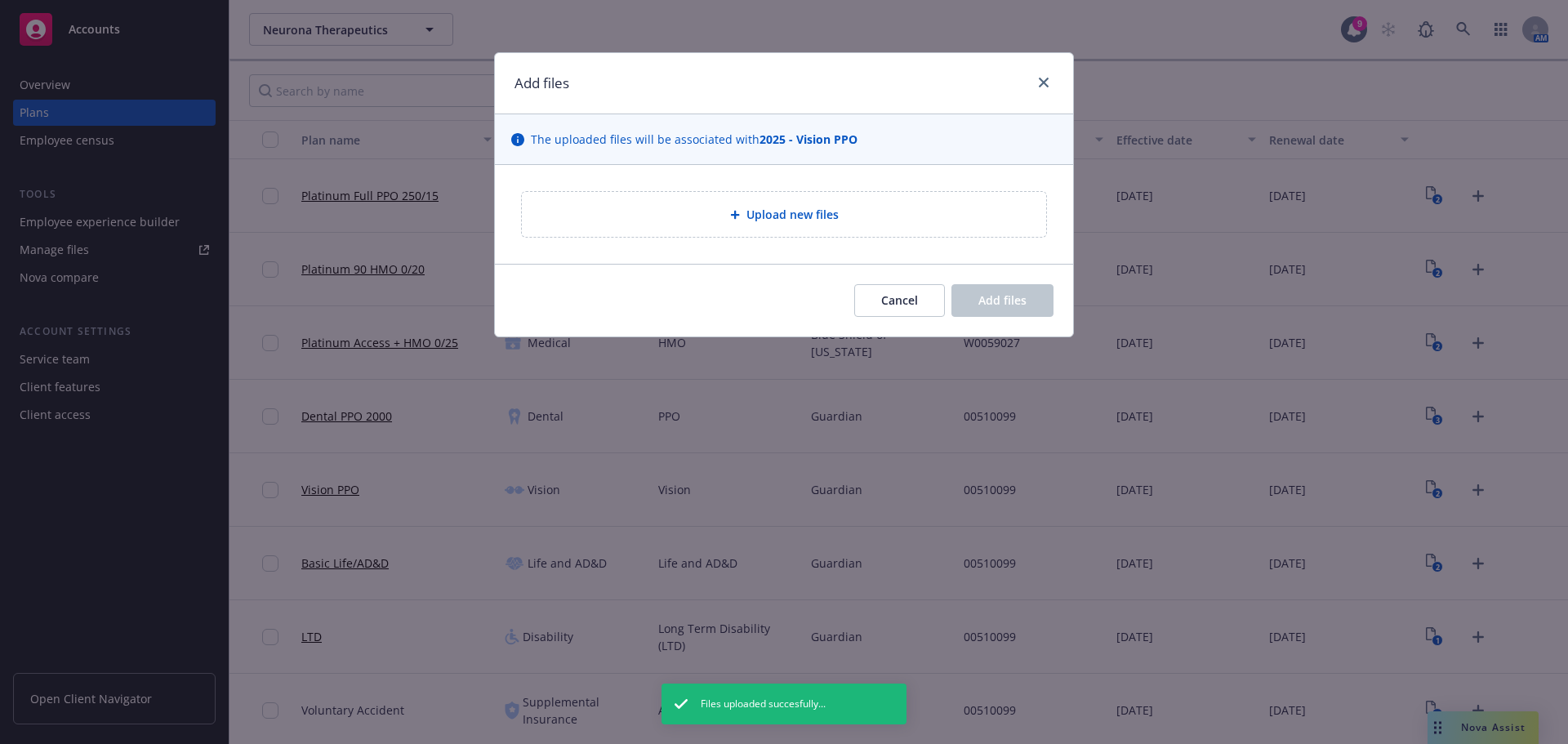
click at [787, 192] on div "Upload new files" at bounding box center [784, 215] width 525 height 45
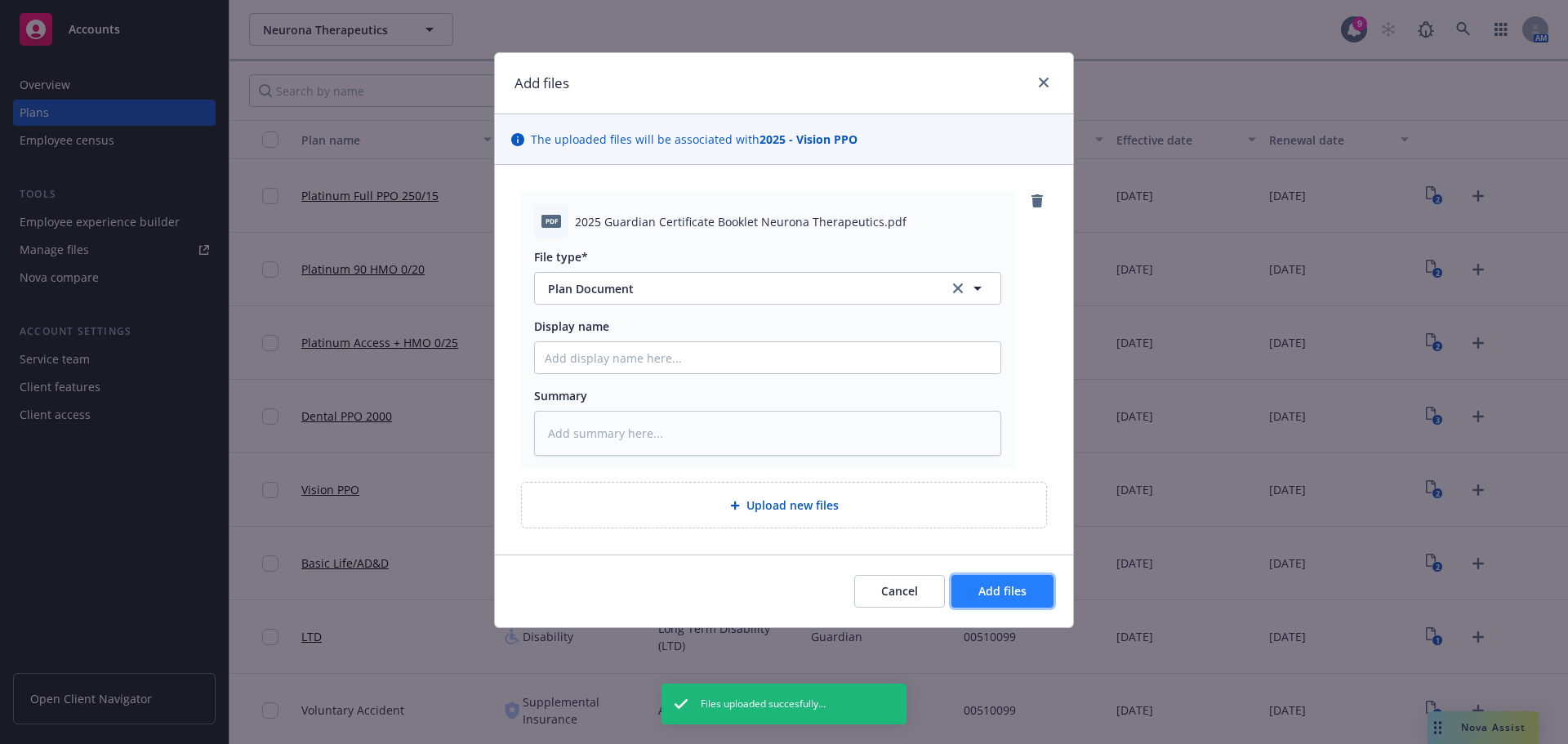
click at [1020, 581] on button "Add files" at bounding box center [1002, 592] width 102 height 33
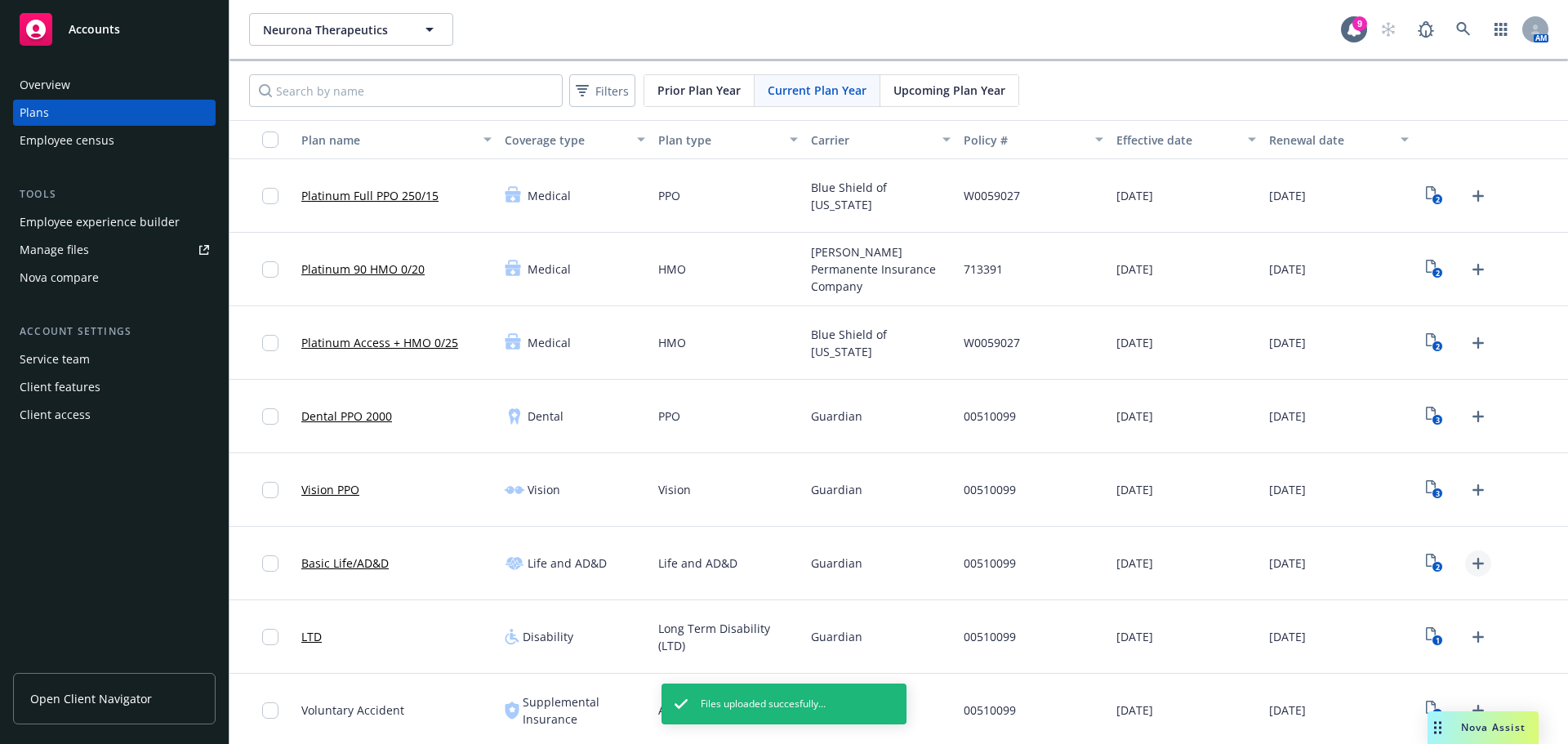
click at [1469, 557] on icon "Upload Plan Documents" at bounding box center [1478, 563] width 20 height 20
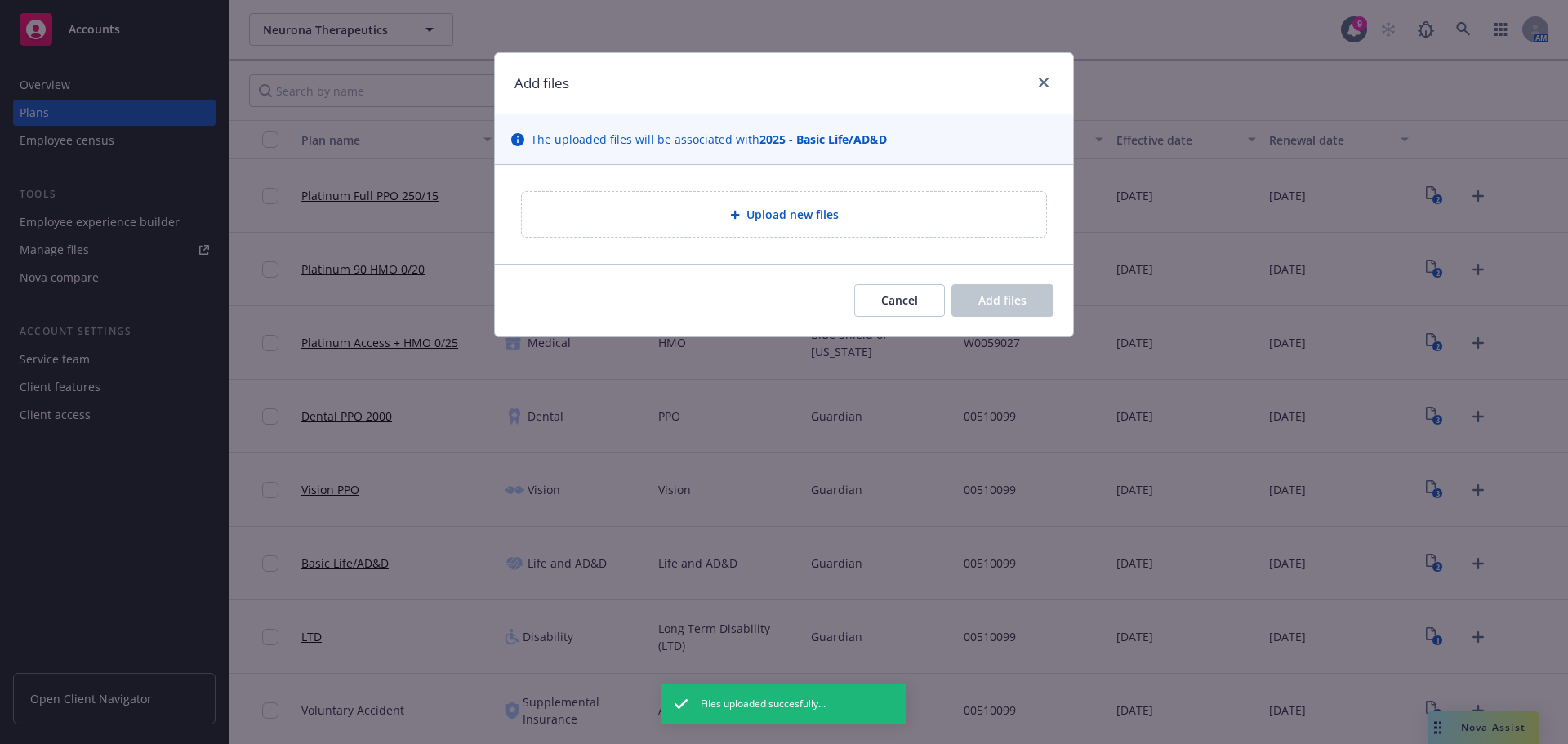
click at [667, 203] on div "Upload new files" at bounding box center [784, 215] width 525 height 45
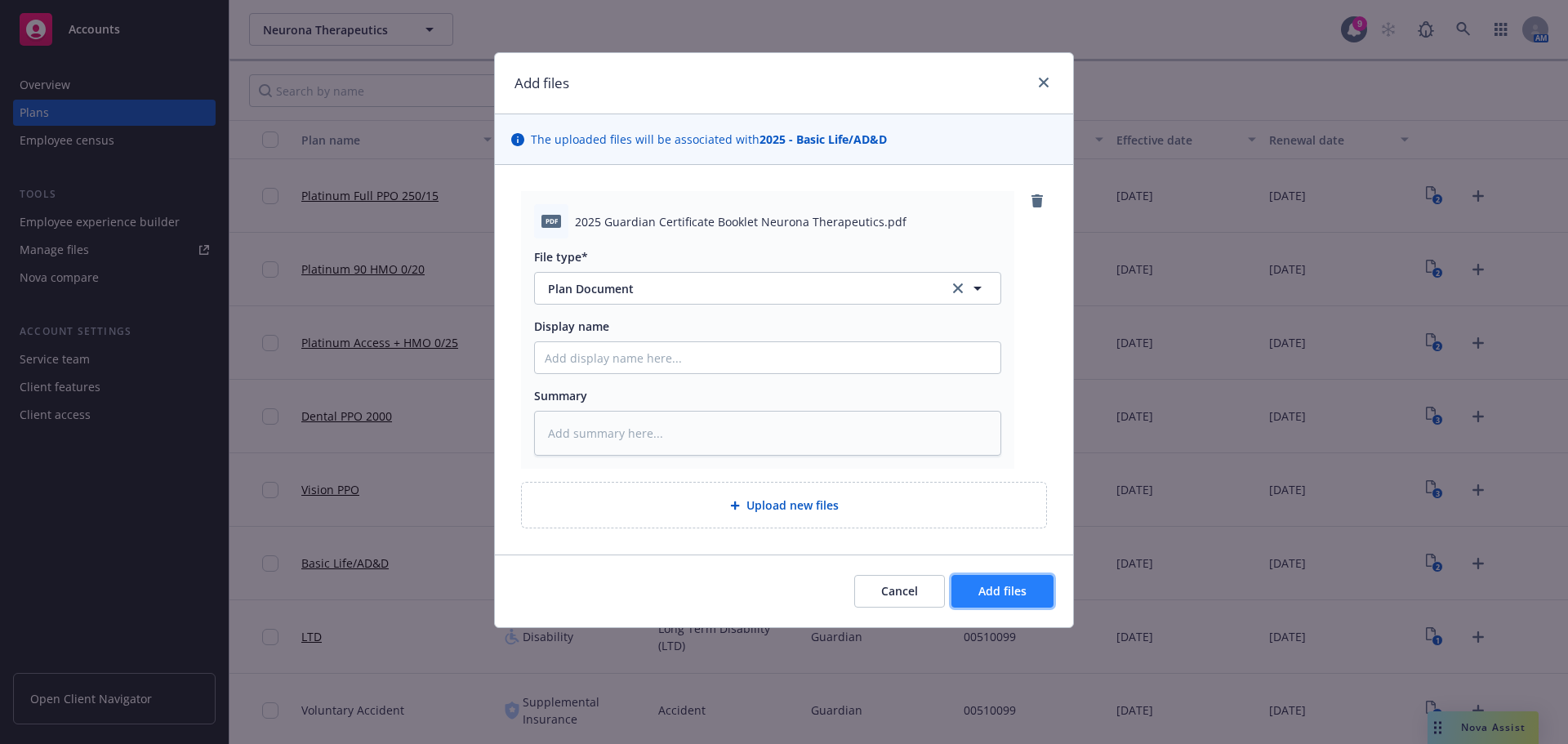
click at [988, 595] on span "Add files" at bounding box center [1002, 591] width 48 height 16
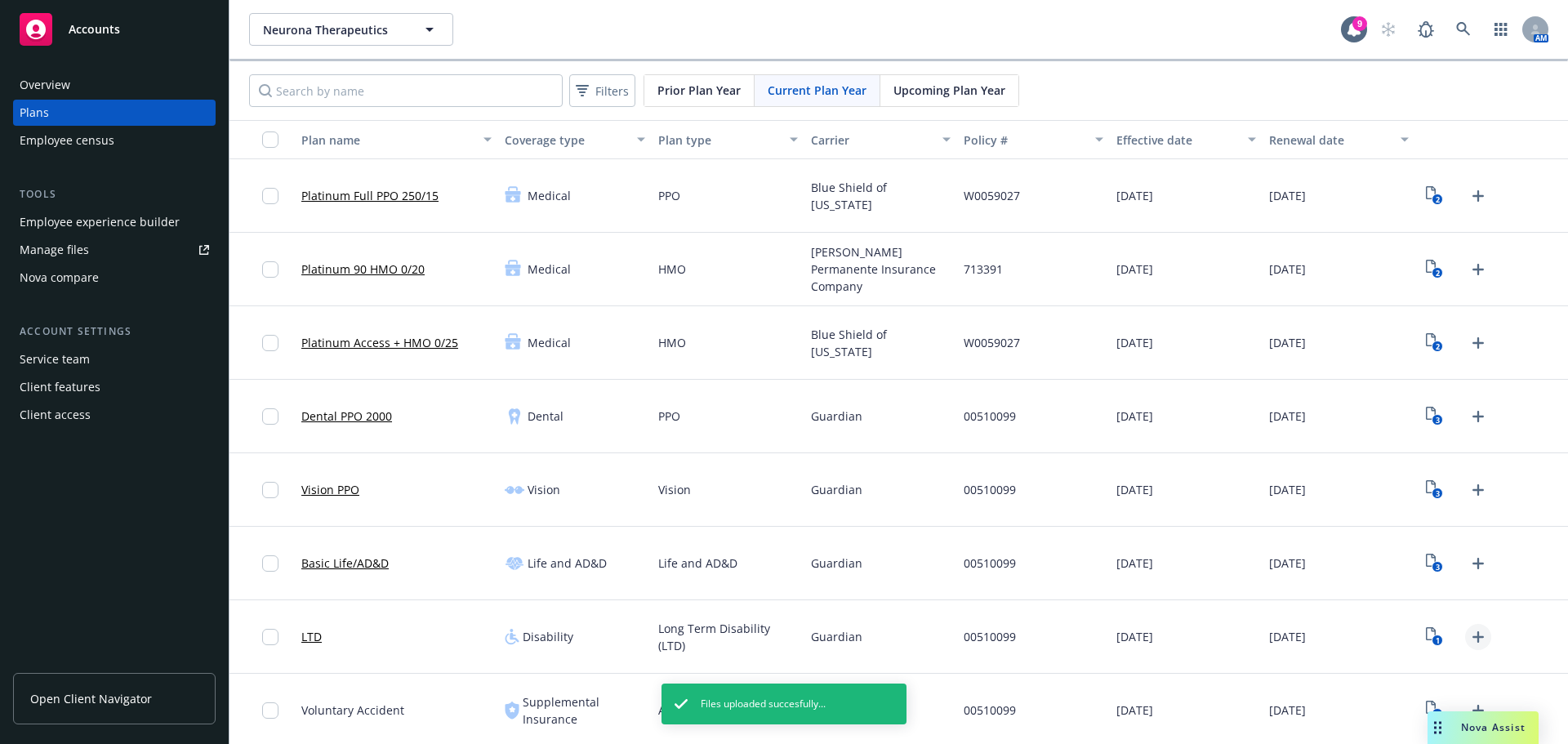
click at [1469, 633] on icon "Upload Plan Documents" at bounding box center [1478, 637] width 20 height 20
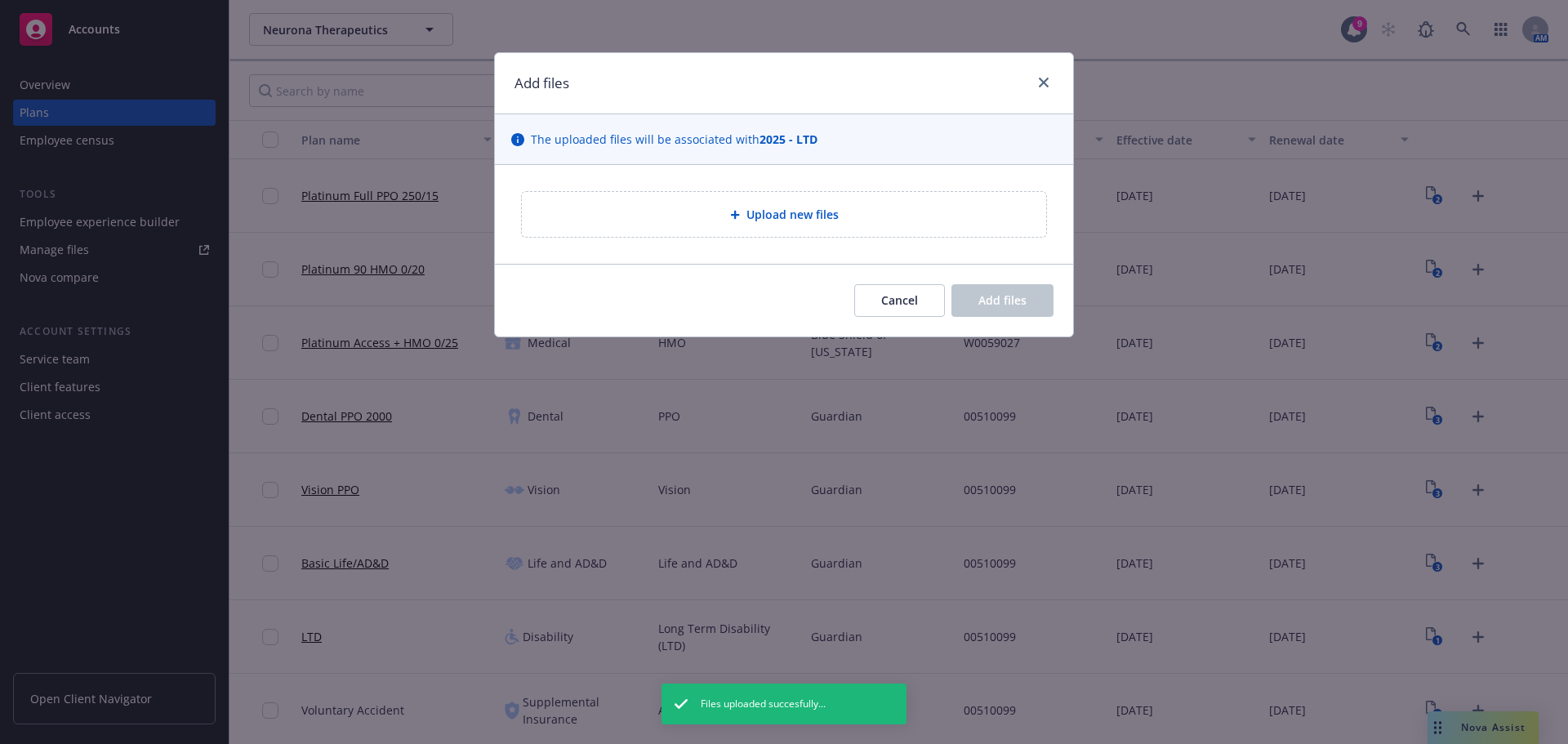
click at [931, 226] on div "Upload new files" at bounding box center [784, 215] width 525 height 45
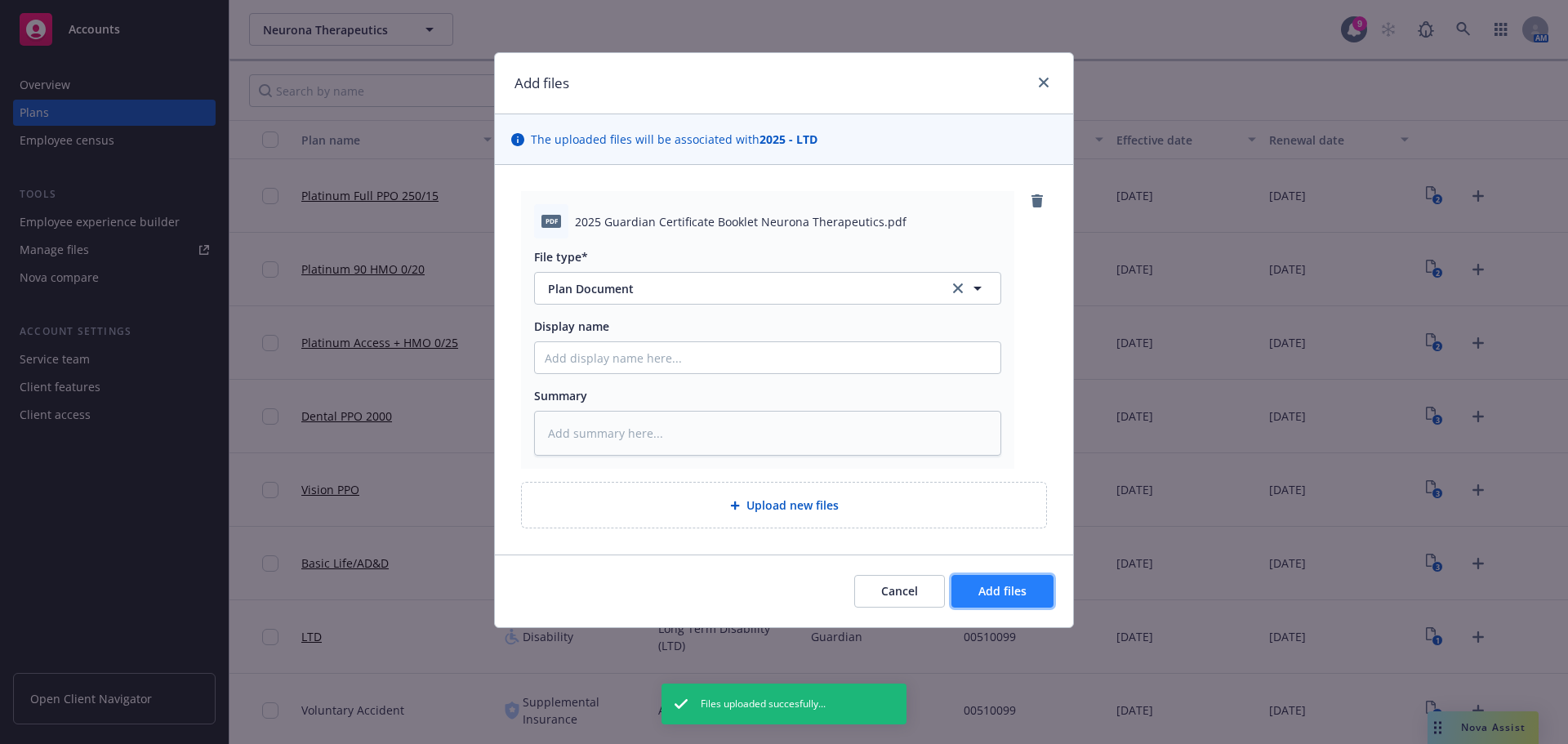
click at [995, 594] on span "Add files" at bounding box center [1002, 591] width 48 height 16
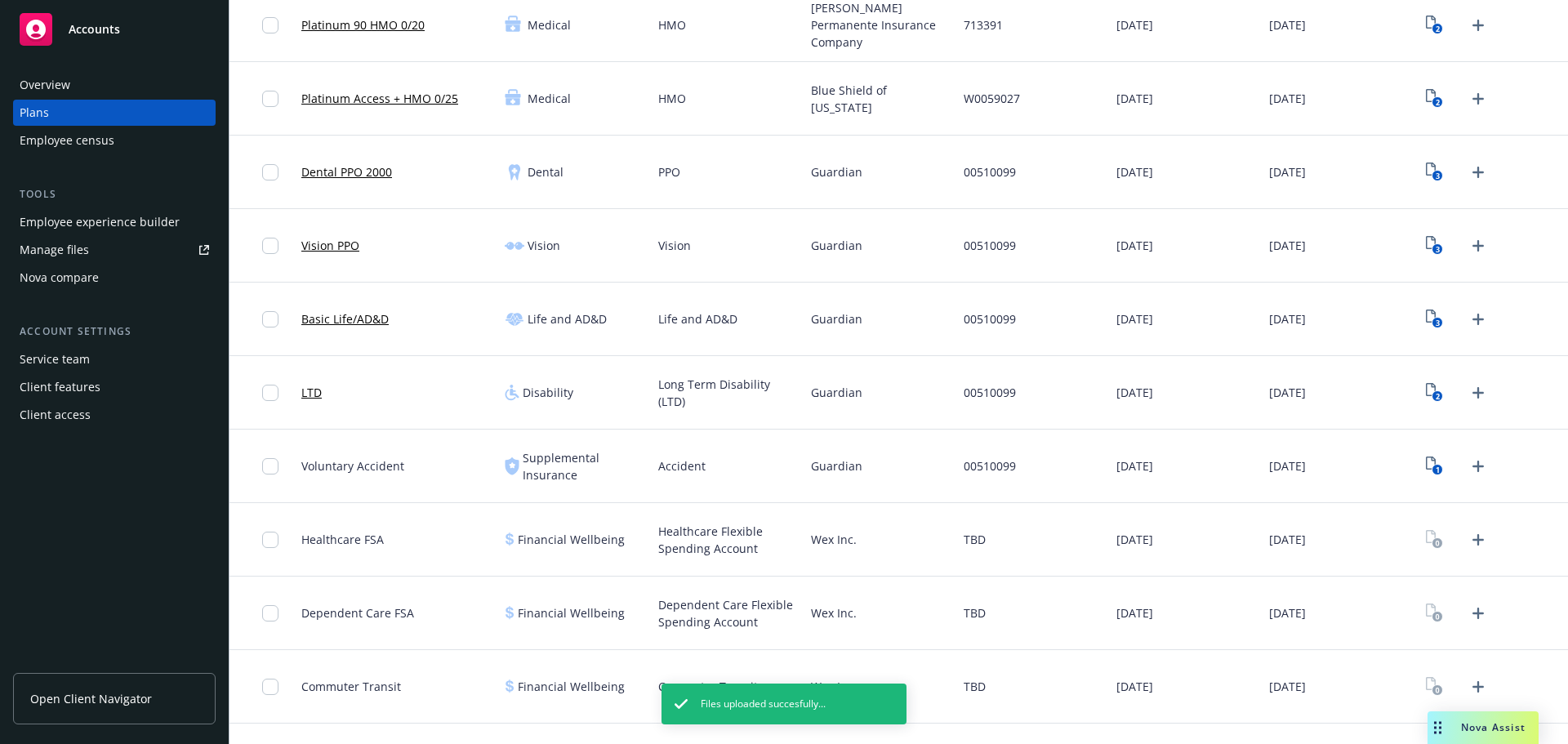
scroll to position [245, 0]
click at [1469, 473] on icon "Upload Plan Documents" at bounding box center [1478, 466] width 20 height 20
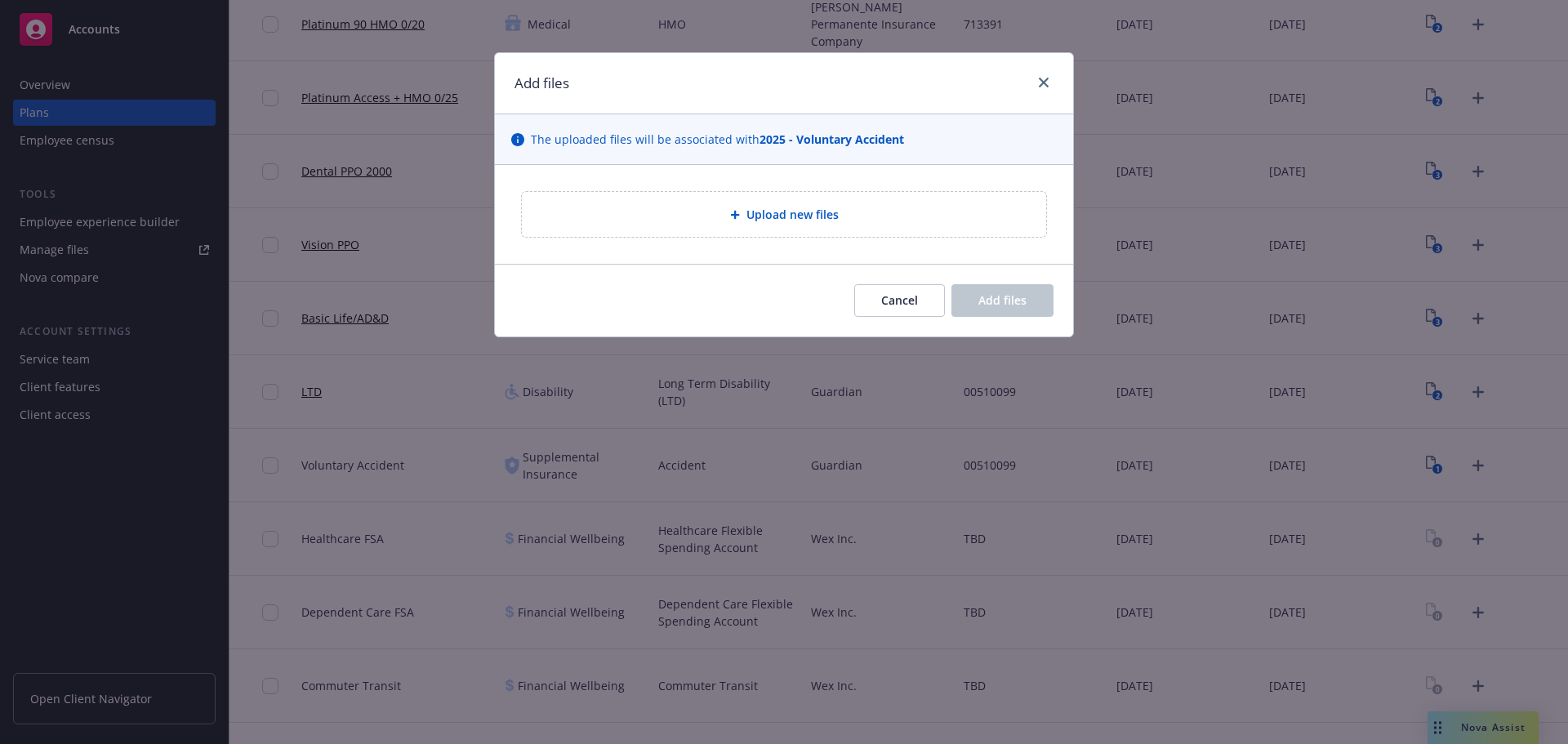
click at [943, 211] on div "Upload new files" at bounding box center [784, 215] width 499 height 19
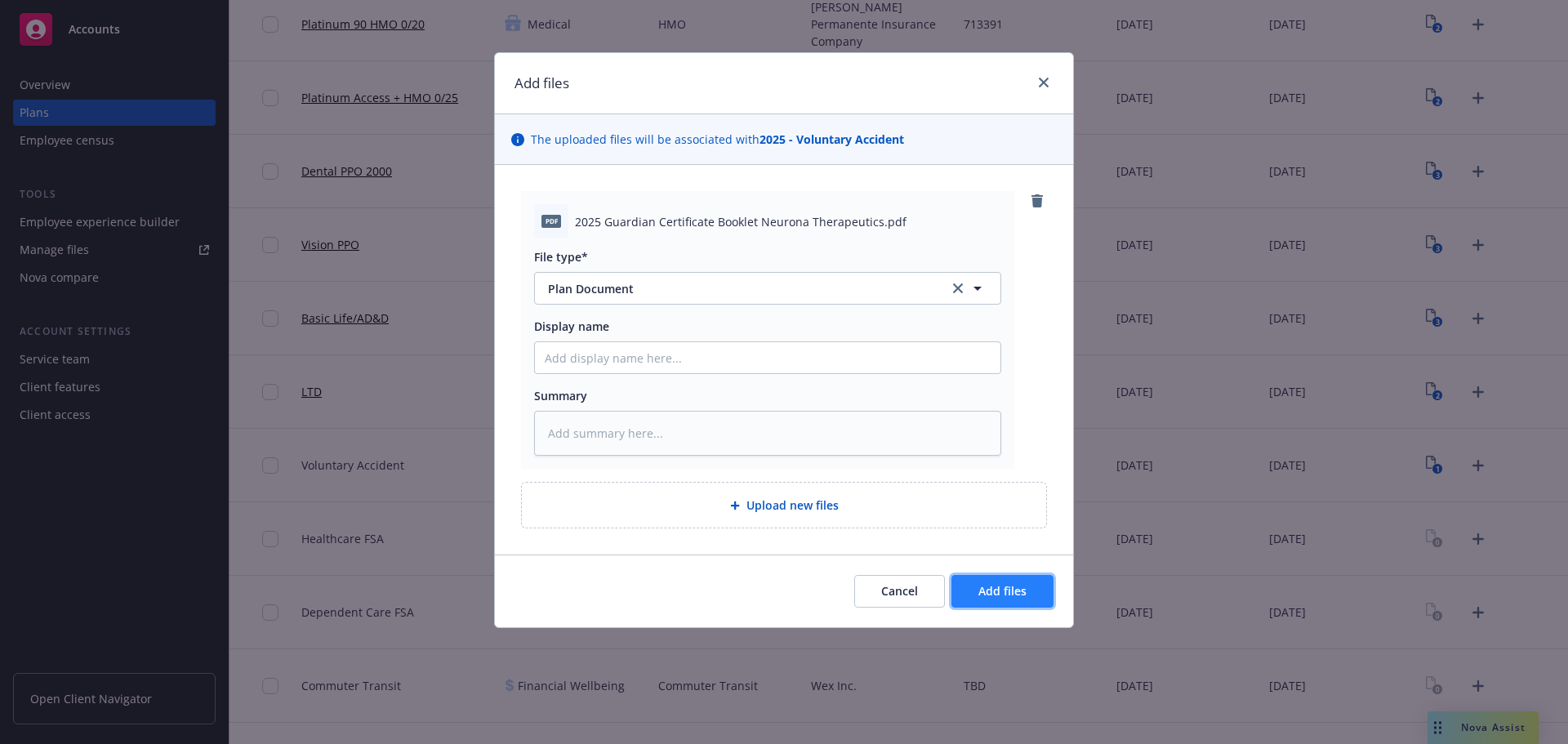
click at [1031, 595] on button "Add files" at bounding box center [1002, 592] width 102 height 33
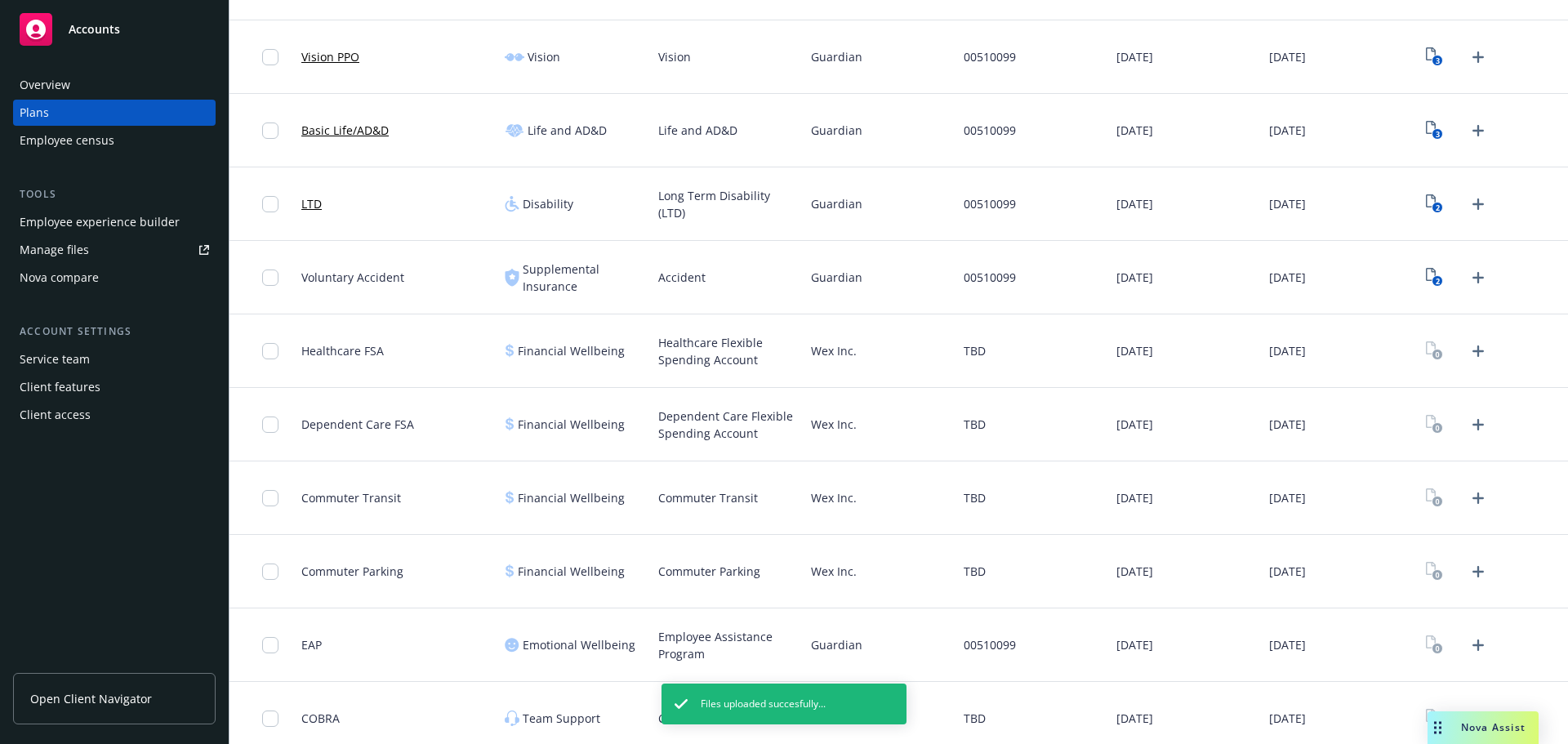
scroll to position [445, 0]
